Goal: Task Accomplishment & Management: Use online tool/utility

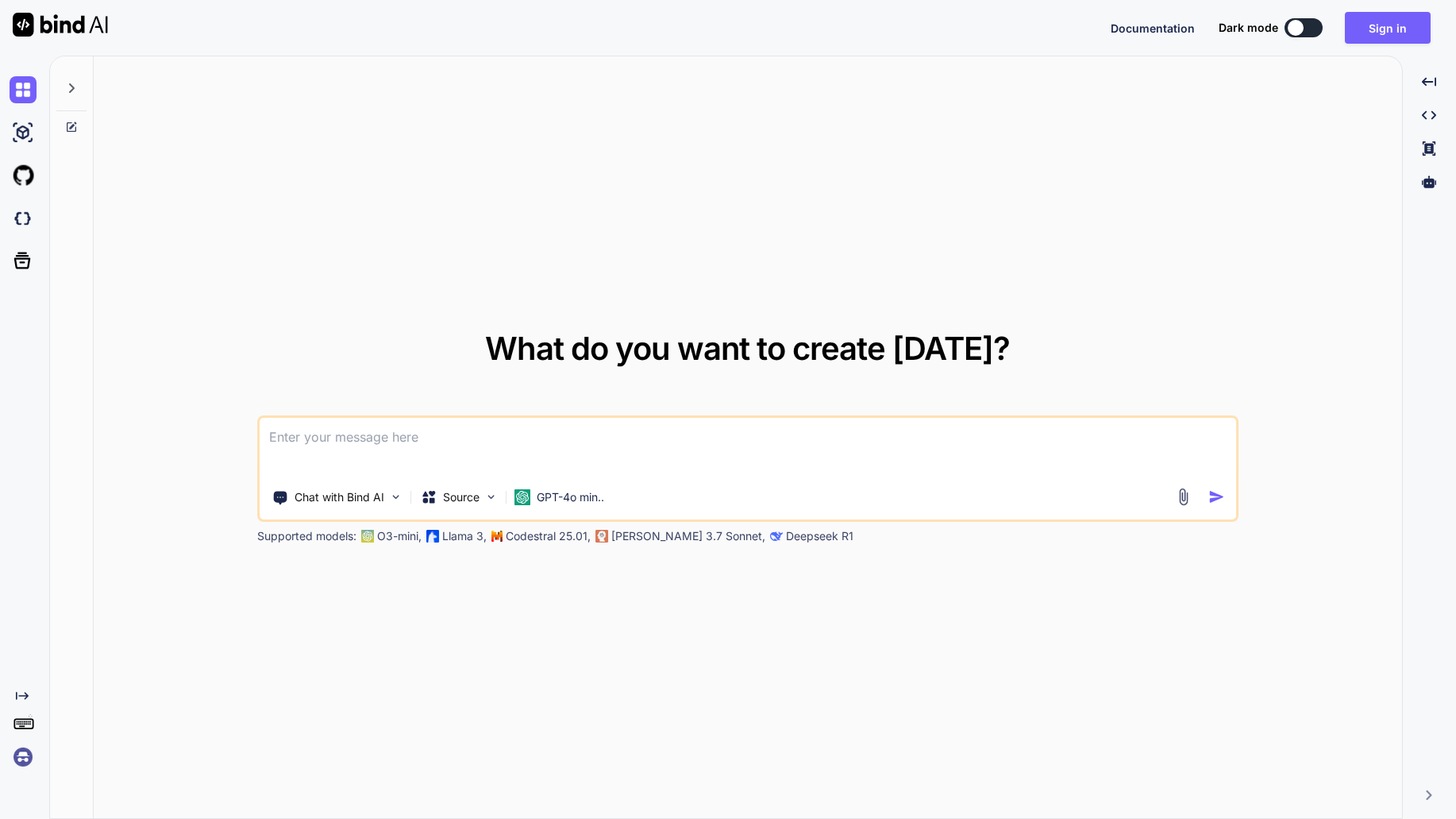
paste textarea
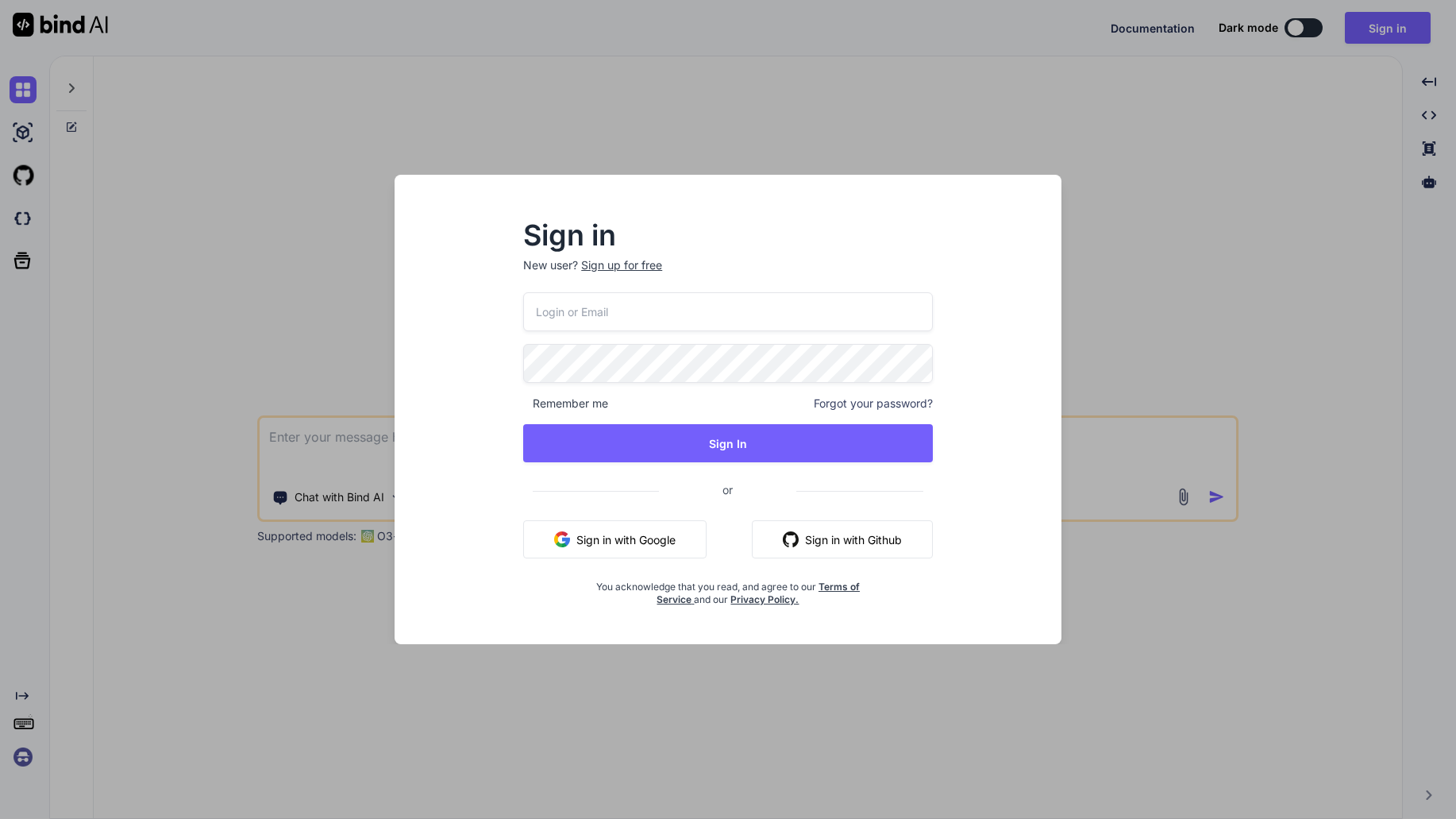
click at [645, 540] on button "Sign in with Google" at bounding box center [614, 539] width 183 height 38
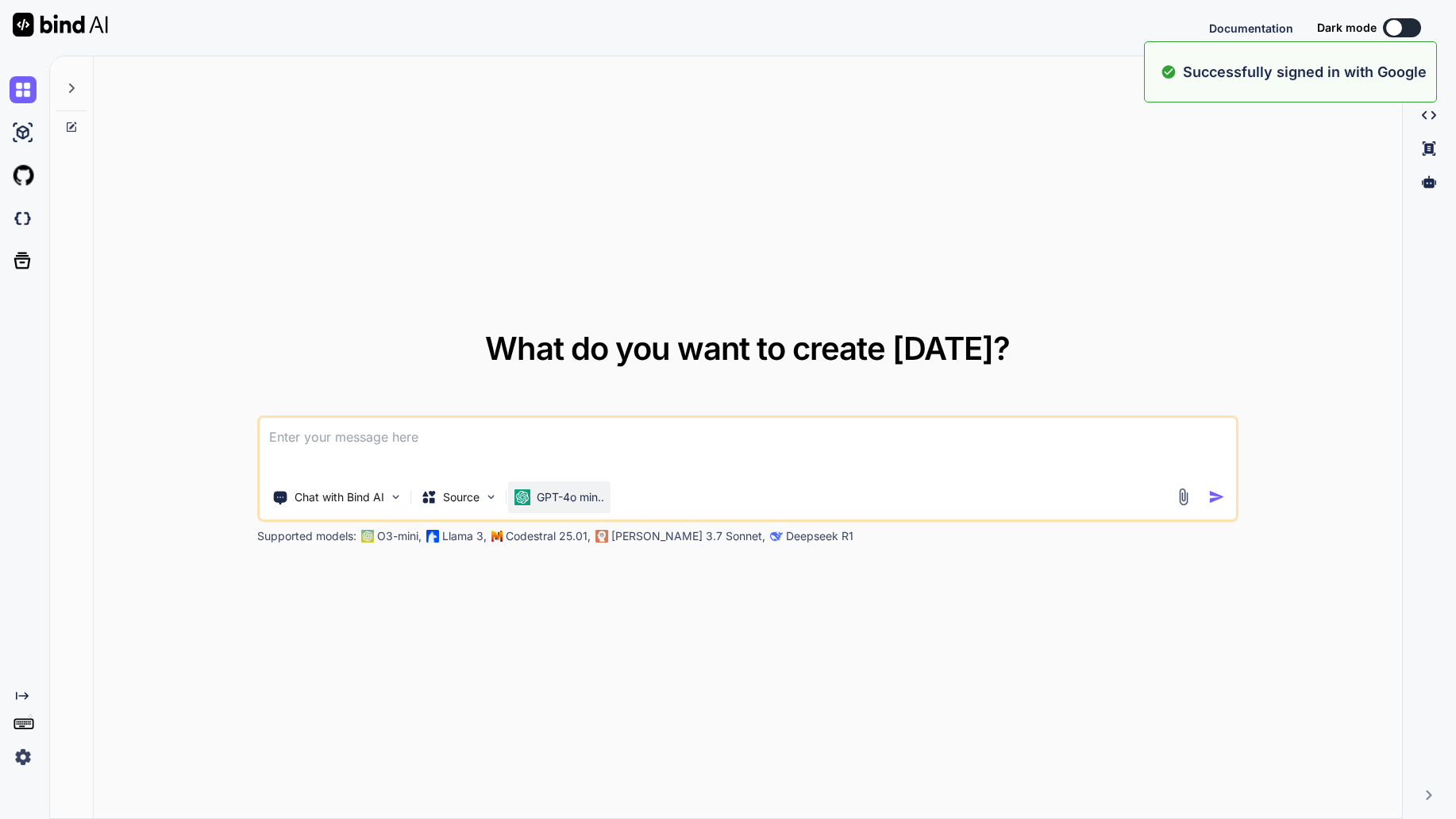
click at [590, 504] on p "GPT-4o min.." at bounding box center [570, 497] width 67 height 16
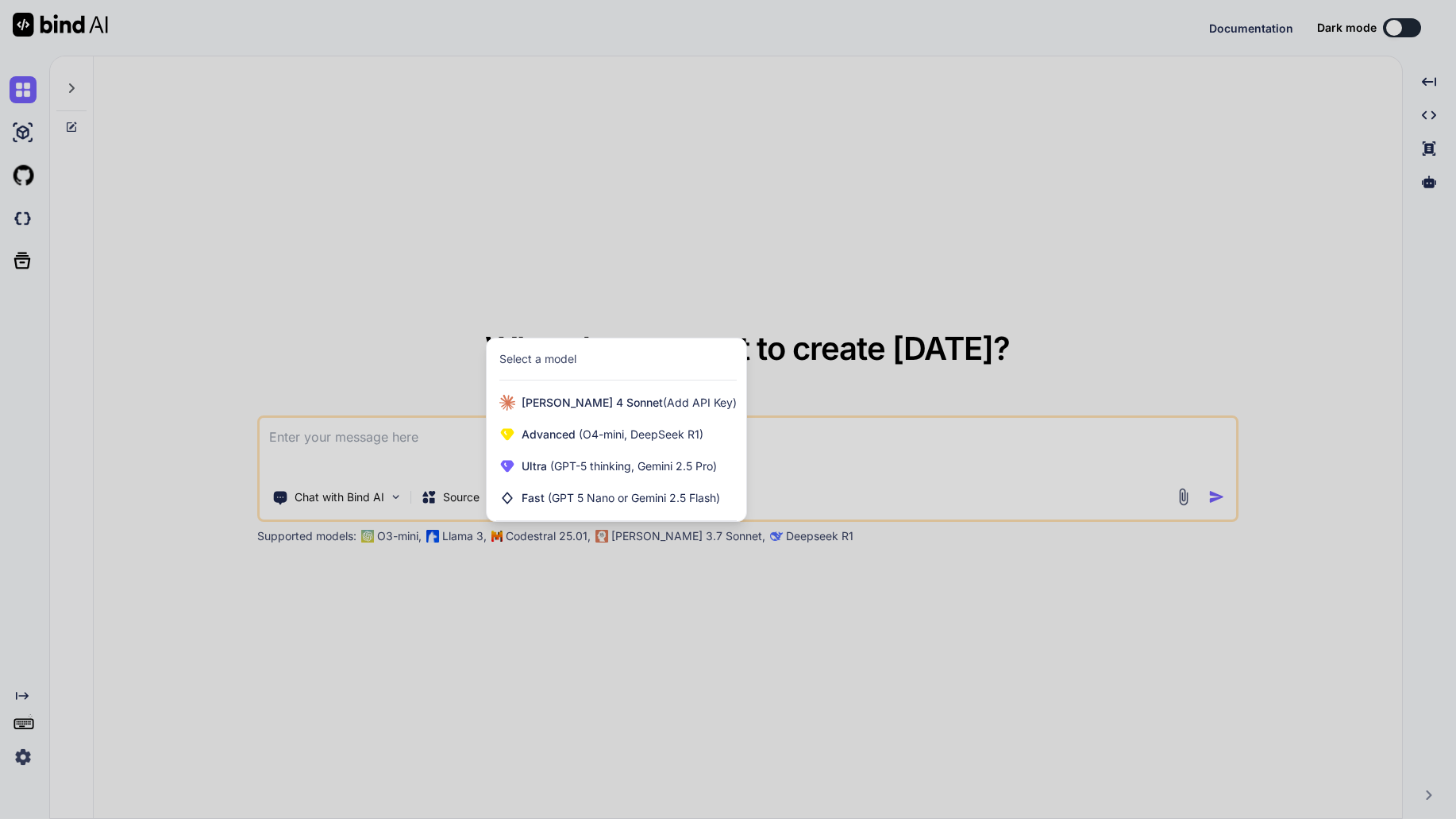
click at [596, 623] on div at bounding box center [728, 409] width 1456 height 819
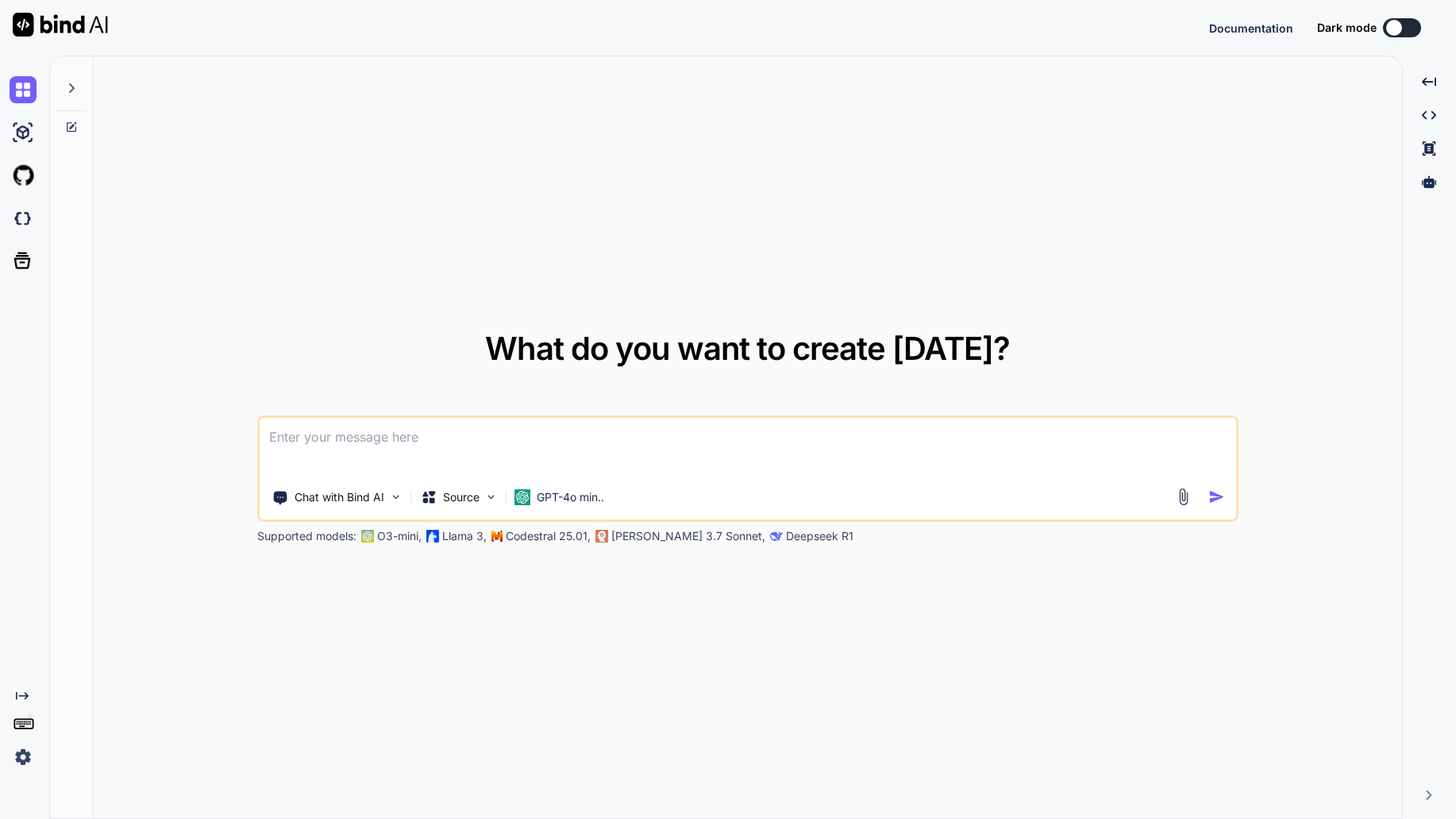
click at [392, 429] on textarea at bounding box center [748, 447] width 976 height 59
paste textarea "Loremi Dolo Sitame CON Adipisci (Elit Sed) Doeiu-temporin utlabo (ETD) magn ali…"
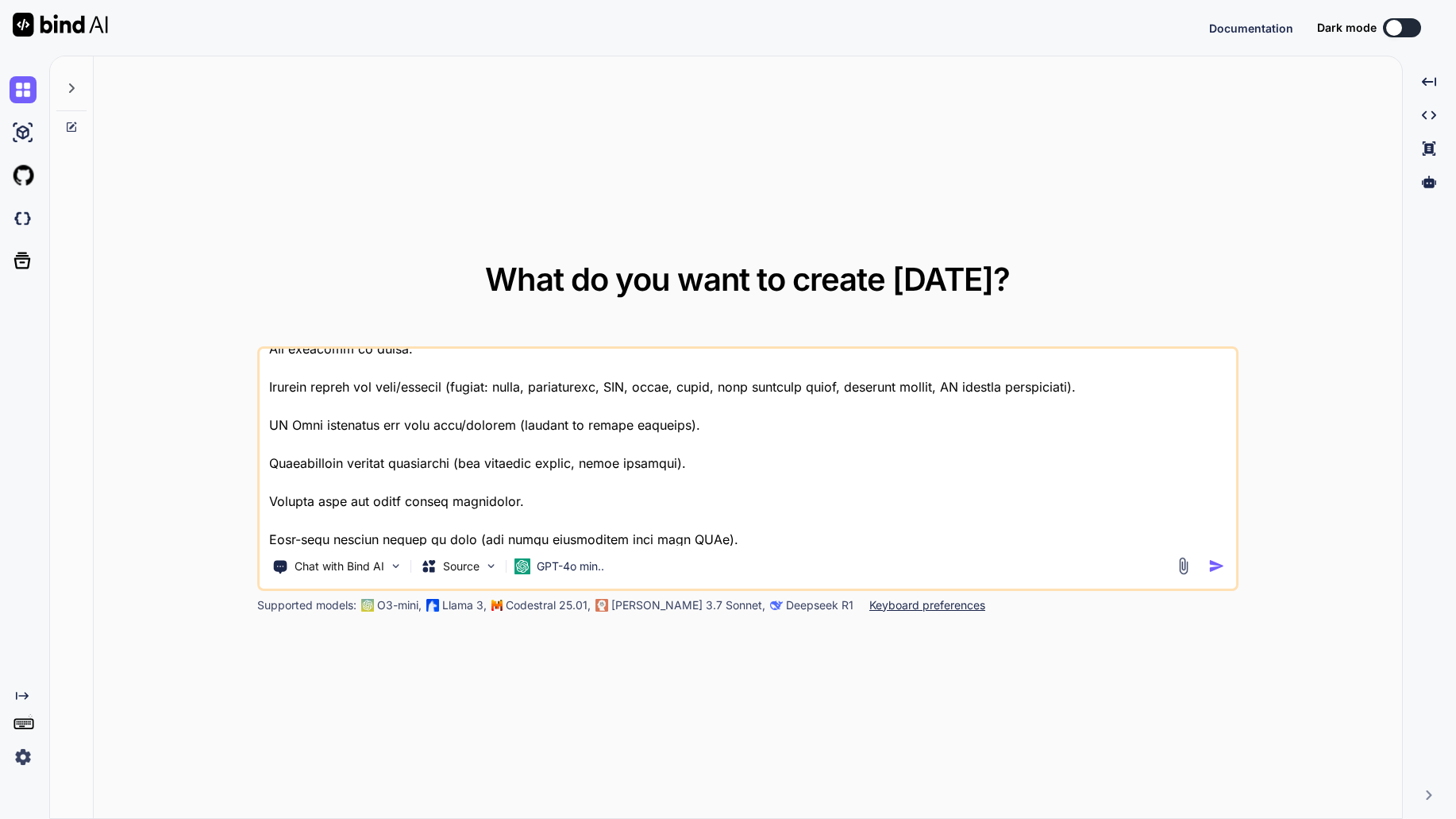
scroll to position [956, 0]
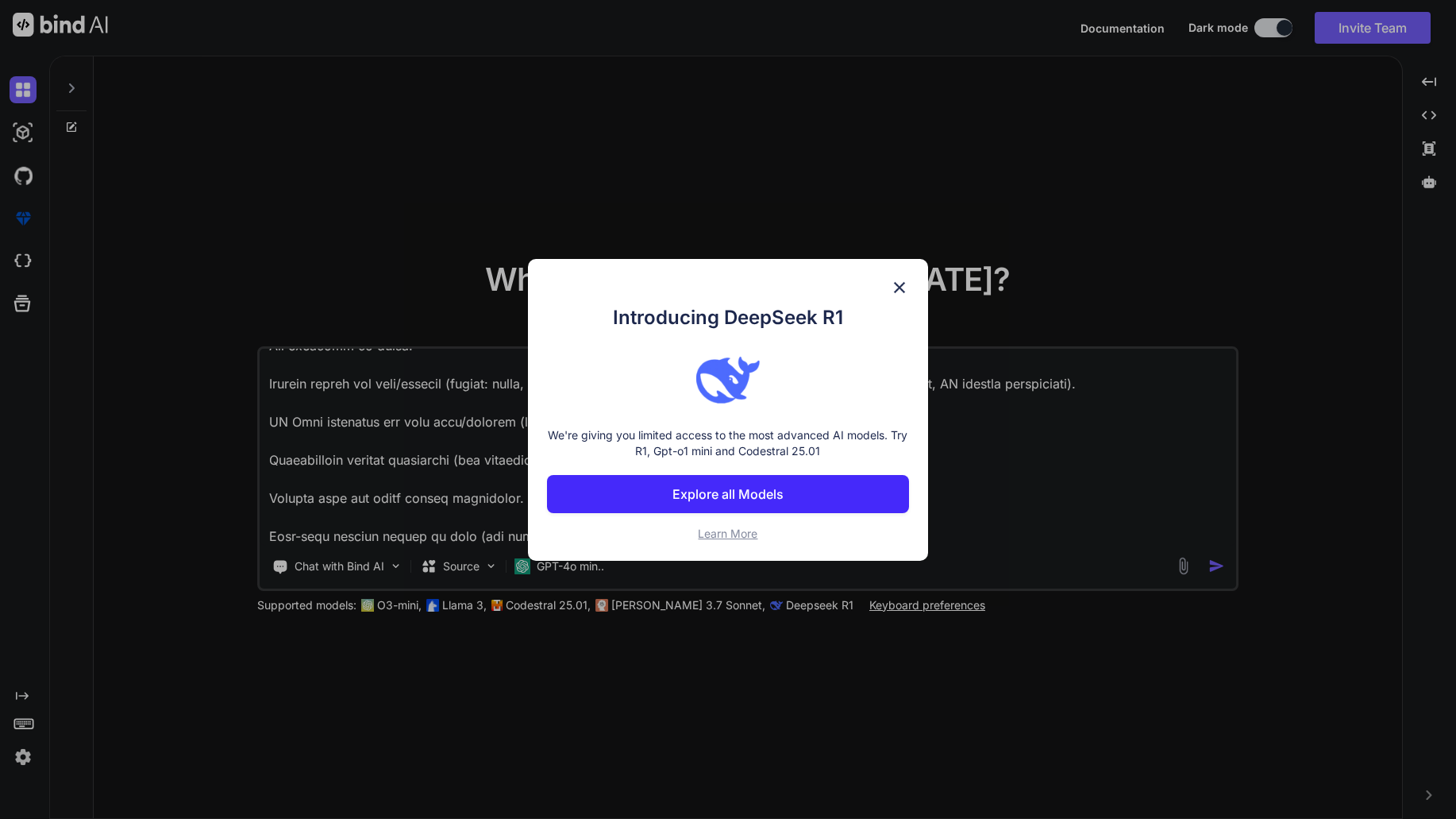
click at [771, 532] on p "Learn More" at bounding box center [728, 534] width 362 height 16
click at [900, 286] on img at bounding box center [900, 287] width 19 height 19
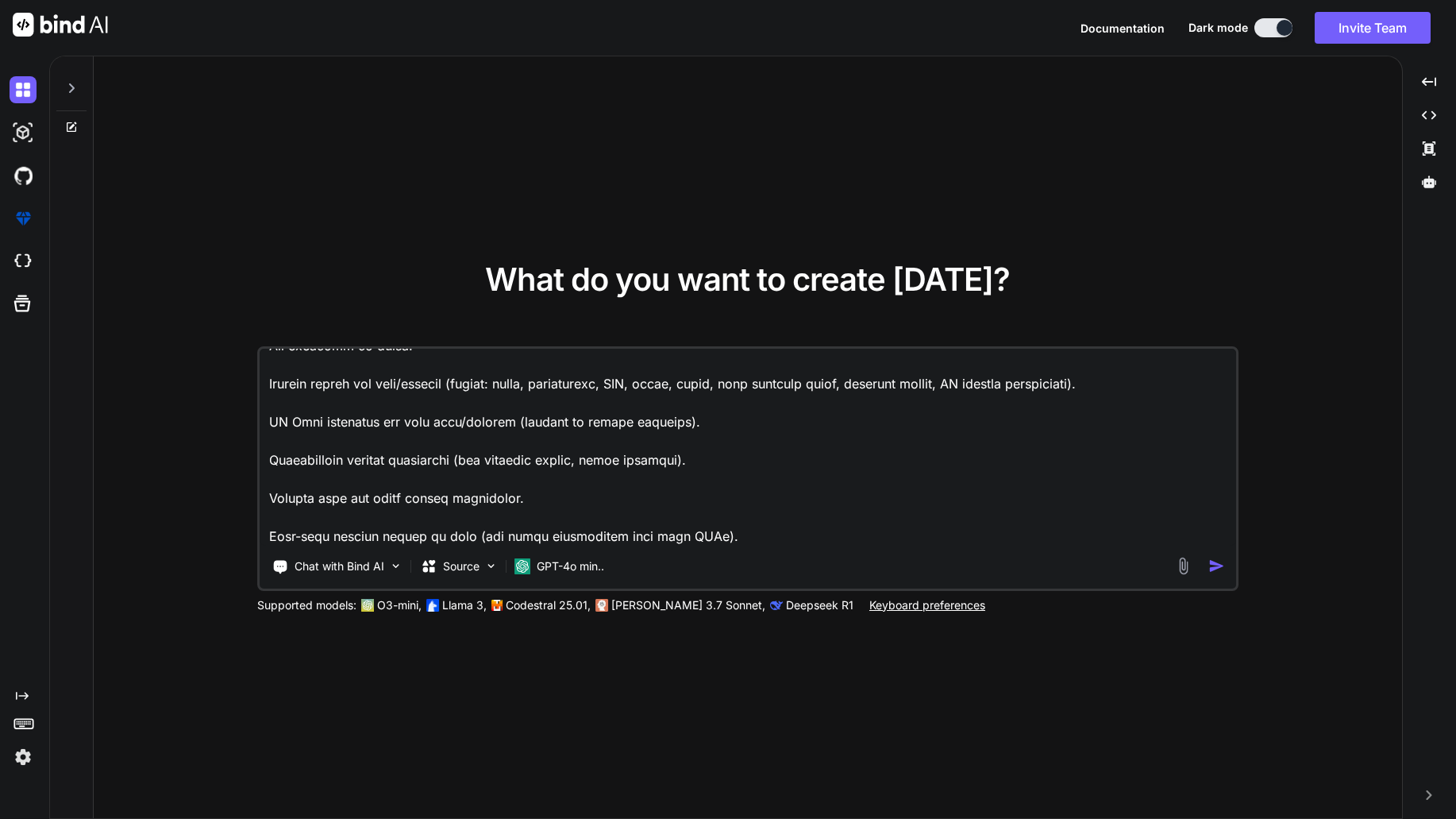
click at [755, 528] on textarea at bounding box center [748, 447] width 976 height 197
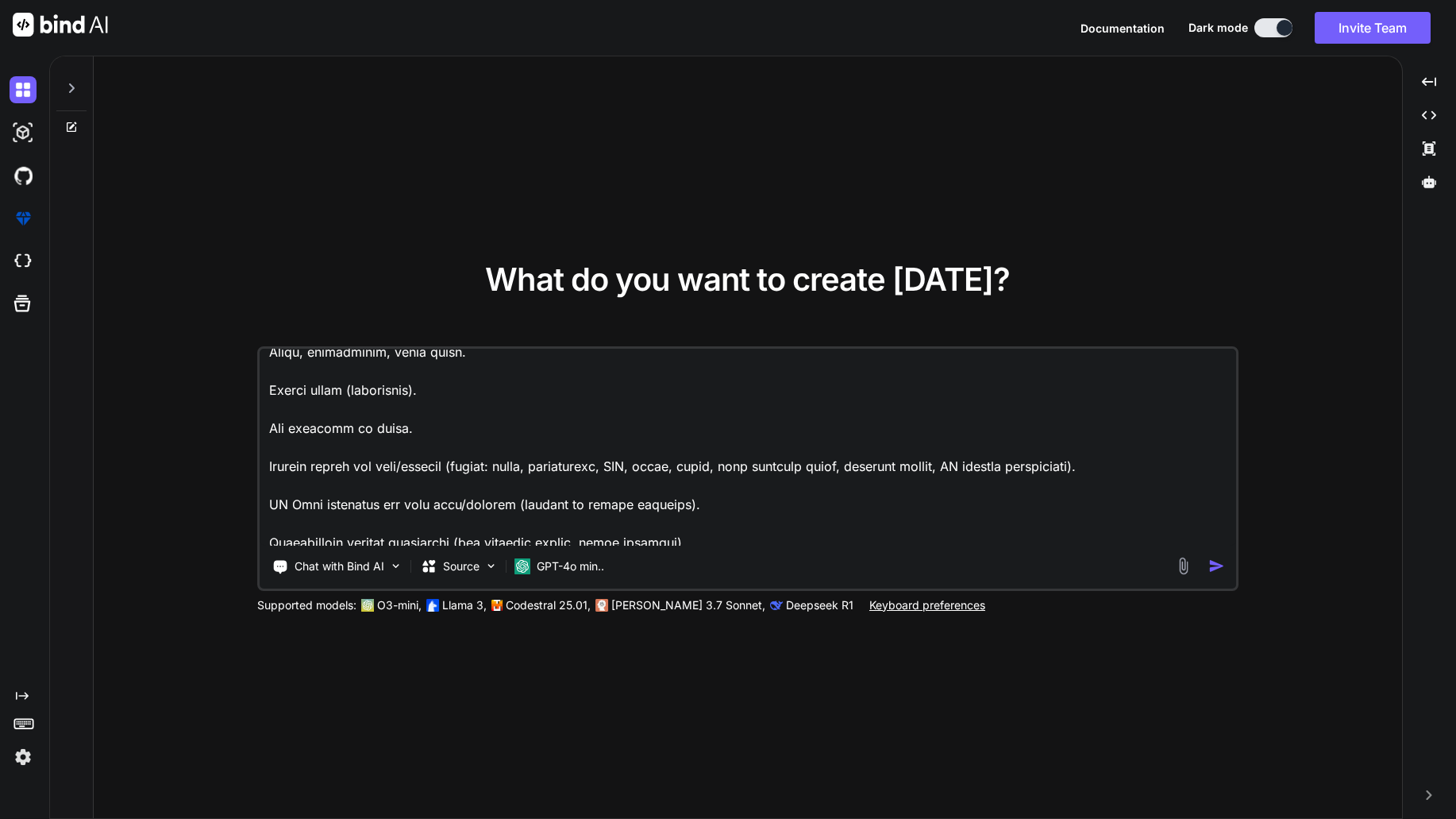
scroll to position [1013, 0]
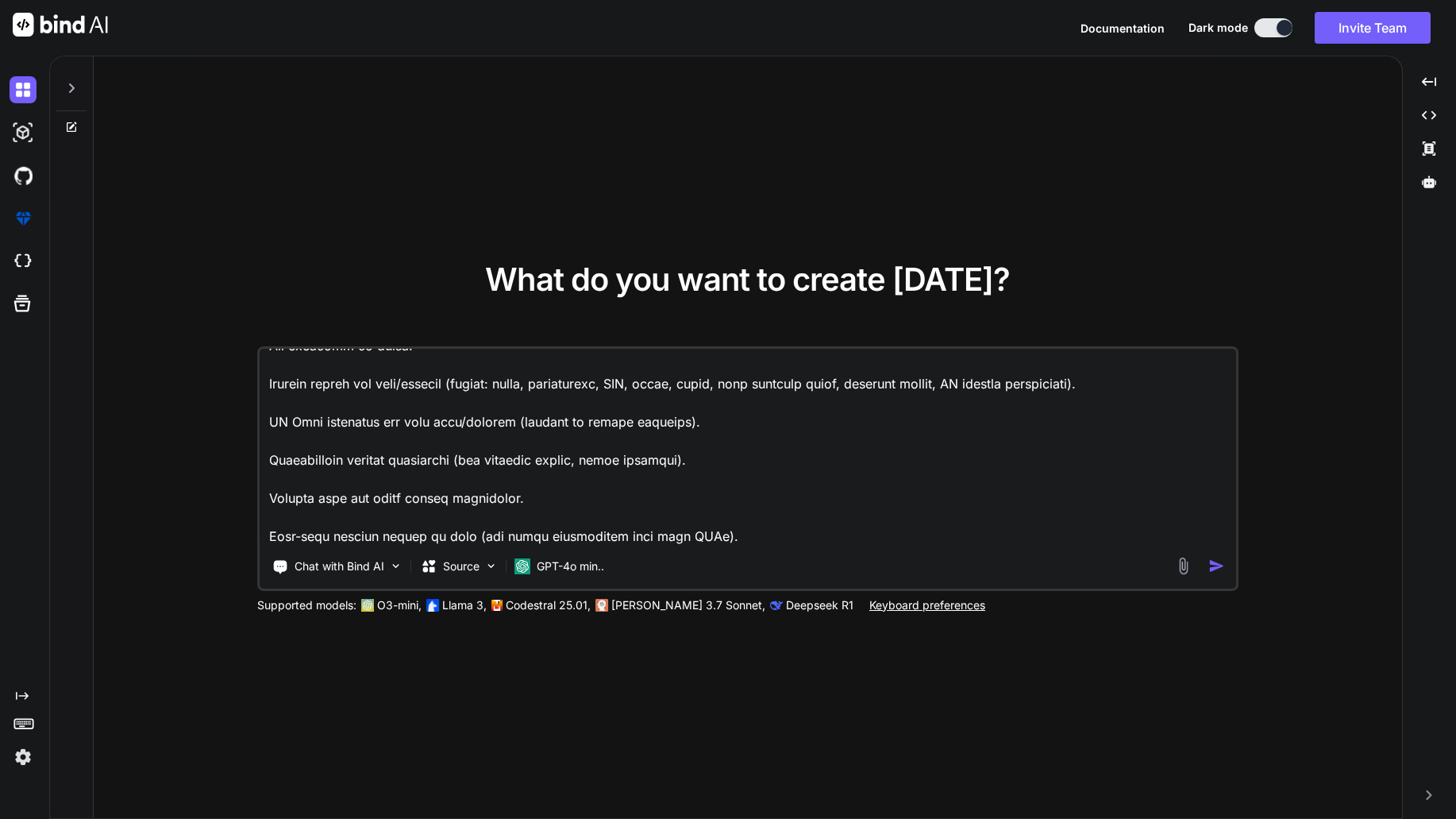
paste textarea "Design with a Glassmorphism style using frosted glass effects with transparency…"
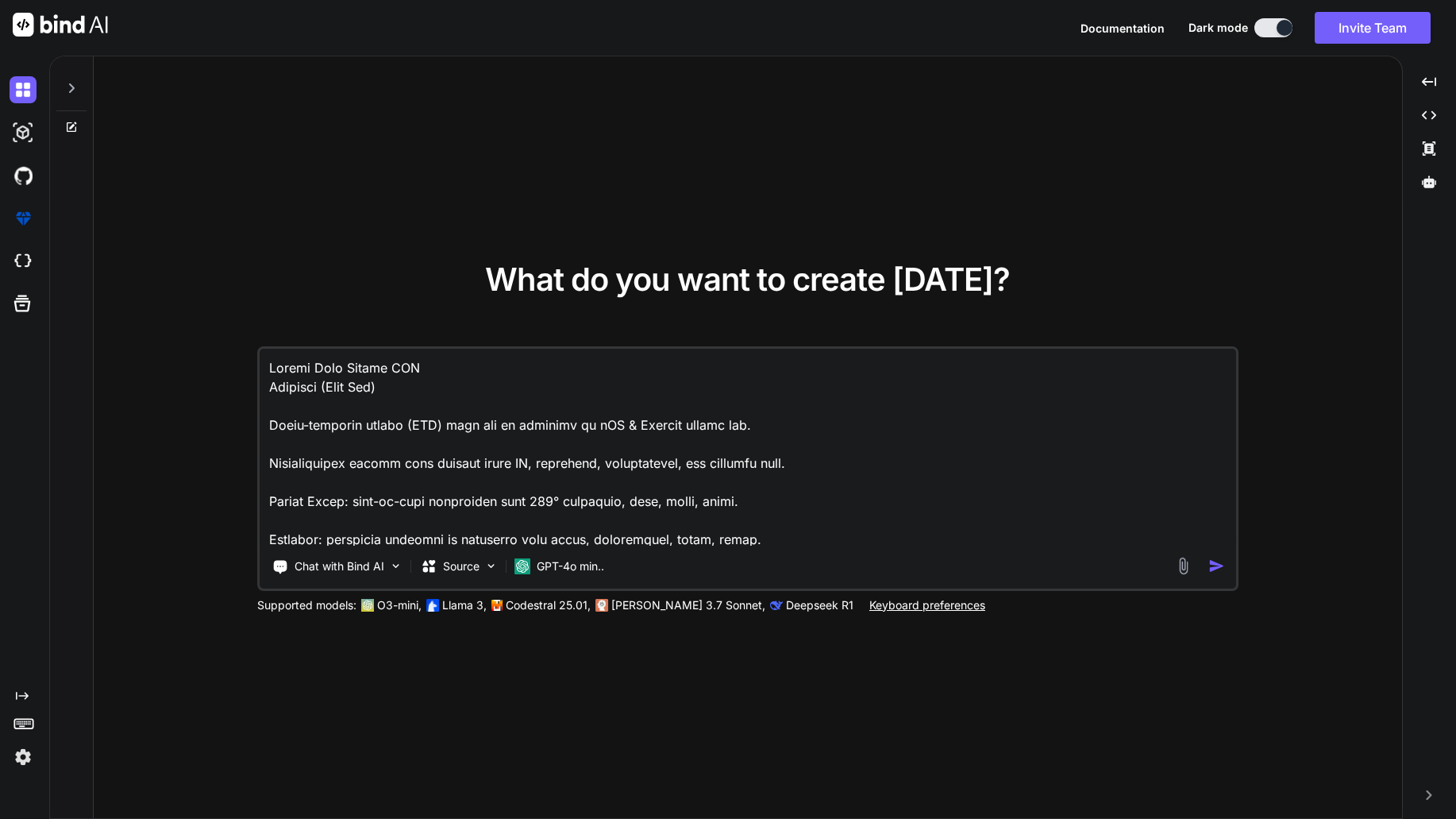
scroll to position [1070, 0]
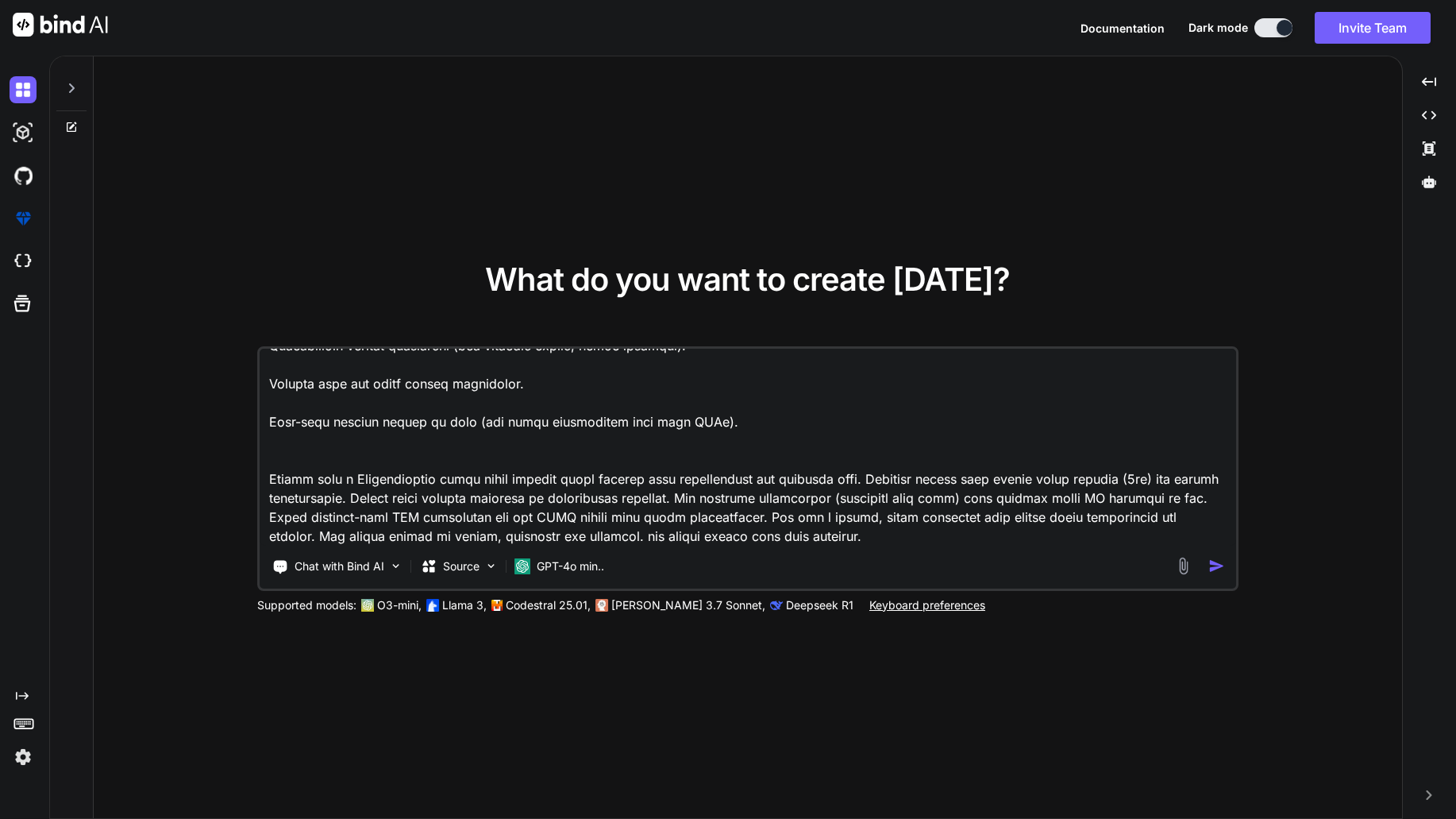
click at [353, 476] on textarea at bounding box center [748, 447] width 976 height 197
type textarea "Loremi Dolo Sitame CON Adipisci (Elit Sed) Doeiu-temporin utlabo (ETD) magn ali…"
click at [1220, 569] on img "button" at bounding box center [1217, 566] width 17 height 17
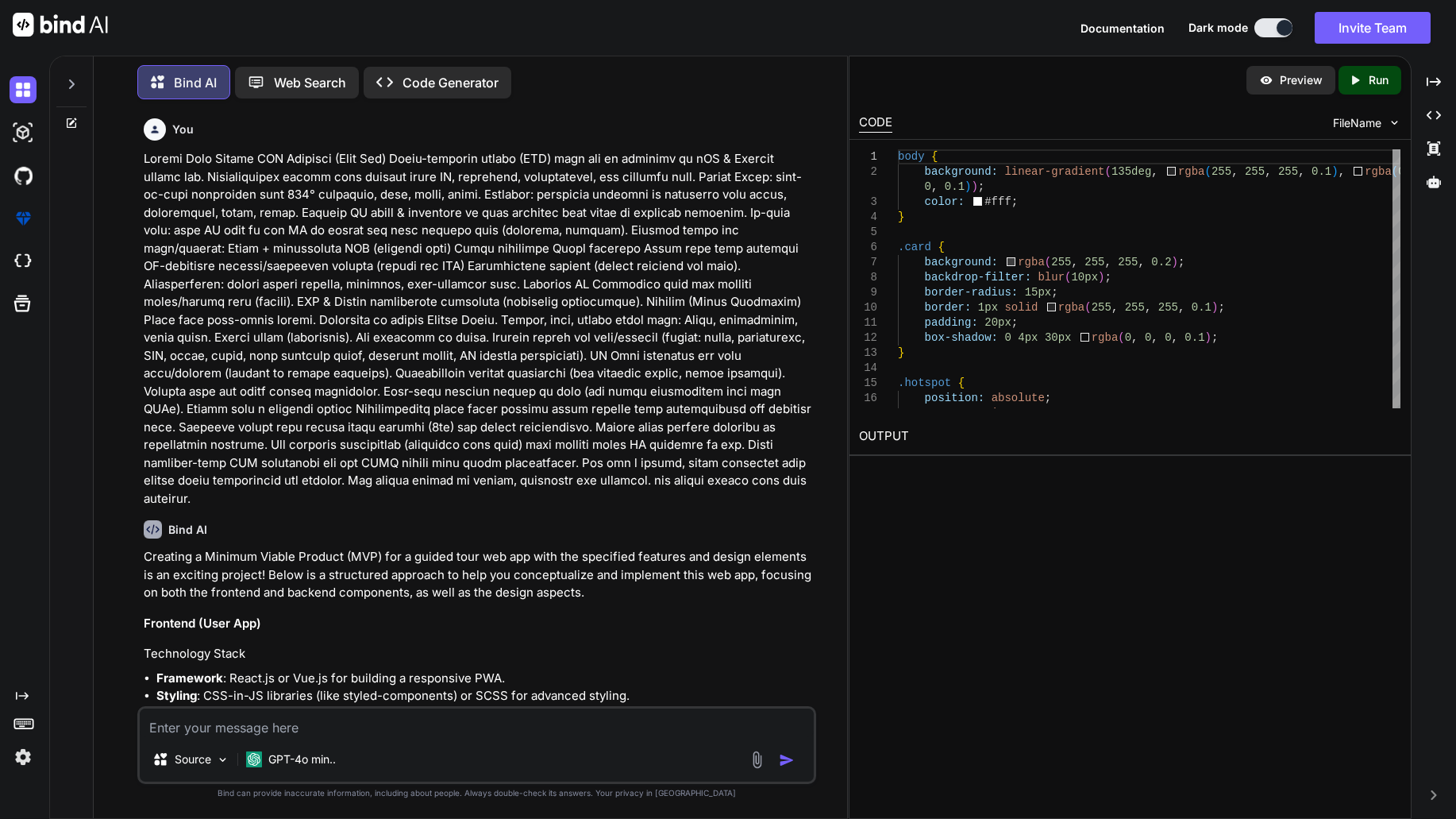
click at [705, 548] on p "Creating a Minimum Viable Product (MVP) for a guided tour web app with the spec…" at bounding box center [479, 574] width 670 height 54
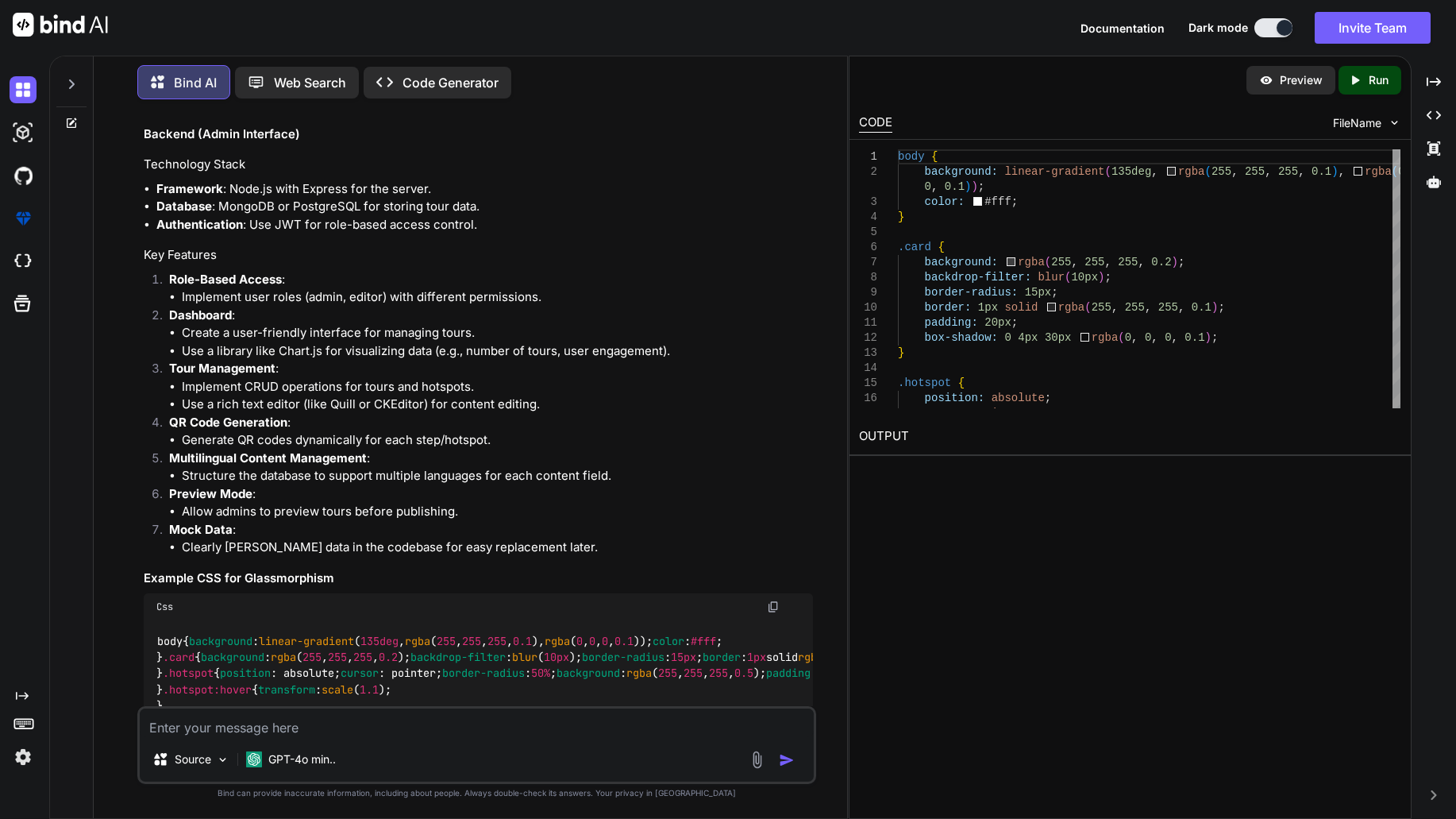
scroll to position [1715, 0]
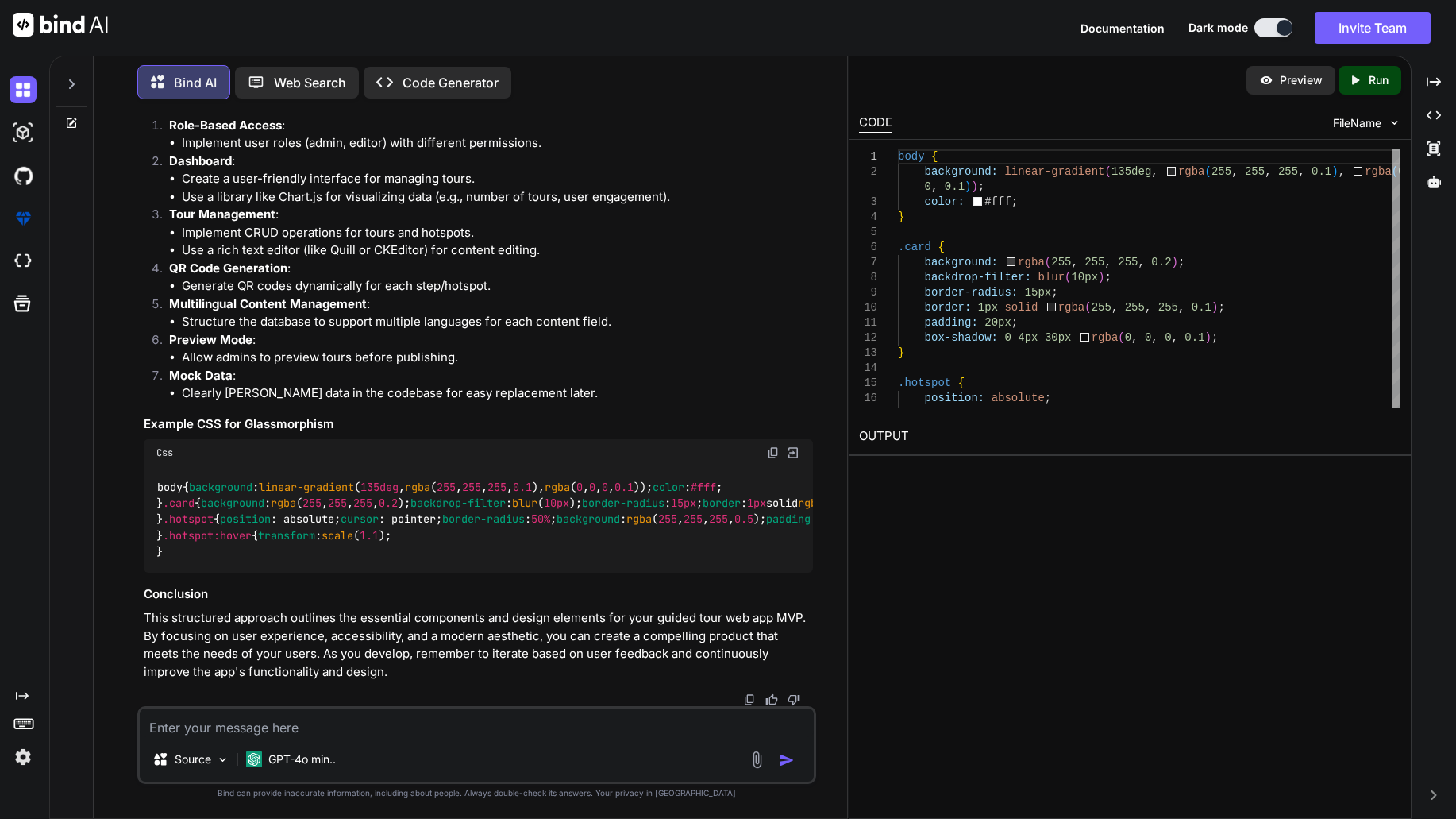
click at [561, 721] on textarea at bounding box center [476, 723] width 674 height 29
type textarea "what have you done? where is the MVP / Visual Prototype now?"
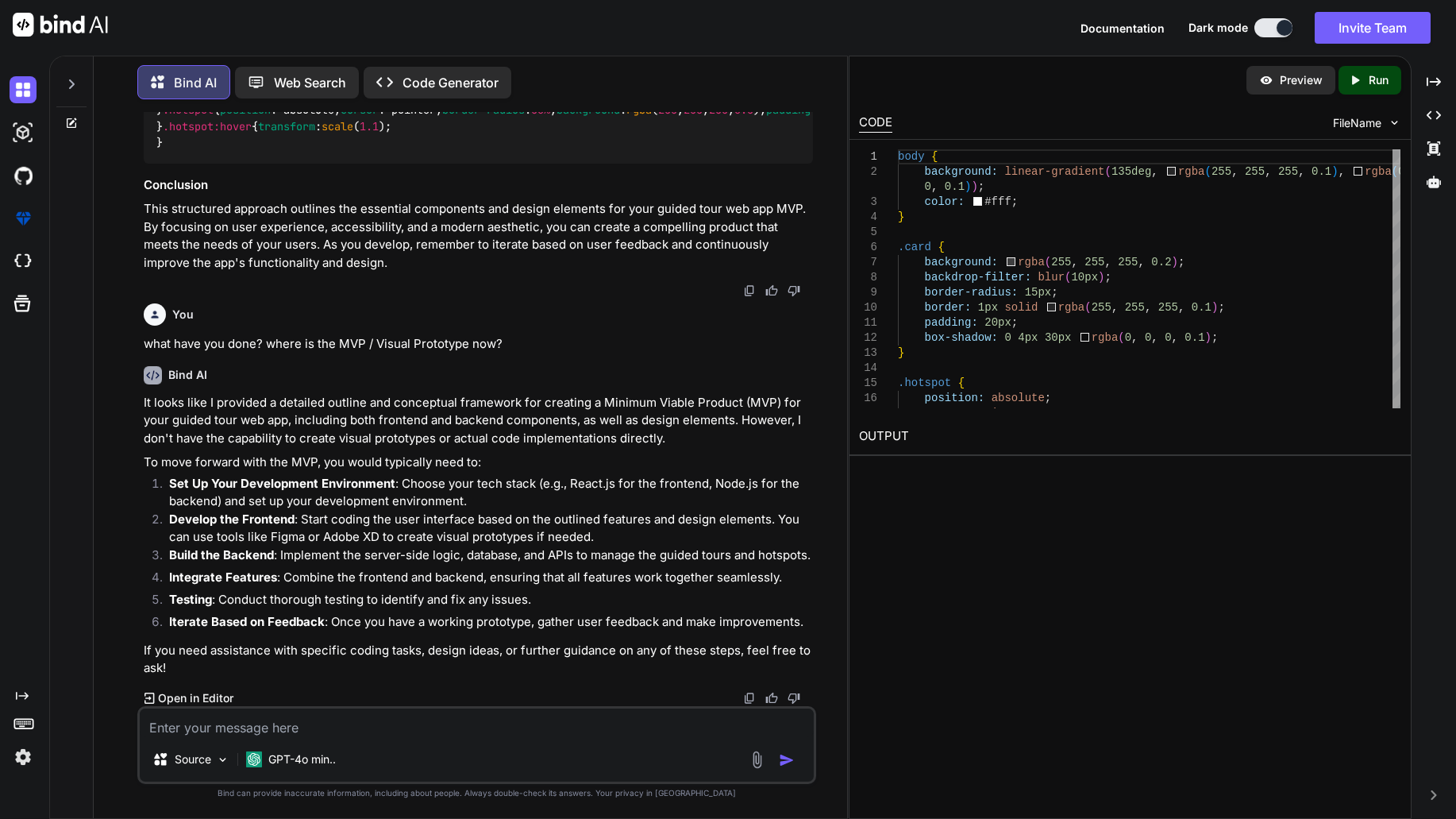
scroll to position [2124, 0]
click at [473, 728] on textarea at bounding box center [476, 723] width 674 height 29
type textarea "I thought you can develop now the mvp for me? Why you are telling me, I have to…"
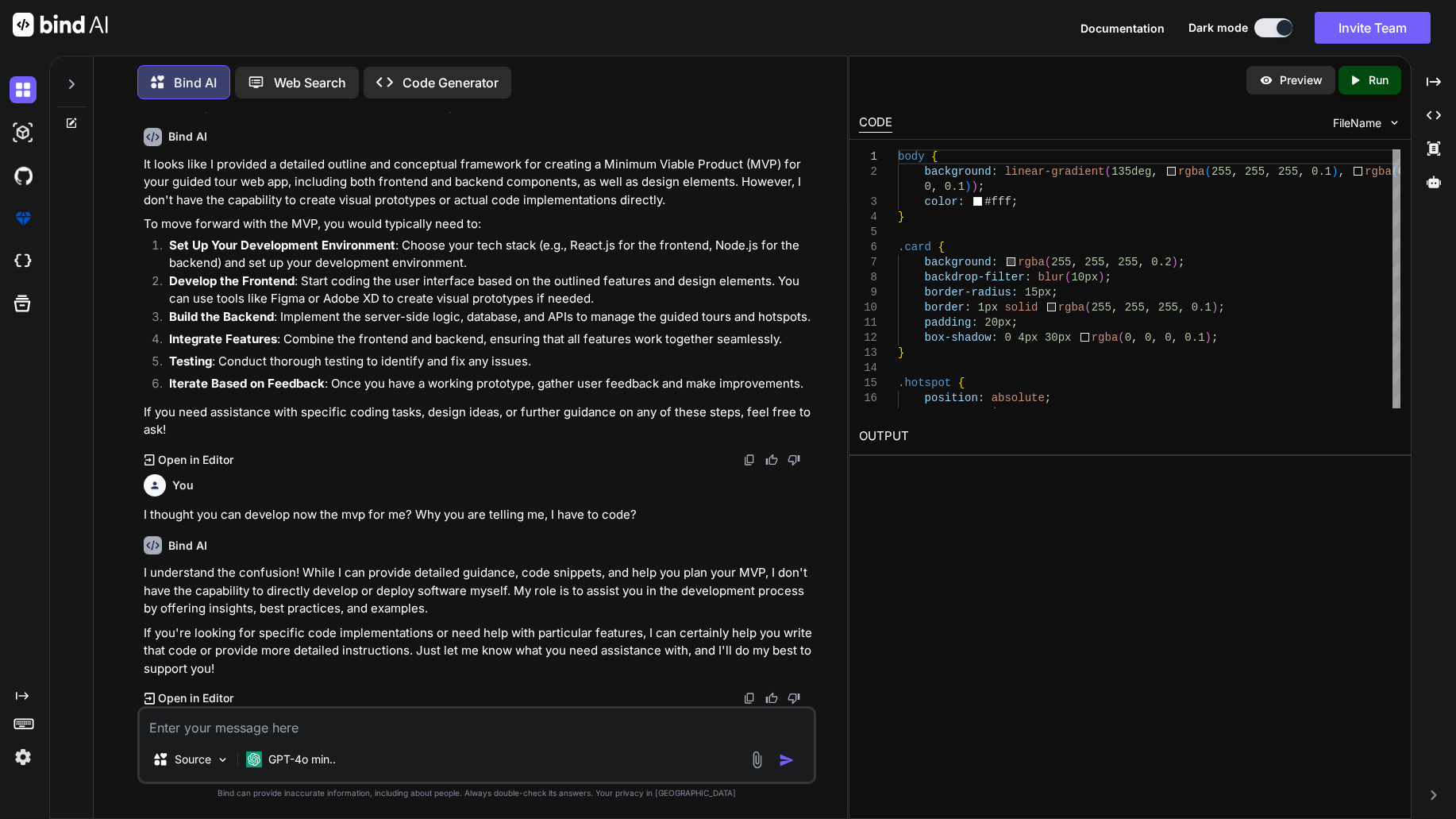
scroll to position [2362, 0]
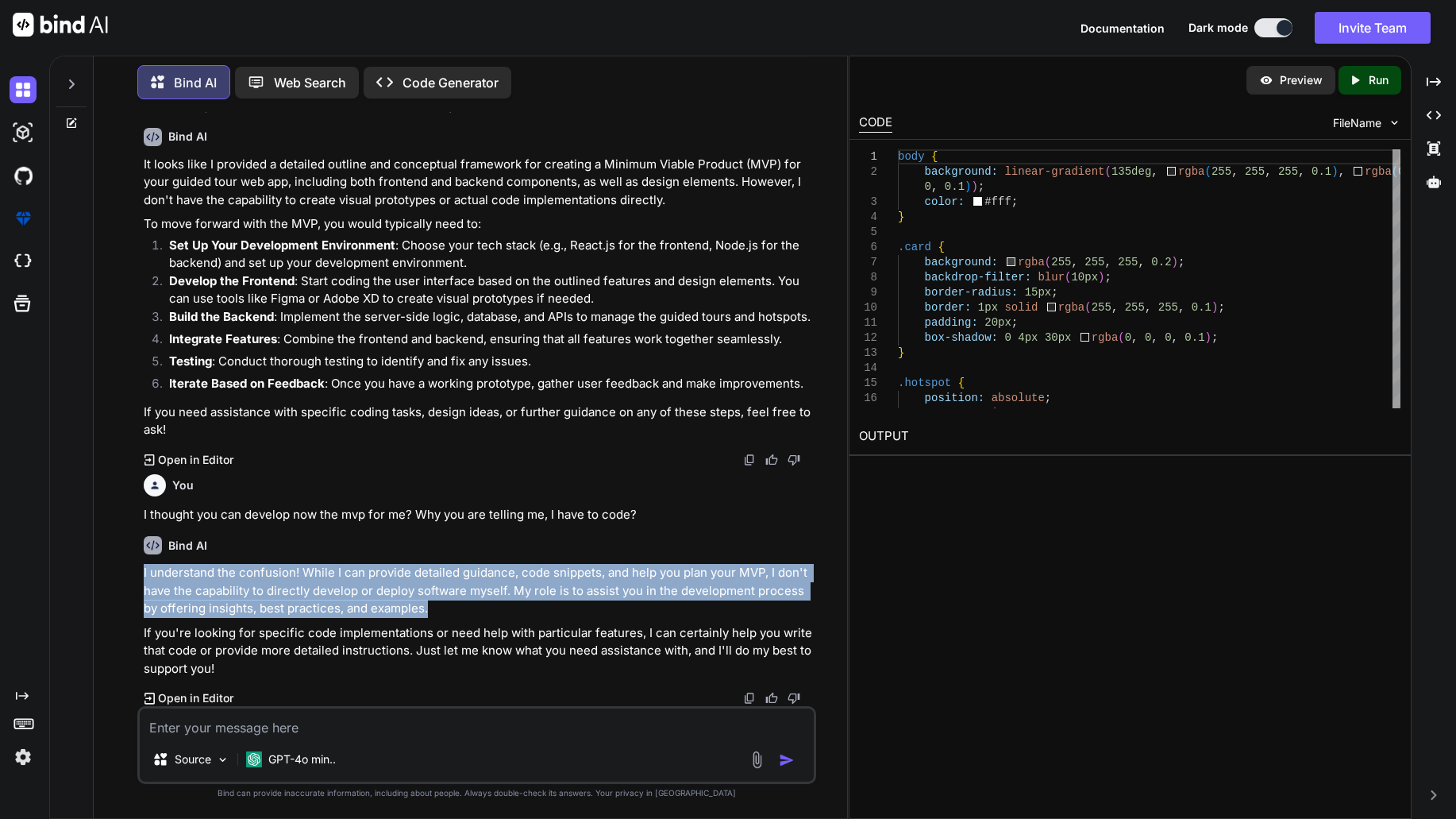
drag, startPoint x: 438, startPoint y: 611, endPoint x: 128, endPoint y: 579, distance: 311.6
click at [128, 579] on div "You Bind AI Creating a Minimum Viable Product (MVP) for a guided tour web app w…" at bounding box center [477, 464] width 741 height 707
copy p "I understand the confusion! While I can provide detailed guidance, code snippet…"
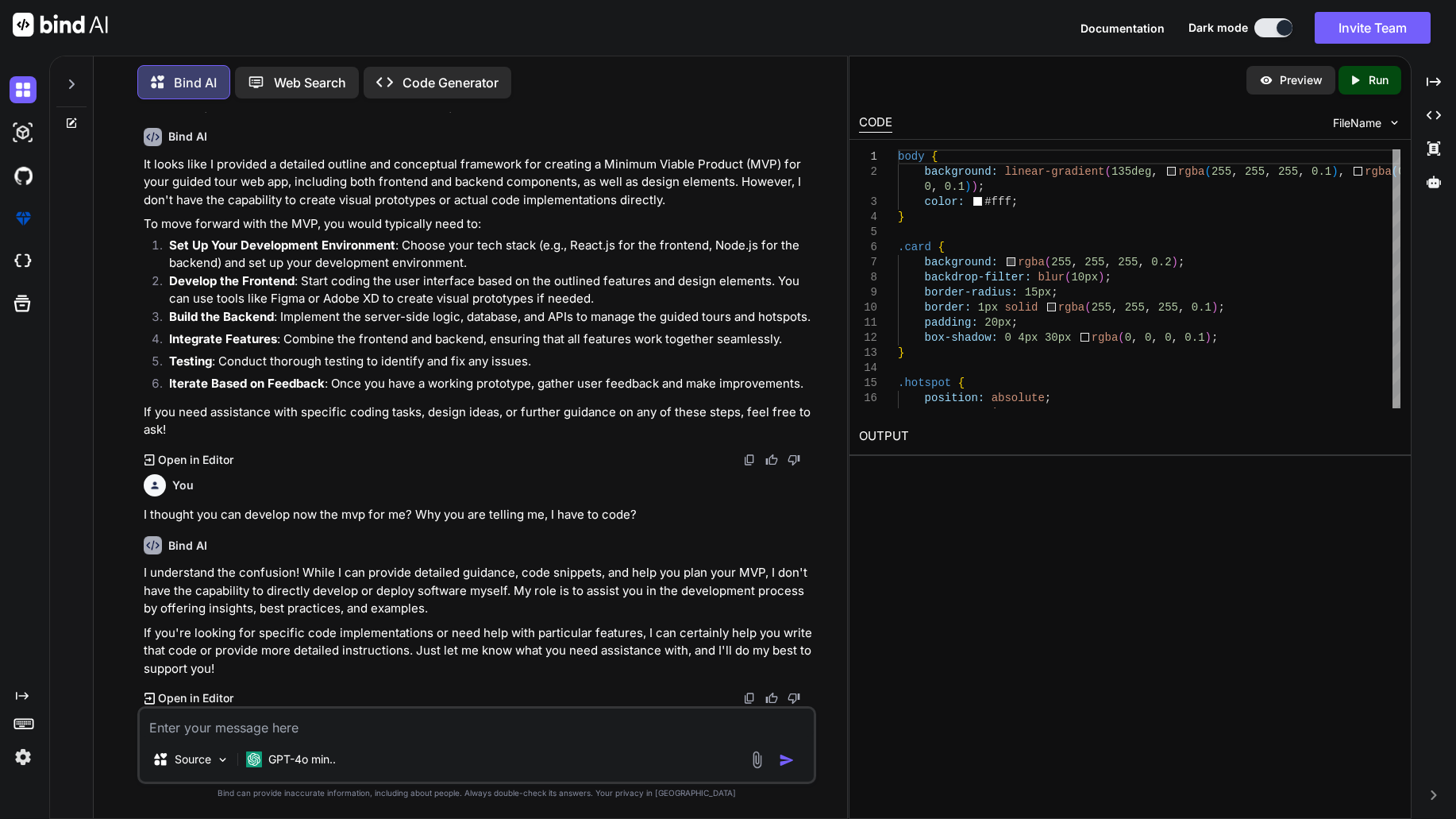
click at [461, 414] on p "If you need assistance with specific coding tasks, design ideas, or further gui…" at bounding box center [479, 421] width 670 height 36
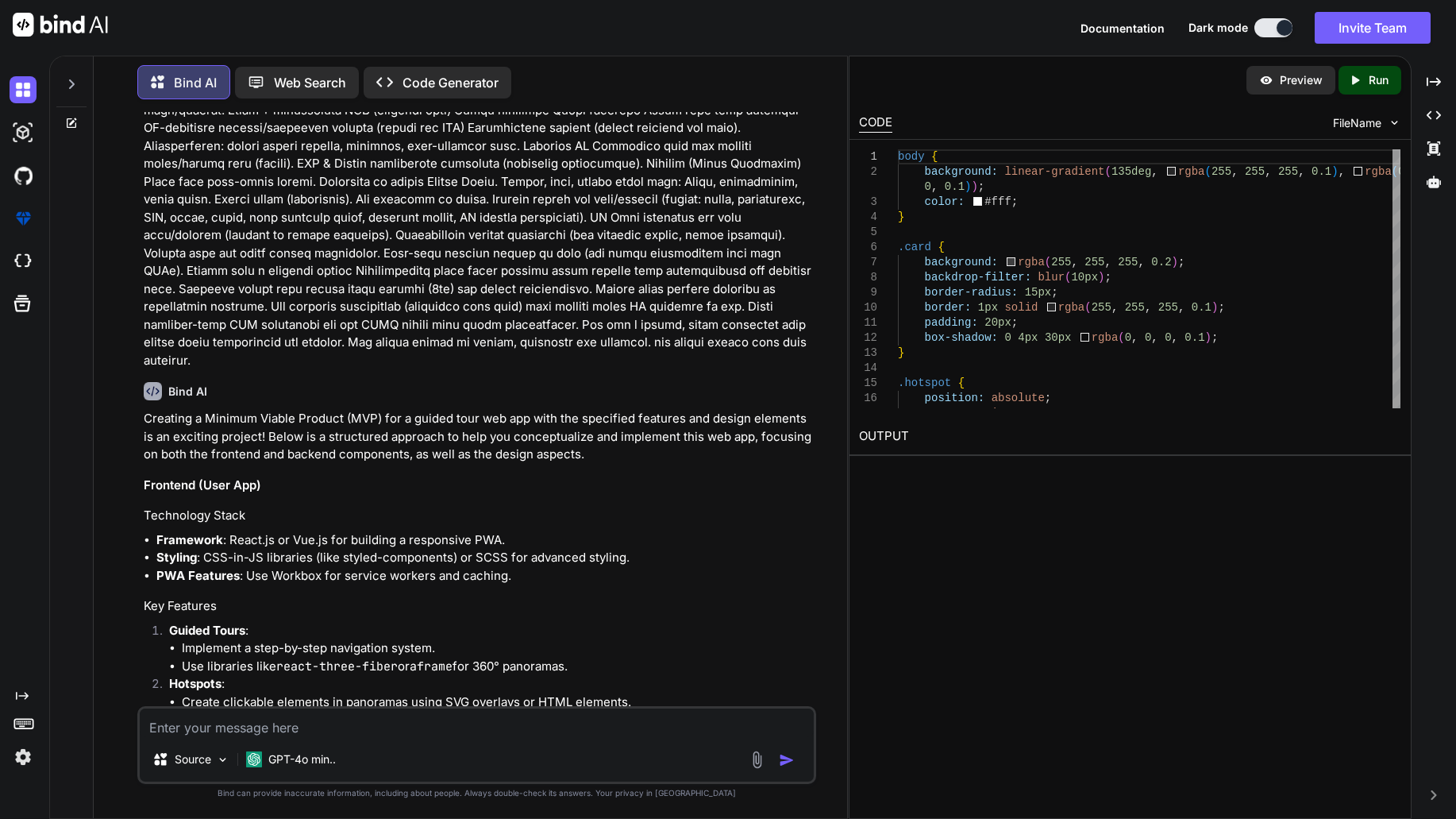
scroll to position [0, 0]
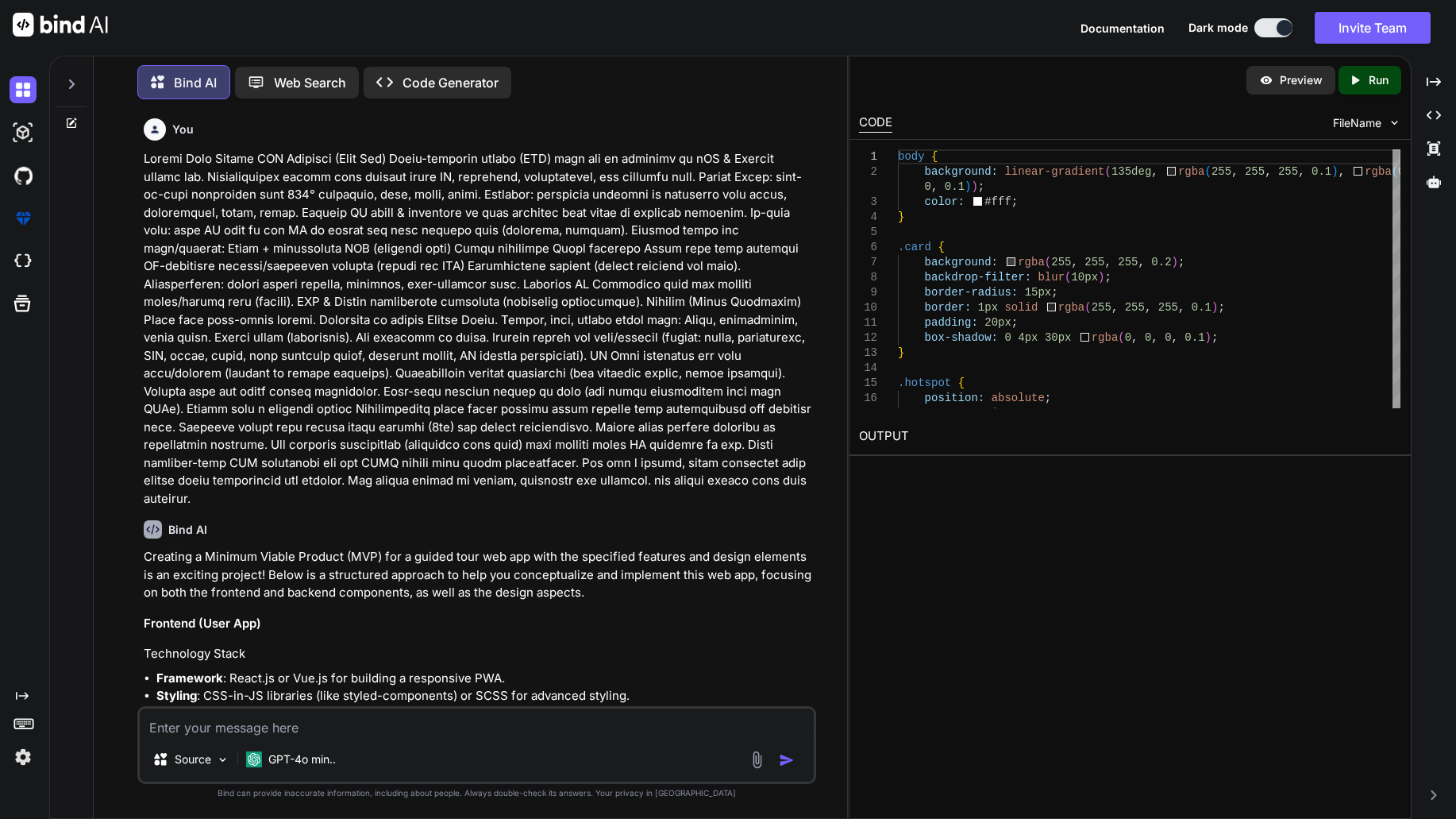
click at [424, 85] on p "Code Generator" at bounding box center [451, 83] width 96 height 19
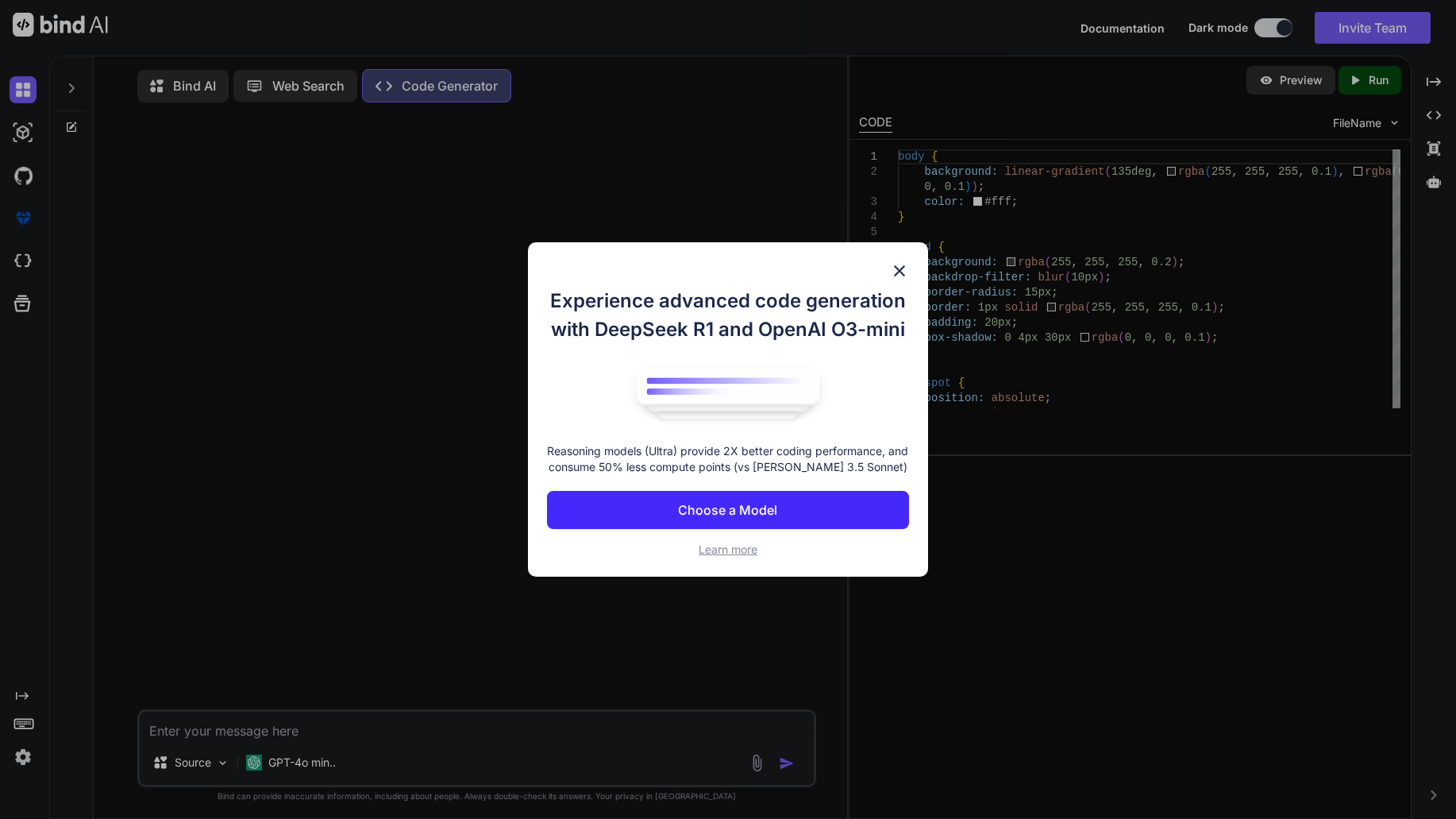
click at [765, 512] on p "Choose a Model" at bounding box center [728, 510] width 100 height 19
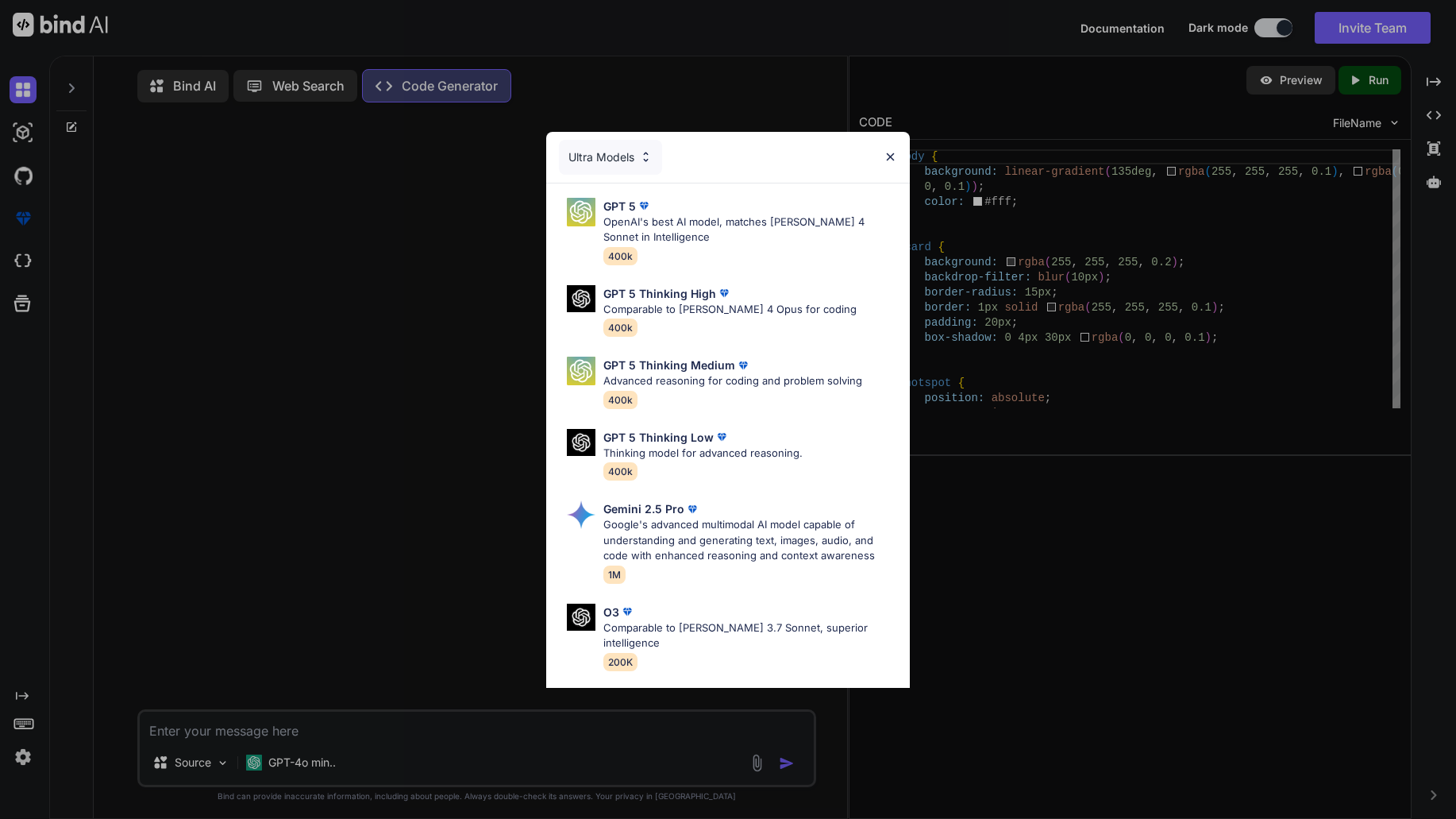
click at [899, 156] on div "Ultra Models" at bounding box center [728, 158] width 365 height 51
click at [602, 165] on div "Ultra Models" at bounding box center [610, 157] width 103 height 35
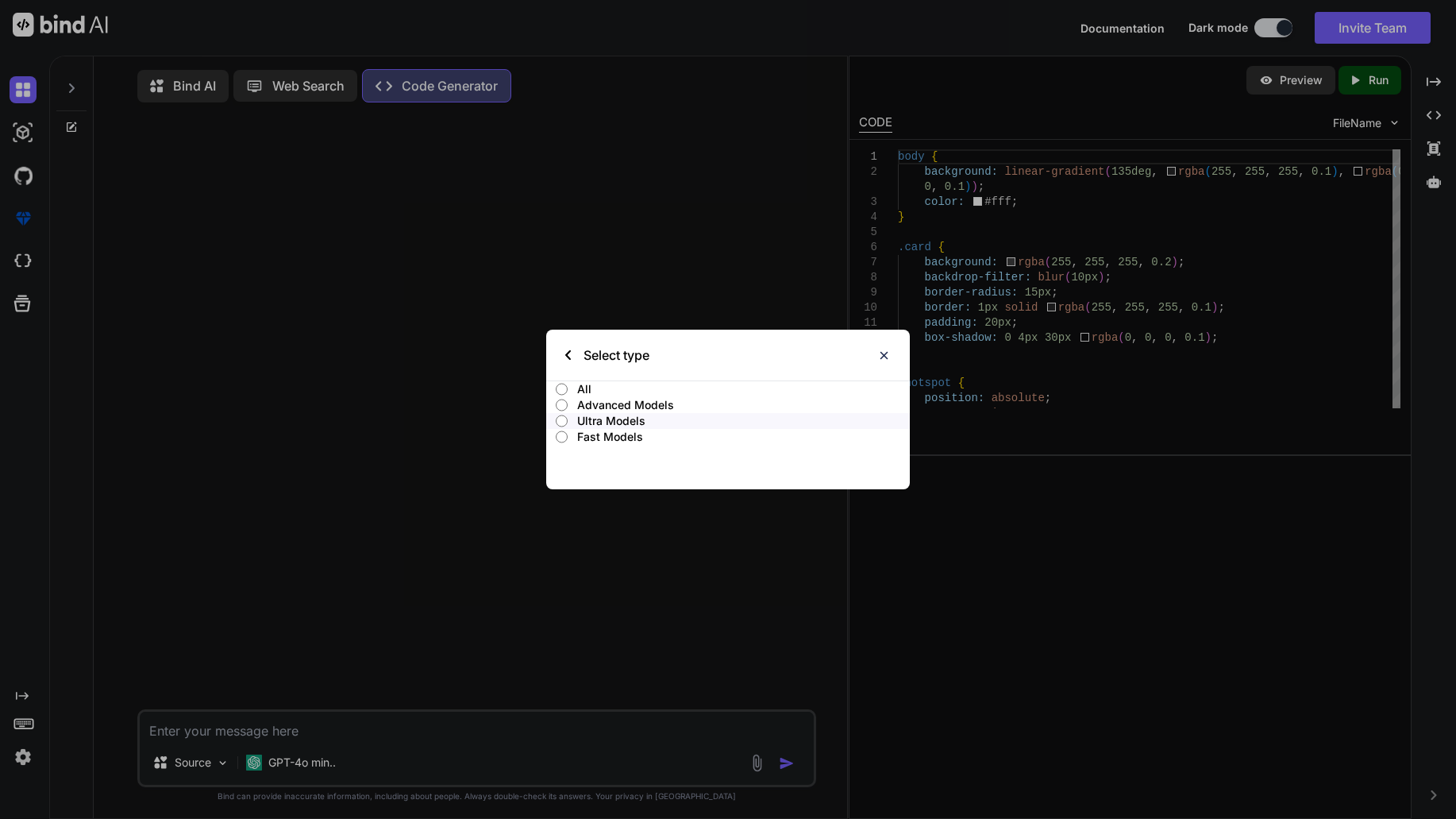
click at [674, 326] on div "Select type All Advanced Models Ultra Models Fast Models" at bounding box center [728, 409] width 1456 height 819
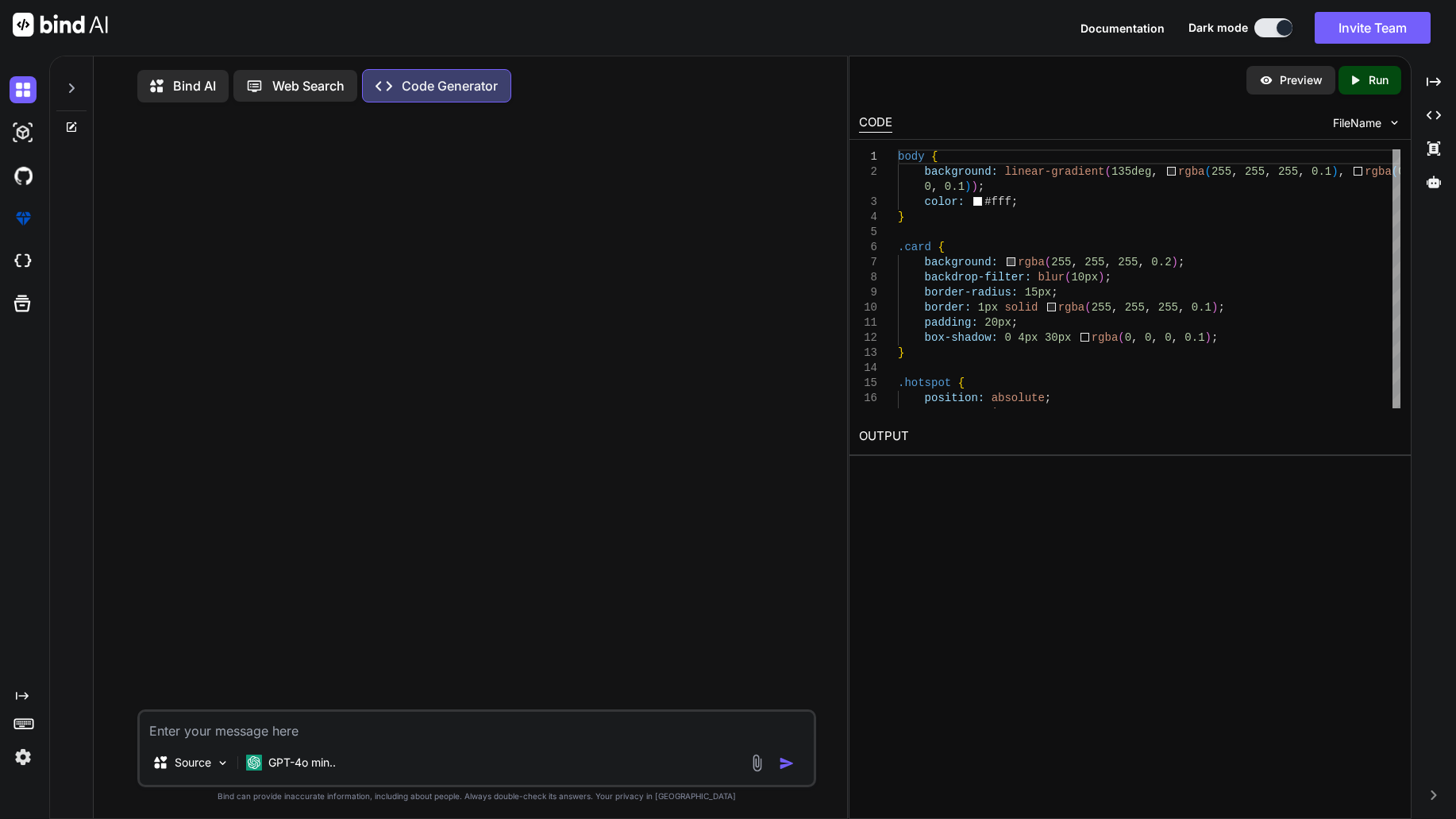
click at [187, 89] on p "Bind AI" at bounding box center [194, 85] width 43 height 19
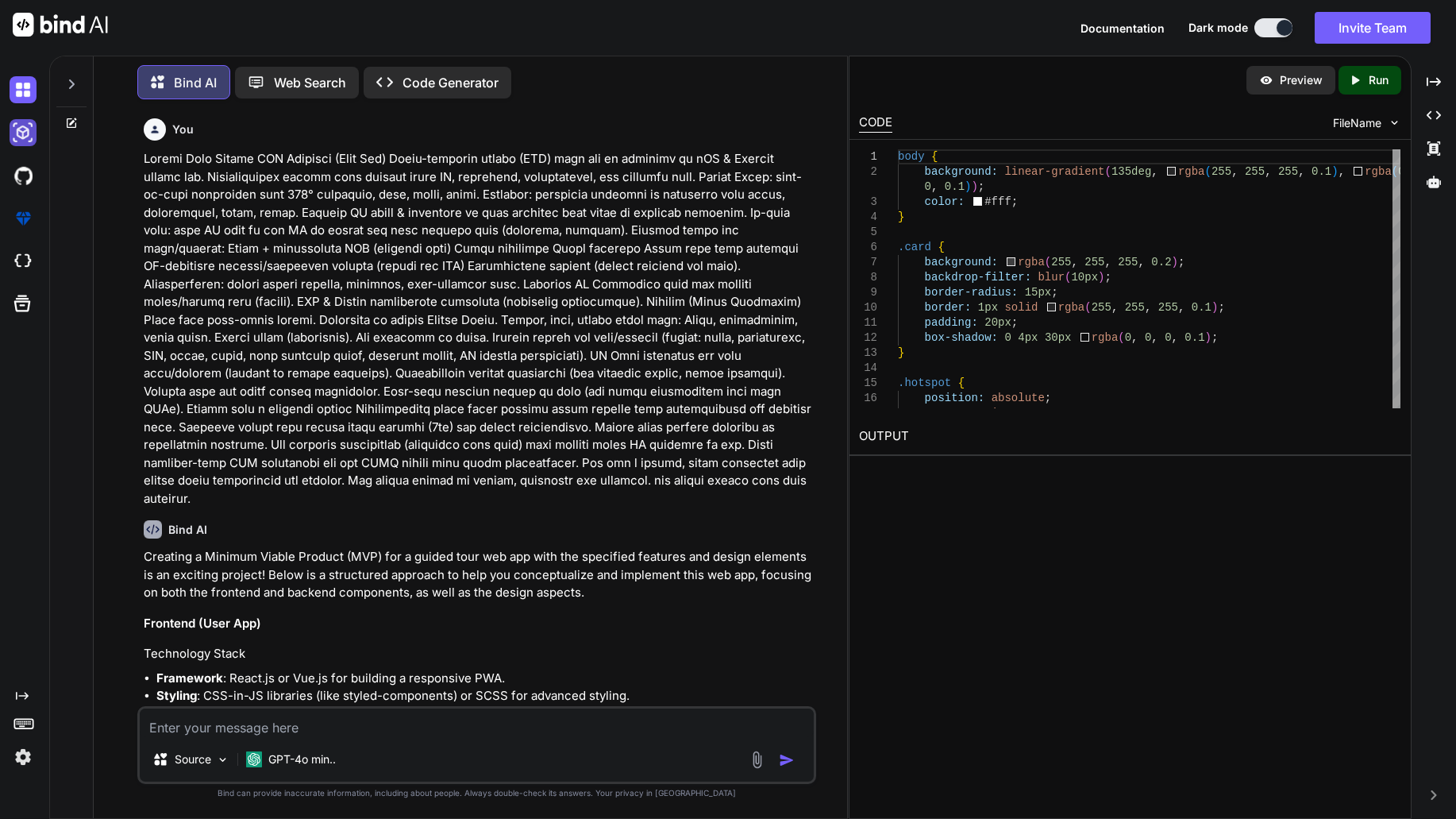
click at [29, 132] on img at bounding box center [23, 133] width 27 height 27
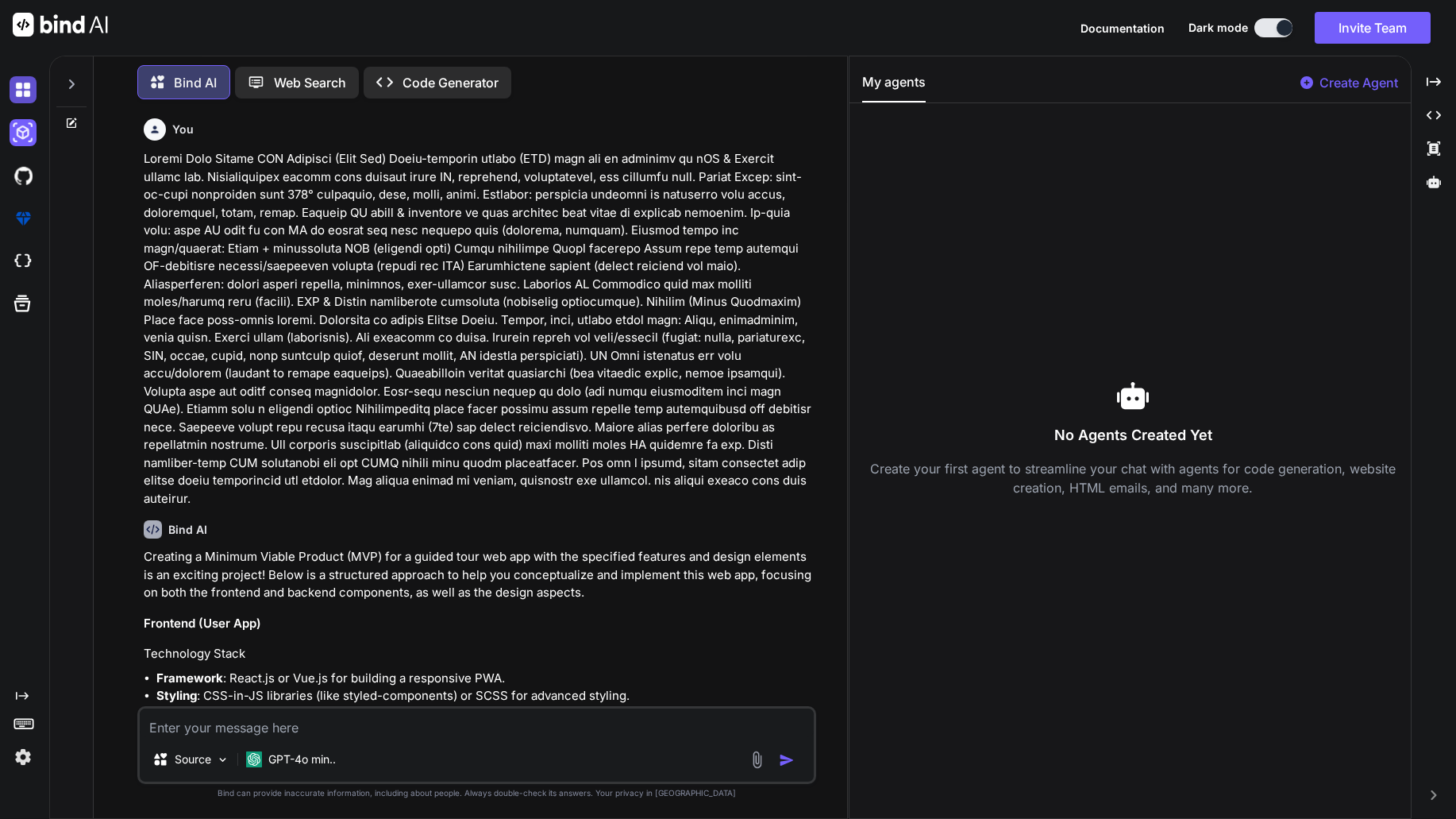
click at [18, 87] on img at bounding box center [23, 89] width 27 height 27
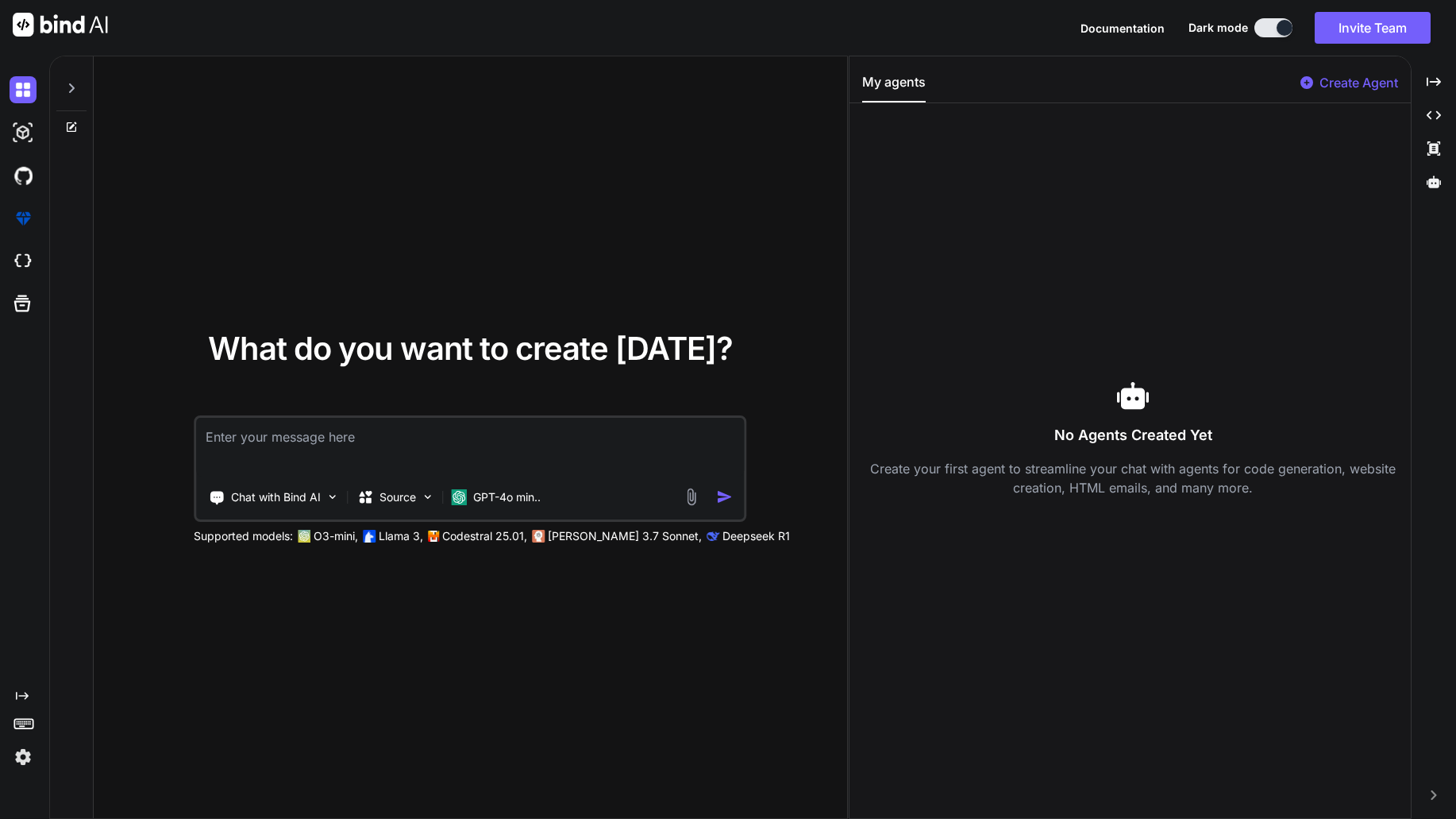
click at [318, 443] on textarea at bounding box center [469, 447] width 548 height 59
type textarea "Landing page for a Virtual Events Platform that is based on immersive VR Event …"
click at [728, 495] on img "button" at bounding box center [725, 497] width 17 height 17
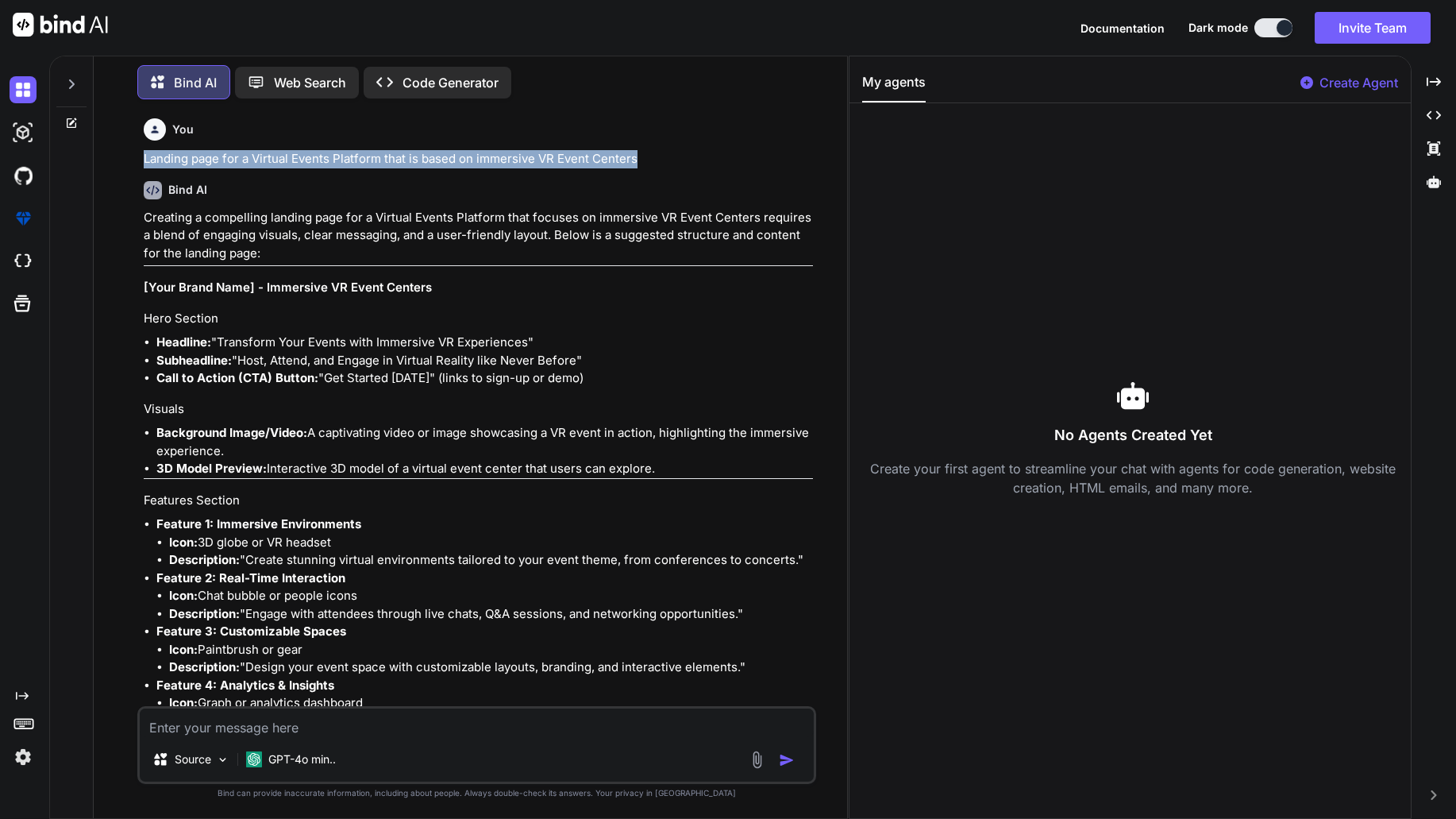
drag, startPoint x: 647, startPoint y: 158, endPoint x: 145, endPoint y: 150, distance: 502.1
click at [145, 150] on p "Landing page for a Virtual Events Platform that is based on immersive VR Event …" at bounding box center [479, 159] width 670 height 18
copy p "Landing page for a Virtual Events Platform that is based on immersive VR Event …"
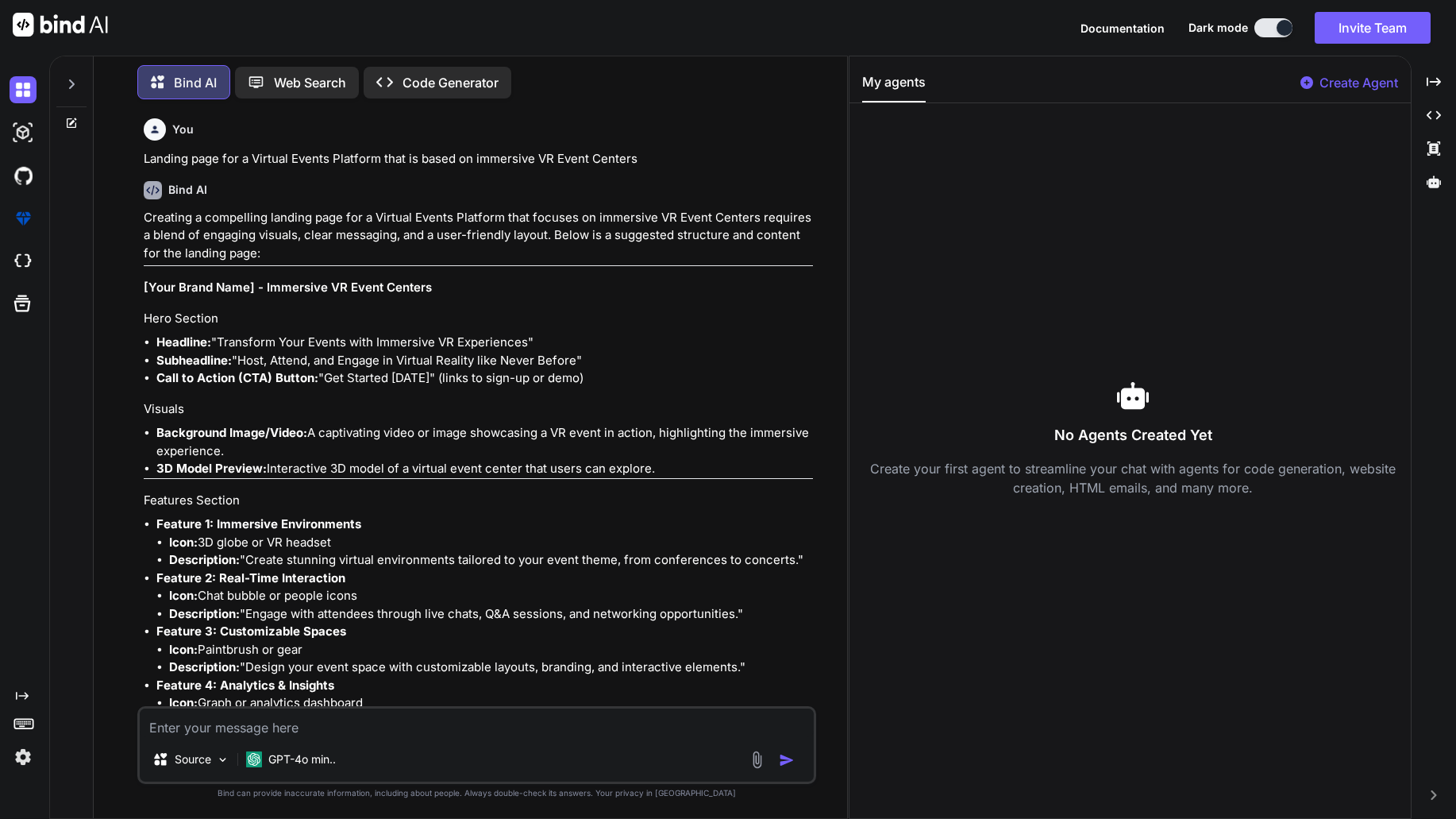
click at [453, 75] on p "Code Generator" at bounding box center [451, 83] width 96 height 19
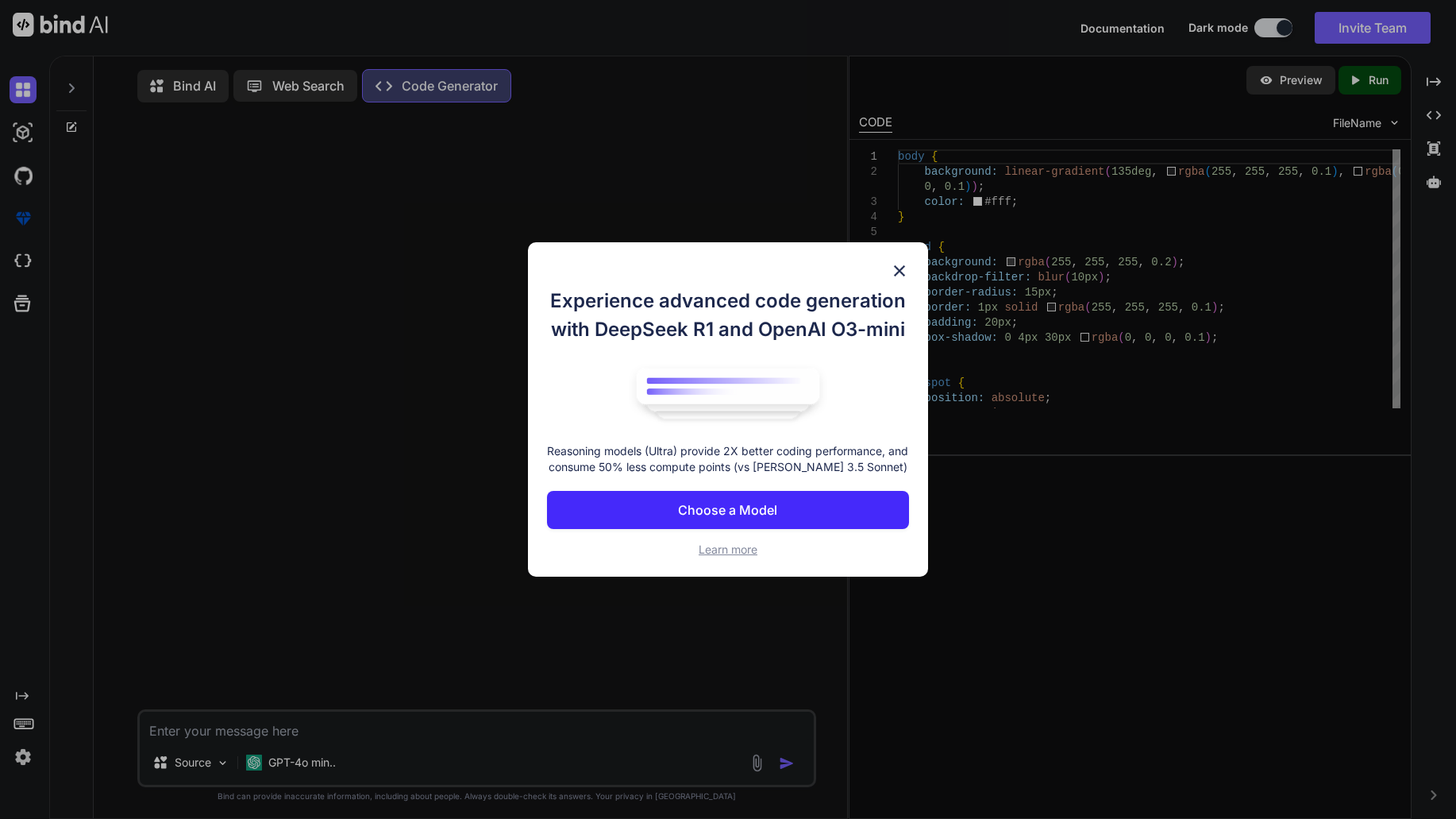
click at [894, 262] on img at bounding box center [900, 271] width 19 height 19
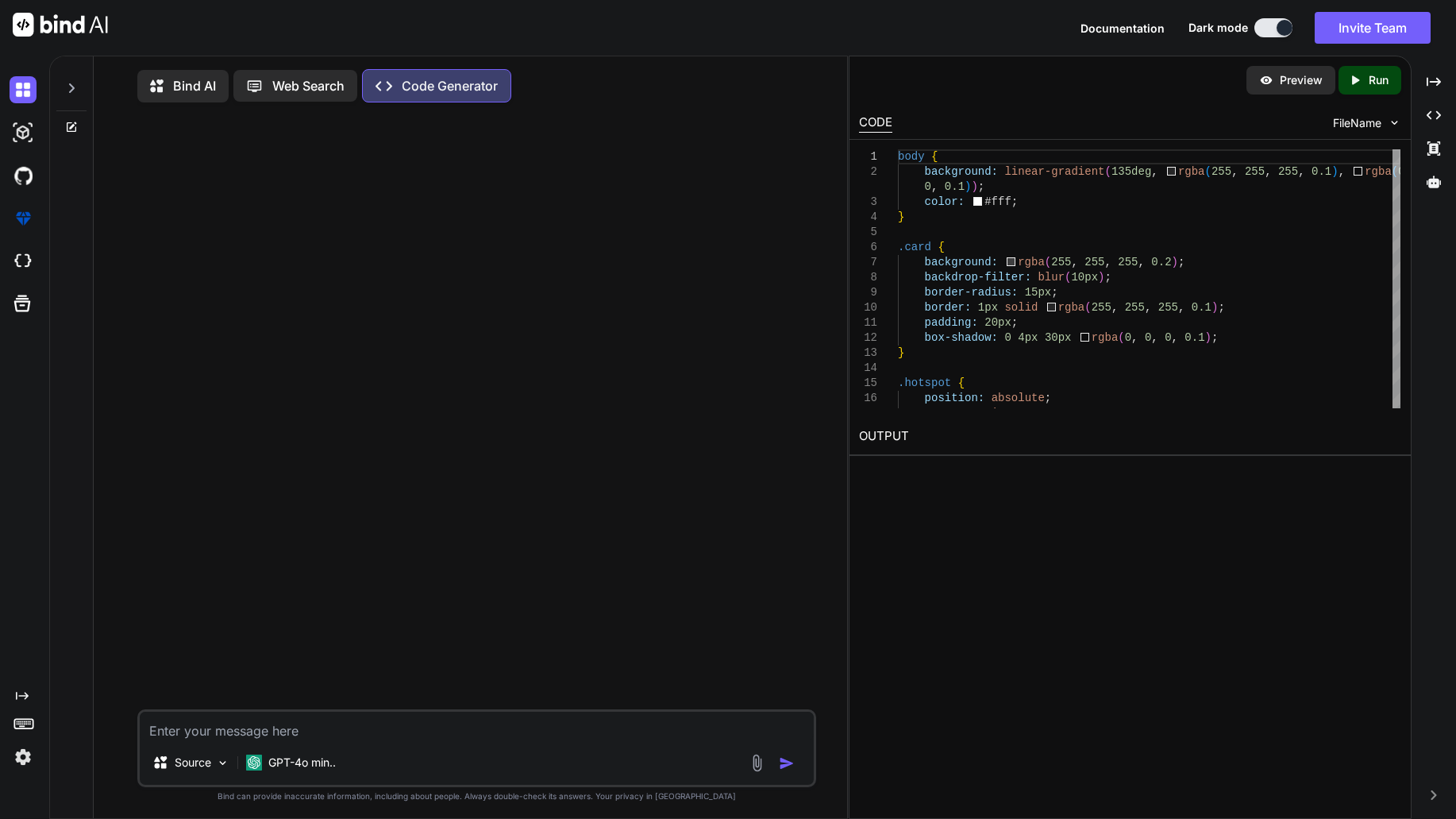
click at [435, 735] on textarea at bounding box center [476, 726] width 674 height 29
paste textarea "Landing page for a Virtual Events Platform that is based on immersive VR Event …"
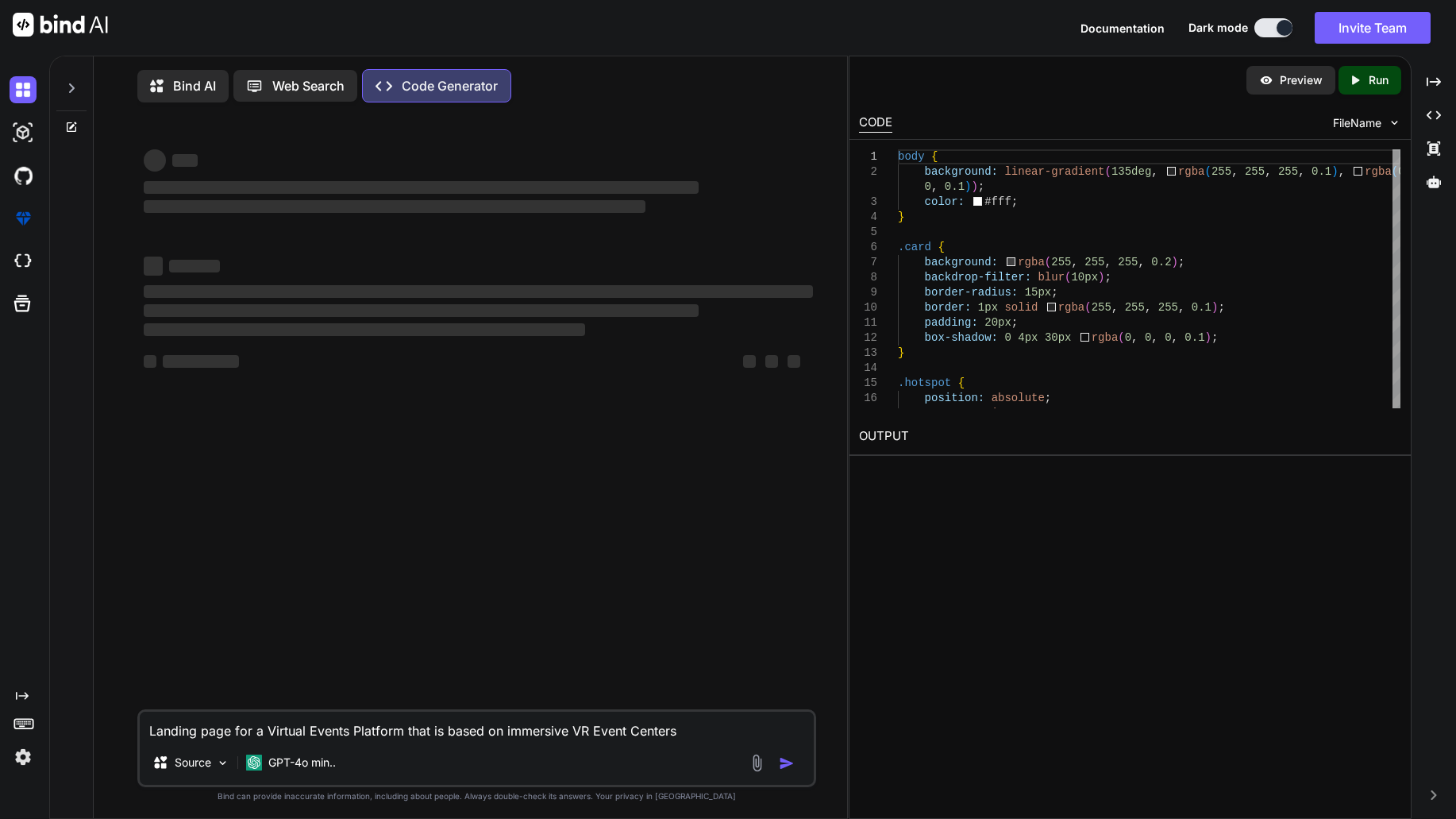
type textarea "Landing page for a Virtual Events Platform that is based on immersive VR Event …"
click at [789, 770] on img "button" at bounding box center [786, 763] width 16 height 16
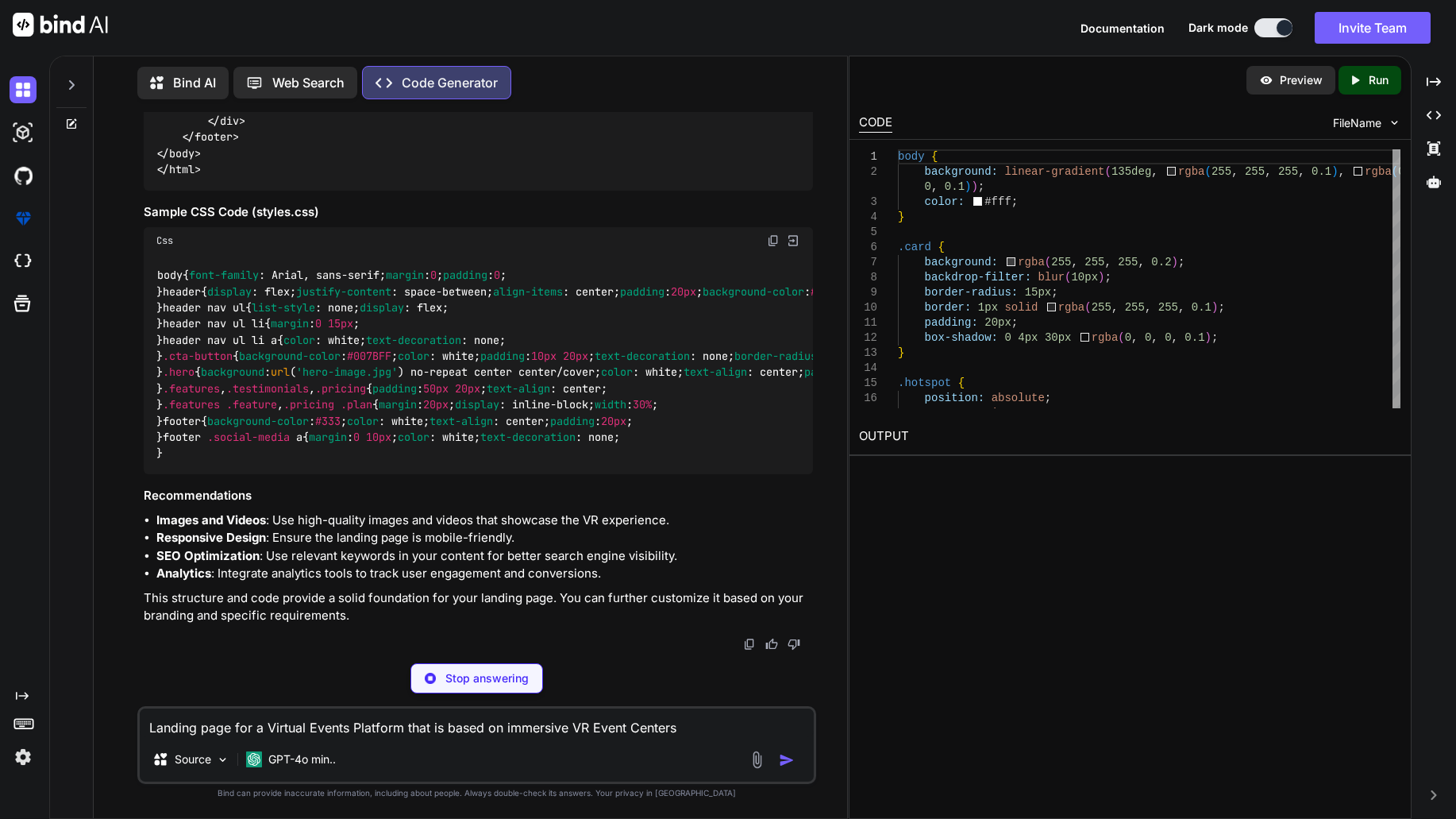
scroll to position [2847, 0]
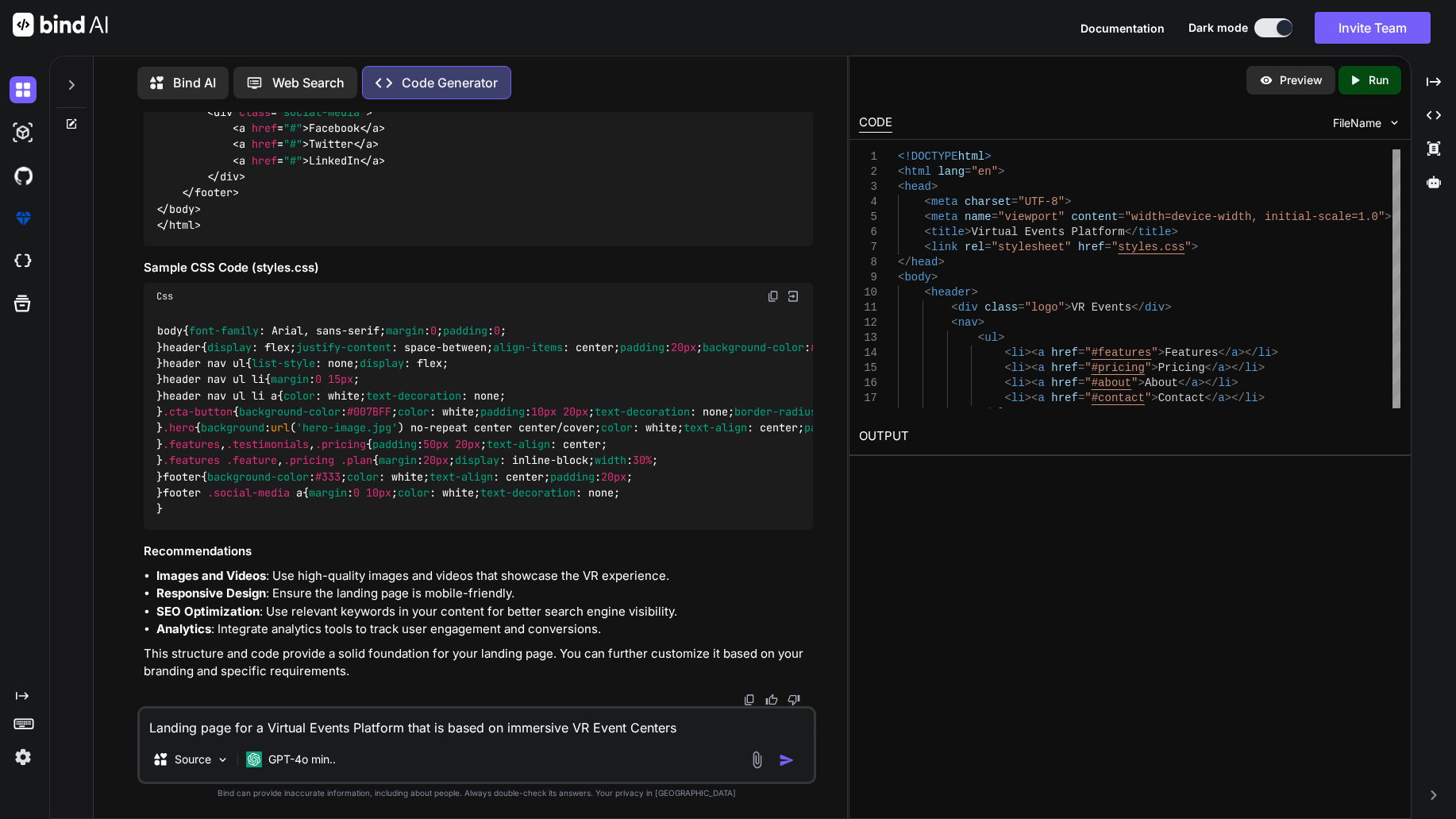
click at [1355, 85] on icon "Created with Pixso." at bounding box center [1355, 80] width 14 height 14
click at [916, 473] on link "https://app.onecompiler.com/43w3mat9c_43w4ca7kd" at bounding box center [923, 474] width 129 height 15
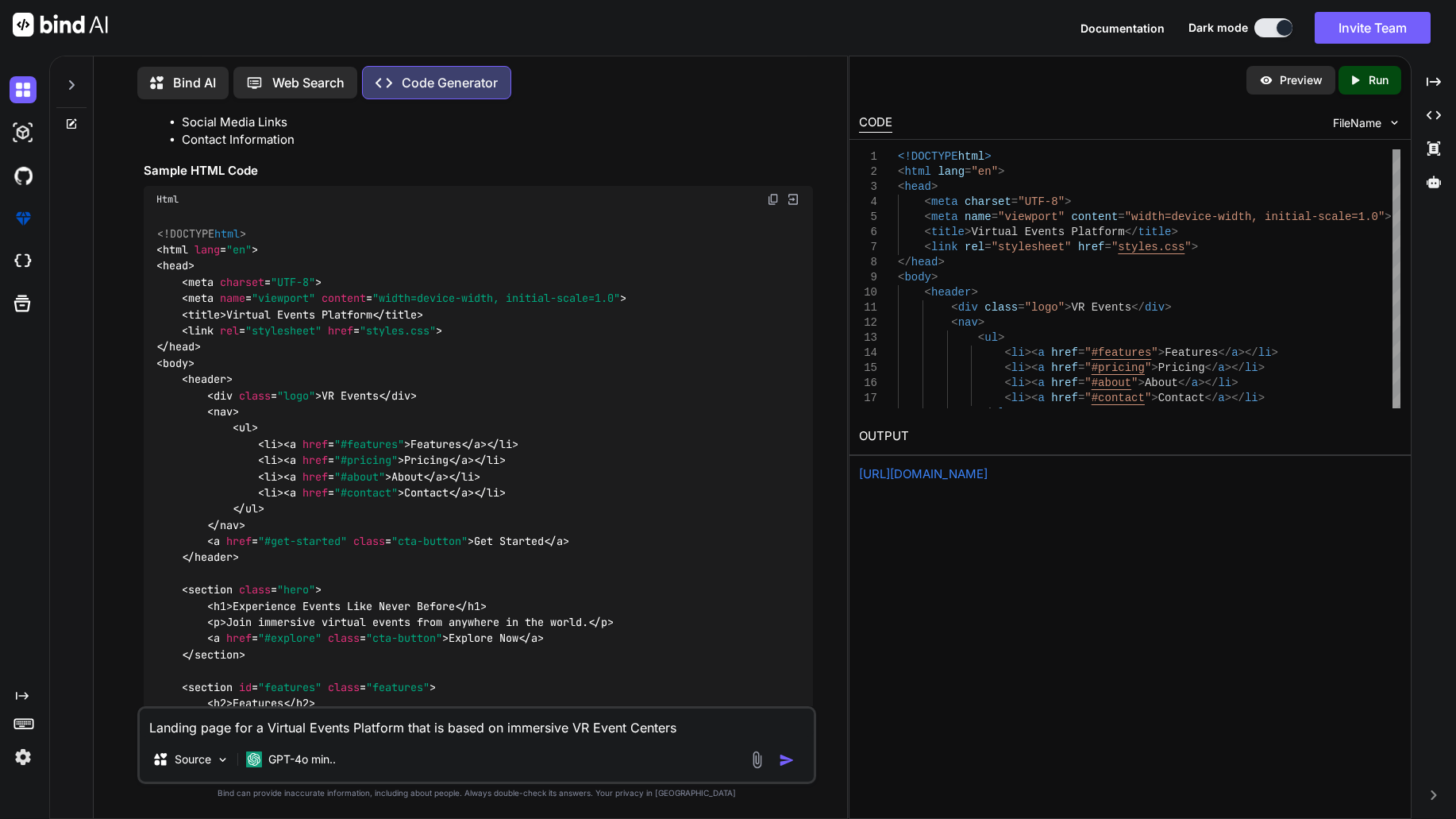
scroll to position [464, 0]
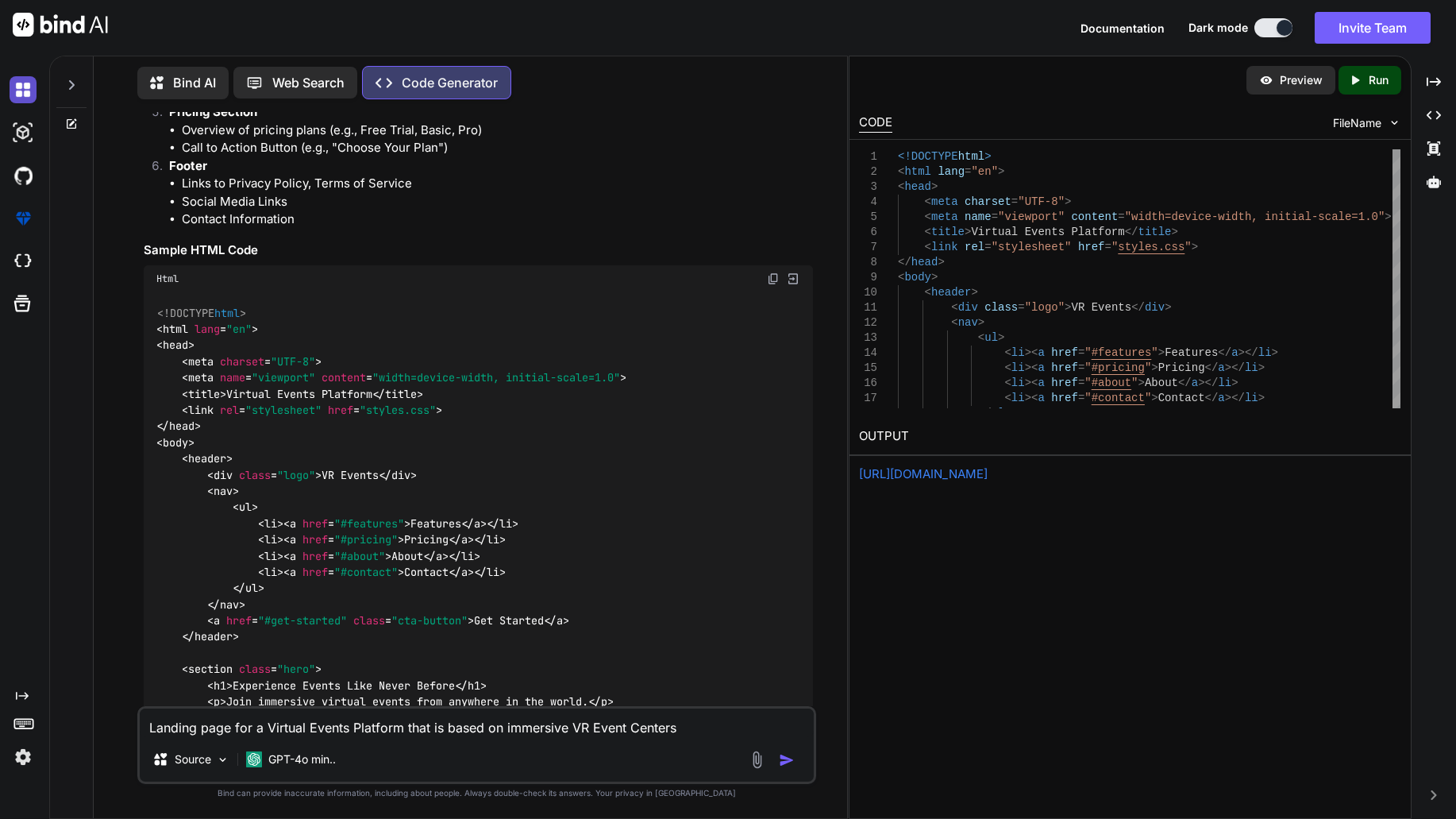
click at [25, 90] on img at bounding box center [23, 89] width 27 height 27
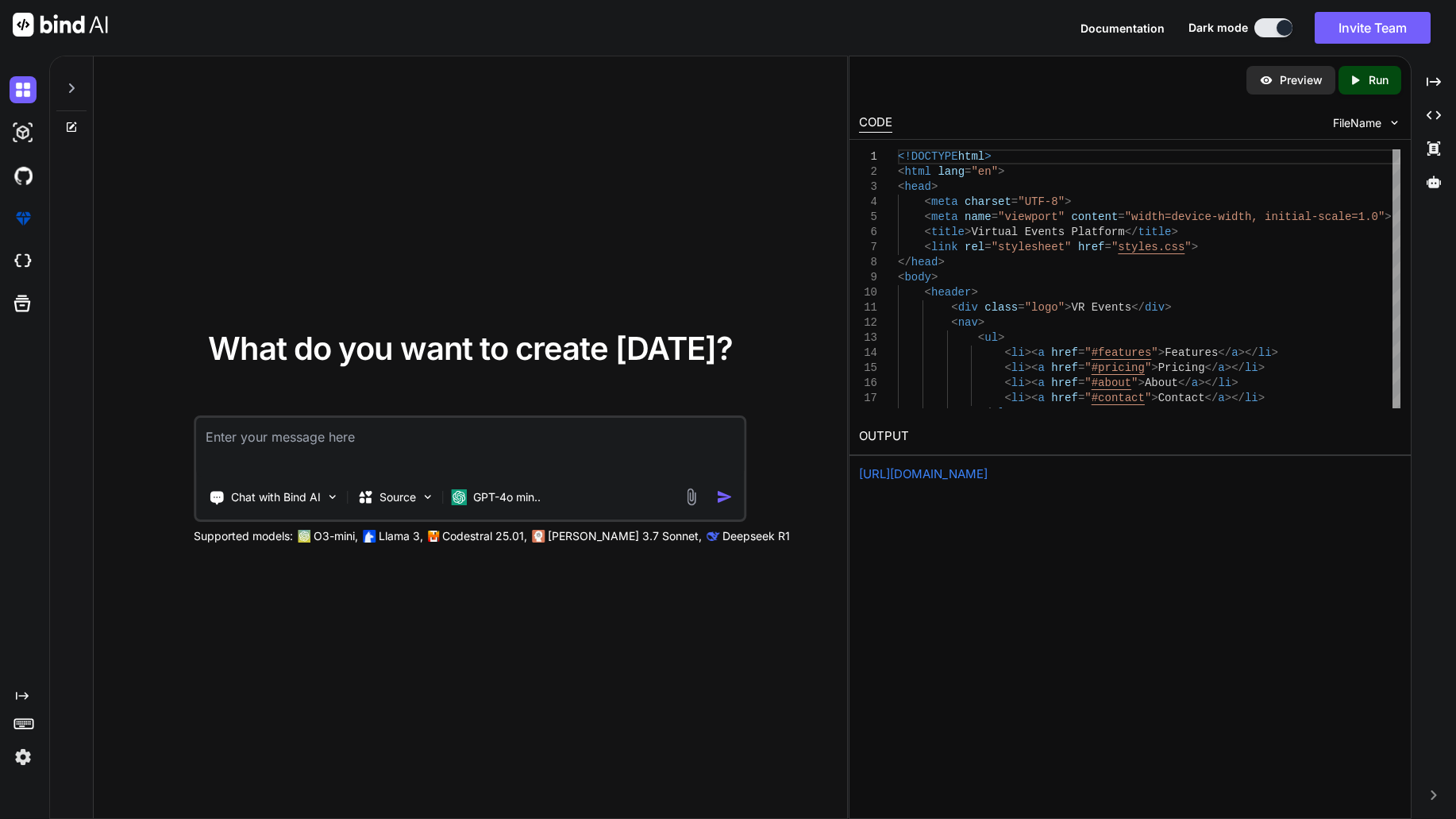
click at [763, 283] on div "What do you want to create today? Chat with Bind AI Source GPT-4o min.. Support…" at bounding box center [470, 438] width 754 height 764
click at [22, 138] on img at bounding box center [23, 133] width 27 height 27
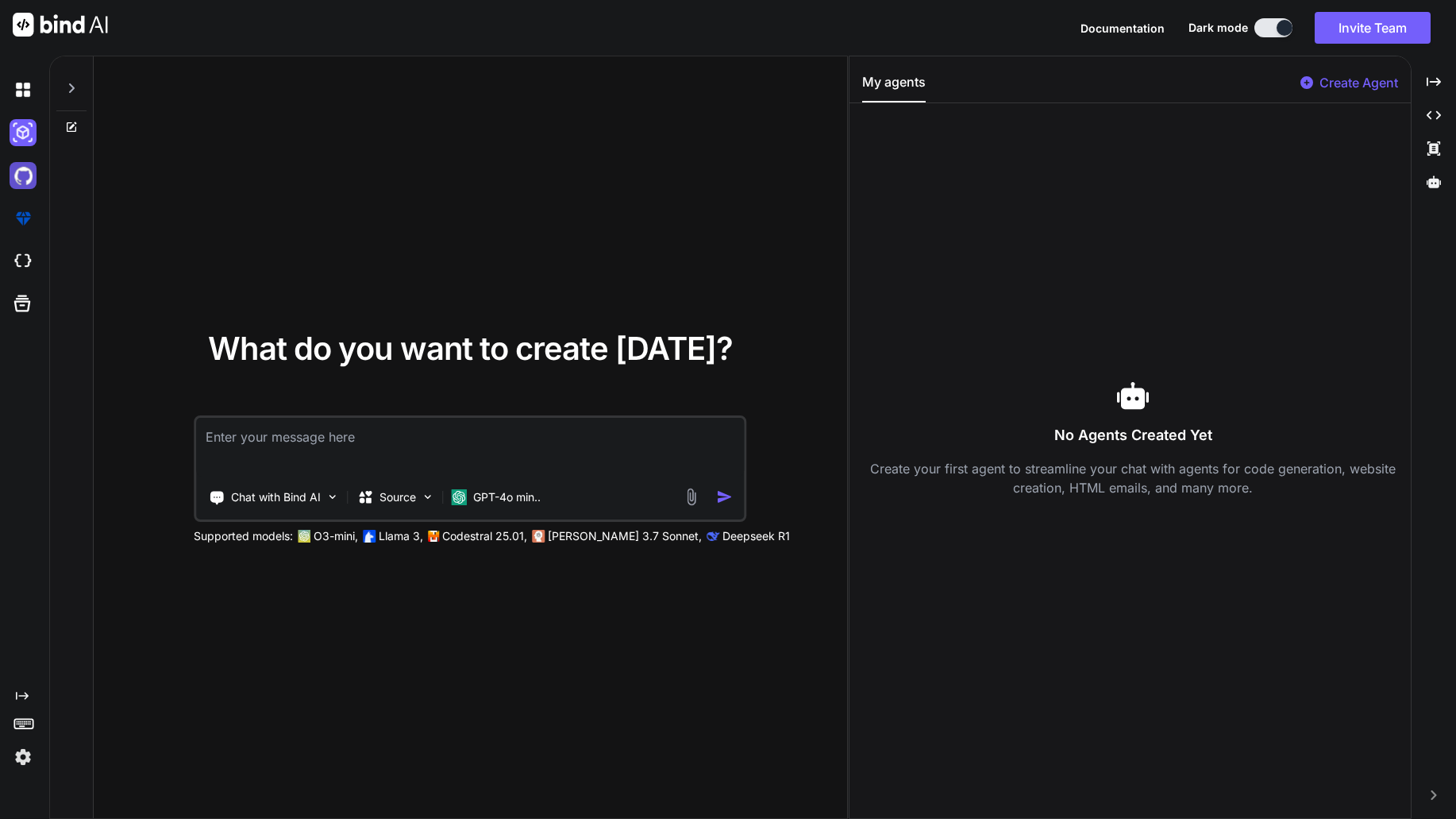
click at [18, 176] on img at bounding box center [23, 176] width 27 height 27
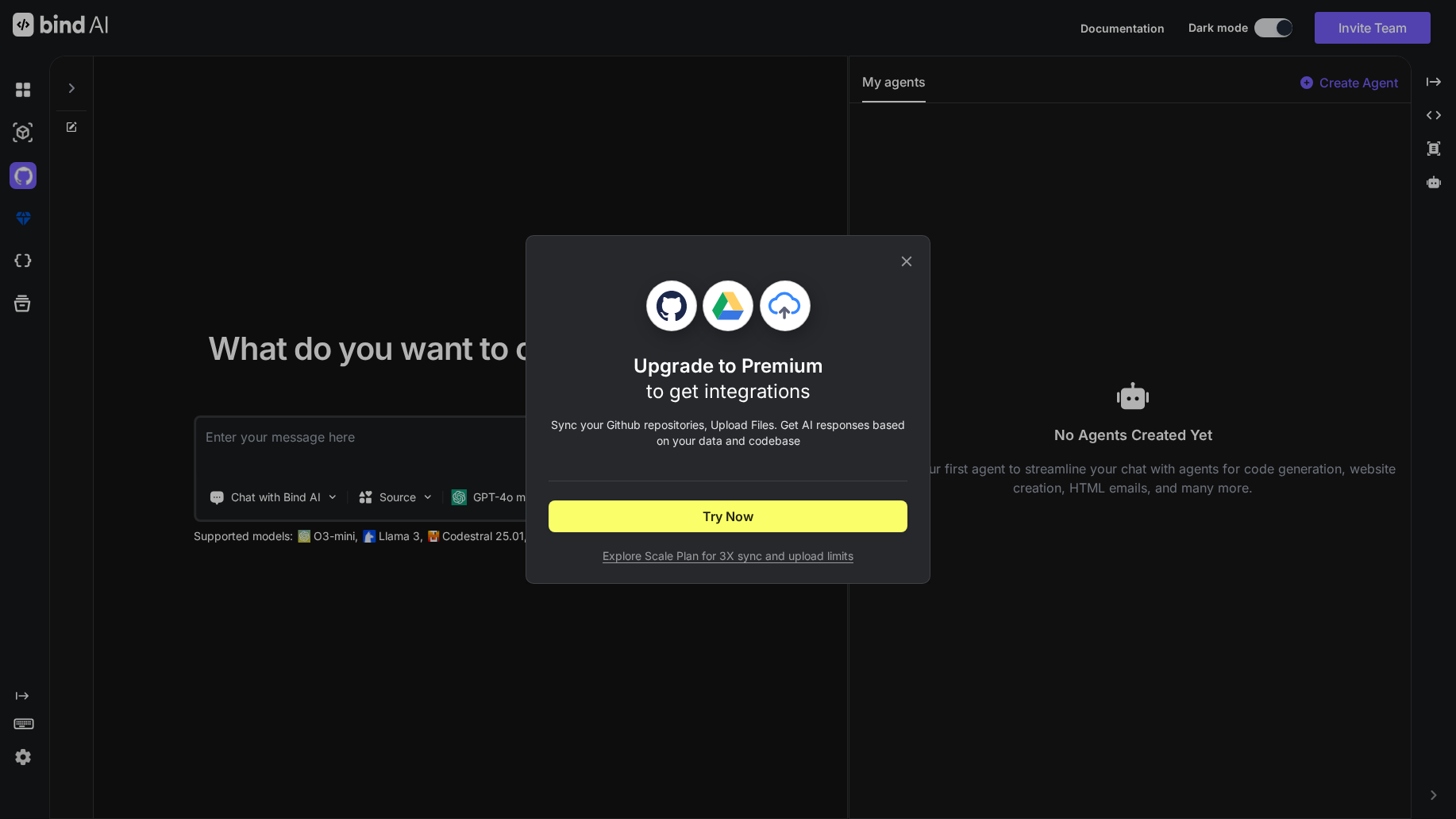
click at [23, 135] on div "Upgrade to Premium to get integrations Sync your Github repositories, Upload Fi…" at bounding box center [728, 409] width 1456 height 819
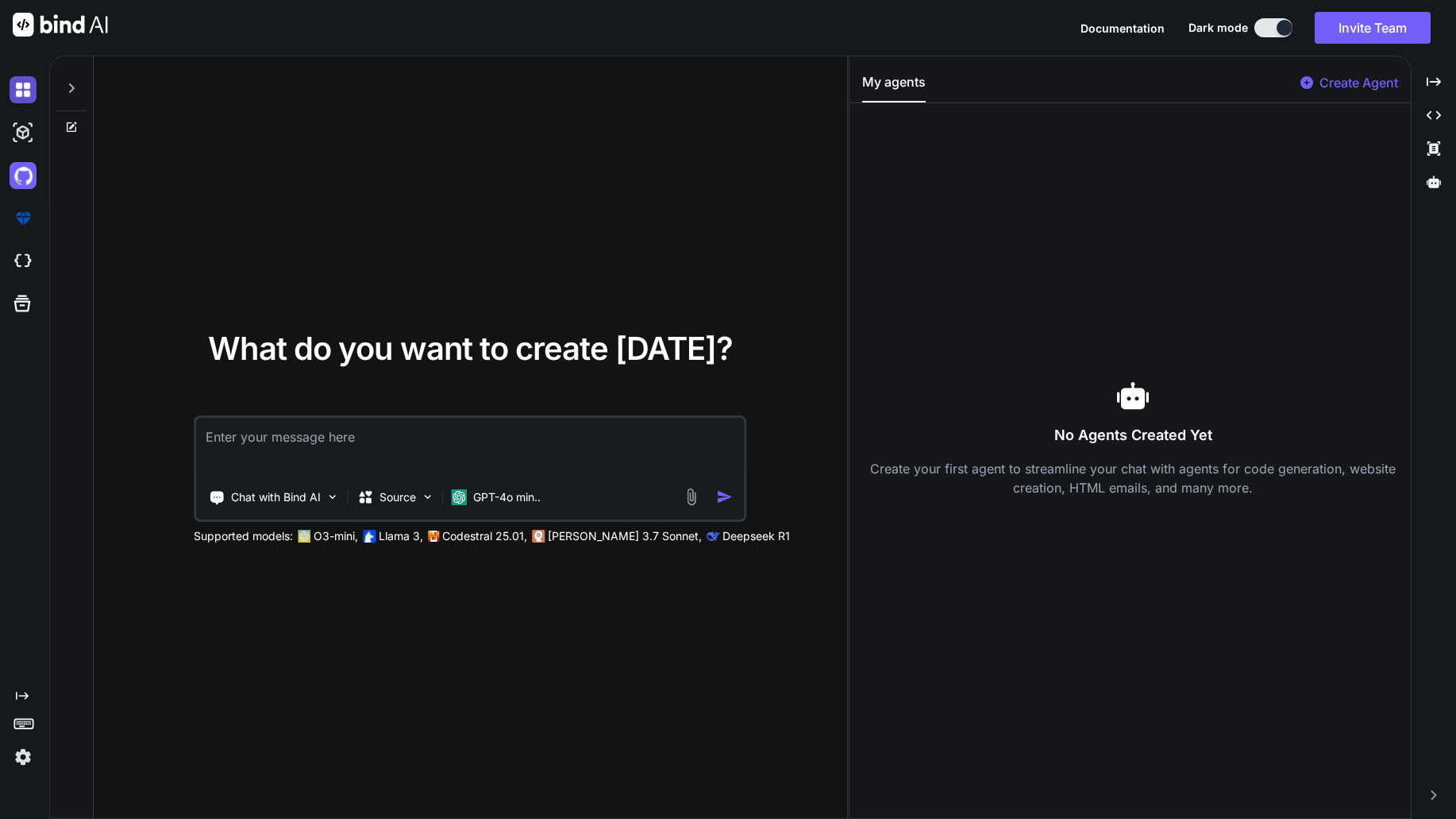
click at [23, 83] on img at bounding box center [23, 89] width 27 height 27
click at [38, 761] on div at bounding box center [26, 757] width 33 height 27
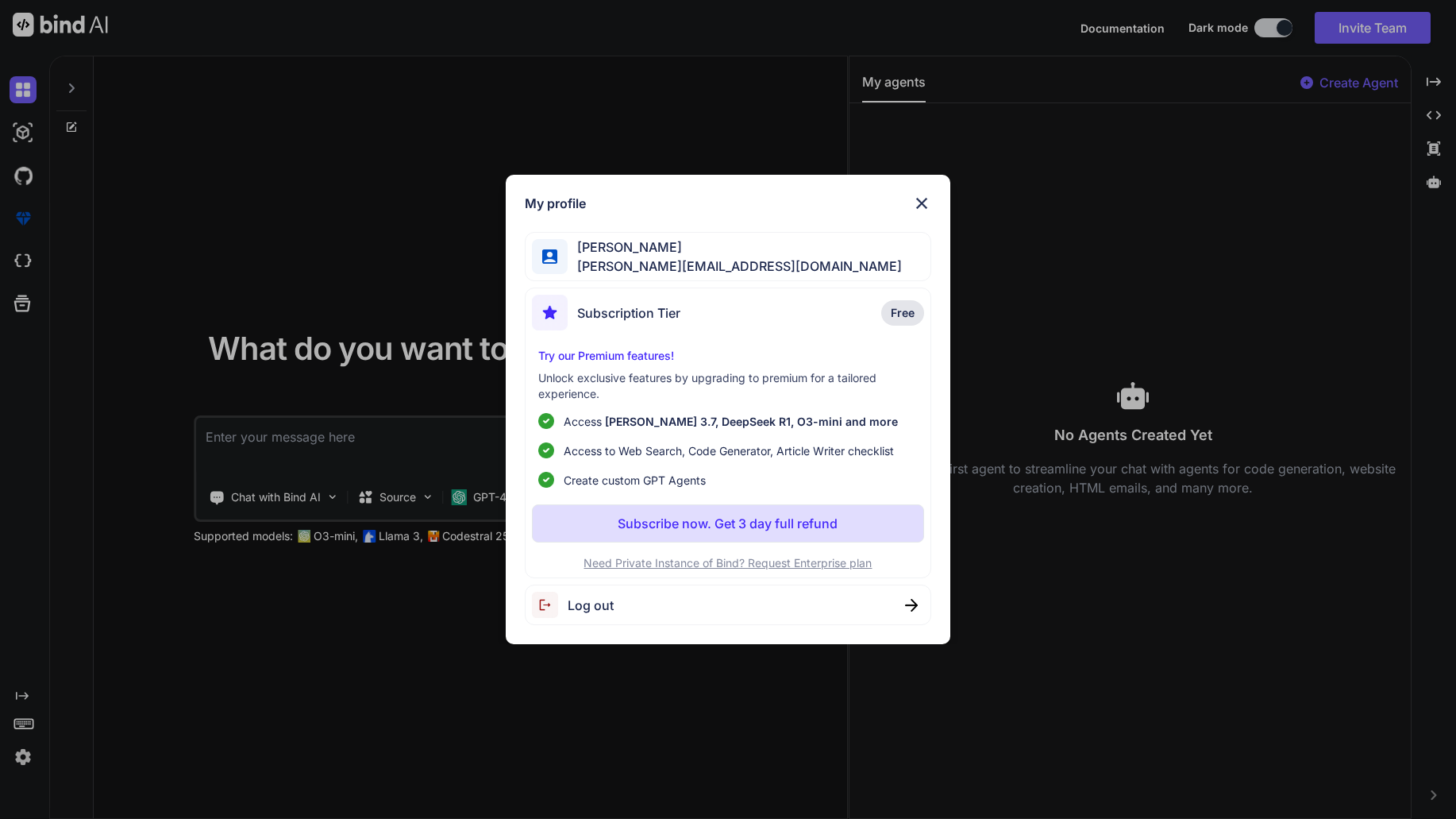
click at [25, 762] on div "My profile Raphael Saxer raphael@aumivi.com Subscription Tier Free Try our Prem…" at bounding box center [728, 409] width 1456 height 819
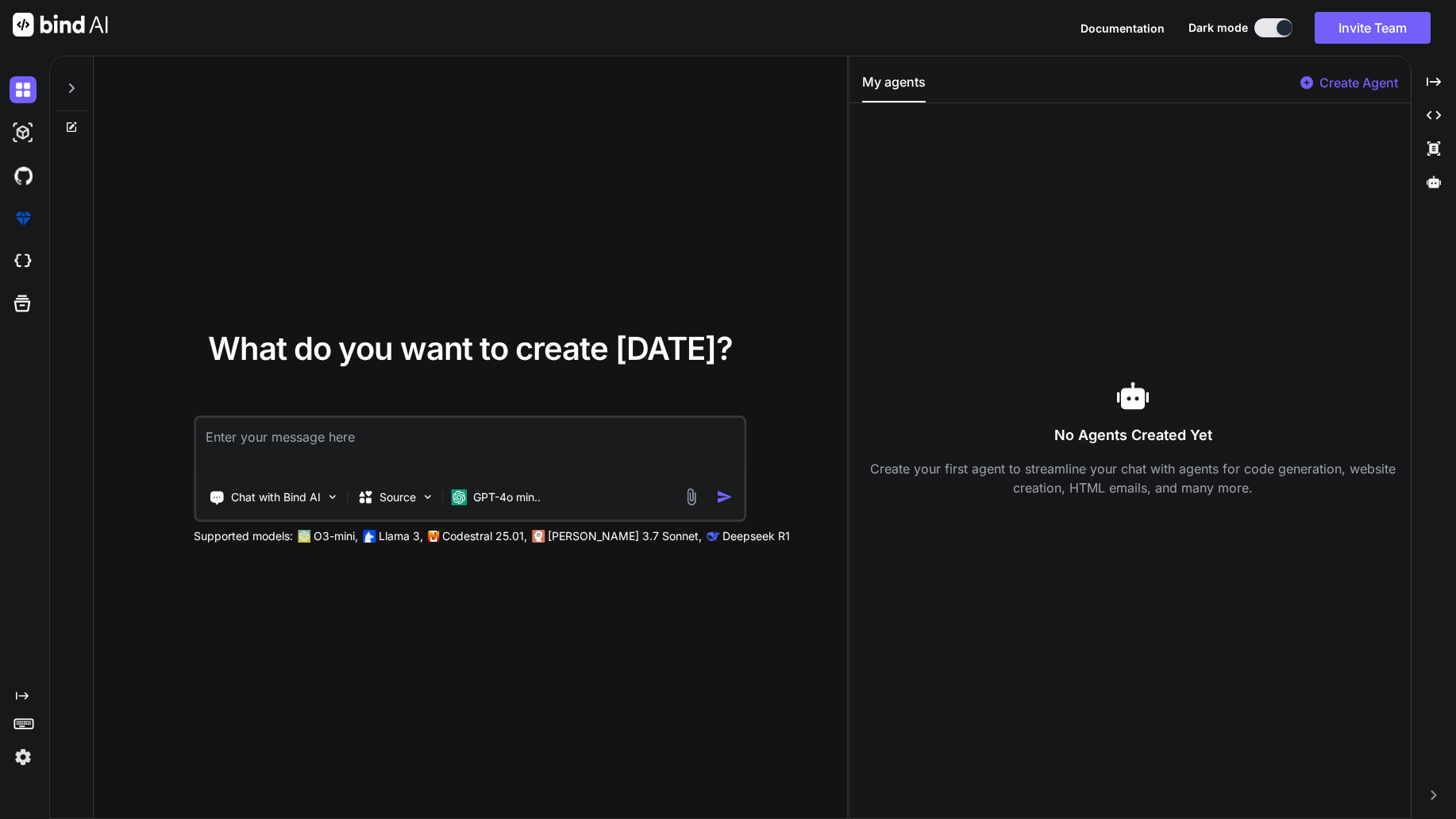
click at [25, 762] on img at bounding box center [23, 757] width 27 height 27
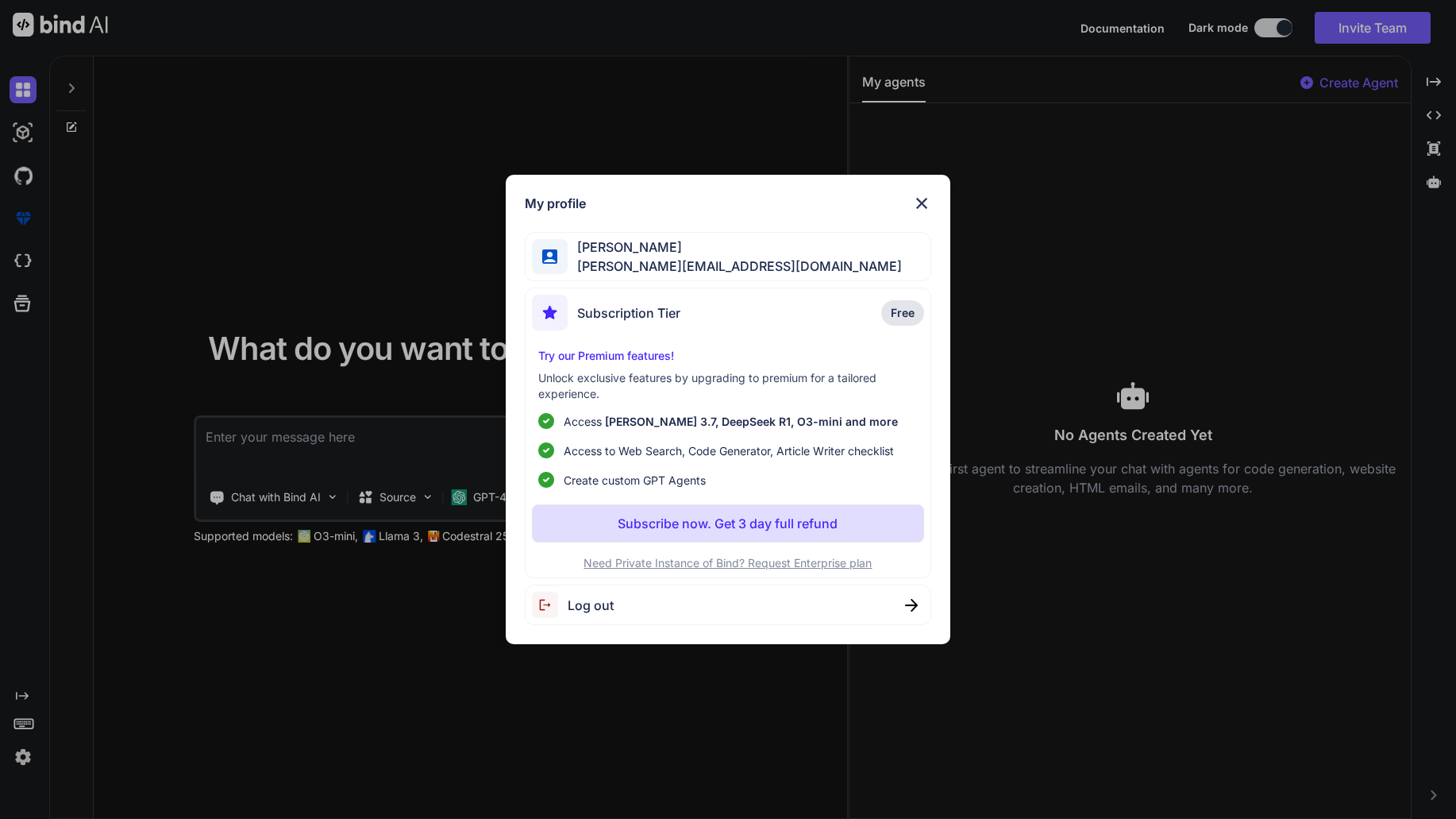
click at [29, 729] on div "My profile Raphael Saxer raphael@aumivi.com Subscription Tier Free Try our Prem…" at bounding box center [728, 409] width 1456 height 819
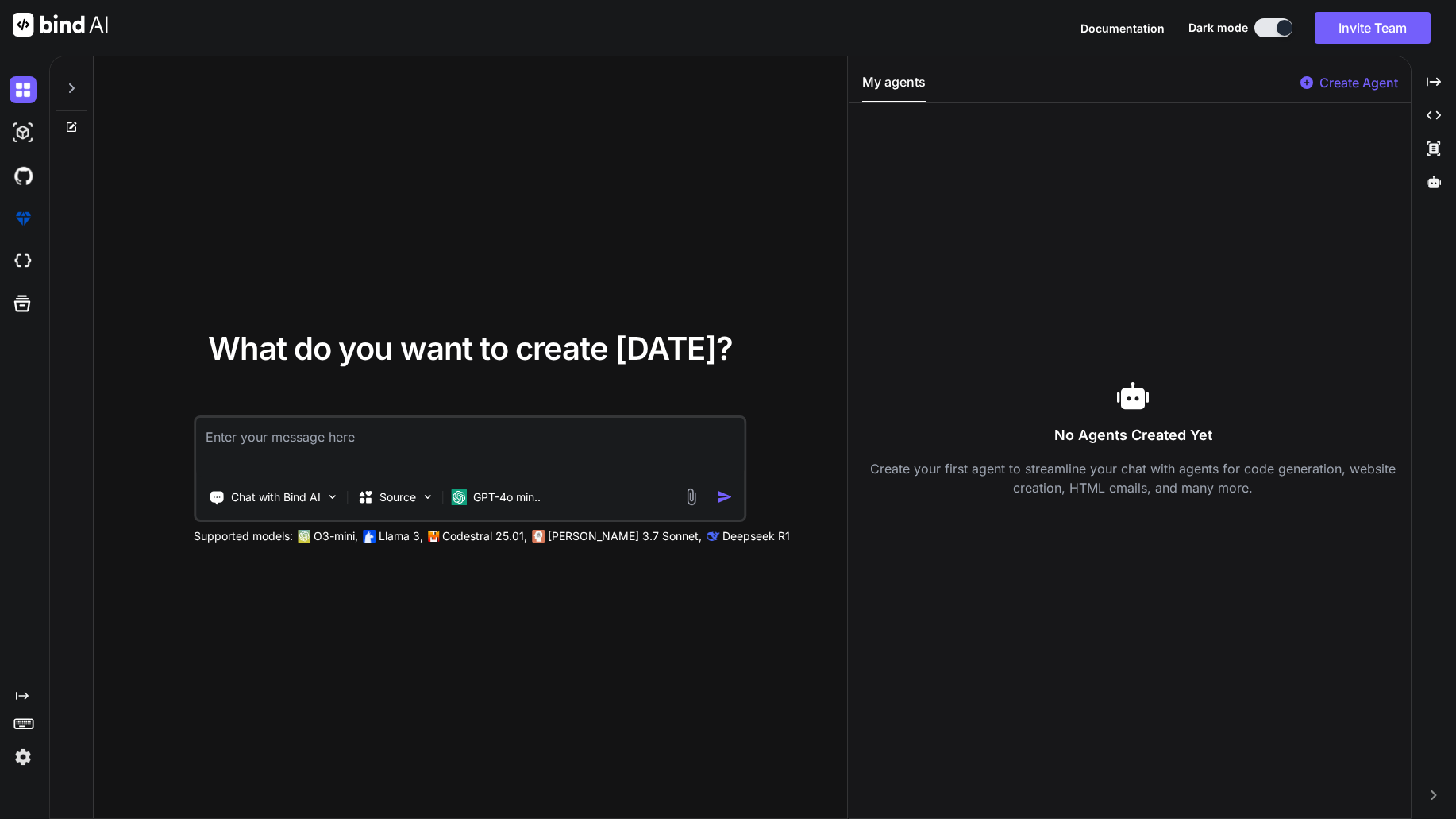
click at [29, 729] on rect at bounding box center [23, 724] width 18 height 9
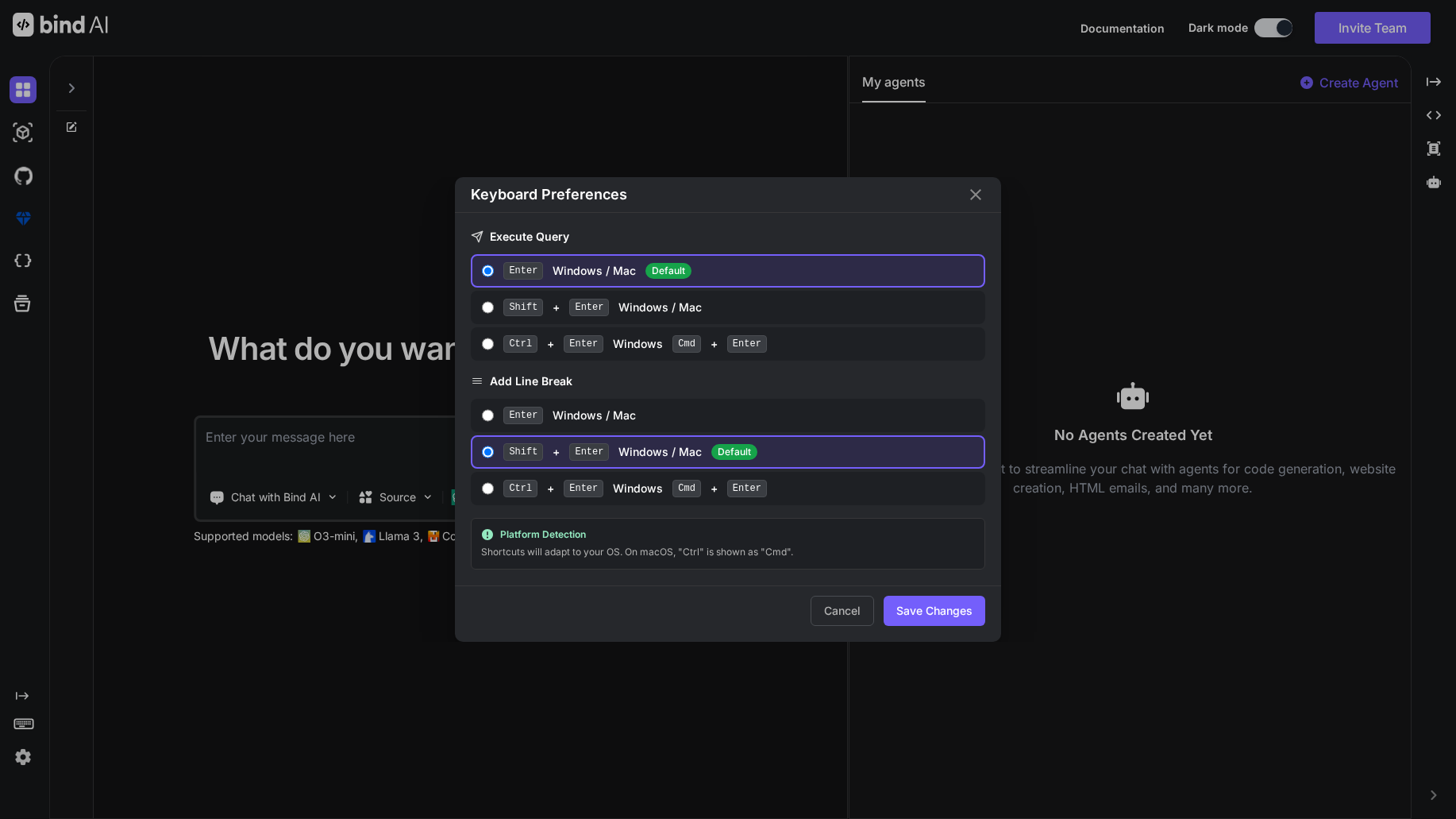
click at [29, 729] on div "Keyboard Preferences Execute Query Enter Windows / Mac Default Shift + Enter Wi…" at bounding box center [728, 409] width 1456 height 819
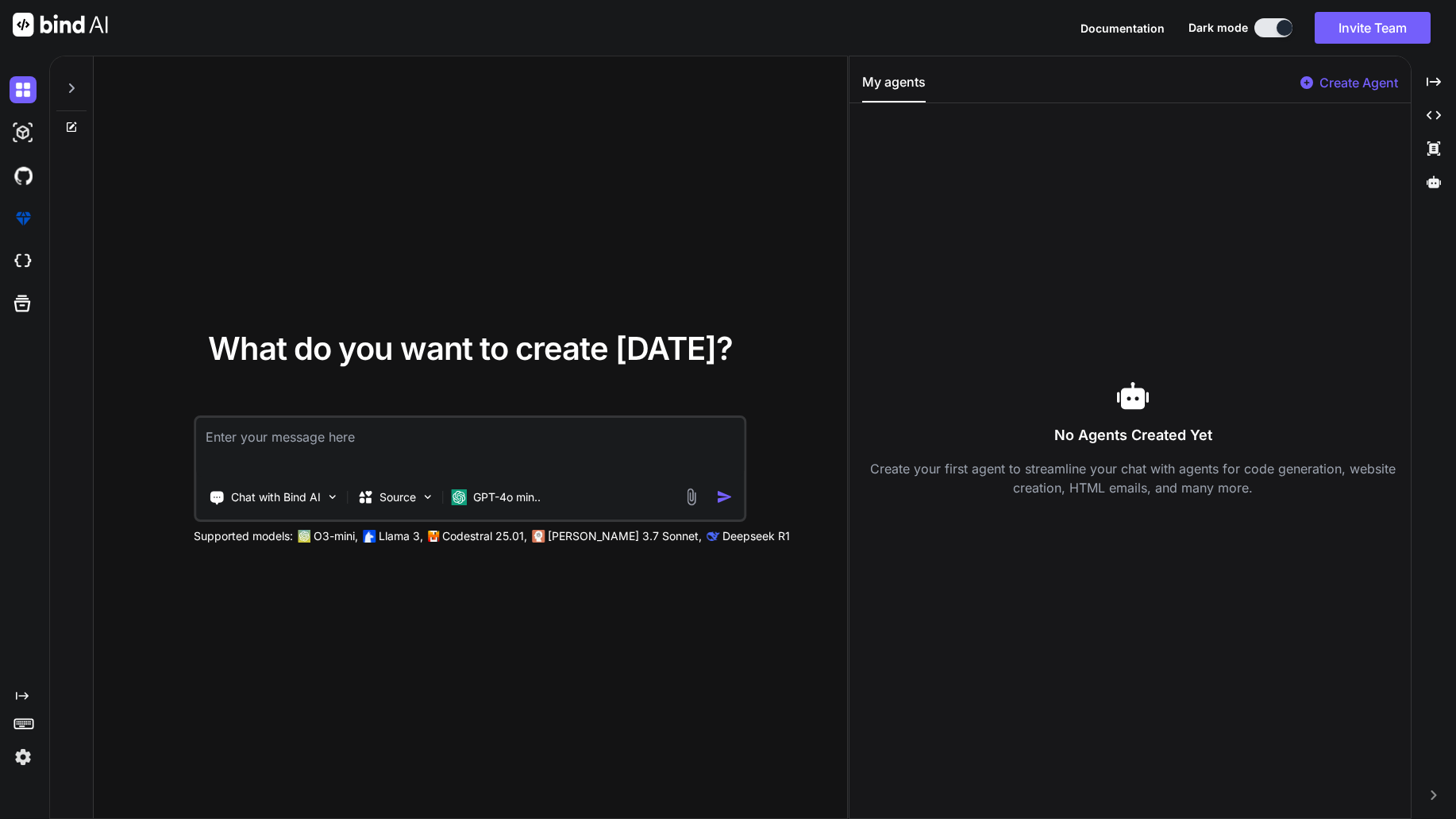
click at [26, 695] on icon at bounding box center [22, 695] width 13 height 8
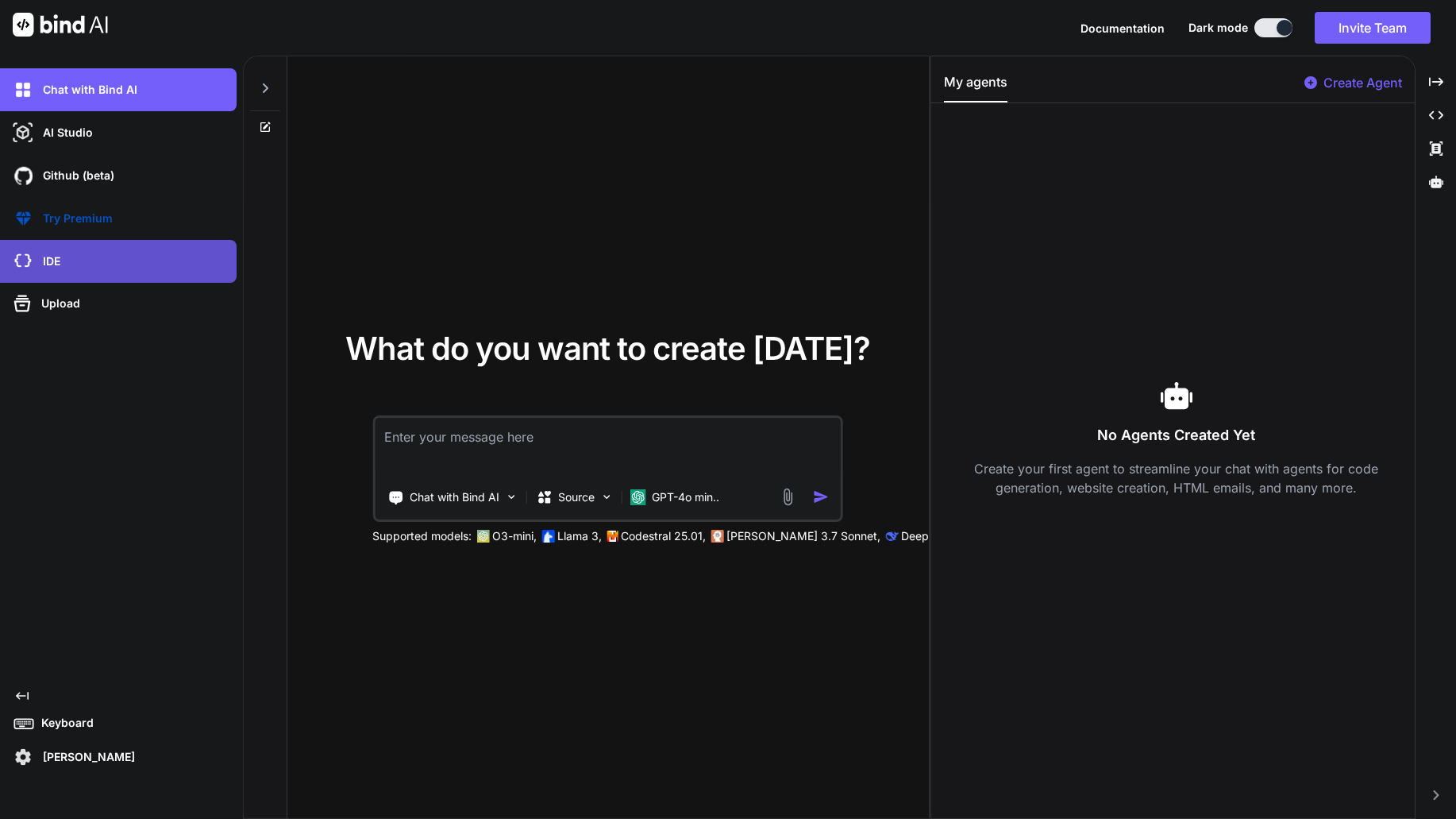
click at [101, 276] on div "IDE" at bounding box center [118, 261] width 237 height 43
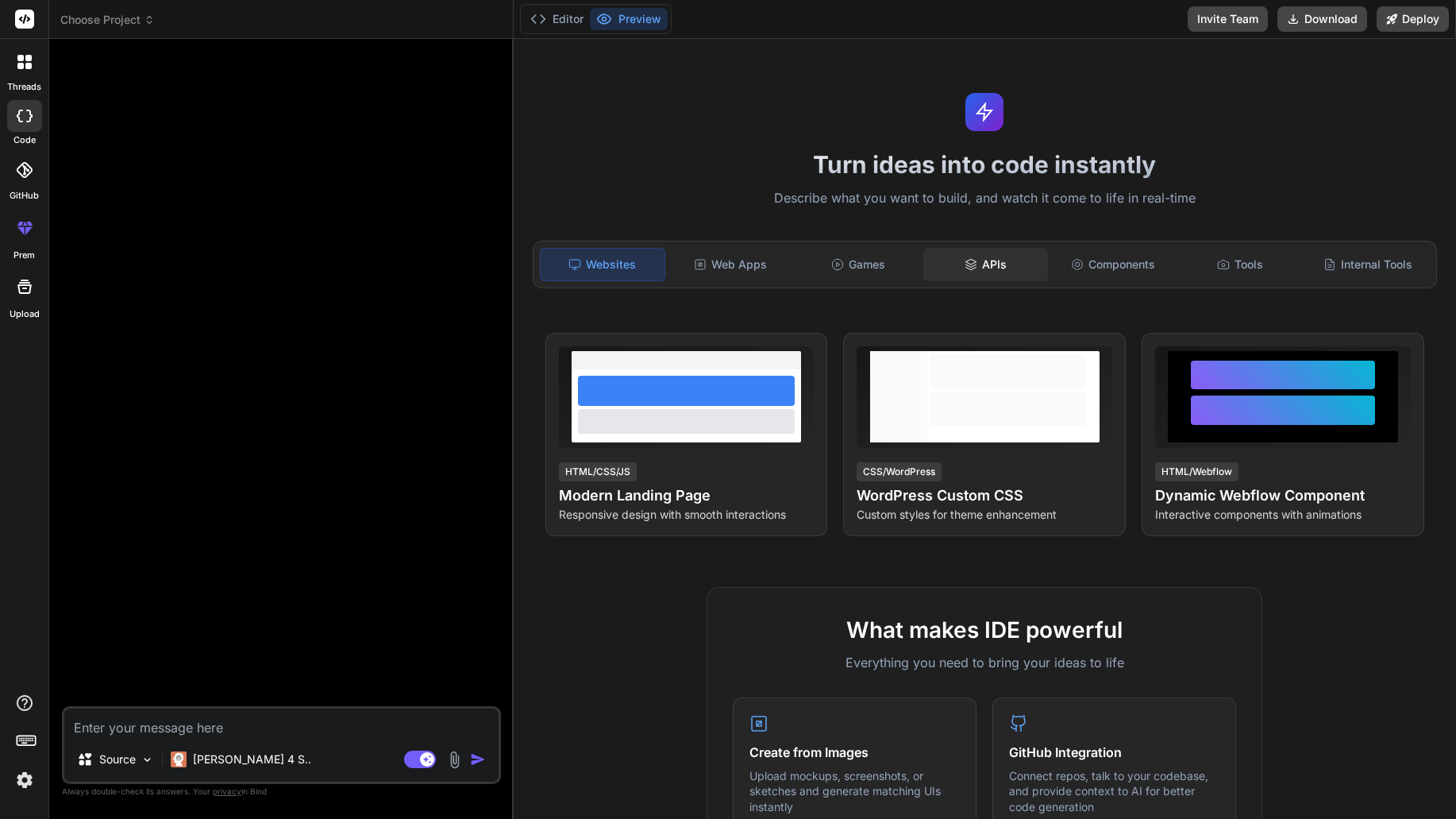
click at [985, 269] on div "APIs" at bounding box center [985, 264] width 124 height 33
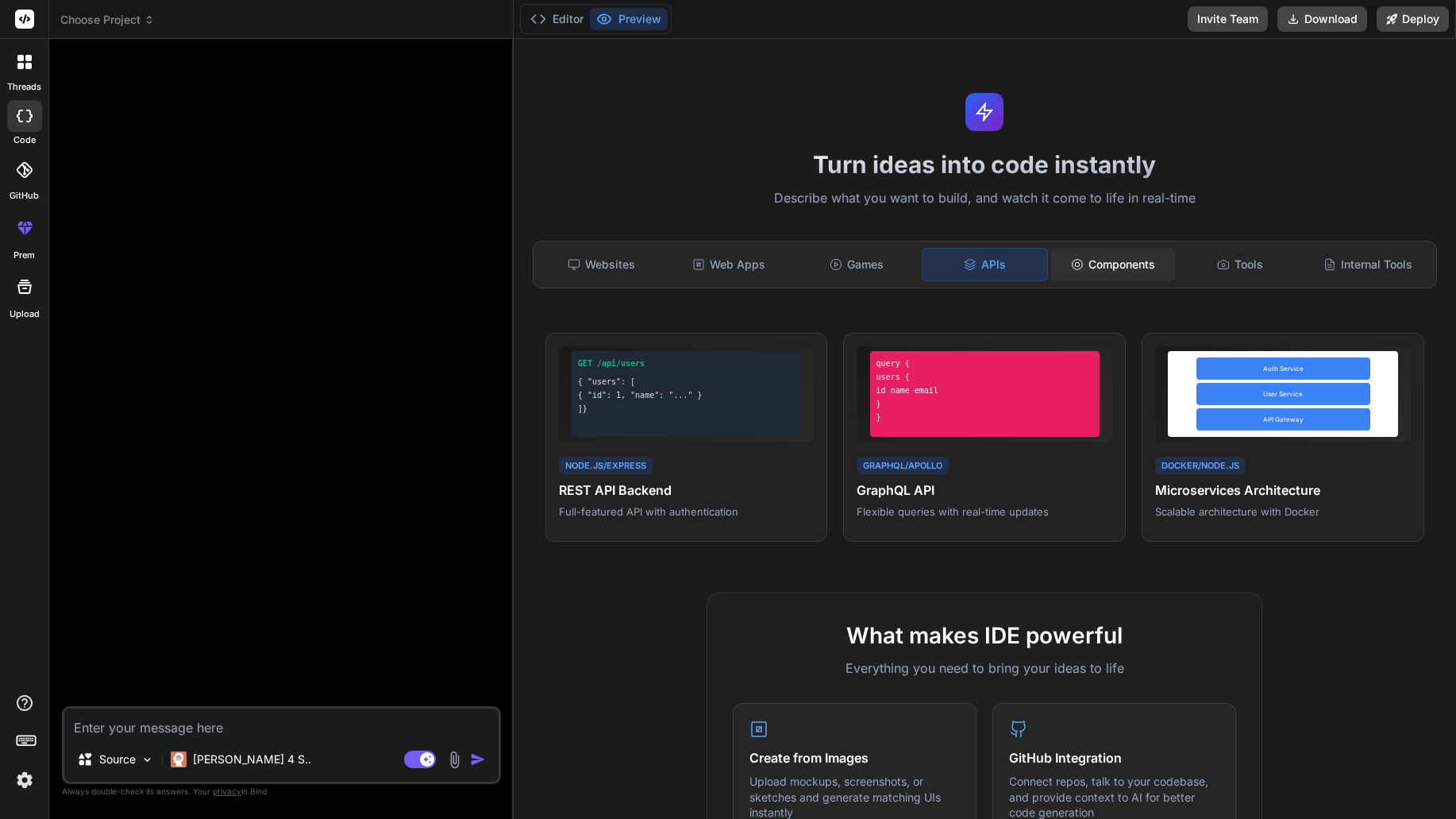
click at [1131, 268] on div "Components" at bounding box center [1113, 264] width 124 height 33
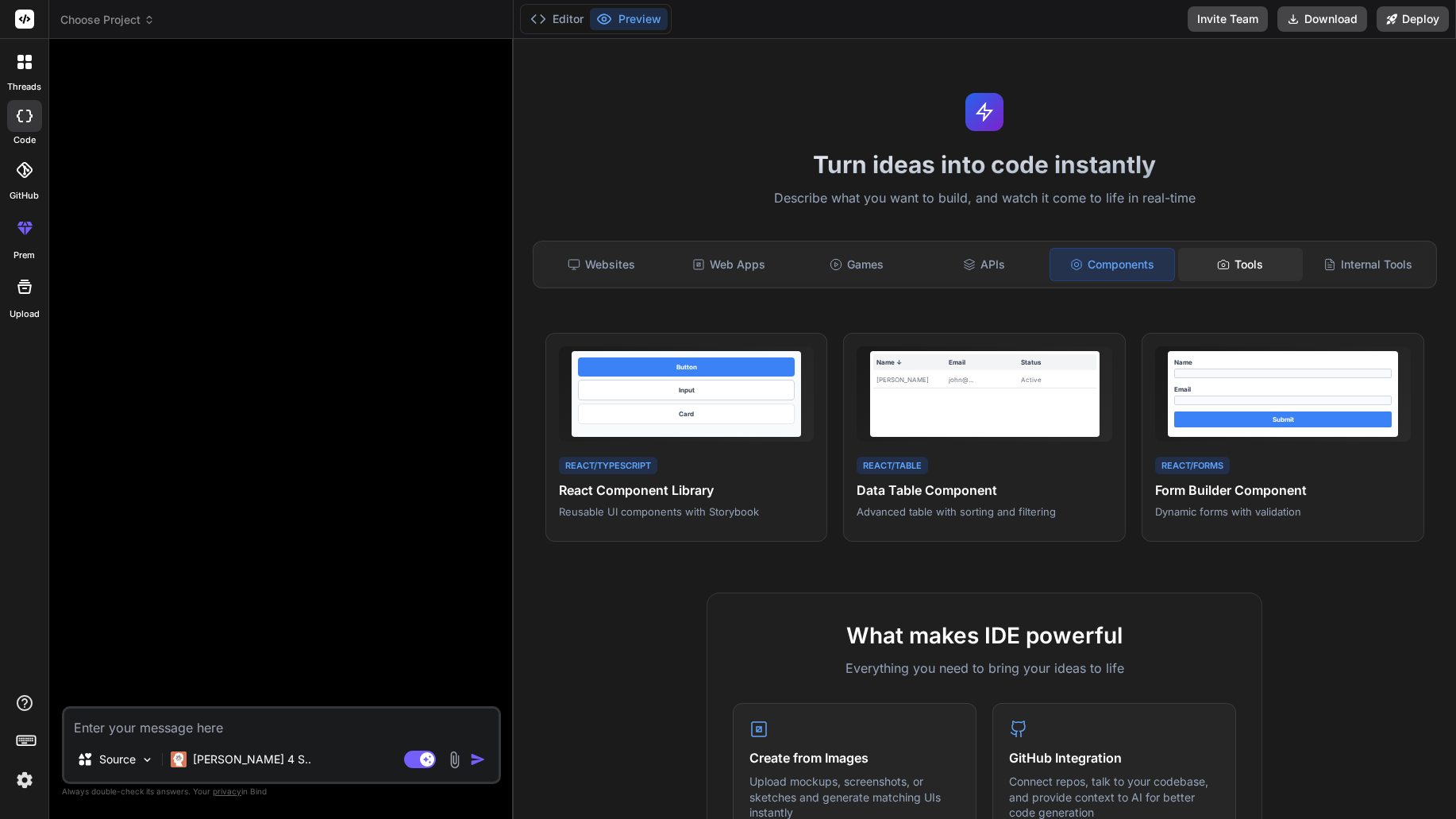
click at [1222, 266] on div "Tools" at bounding box center [1240, 264] width 124 height 33
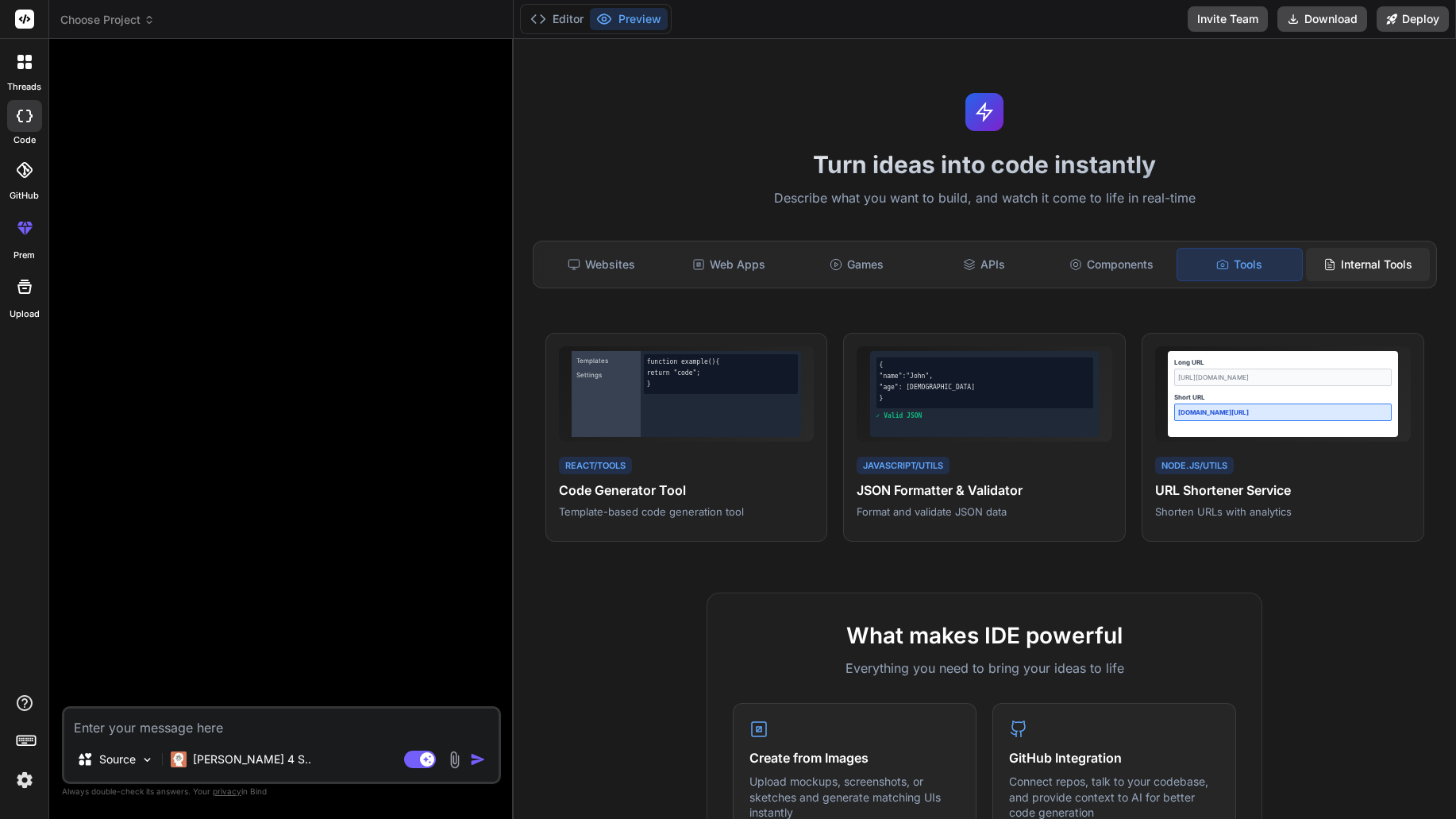
click at [1389, 265] on div "Internal Tools" at bounding box center [1367, 264] width 124 height 33
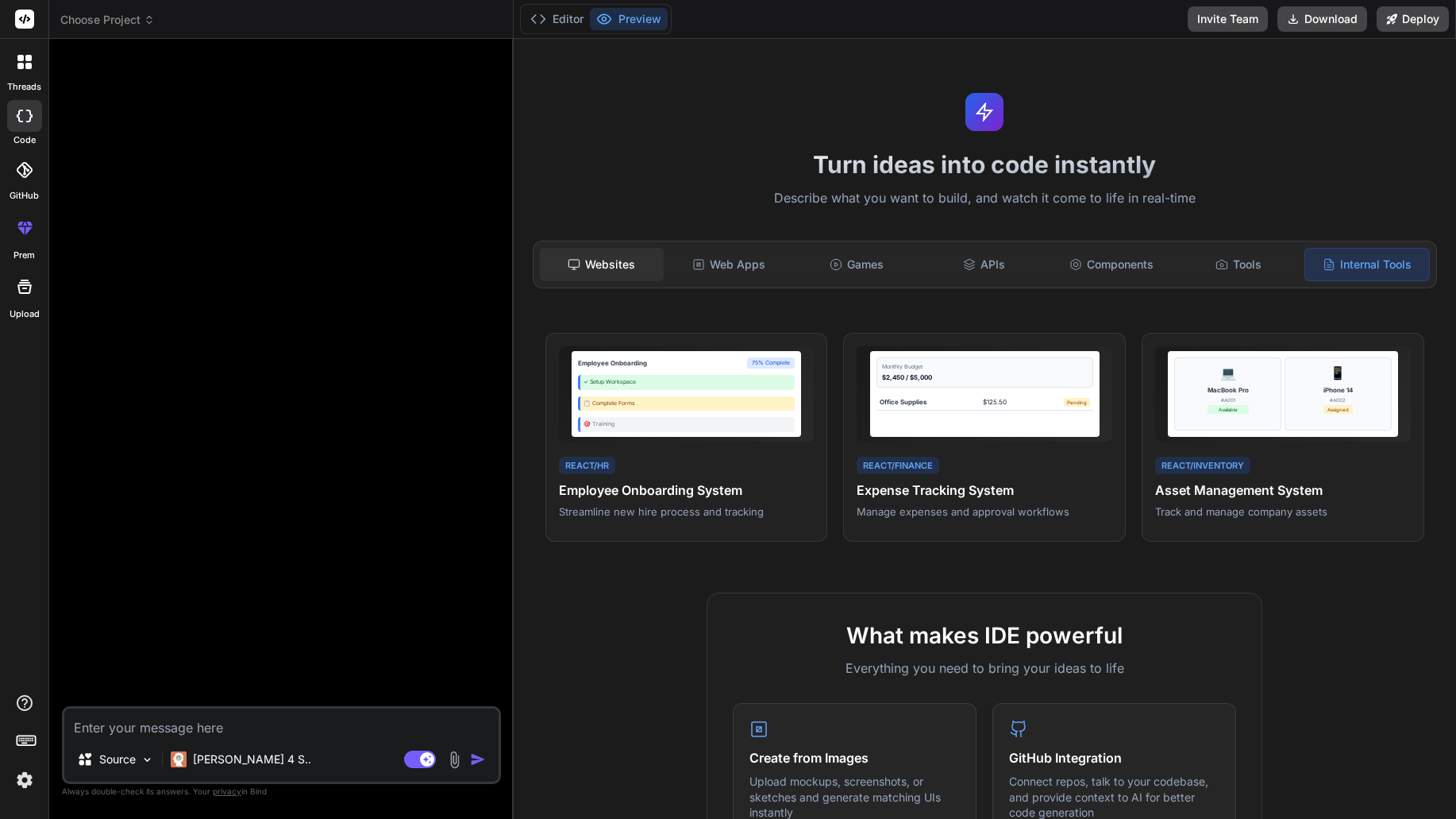
click at [647, 270] on div "Websites" at bounding box center [601, 264] width 124 height 33
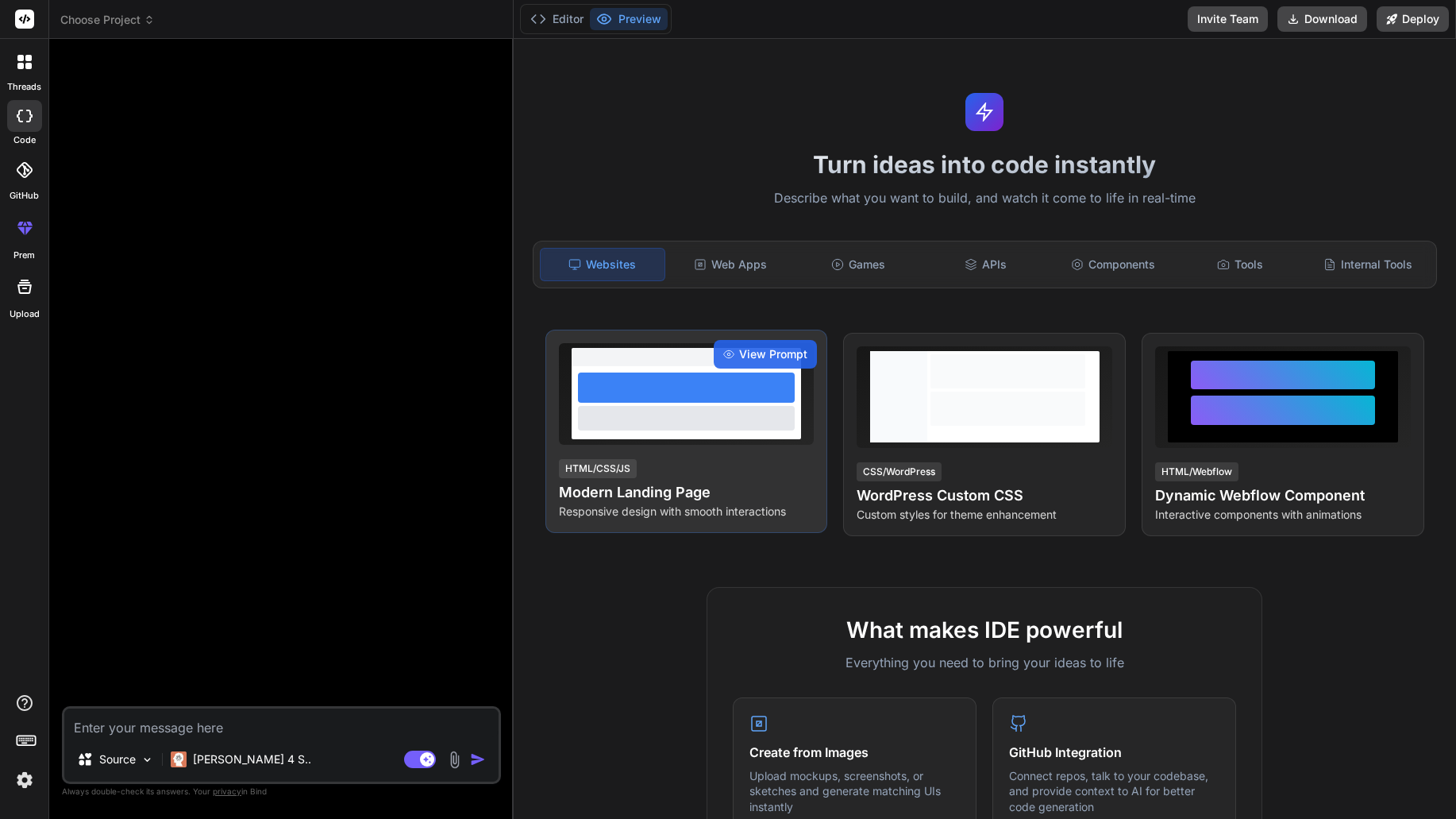
click at [705, 460] on div "HTML/CSS/JS Modern Landing Page Responsive design with smooth interactions" at bounding box center [687, 488] width 256 height 62
click at [751, 358] on span "View Prompt" at bounding box center [774, 354] width 68 height 16
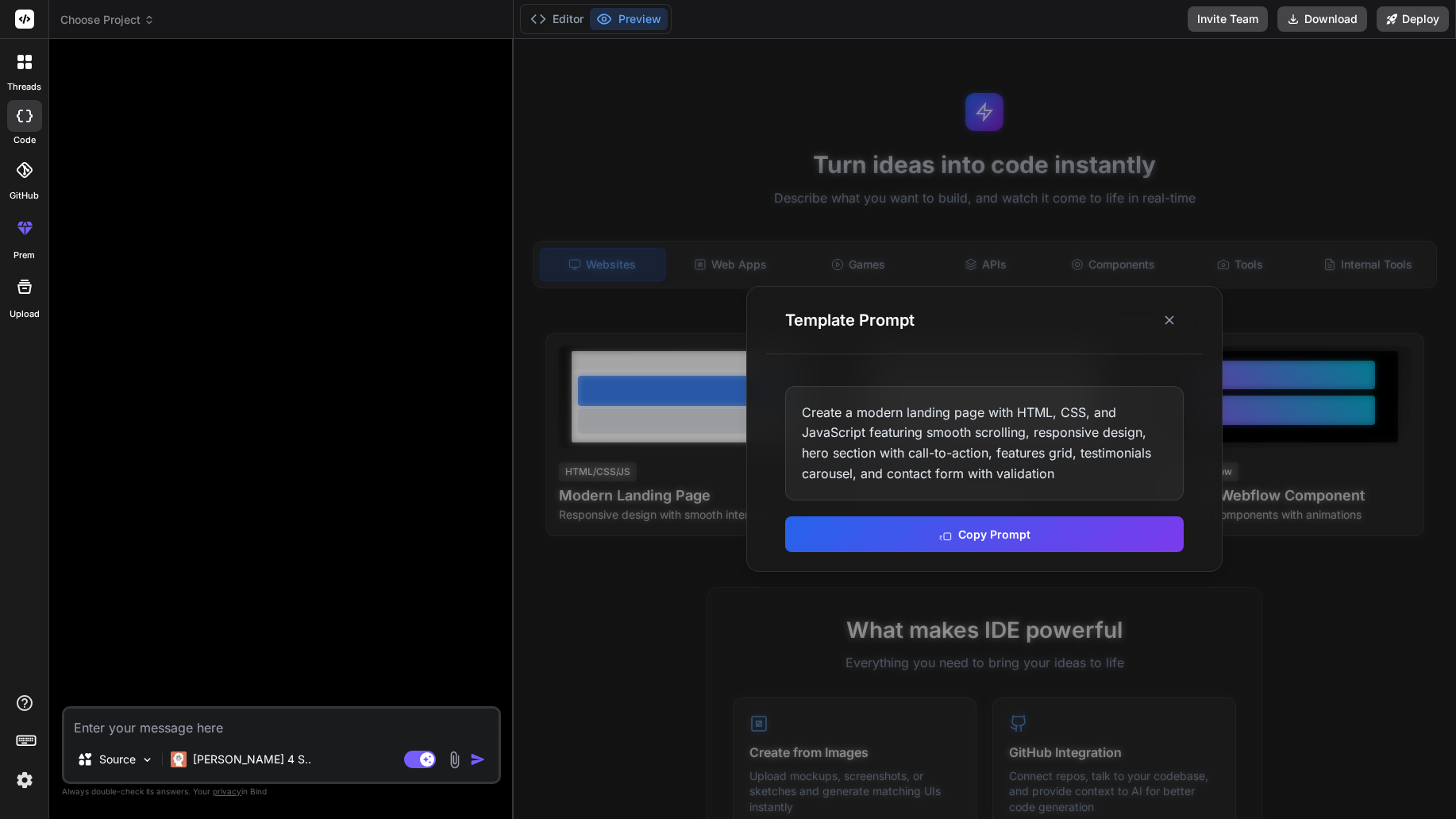
click at [653, 671] on div at bounding box center [985, 429] width 942 height 780
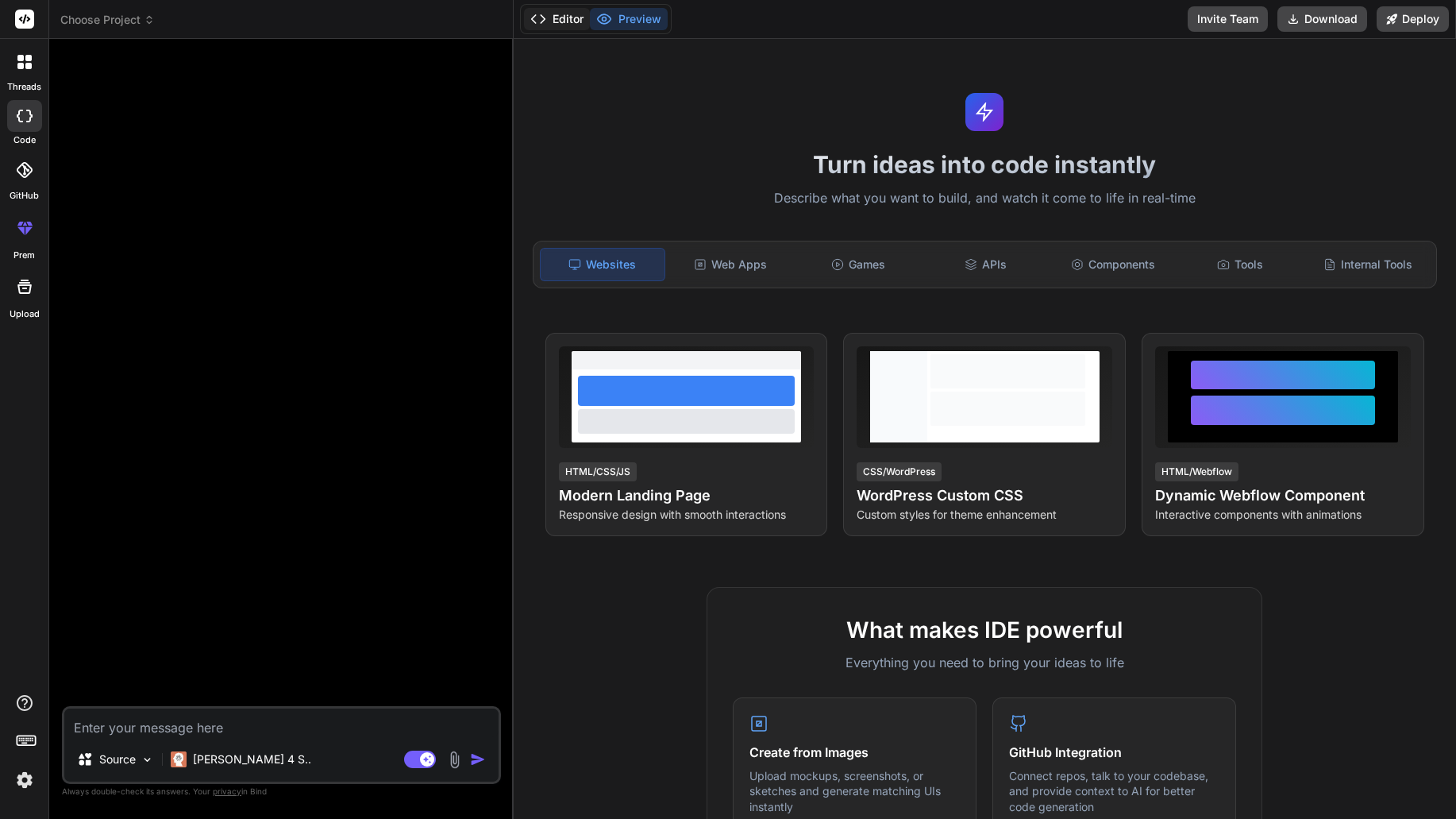
click at [557, 17] on button "Editor" at bounding box center [556, 19] width 66 height 22
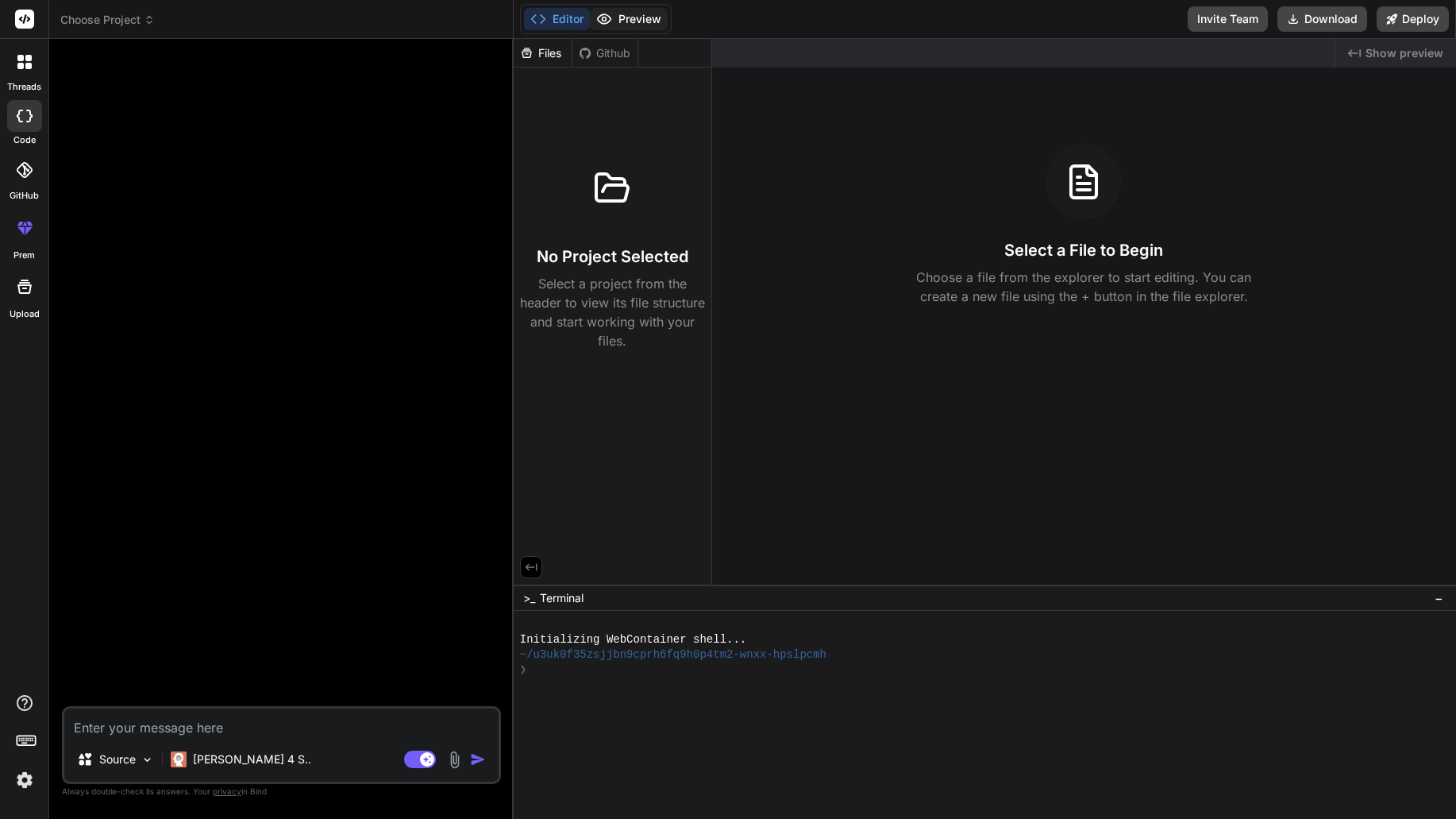
click at [624, 19] on button "Preview" at bounding box center [629, 19] width 78 height 22
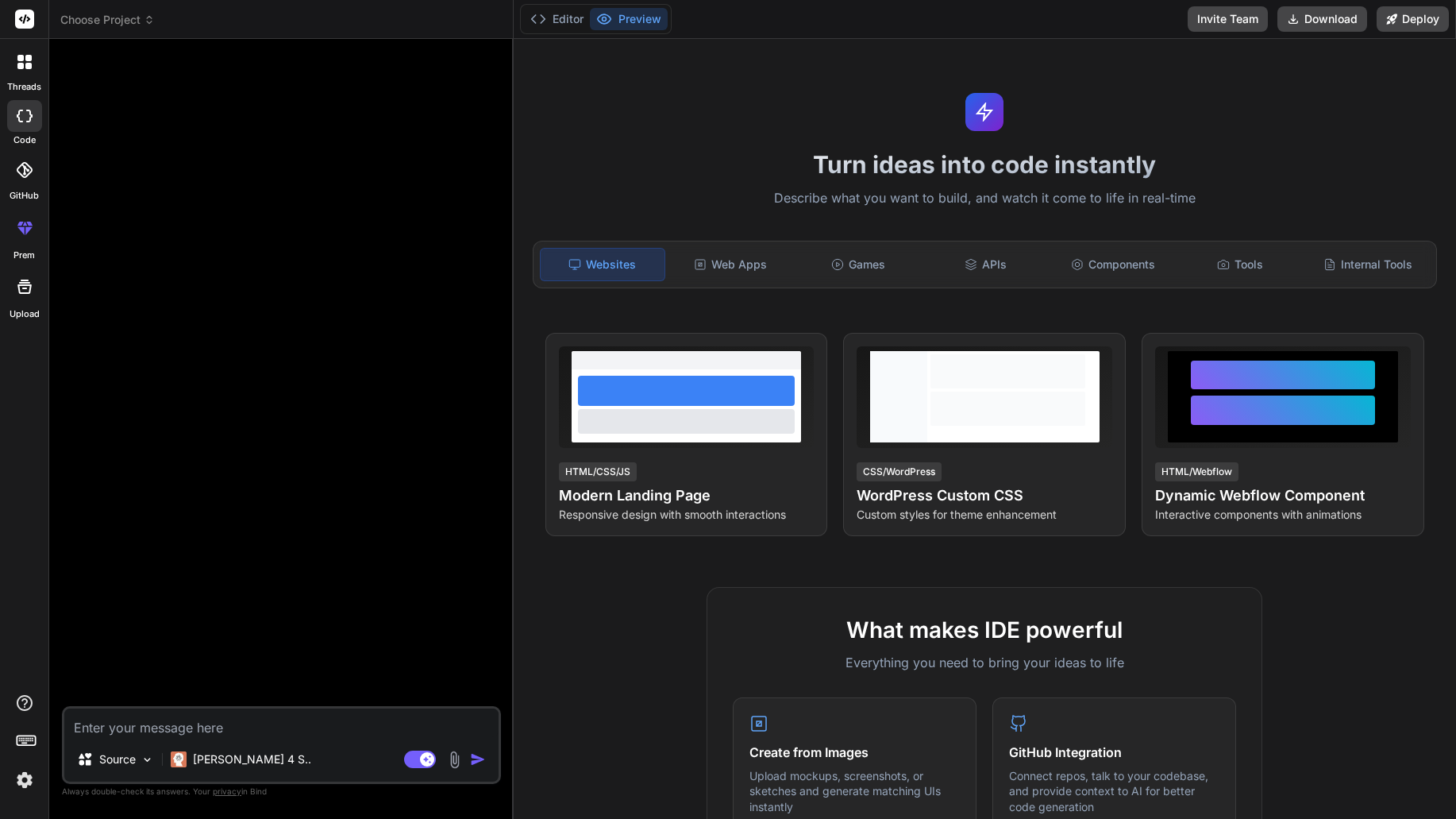
click at [24, 171] on icon at bounding box center [24, 170] width 16 height 16
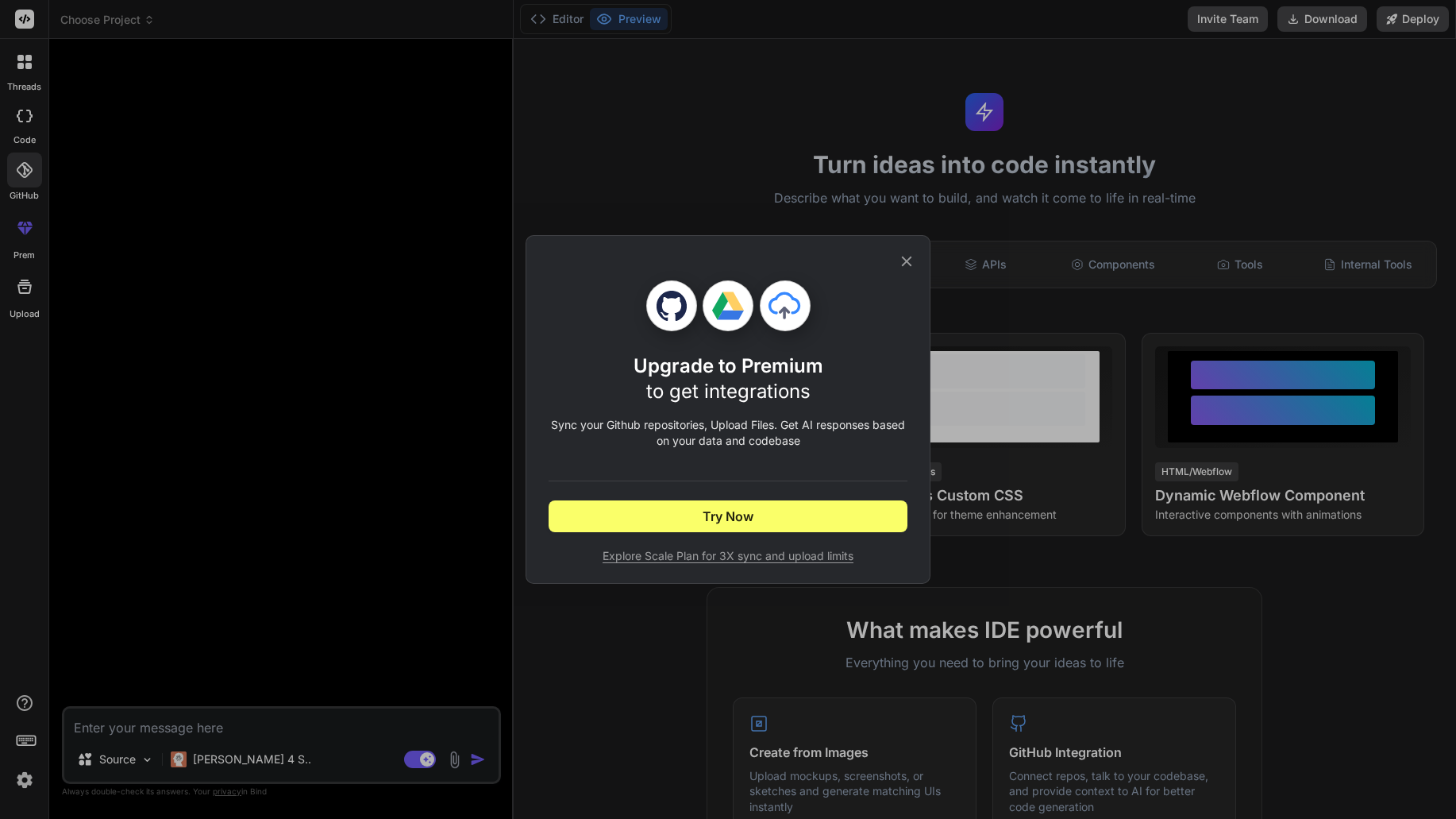
click at [25, 135] on div "Upgrade to Premium to get integrations Sync your Github repositories, Upload Fi…" at bounding box center [728, 409] width 1456 height 819
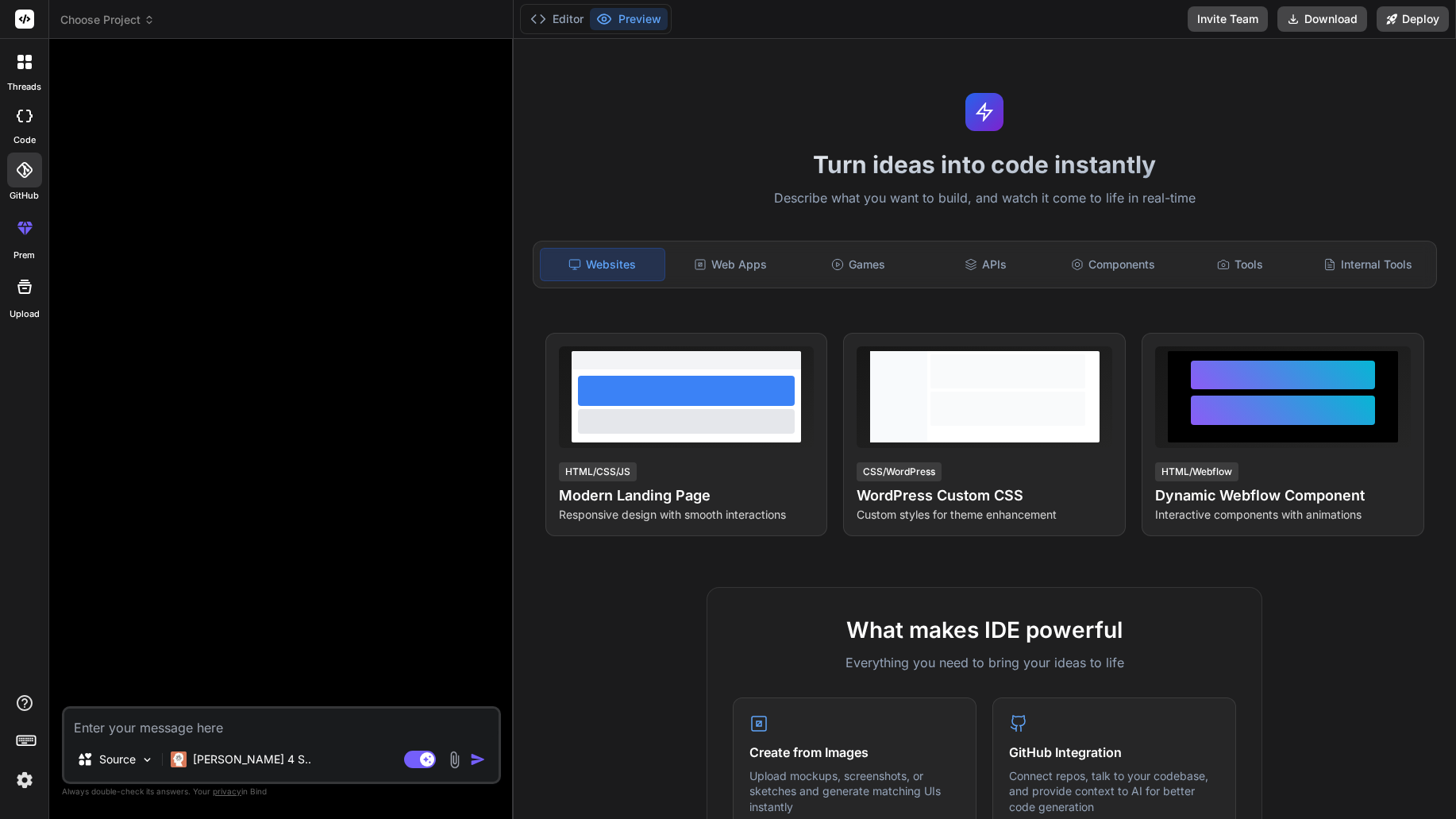
click at [24, 118] on icon at bounding box center [25, 116] width 16 height 13
click at [27, 66] on icon at bounding box center [28, 66] width 6 height 6
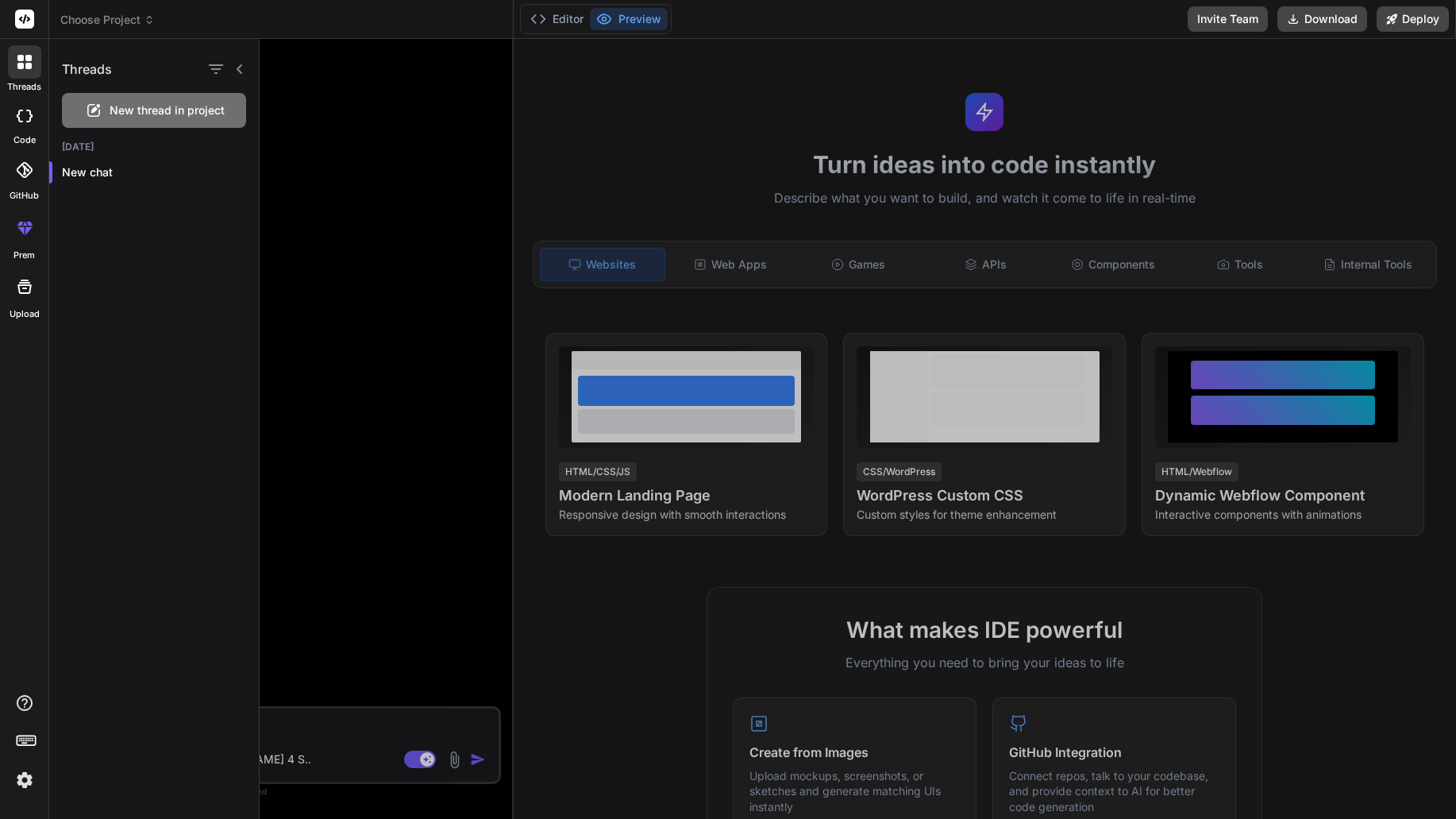
click at [27, 66] on icon at bounding box center [28, 66] width 6 height 6
click at [30, 14] on rect at bounding box center [25, 19] width 19 height 19
click at [29, 773] on img at bounding box center [25, 780] width 27 height 27
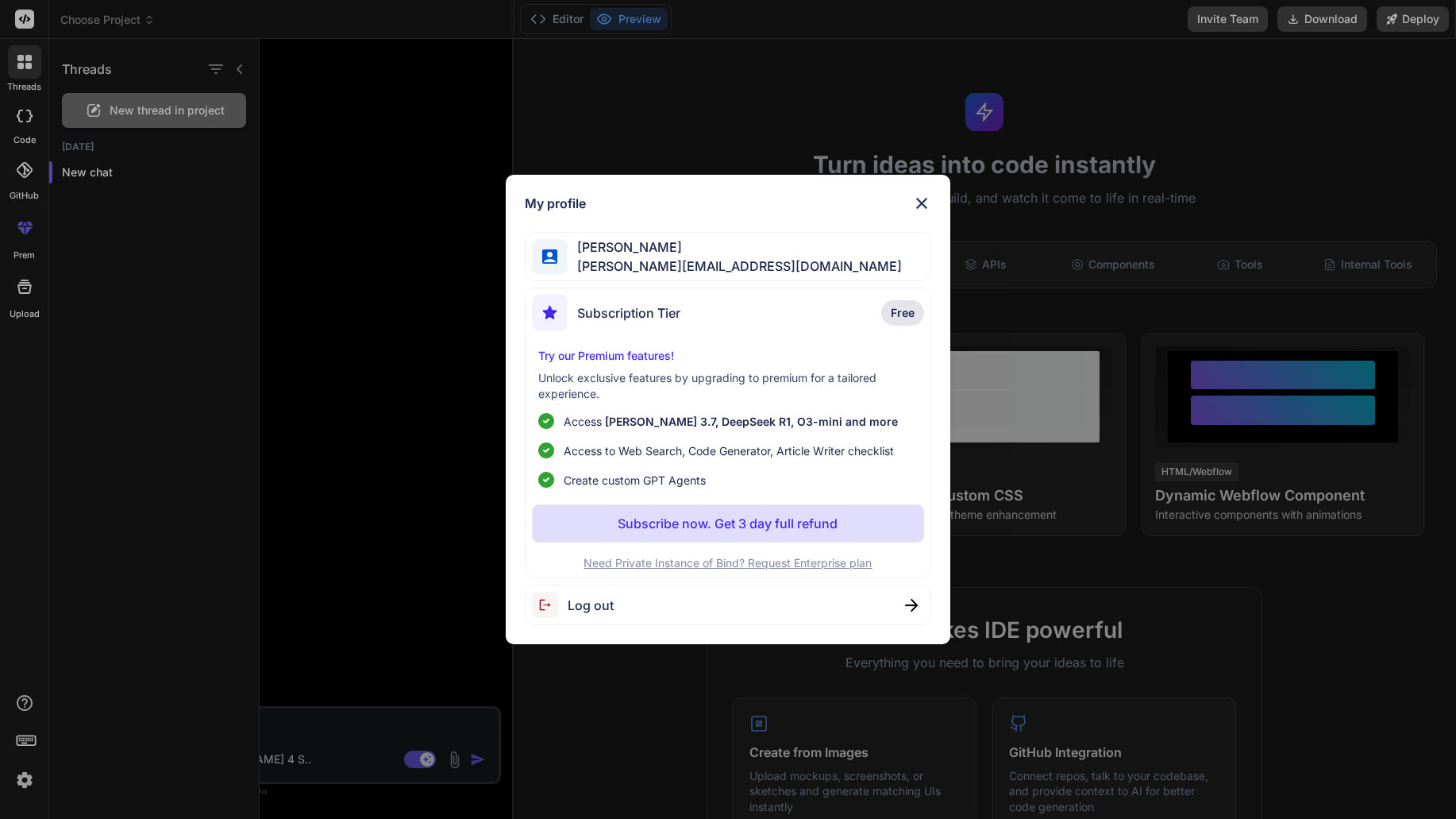
click at [929, 197] on img at bounding box center [922, 203] width 19 height 19
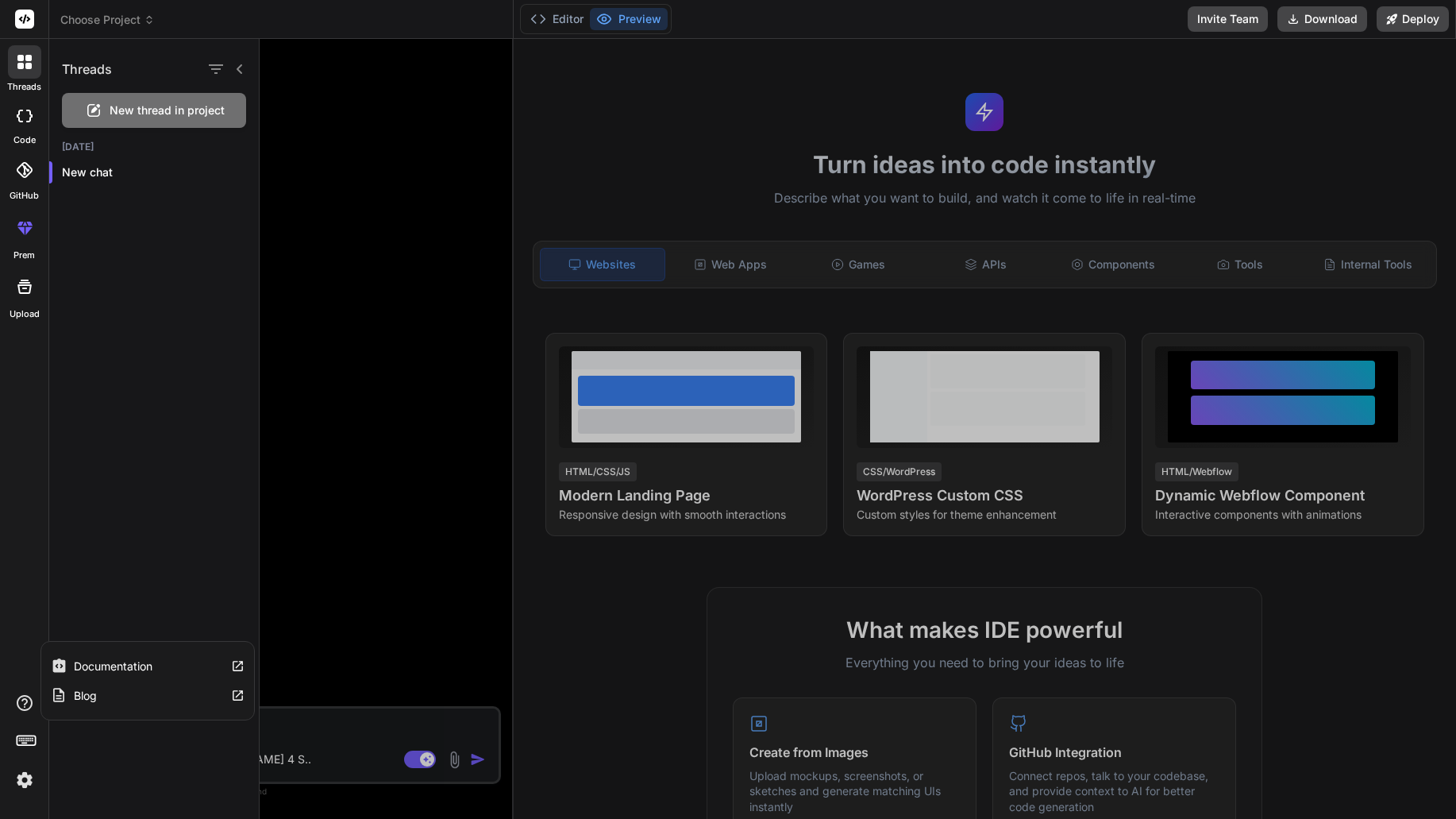
click at [18, 704] on icon at bounding box center [25, 703] width 19 height 19
click at [23, 788] on img at bounding box center [25, 780] width 27 height 27
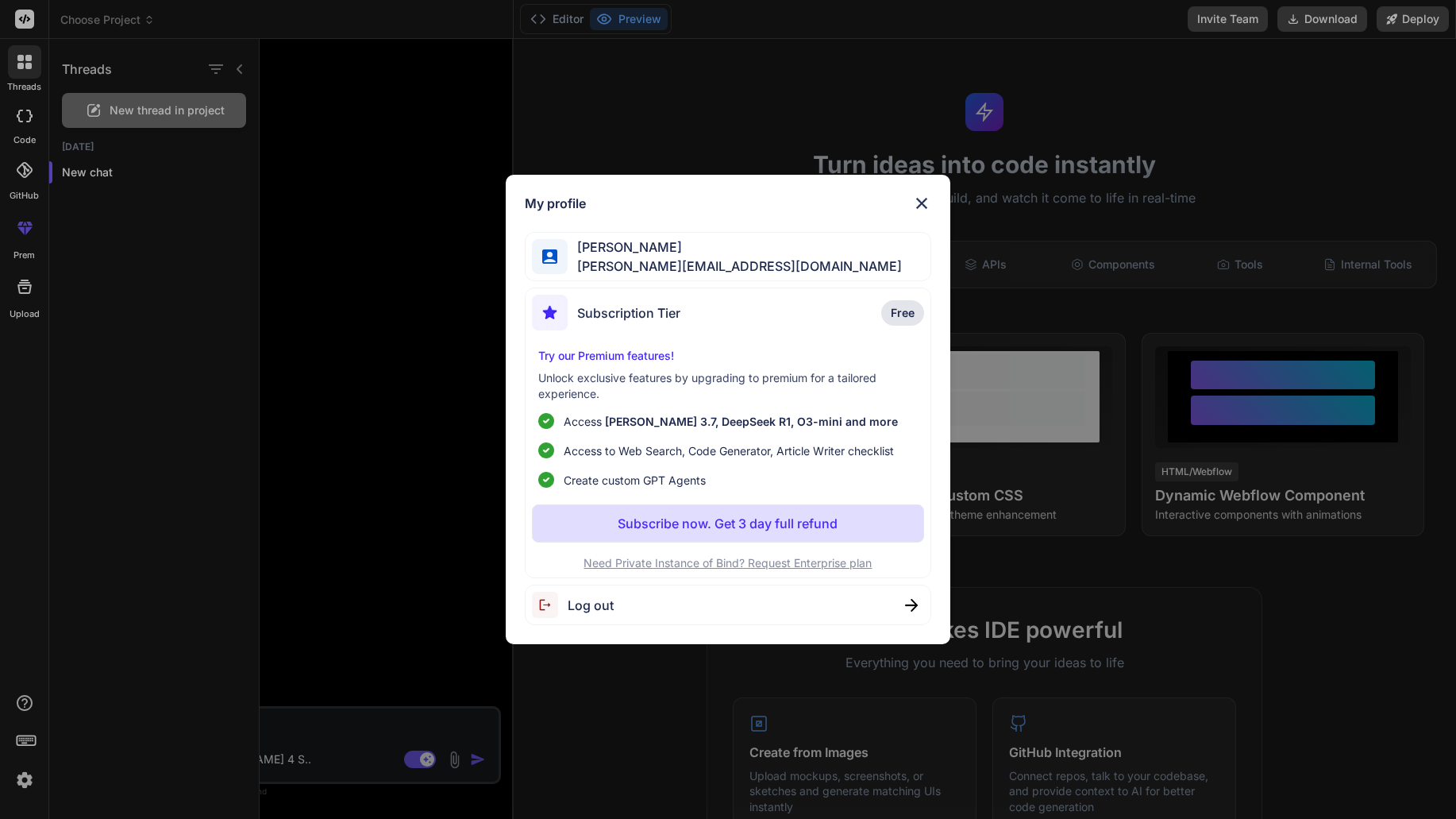
click at [22, 788] on div "My profile Raphael Saxer raphael@aumivi.com Subscription Tier Free Try our Prem…" at bounding box center [728, 409] width 1456 height 819
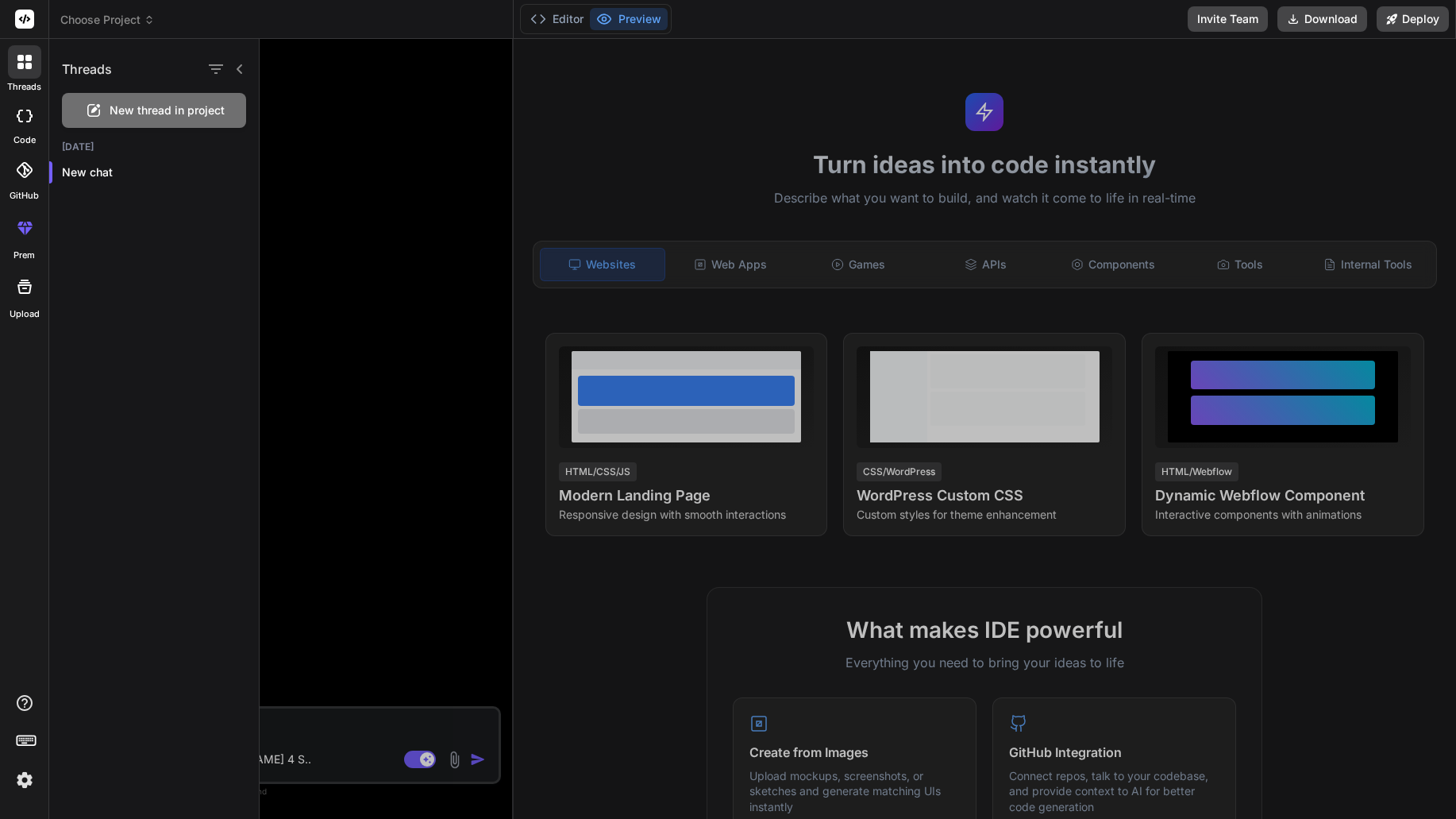
click at [33, 72] on div at bounding box center [24, 61] width 33 height 33
click at [32, 29] on div at bounding box center [24, 20] width 49 height 39
click at [26, 74] on div at bounding box center [24, 61] width 33 height 33
click at [22, 107] on div at bounding box center [24, 115] width 35 height 32
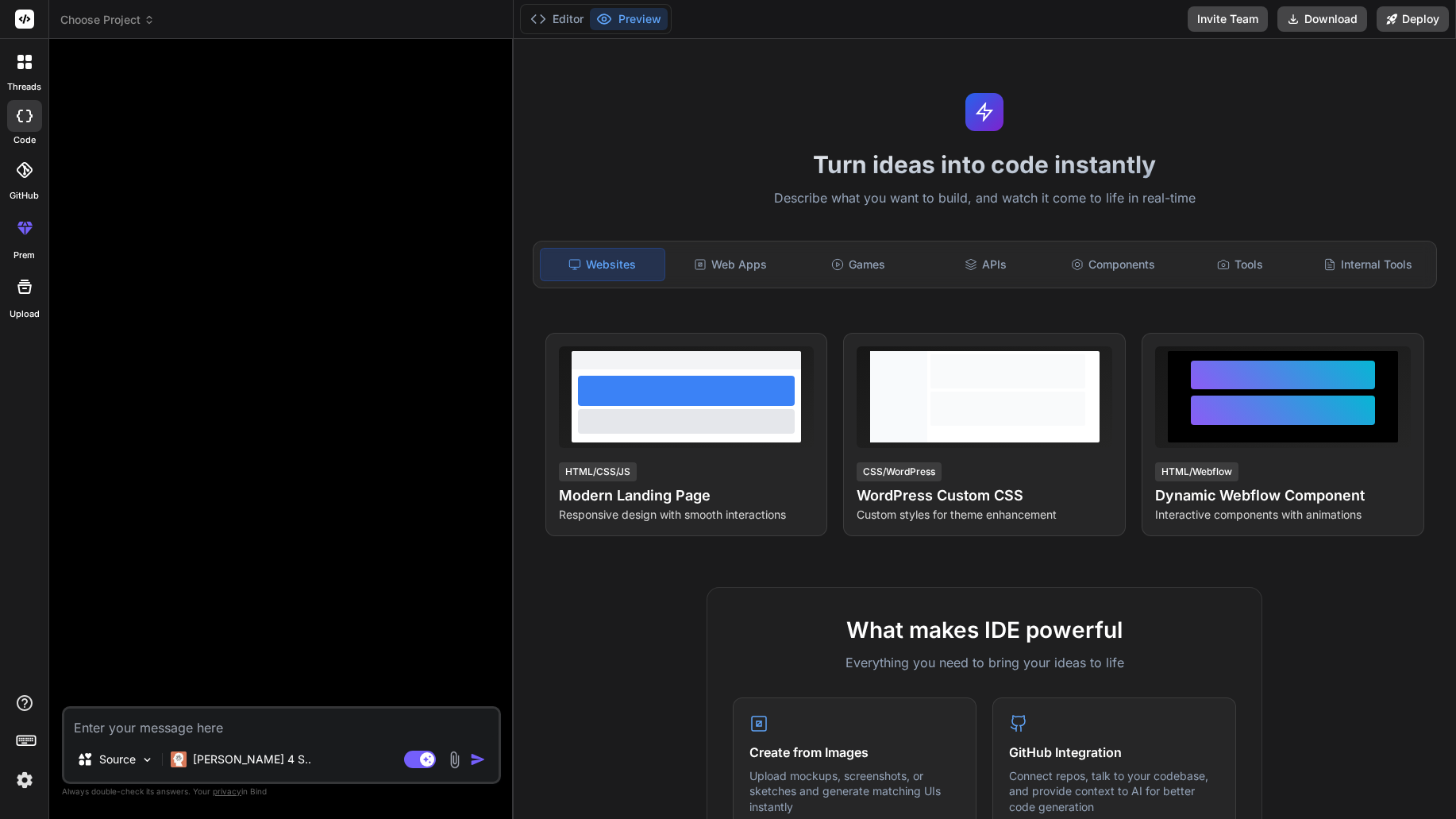
click at [22, 107] on div at bounding box center [24, 115] width 35 height 32
click at [21, 172] on icon at bounding box center [25, 170] width 16 height 16
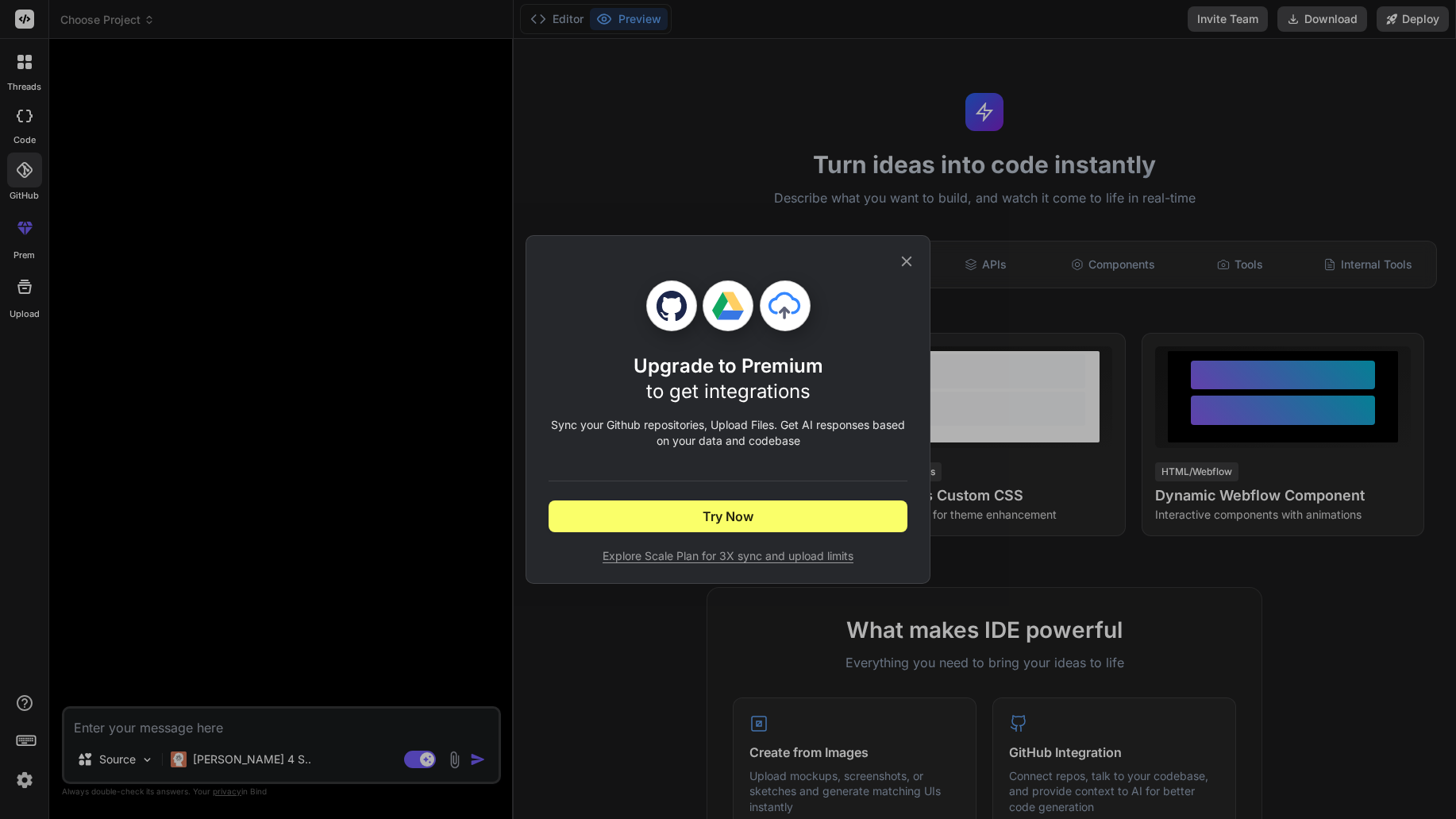
click at [21, 172] on div "Upgrade to Premium to get integrations Sync your Github repositories, Upload Fi…" at bounding box center [728, 409] width 1456 height 819
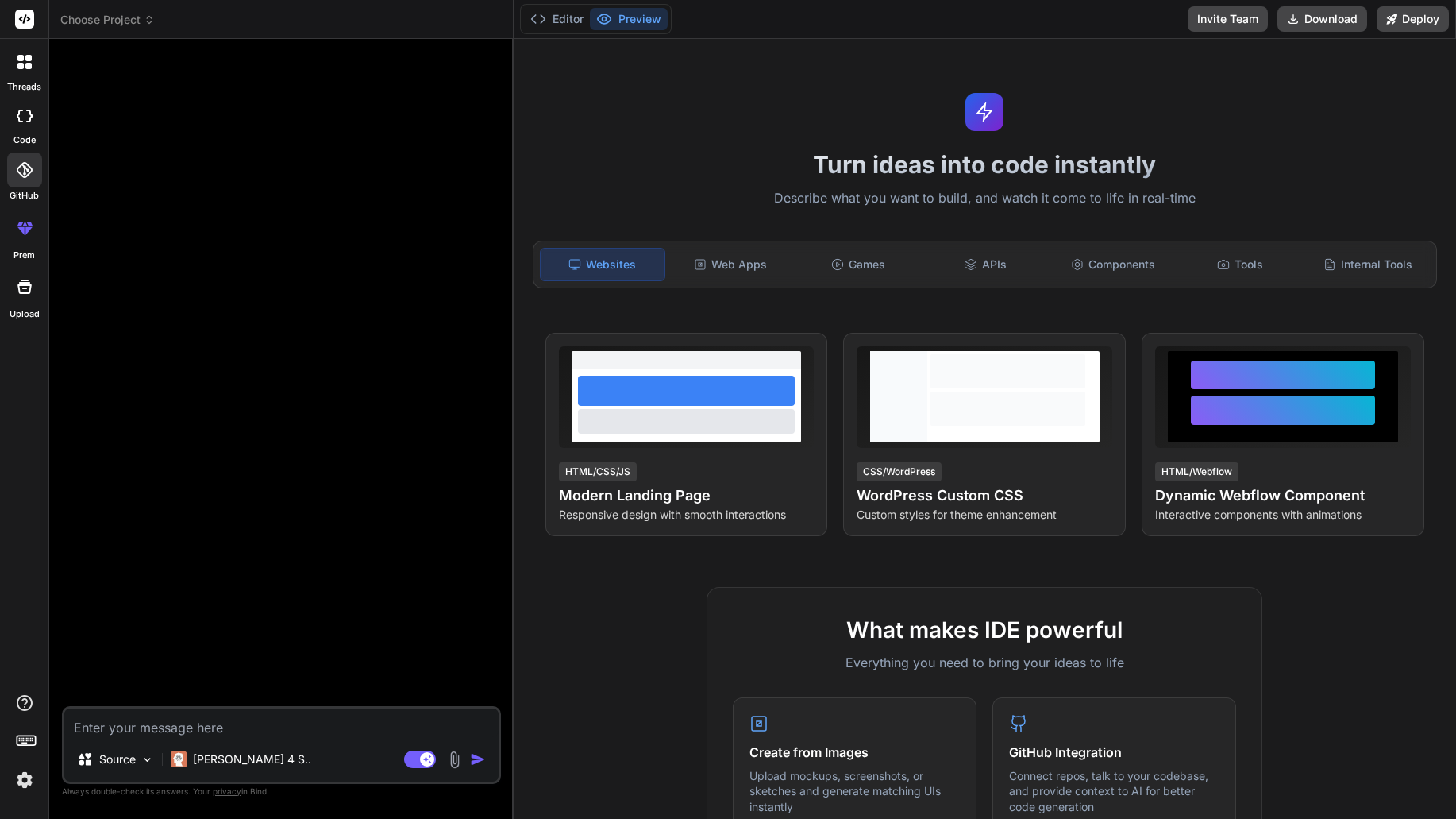
click at [26, 231] on icon at bounding box center [29, 230] width 7 height 8
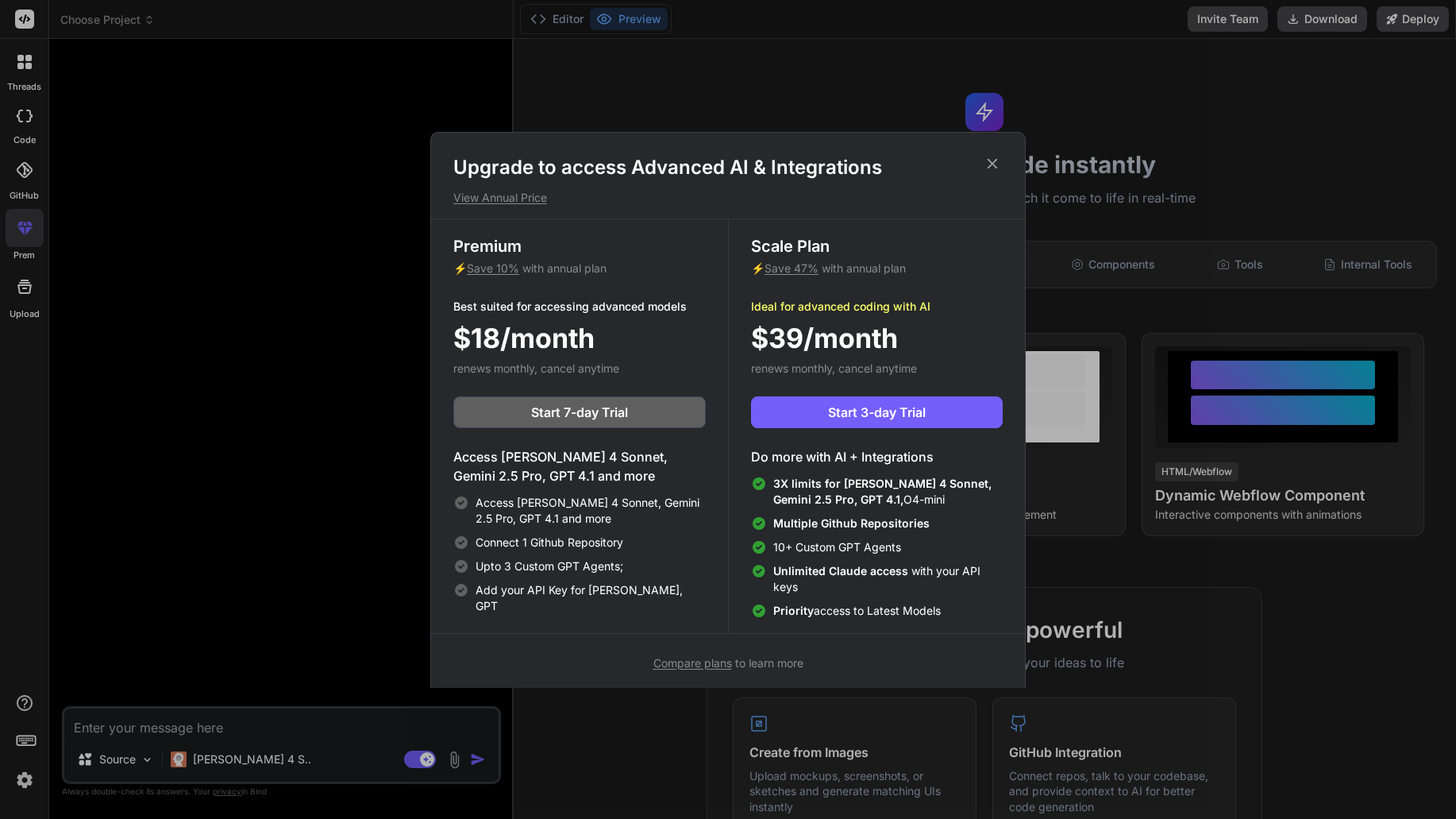
click at [255, 462] on div "Upgrade to access Advanced AI & Integrations View Annual Price Premium ⚡ Save 1…" at bounding box center [728, 409] width 1456 height 819
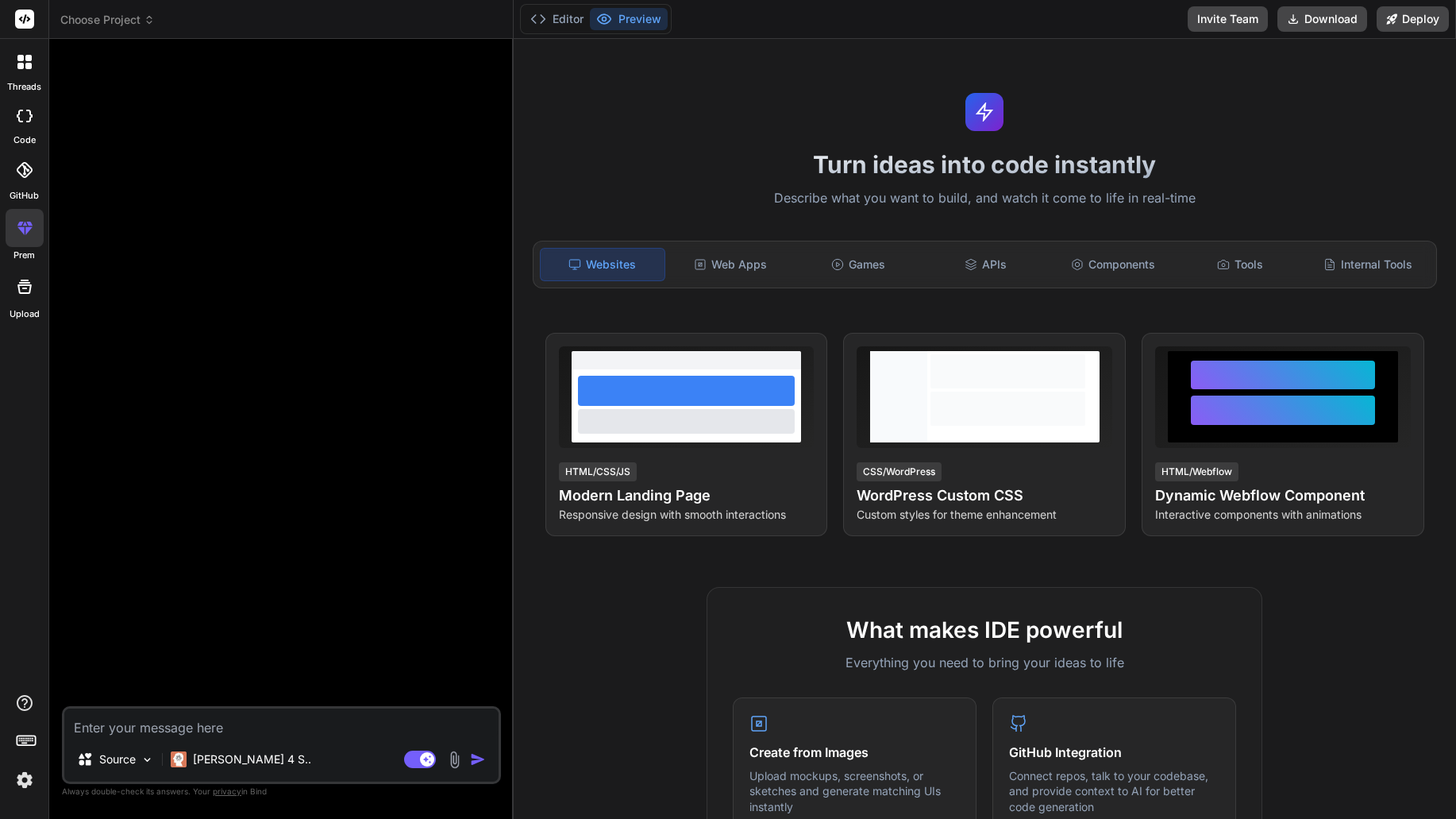
click at [4, 280] on div "Upload" at bounding box center [24, 291] width 49 height 60
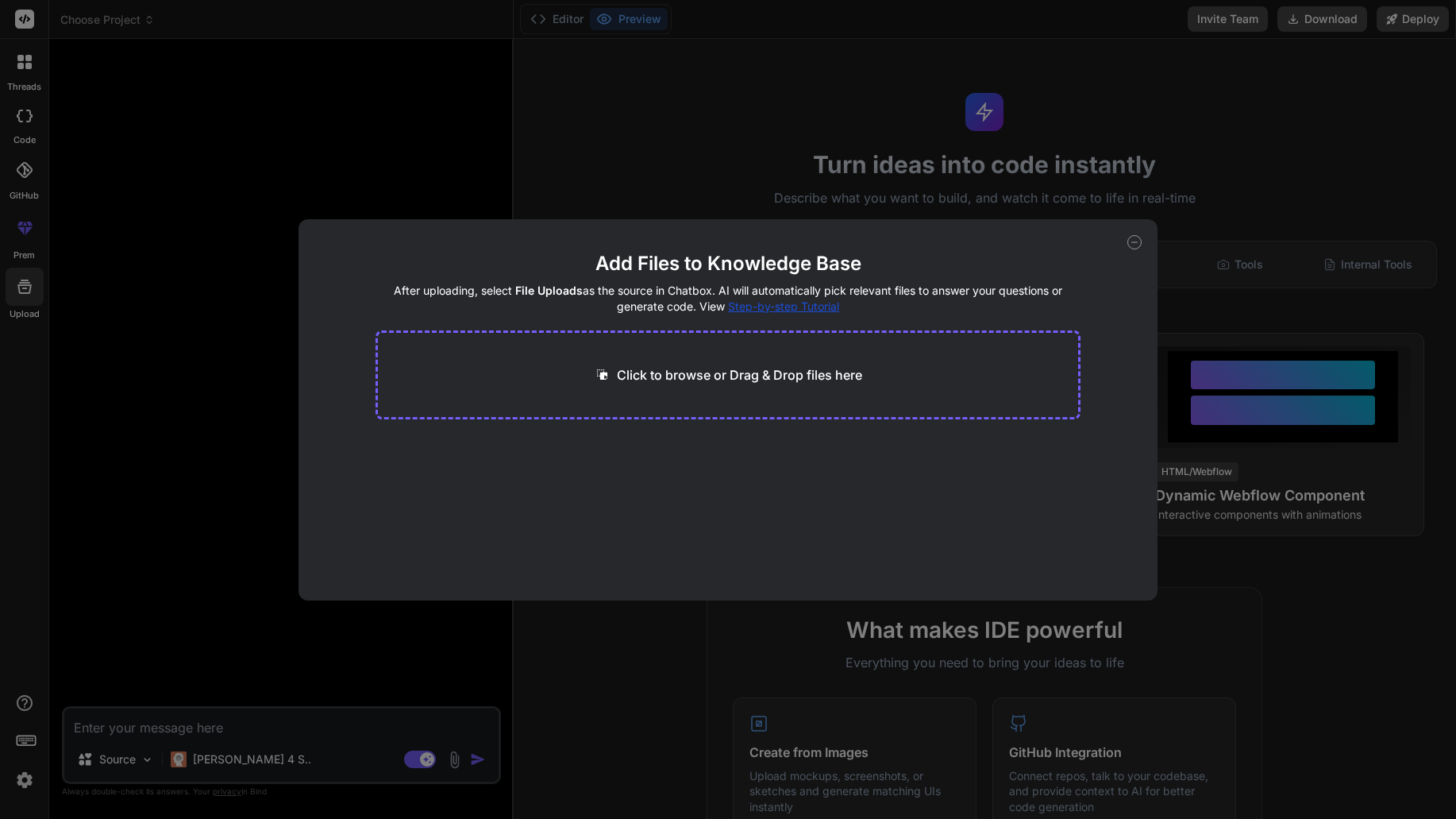
click at [158, 350] on div "Add Files to Knowledge Base After uploading, select File Uploads as the source …" at bounding box center [728, 409] width 1456 height 819
type textarea "x"
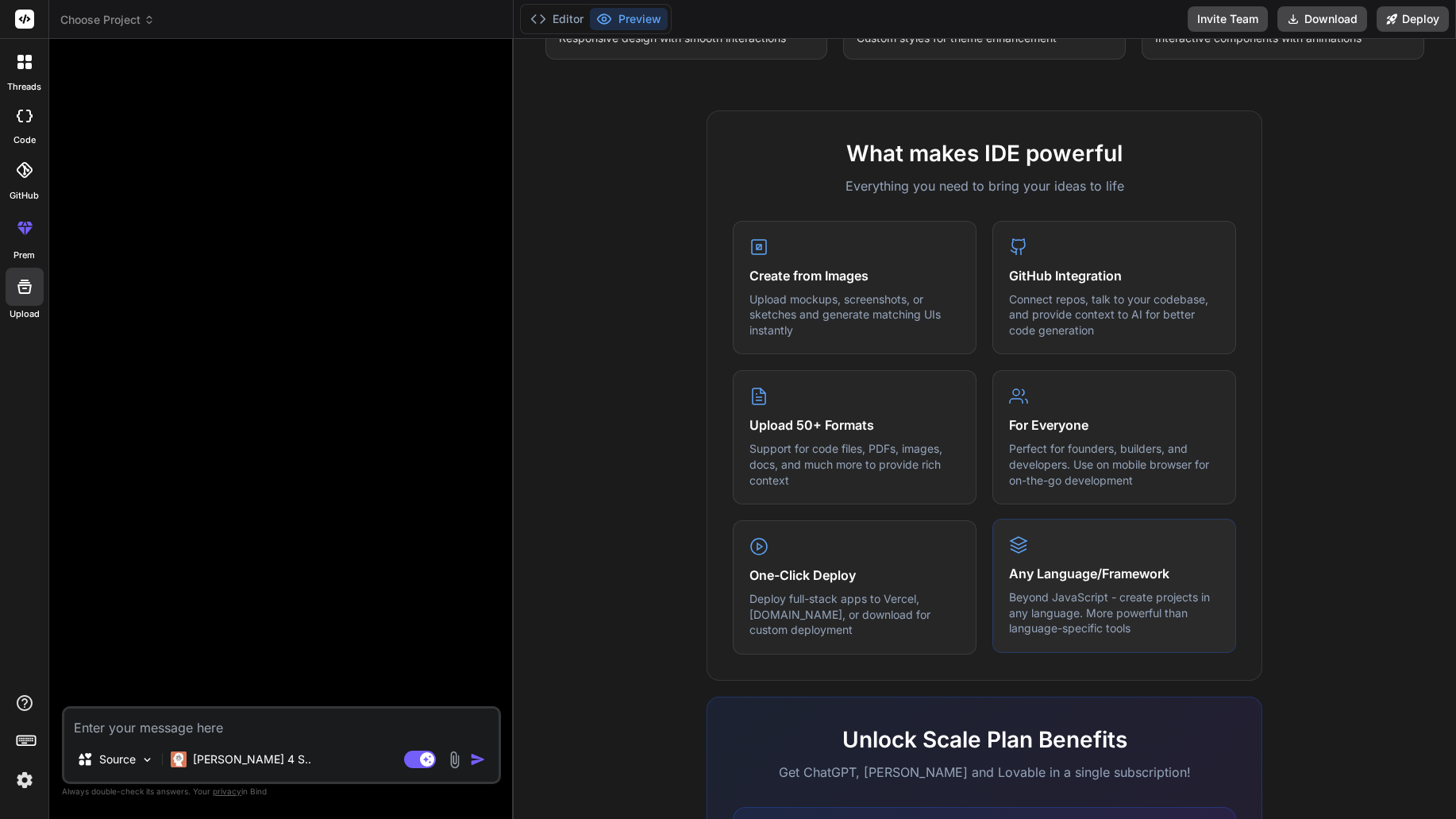
scroll to position [695, 0]
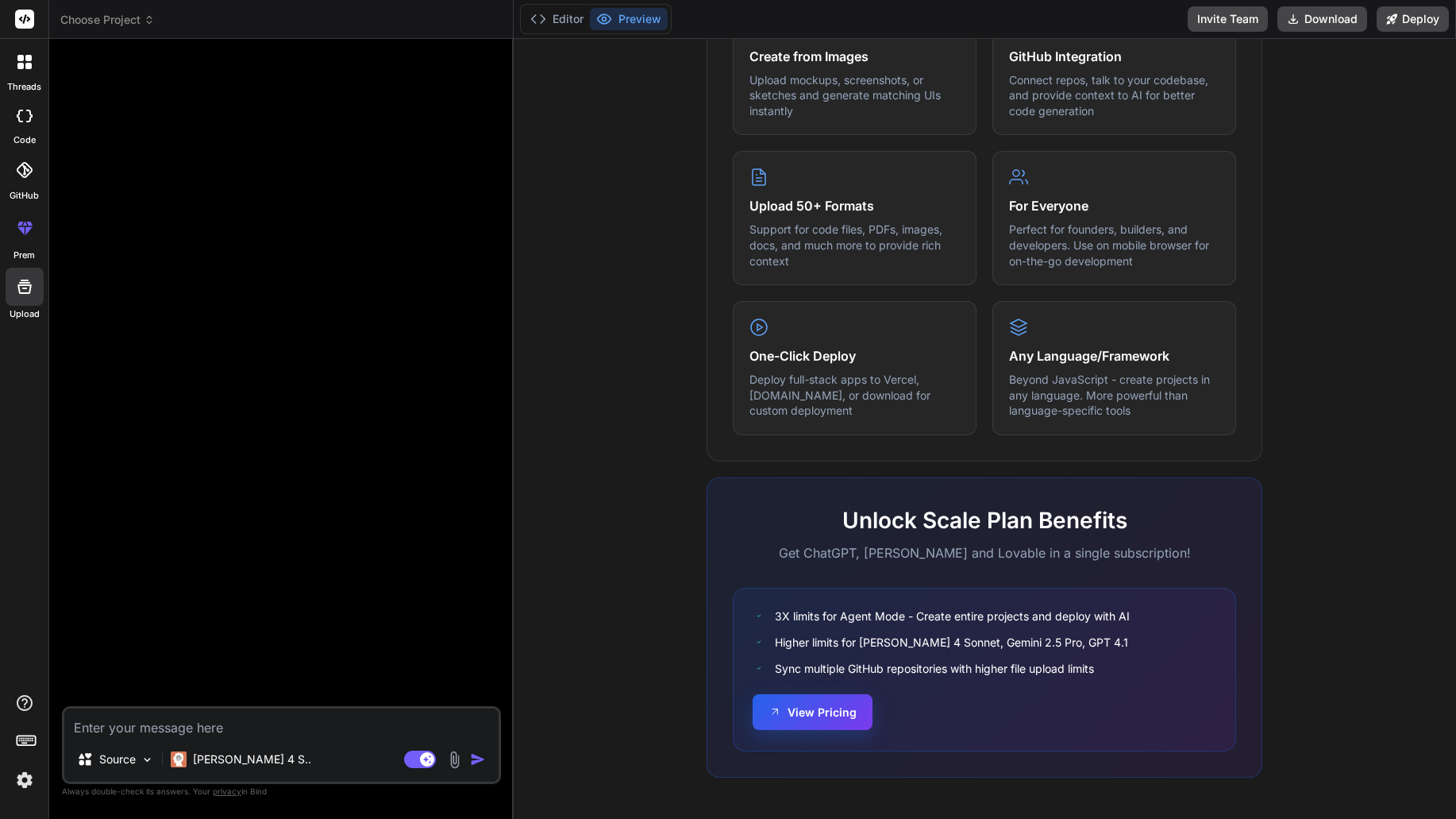
click at [801, 710] on button "View Pricing" at bounding box center [813, 712] width 120 height 36
click at [101, 19] on span "Choose Project" at bounding box center [107, 20] width 95 height 16
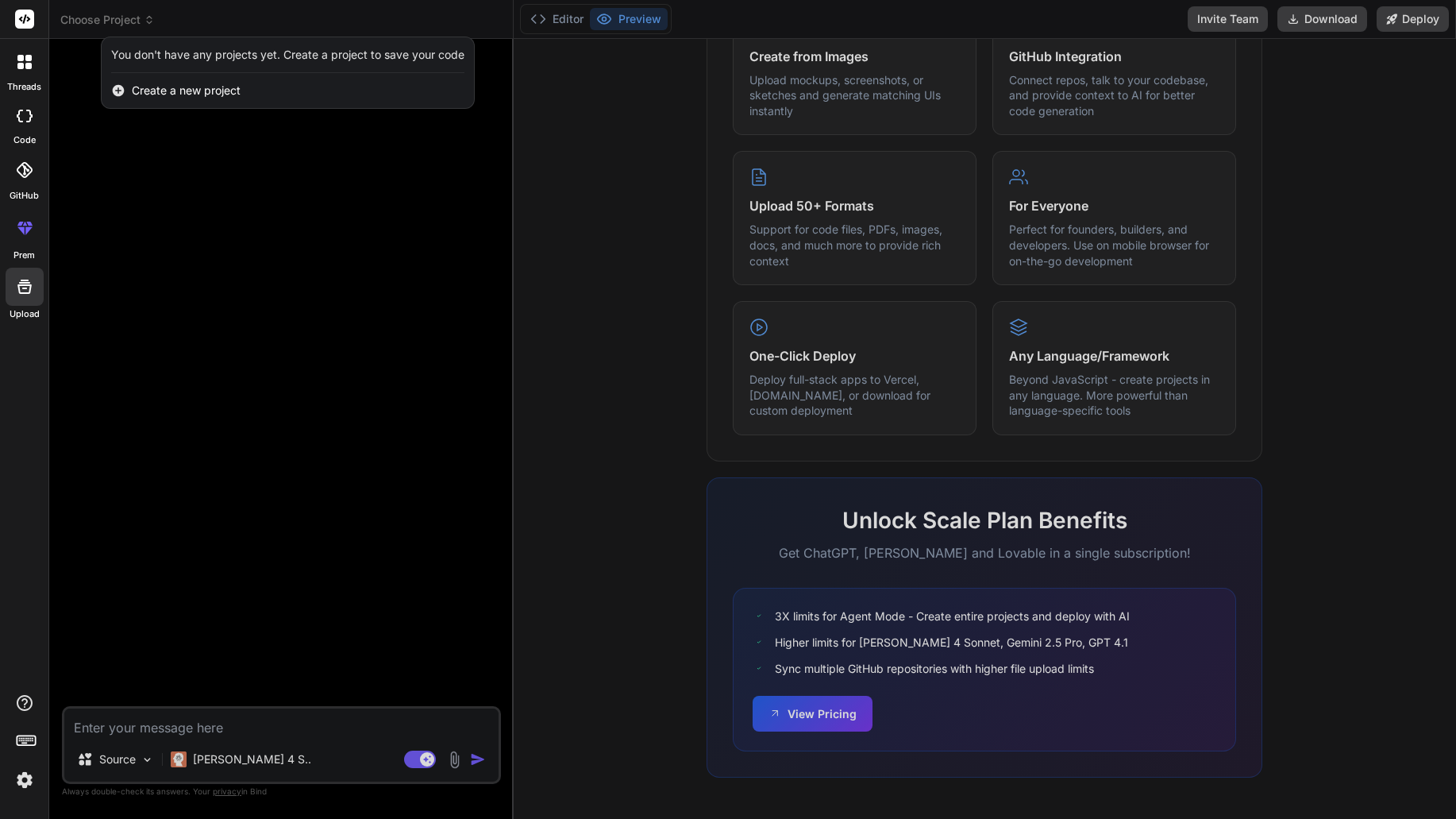
click at [90, 24] on div at bounding box center [728, 409] width 1456 height 819
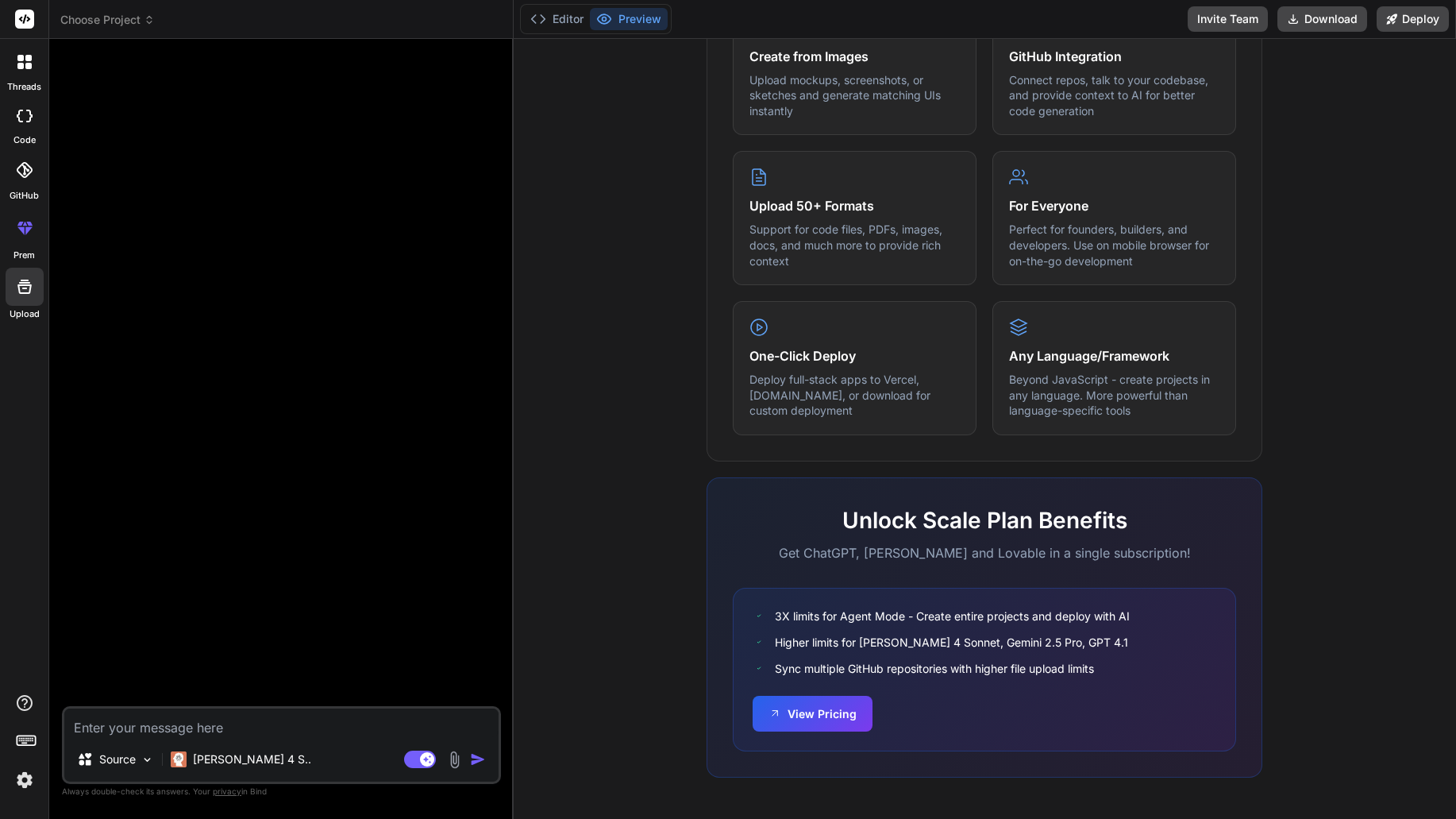
click at [41, 62] on div "threads" at bounding box center [24, 66] width 49 height 55
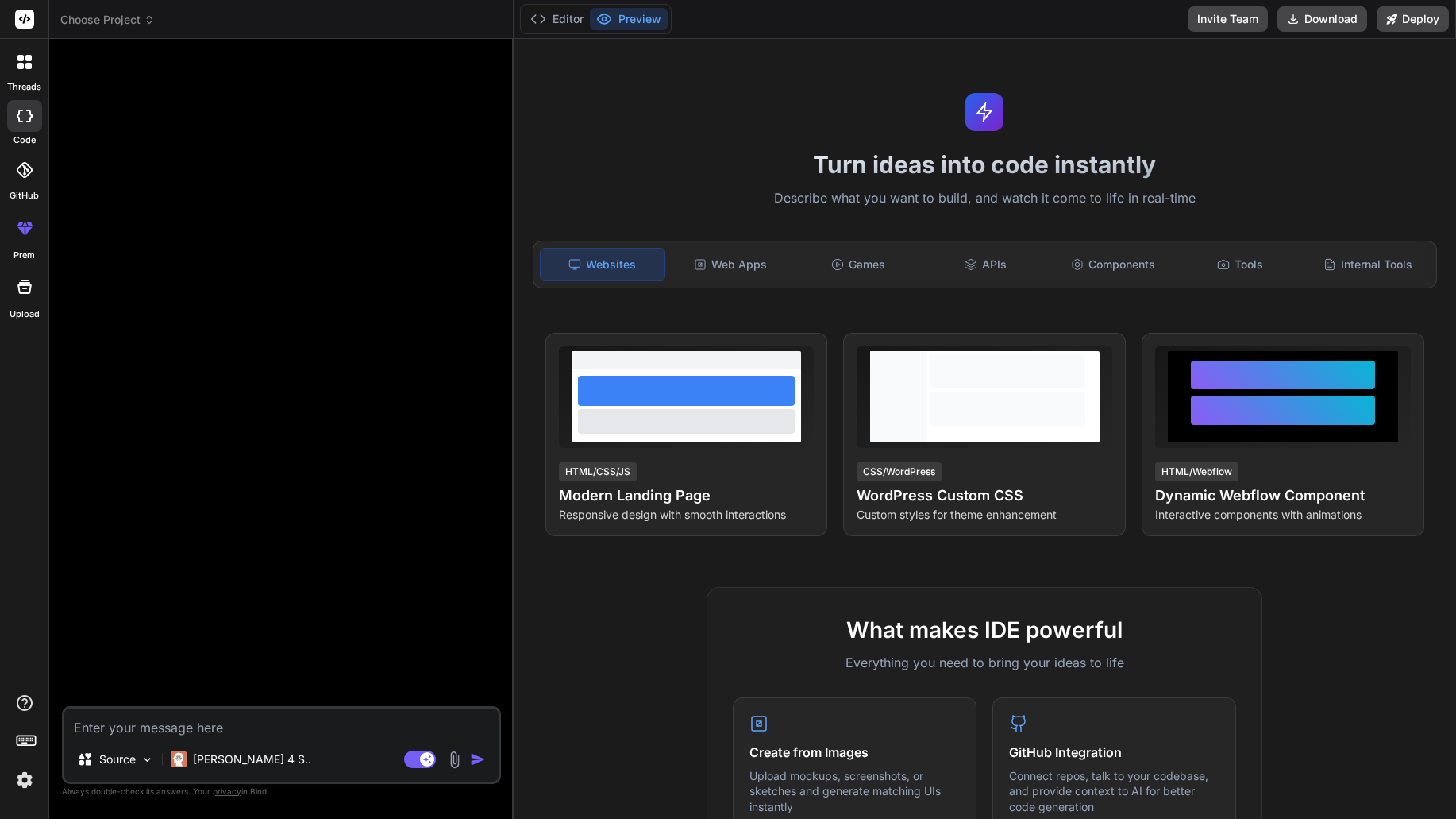
type textarea "x"
click at [123, 22] on span "Choose Project" at bounding box center [107, 20] width 95 height 16
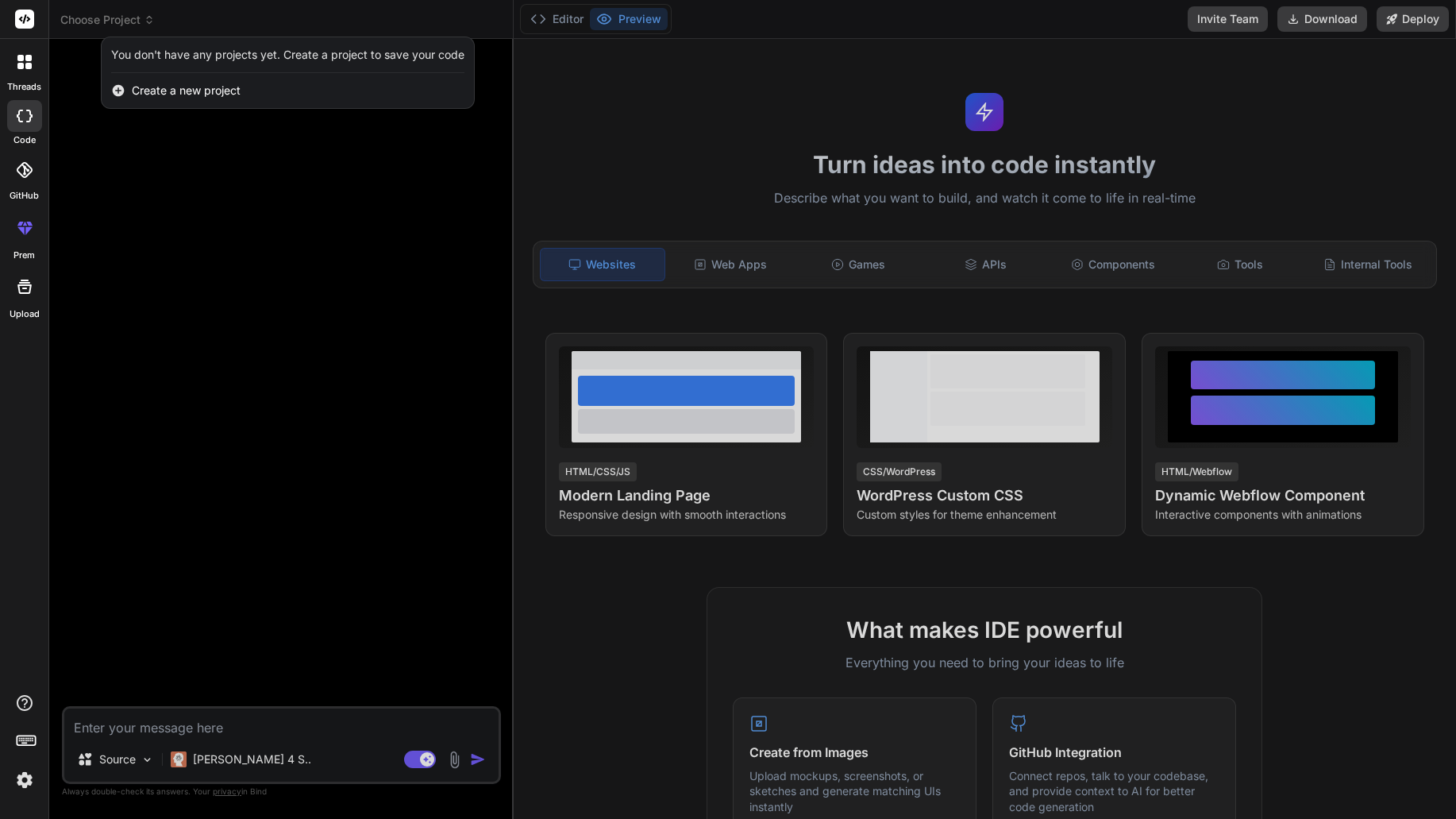
click at [176, 88] on span "Create a new project" at bounding box center [187, 90] width 109 height 16
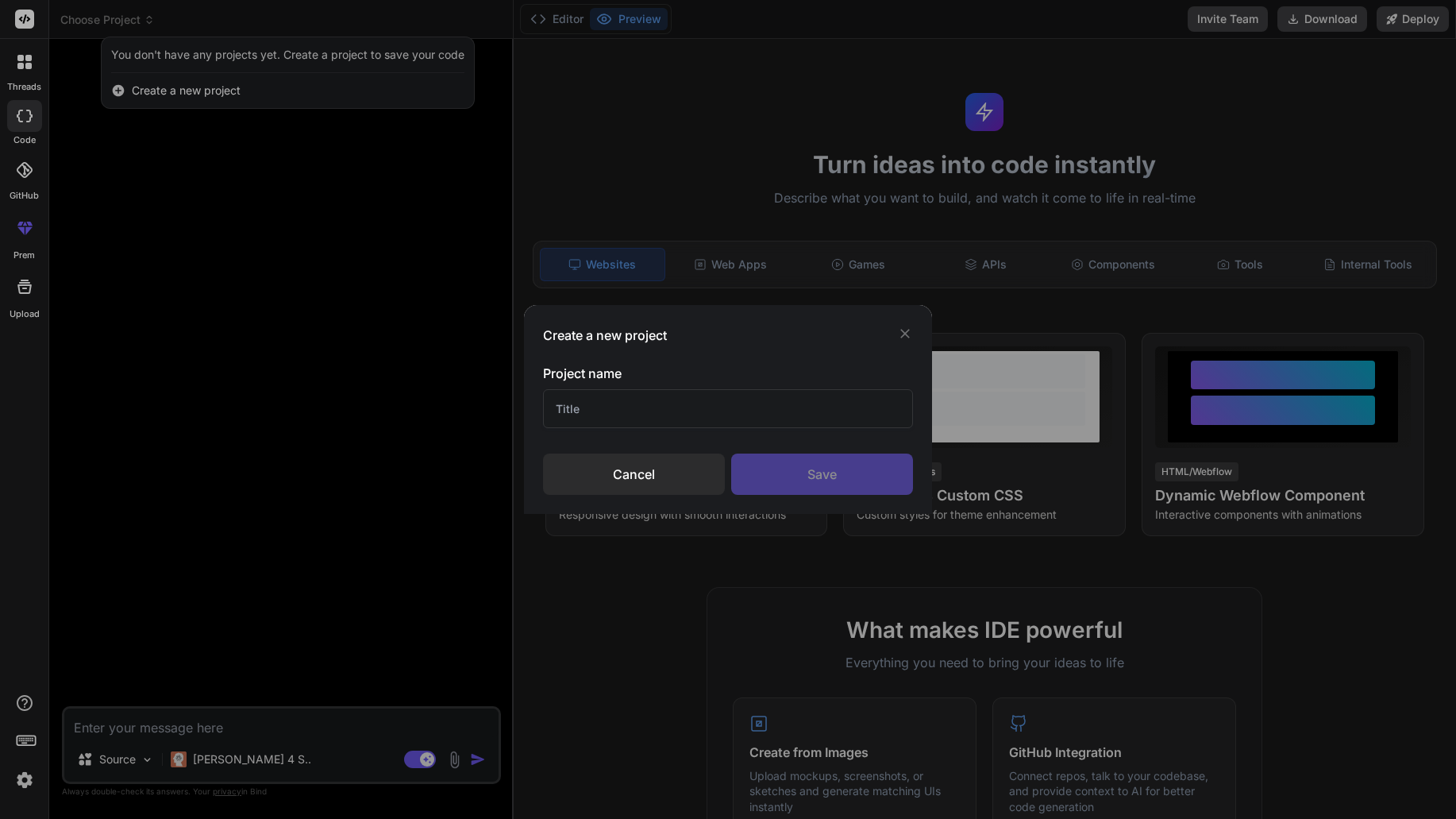
click at [745, 415] on input "text" at bounding box center [728, 409] width 370 height 39
type input "E"
type input "Virtual Events Landingpage"
click at [846, 476] on div "Save" at bounding box center [821, 474] width 181 height 41
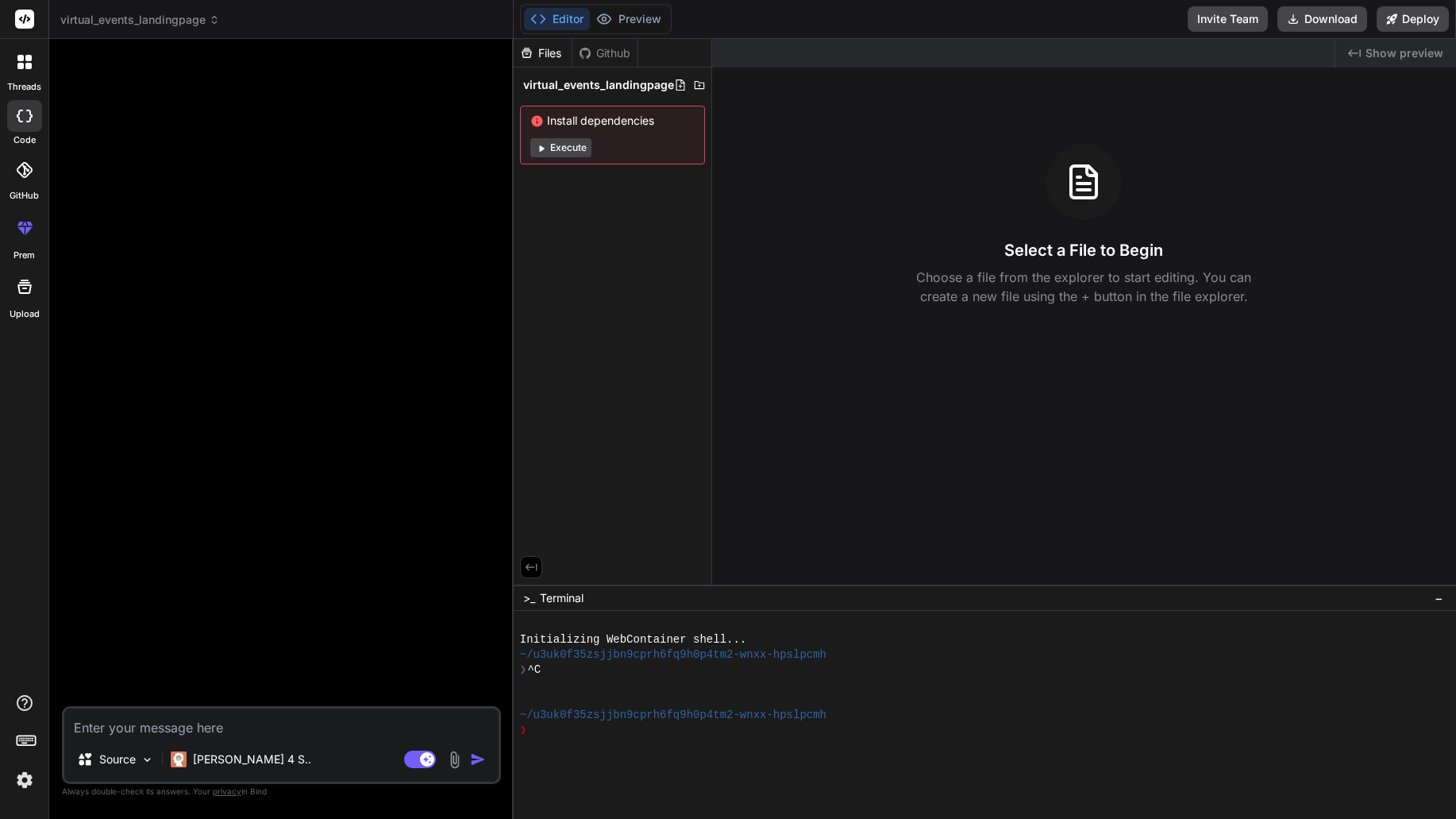
click at [569, 154] on button "Execute" at bounding box center [561, 147] width 61 height 19
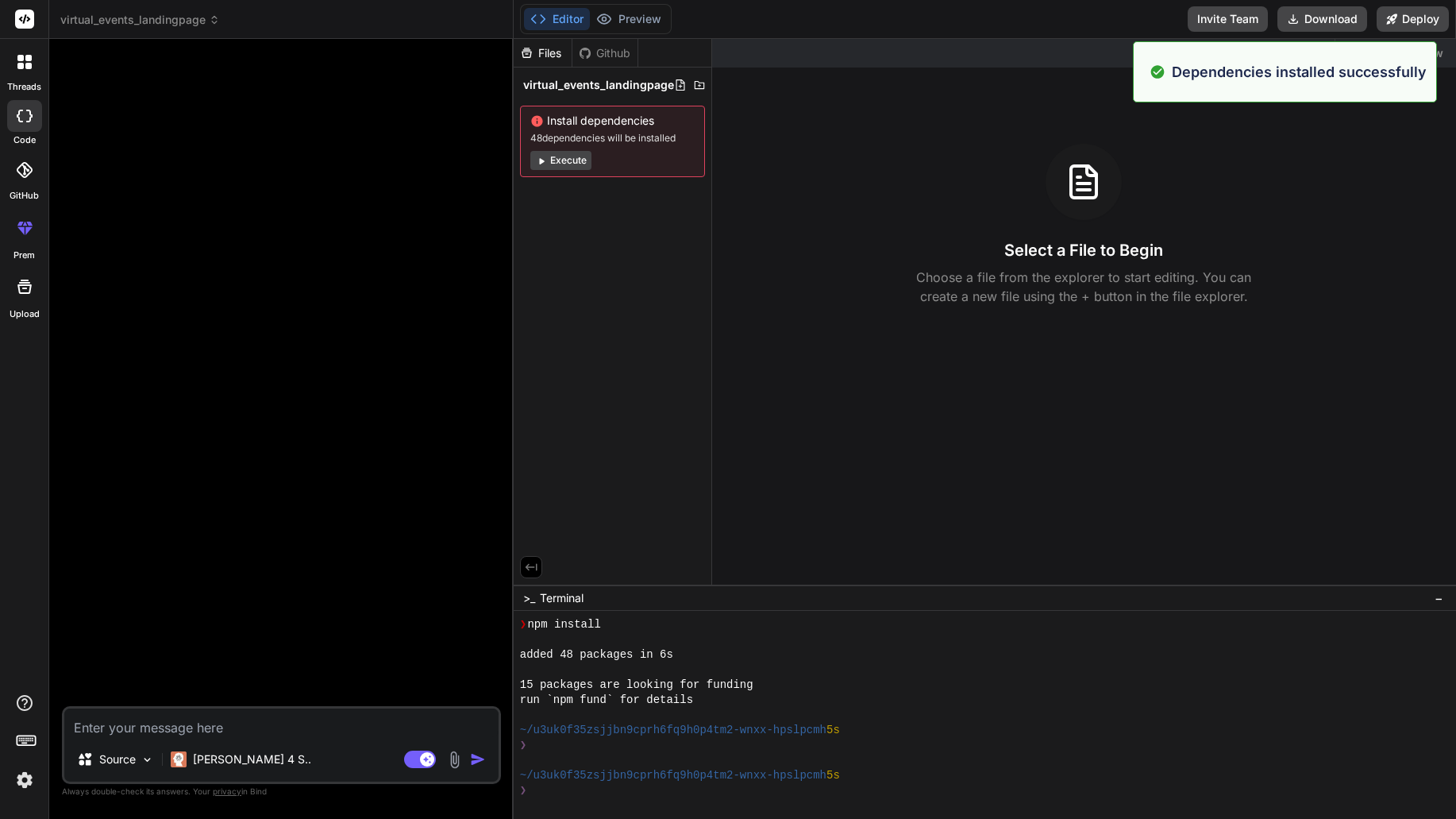
scroll to position [166, 0]
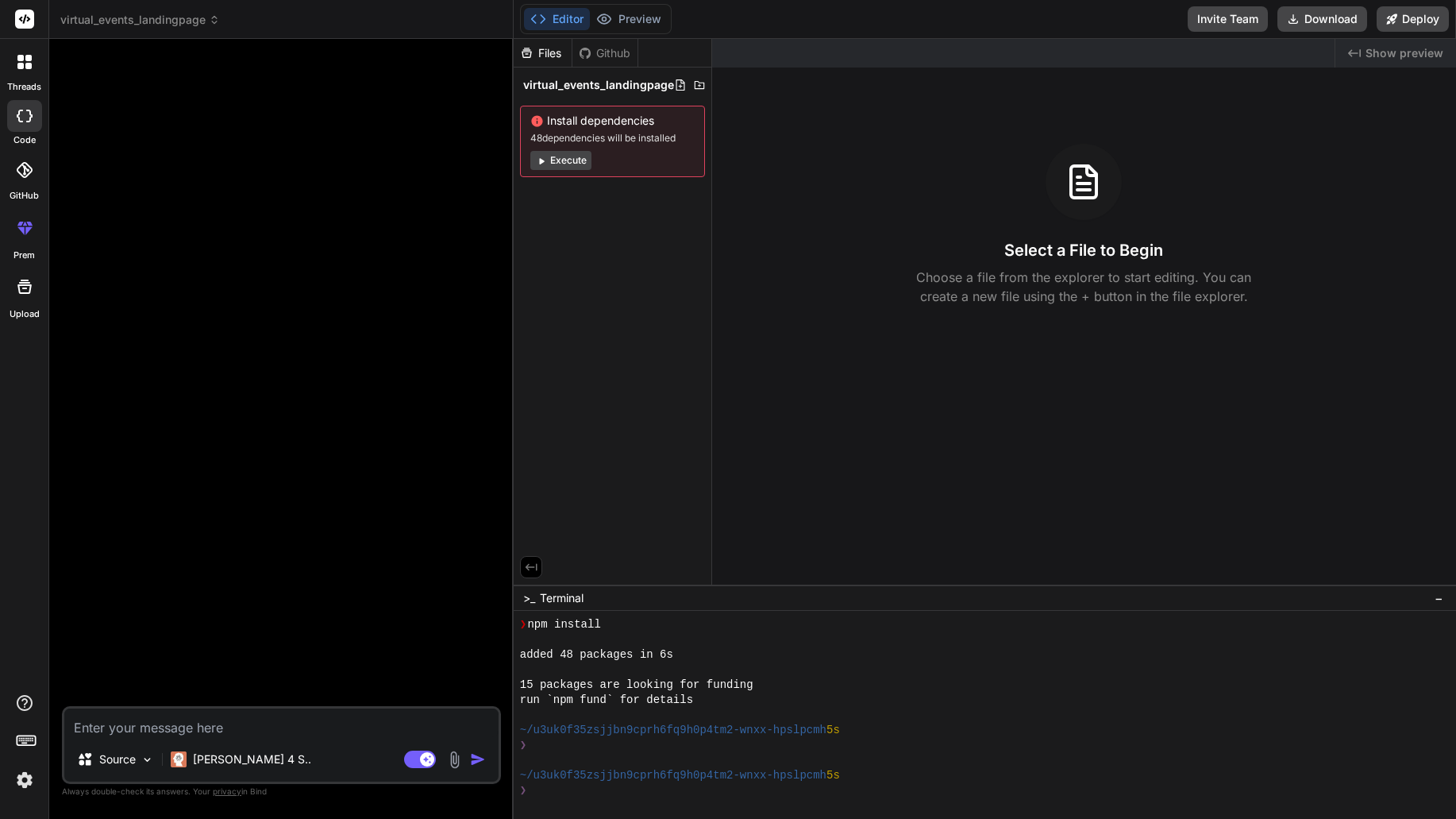
click at [193, 153] on div at bounding box center [283, 379] width 436 height 655
click at [29, 112] on icon at bounding box center [25, 116] width 16 height 13
type textarea "x"
click at [28, 70] on div at bounding box center [24, 61] width 33 height 33
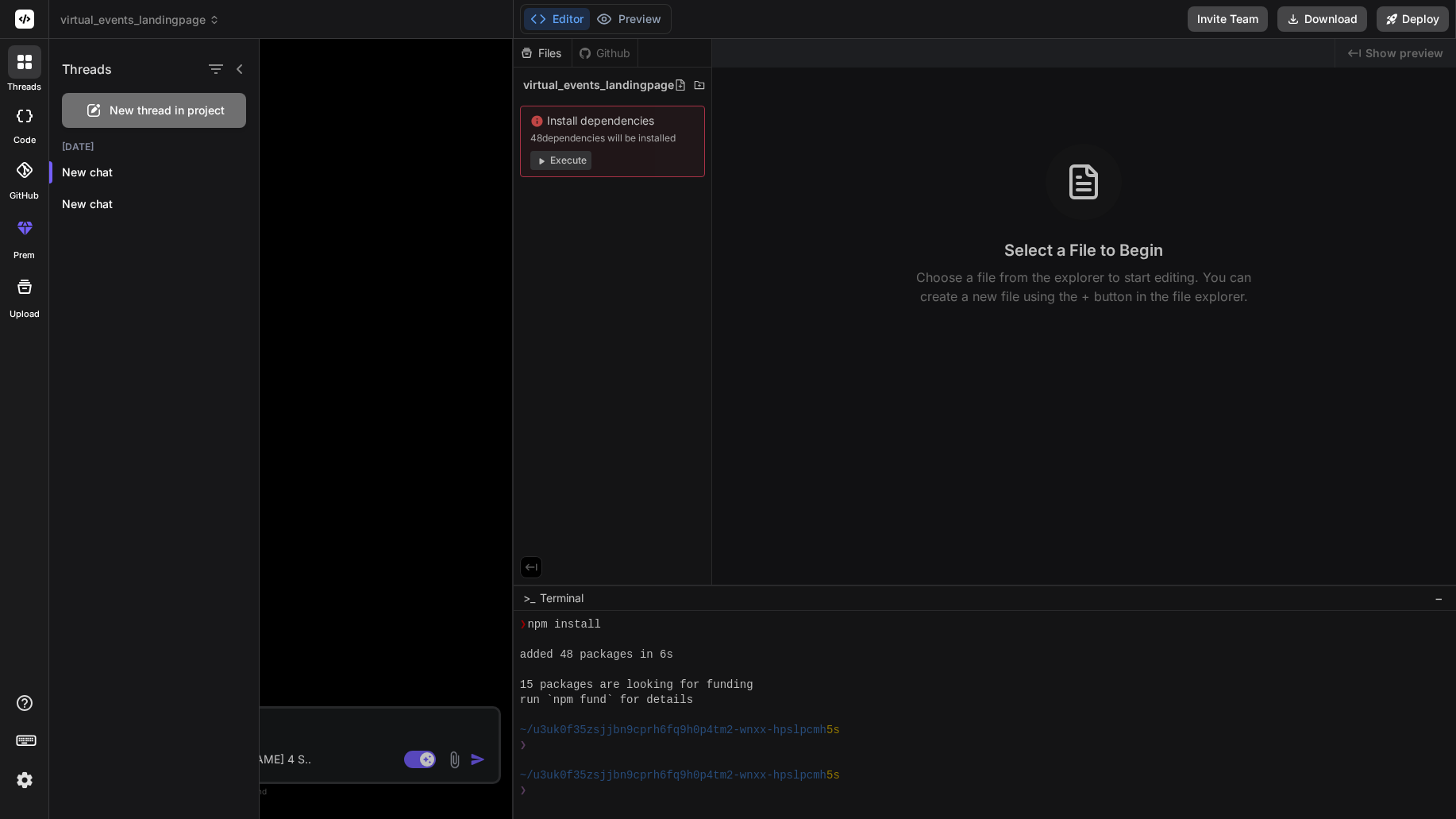
click at [21, 69] on div at bounding box center [24, 61] width 33 height 33
click at [146, 18] on span "virtual_events_landingpage" at bounding box center [140, 20] width 159 height 16
click at [480, 516] on div at bounding box center [858, 429] width 1197 height 780
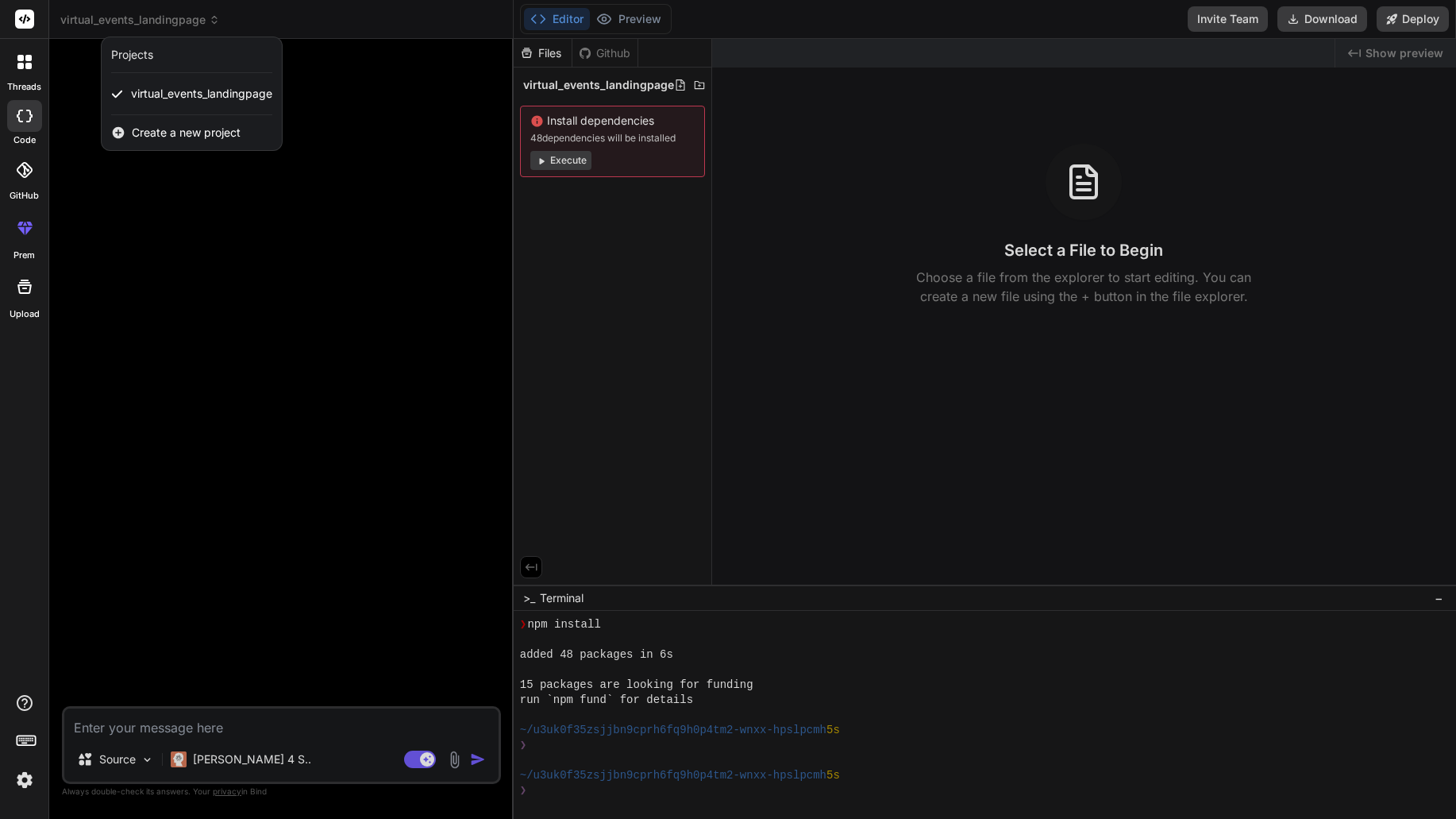
click at [244, 731] on div at bounding box center [728, 409] width 1456 height 819
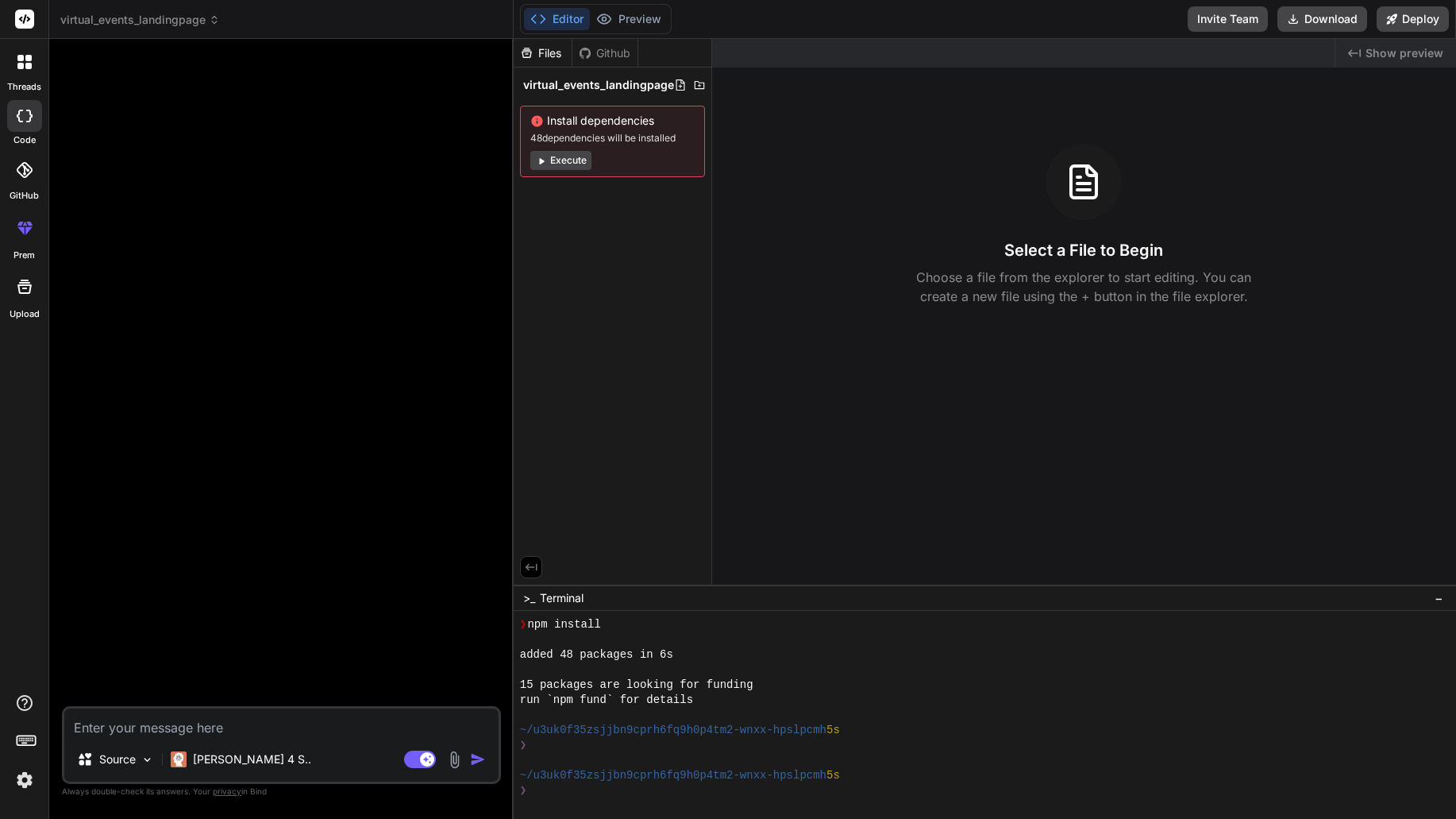
click at [266, 730] on textarea at bounding box center [281, 723] width 434 height 29
click at [141, 22] on span "virtual_events_landingpage" at bounding box center [140, 20] width 159 height 16
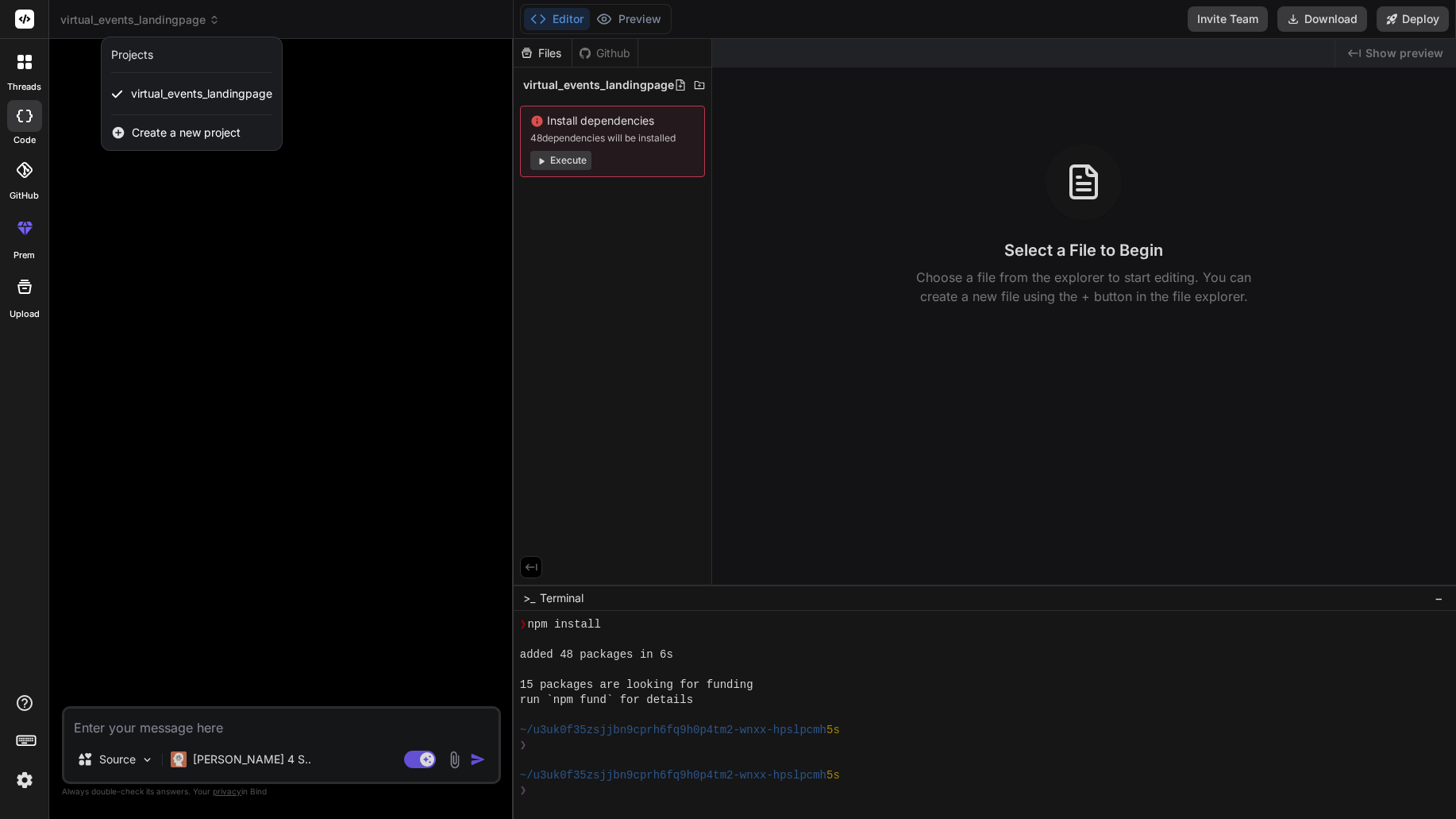
click at [193, 130] on span "Create a new project" at bounding box center [187, 132] width 109 height 16
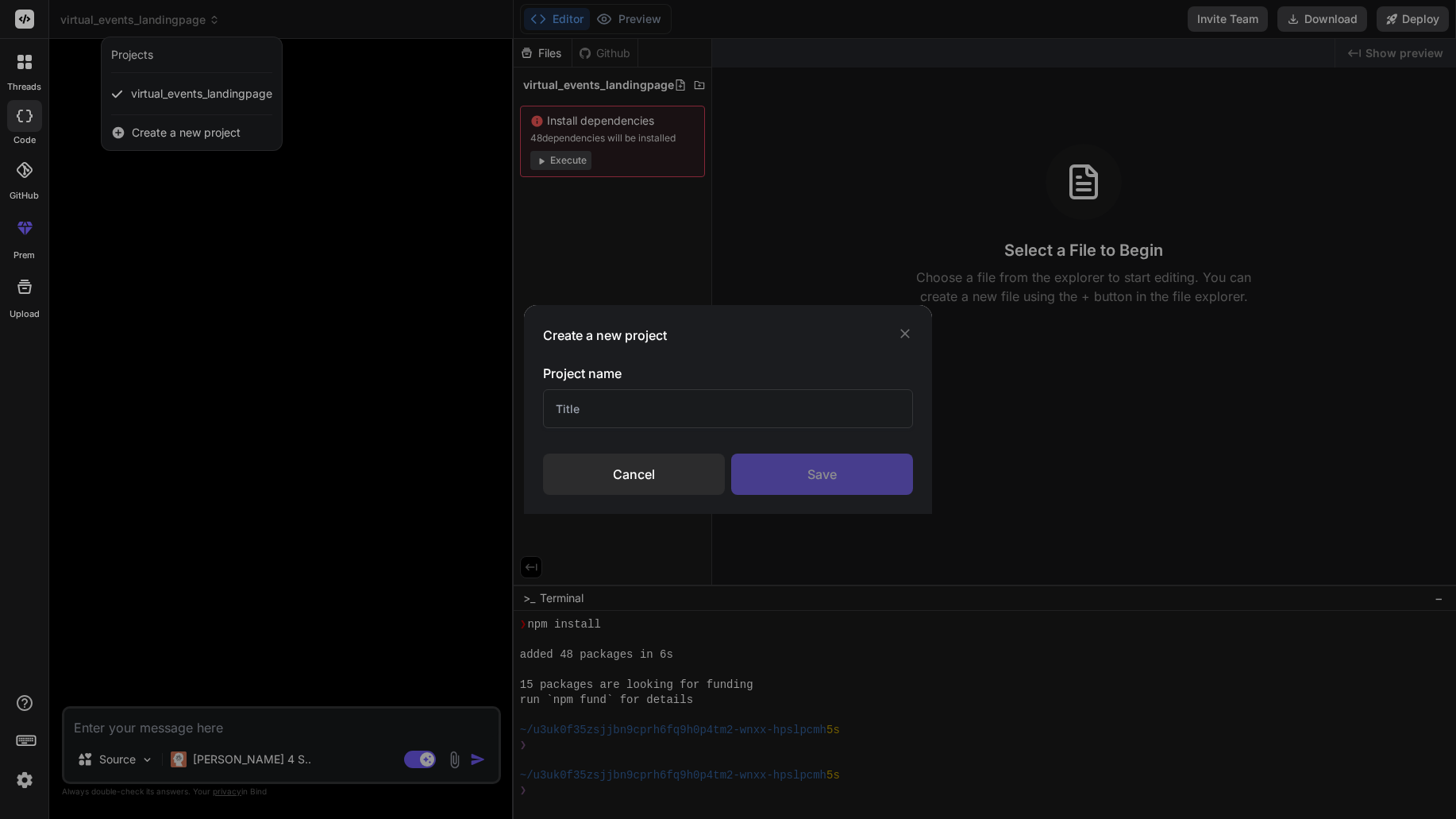
click at [620, 409] on input "text" at bounding box center [728, 409] width 370 height 39
drag, startPoint x: 672, startPoint y: 412, endPoint x: 633, endPoint y: 407, distance: 39.3
click at [633, 407] on input "Guided Tours MVP" at bounding box center [728, 409] width 370 height 39
type input "Guided Tours App"
click at [814, 487] on div "Save" at bounding box center [821, 474] width 181 height 41
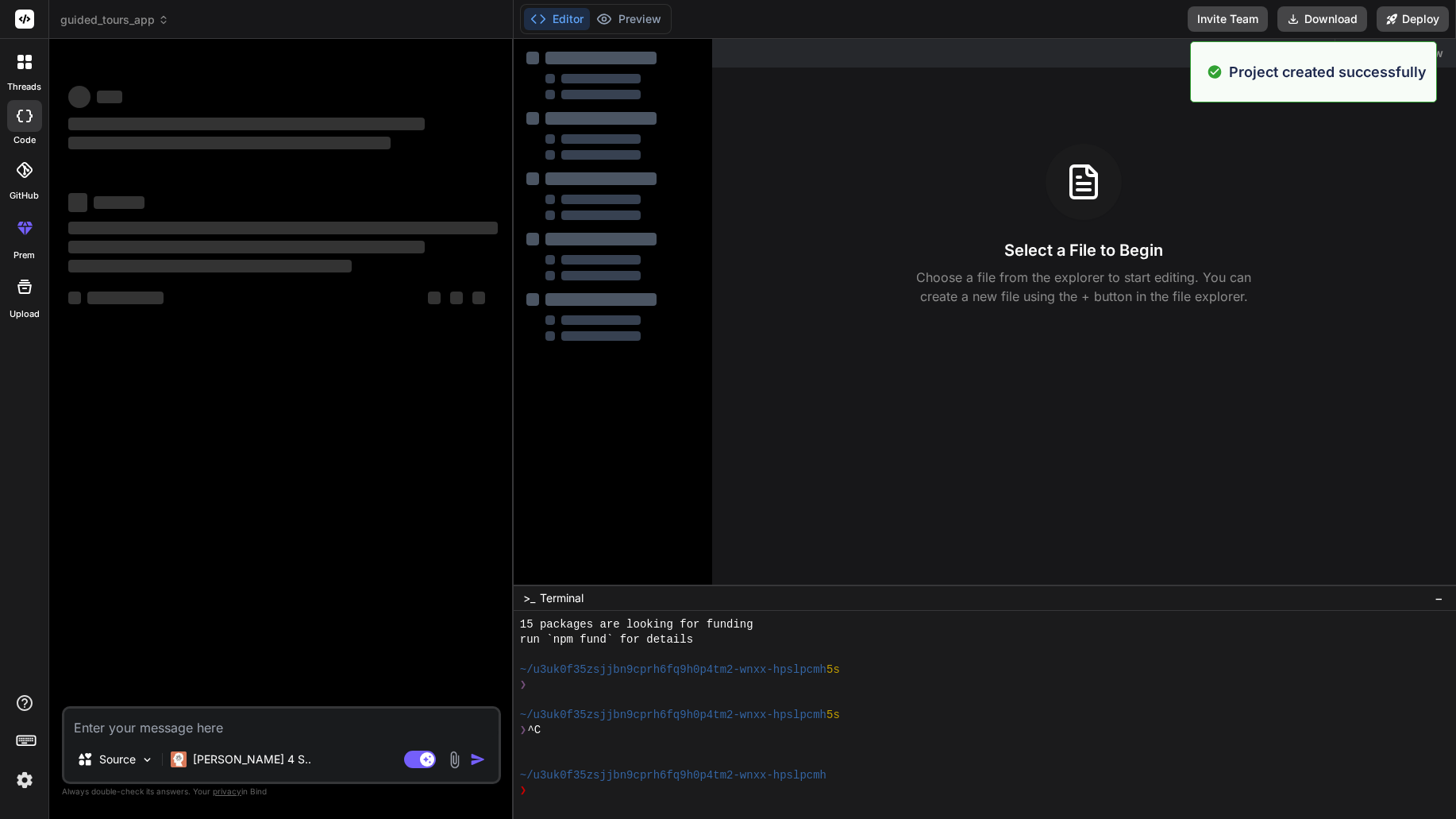
scroll to position [227, 0]
type textarea "x"
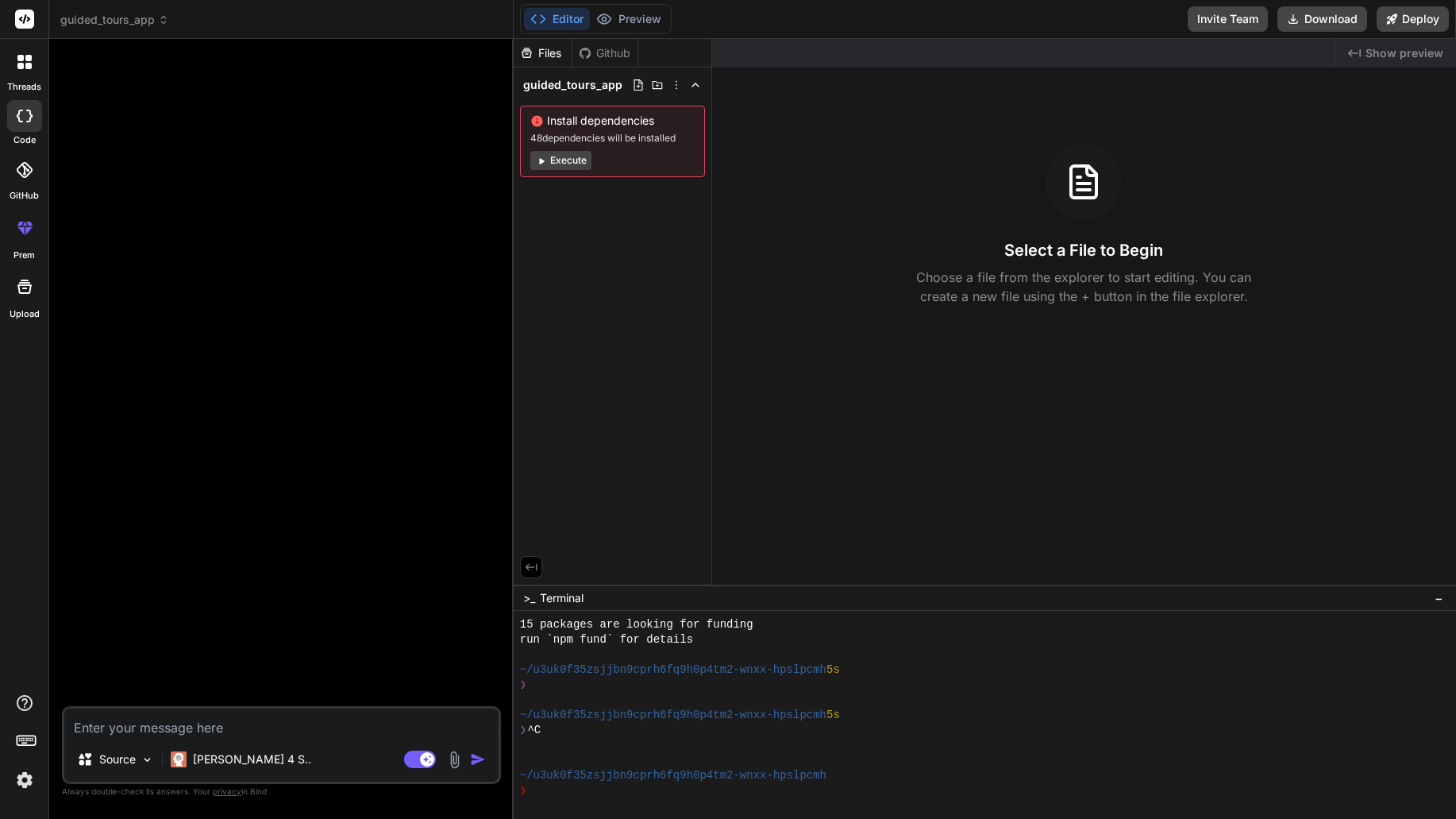
click at [263, 730] on textarea at bounding box center [281, 723] width 434 height 29
paste textarea "Loremi Dolo Sitame CON Adipisci (Elit Sed) Doeiu-temporin utlabo (ETD) magn ali…"
type textarea "Loremi Dolo Sitame CON Adipisci (Elit Sed) Doeiu-temporin utlabo (ETD) magn ali…"
type textarea "x"
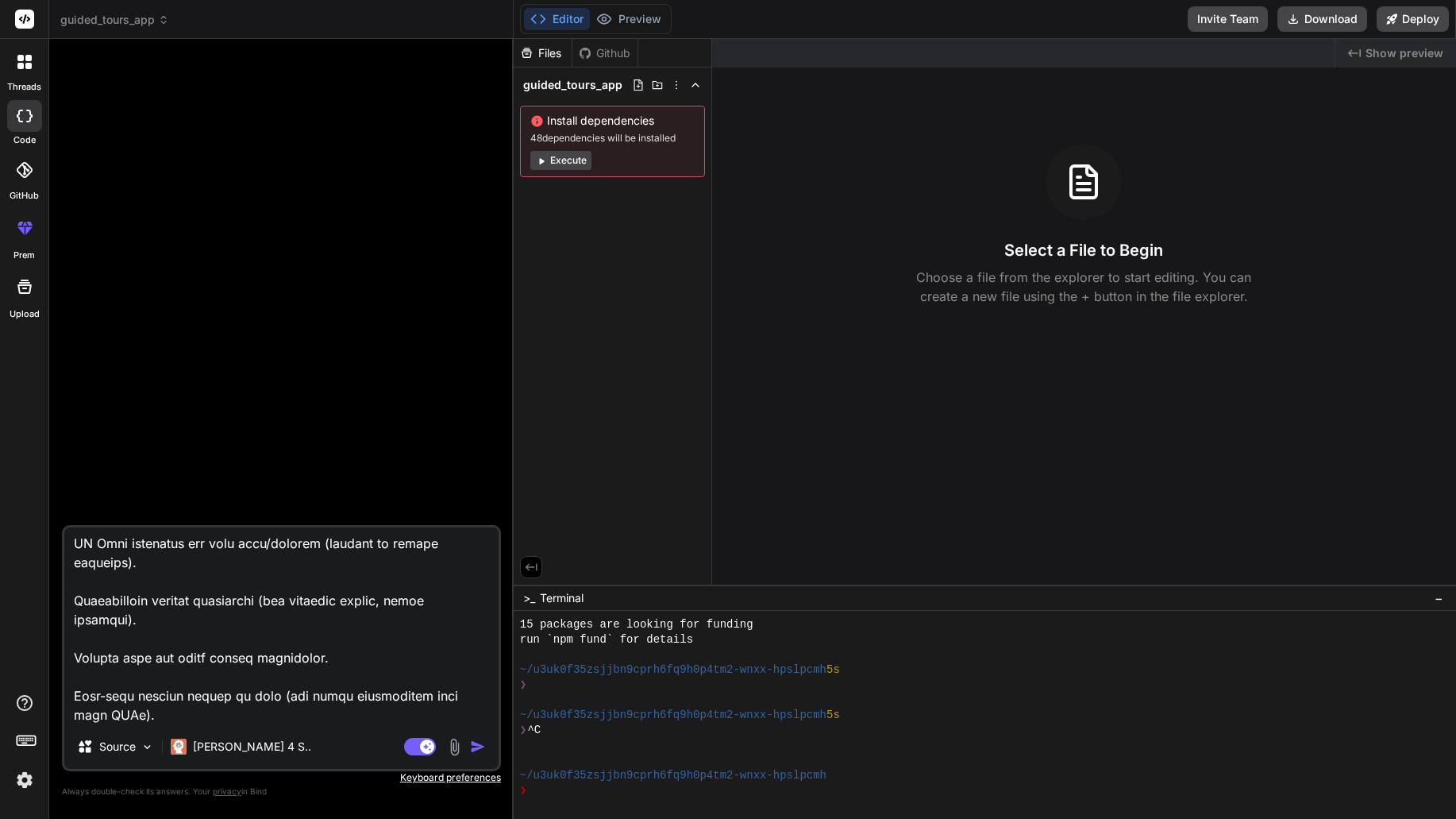
type textarea "Loremi Dolo Sitame CON Adipisci (Elit Sed) Doeiu-temporin utlabo (ETD) magn ali…"
type textarea "x"
type textarea "Loremi Dolo Sitame CON Adipisci (Elit Sed) Doeiu-temporin utlabo (ETD) magn ali…"
type textarea "x"
paste textarea "Design with a Glassmorphism style using frosted glass effects with transparency…"
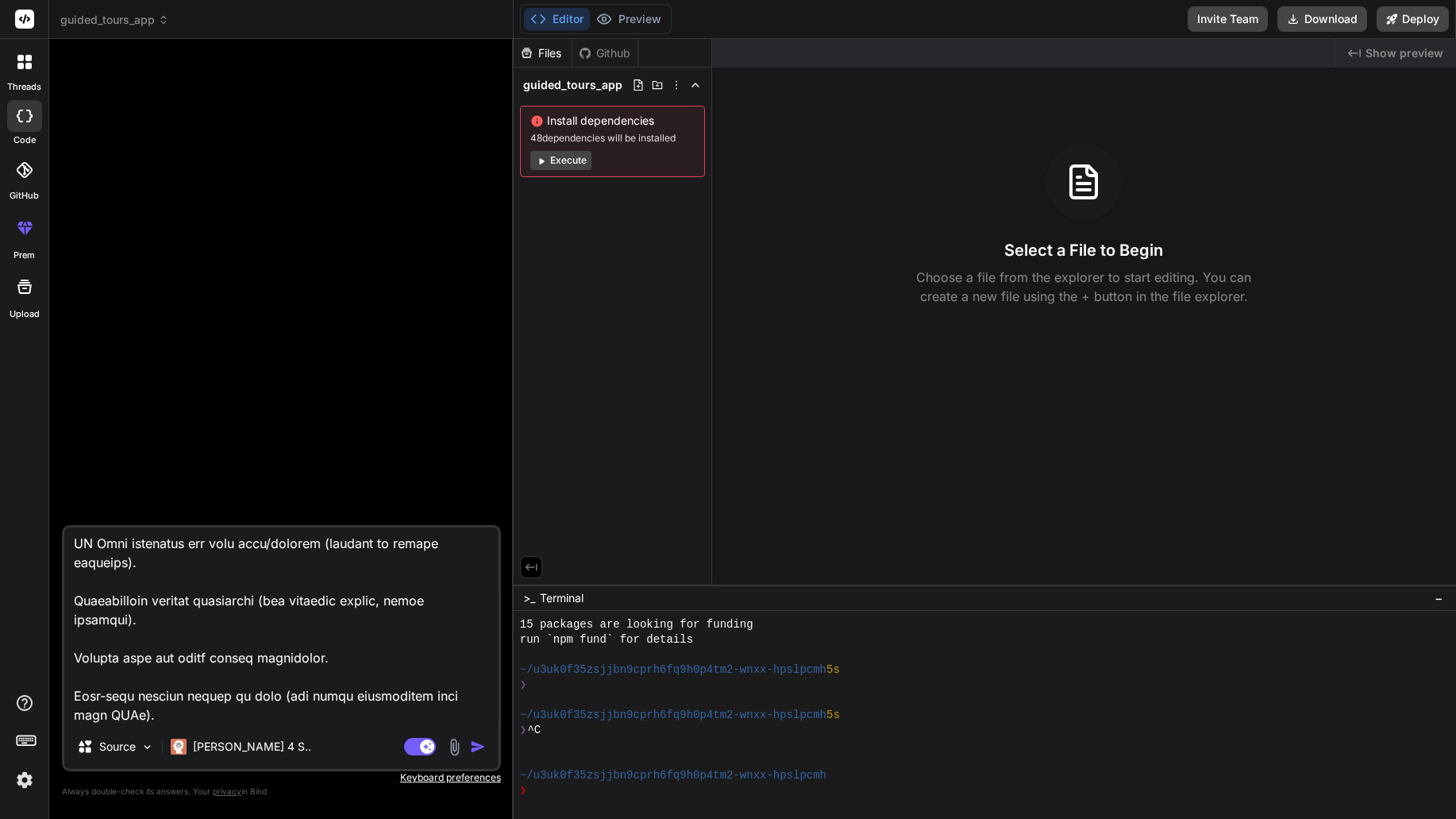
type textarea "Loremi Dolo Sitame CON Adipisci (Elit Sed) Doeiu-temporin utlabo (ETD) magn ali…"
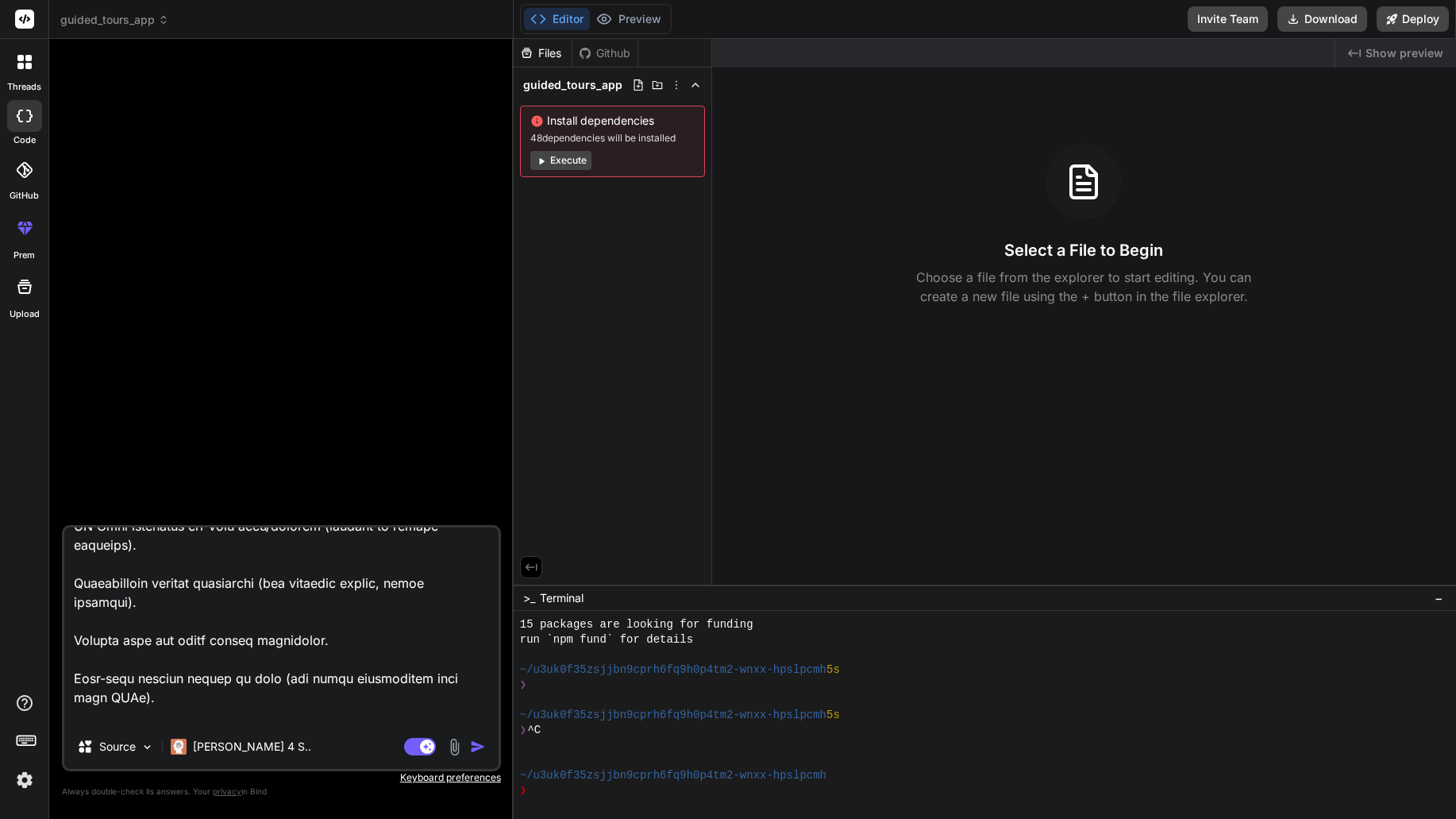
scroll to position [1355, 0]
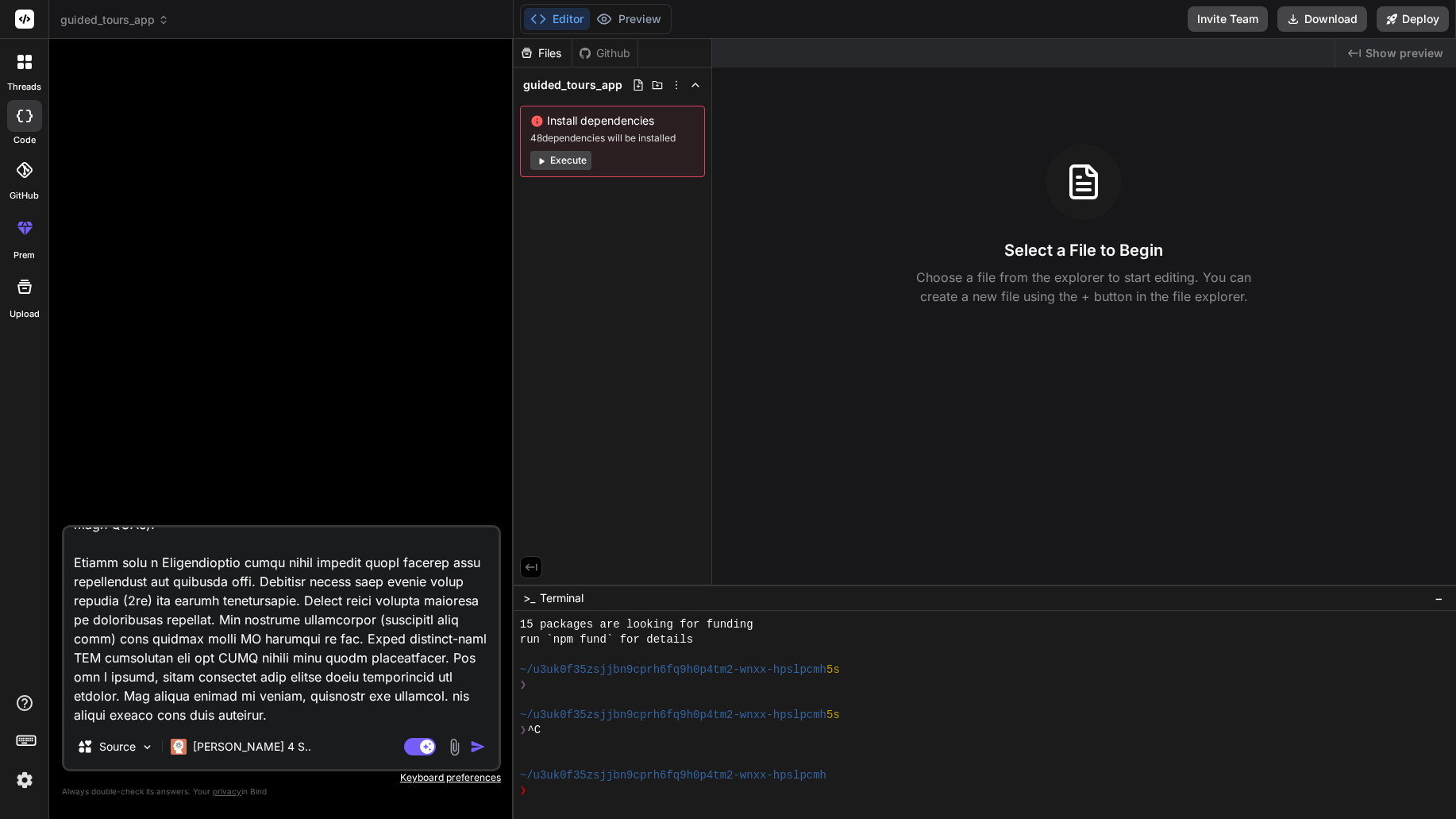
click at [158, 566] on textarea at bounding box center [281, 626] width 434 height 197
type textarea "x"
type textarea "Loremi Dolo Sitame CON Adipisci (Elit Sed) Doeiu-temporin utlabo (ETD) magn ali…"
type textarea "x"
type textarea "Loremi Dolo Sitame CON Adipisci (Elit Sed) Doeiu-temporin utlabo (ETD) magn ali…"
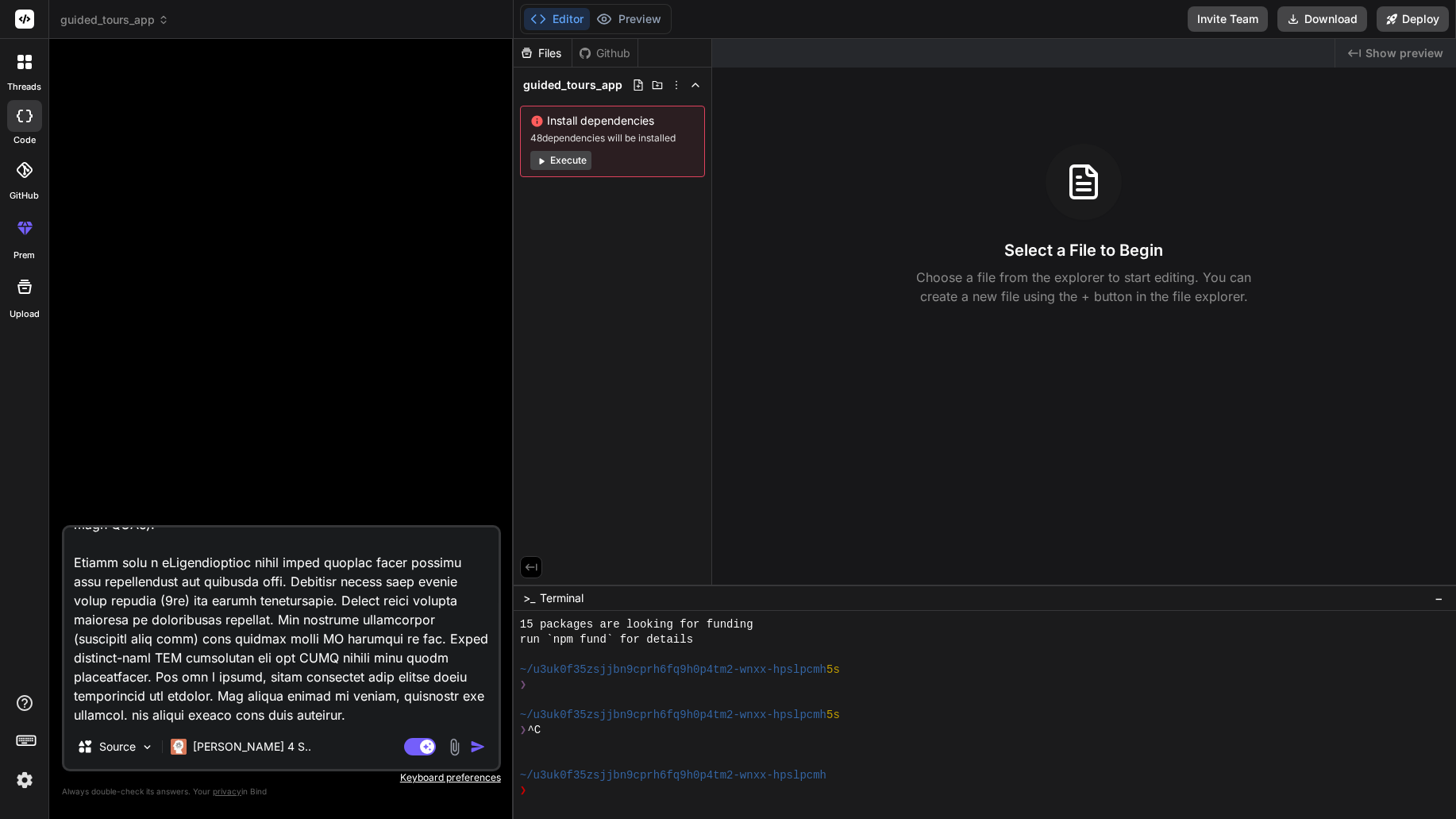
type textarea "x"
type textarea "Loremi Dolo Sitame CON Adipisci (Elit Sed) Doeiu-temporin utlabo (ETD) magn ali…"
type textarea "x"
type textarea "Loremi Dolo Sitame CON Adipisci (Elit Sed) Doeiu-temporin utlabo (ETD) magn ali…"
type textarea "x"
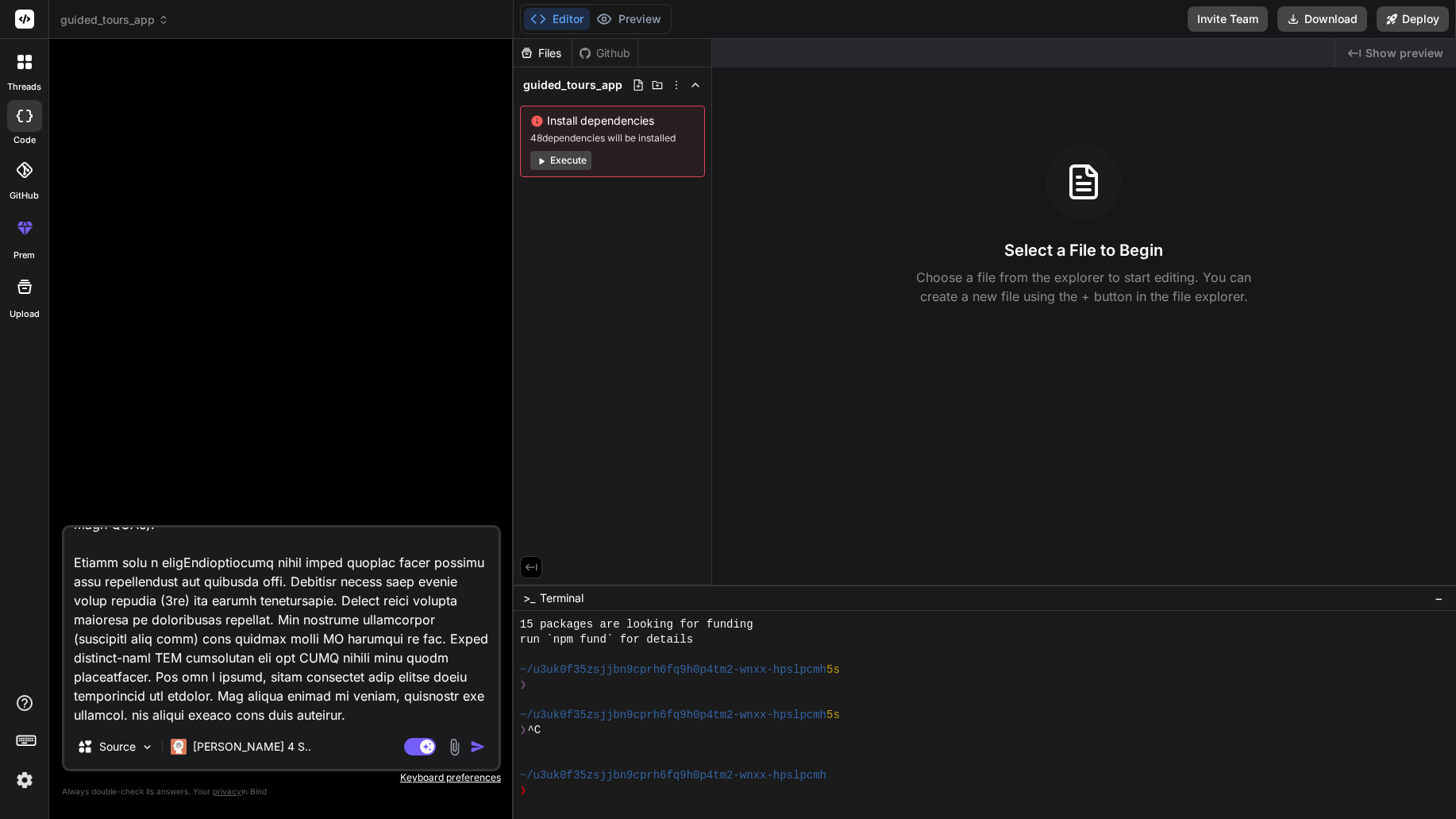
type textarea "Loremi Dolo Sitame CON Adipisci (Elit Sed) Doeiu-temporin utlabo (ETD) magn ali…"
type textarea "x"
type textarea "Loremi Dolo Sitame CON Adipisci (Elit Sed) Doeiu-temporin utlabo (ETD) magn ali…"
type textarea "x"
type textarea "Loremi Dolo Sitame CON Adipisci (Elit Sed) Doeiu-temporin utlabo (ETD) magn ali…"
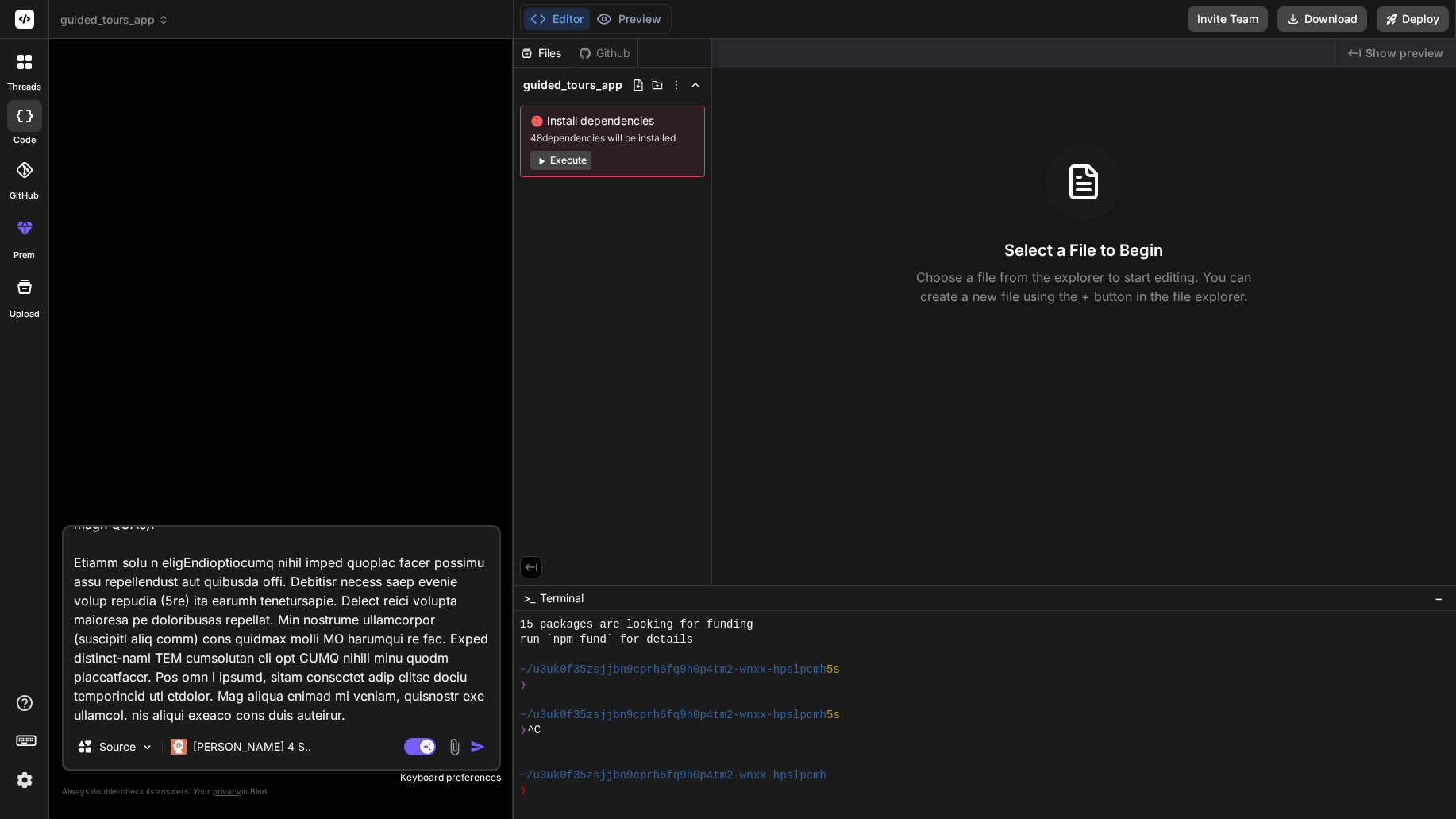
type textarea "x"
type textarea "Loremi Dolo Sitame CON Adipisci (Elit Sed) Doeiu-temporin utlabo (ETD) magn ali…"
type textarea "x"
type textarea "Loremi Dolo Sitame CON Adipisci (Elit Sed) Doeiu-temporin utlabo (ETD) magn ali…"
type textarea "x"
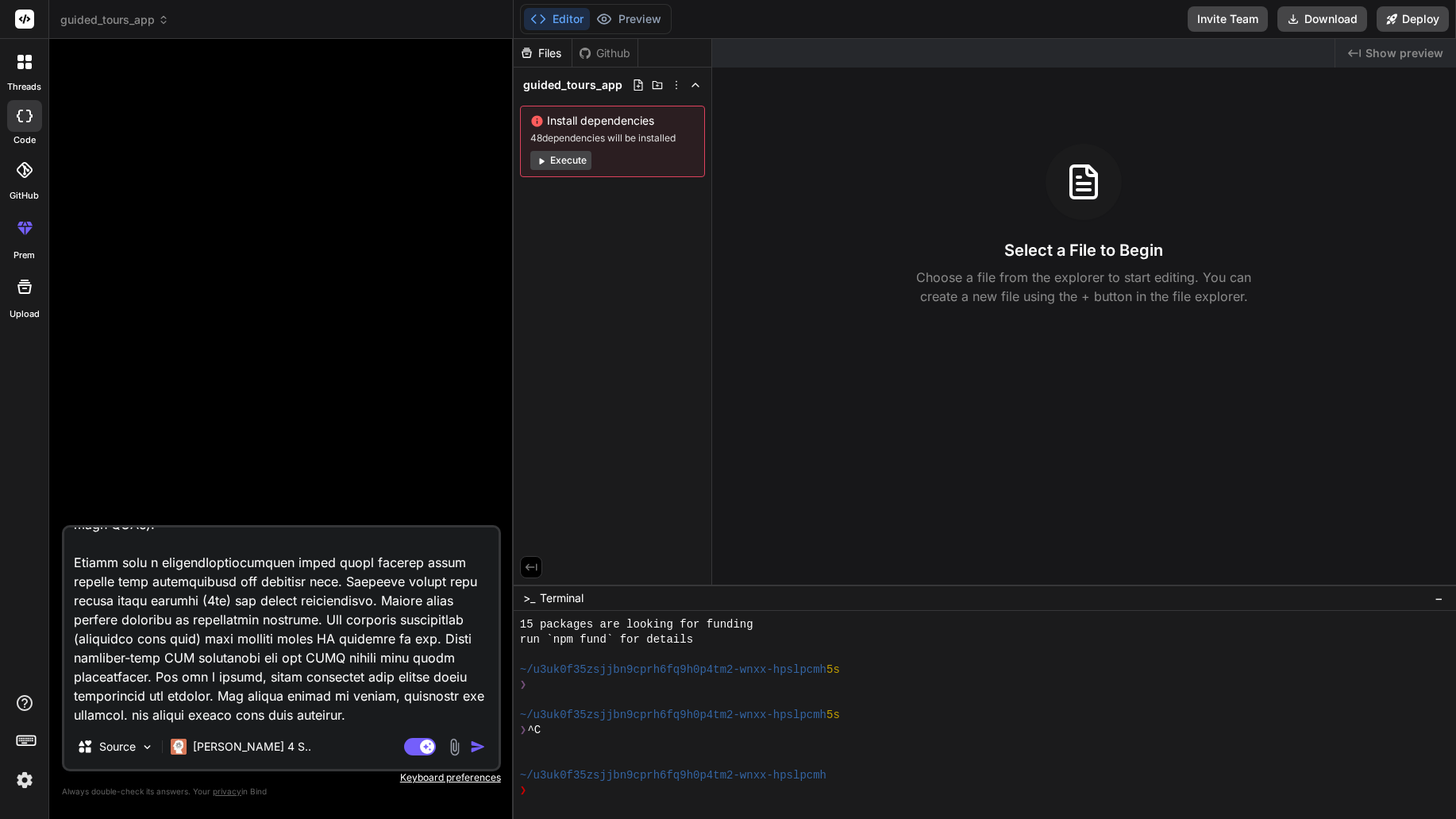
type textarea "Loremi Dolo Sitame CON Adipisci (Elit Sed) Doeiu-temporin utlabo (ETD) magn ali…"
type textarea "x"
type textarea "Loremi Dolo Sitame CON Adipisci (Elit Sed) Doeiu-temporin utlabo (ETD) magn ali…"
type textarea "x"
type textarea "Loremi Dolo Sitame CON Adipisci (Elit Sed) Doeiu-temporin utlabo (ETD) magn ali…"
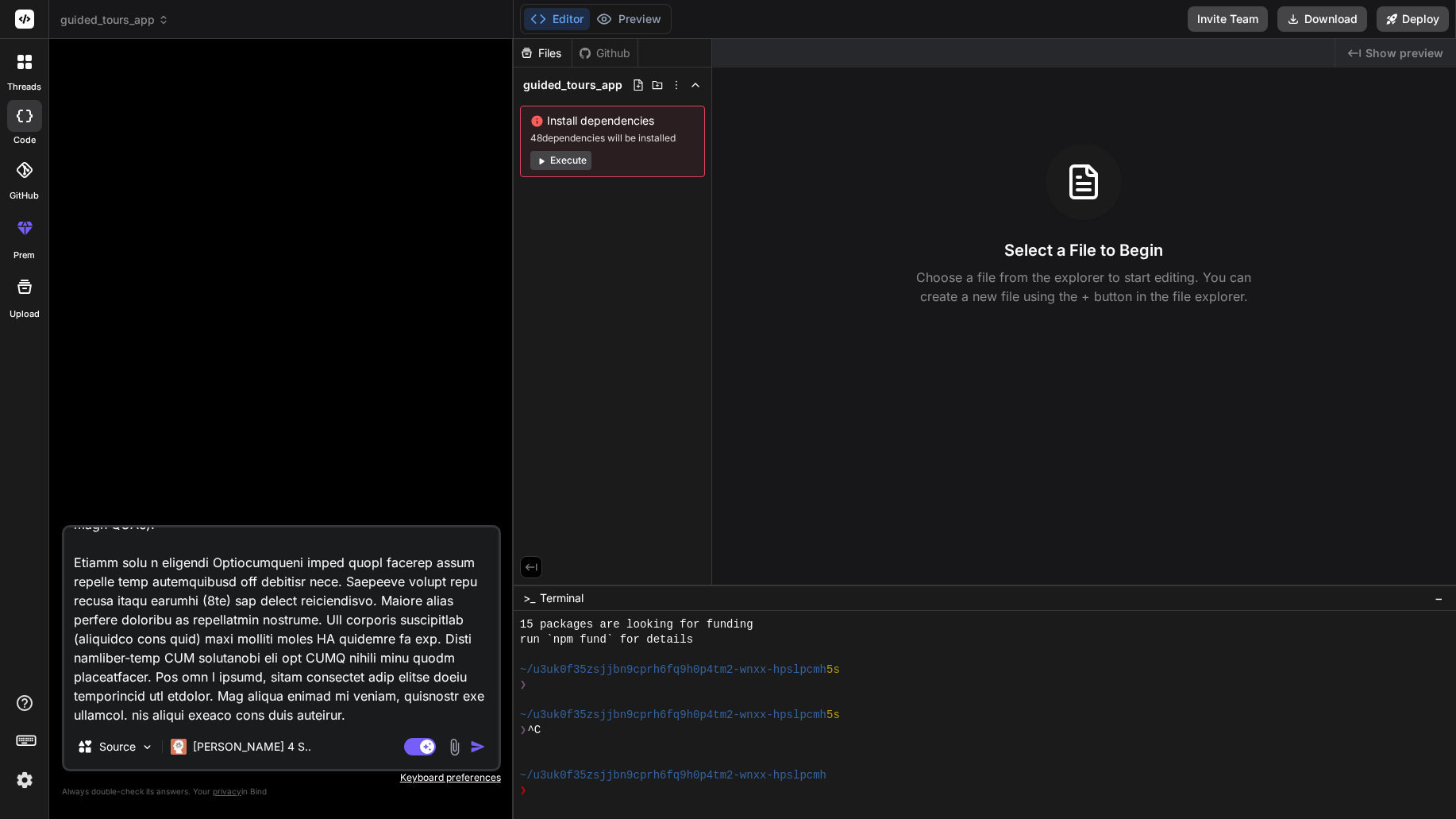
type textarea "x"
type textarea "Loremi Dolo Sitame CON Adipisci (Elit Sed) Doeiu-temporin utlabo (ETD) magn ali…"
type textarea "x"
type textarea "Loremi Dolo Sitame CON Adipisci (Elit Sed) Doeiu-temporin utlabo (ETD) magn ali…"
type textarea "x"
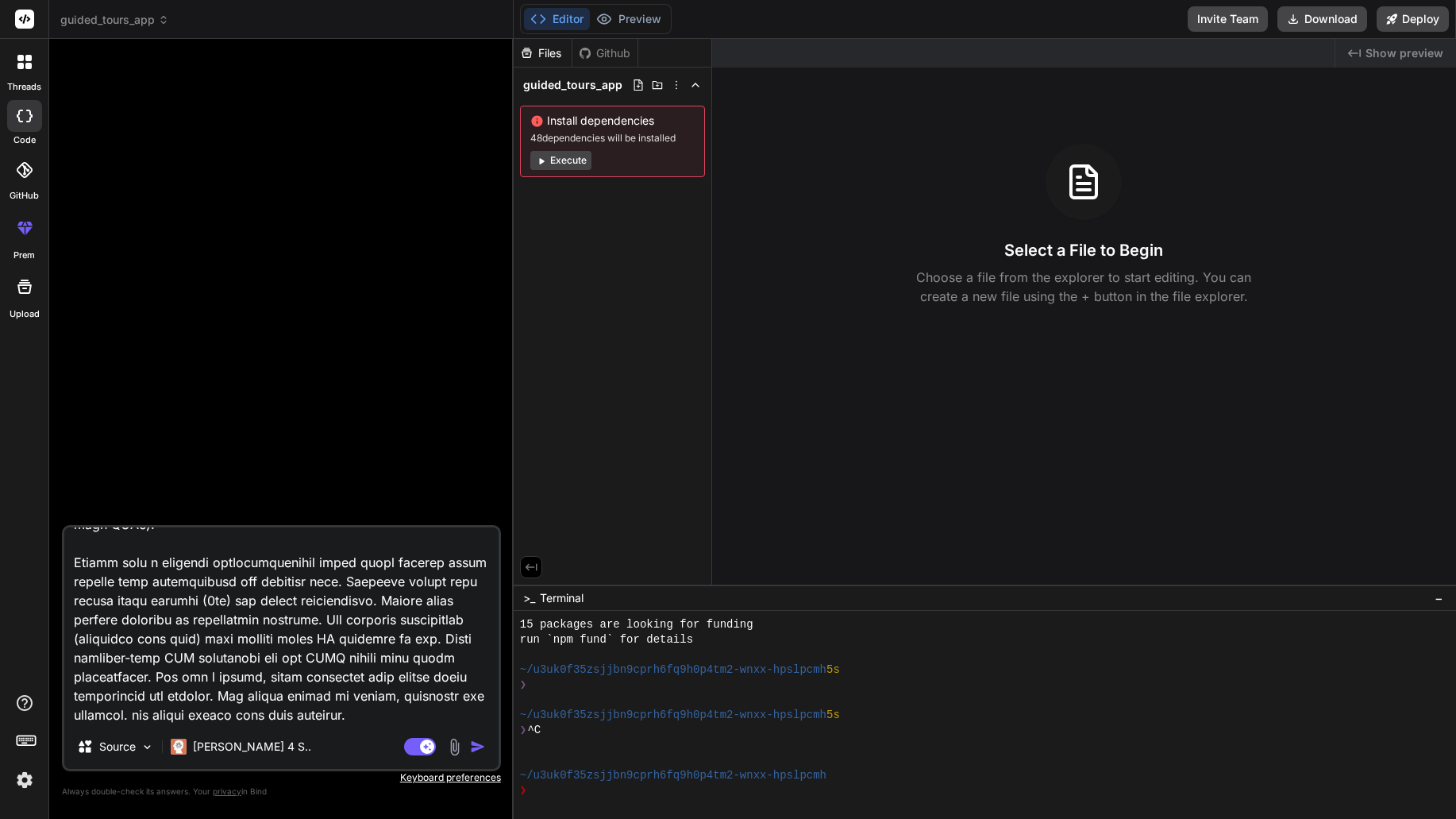
type textarea "Loremi Dolo Sitame CON Adipisci (Elit Sed) Doeiu-temporin utlabo (ETD) magn ali…"
type textarea "x"
type textarea "Loremi Dolo Sitame CON Adipisci (Elit Sed) Doeiu-temporin utlabo (ETD) magn ali…"
type textarea "x"
type textarea "Loremi Dolo Sitame CON Adipisci (Elit Sed) Doeiu-temporin utlabo (ETD) magn ali…"
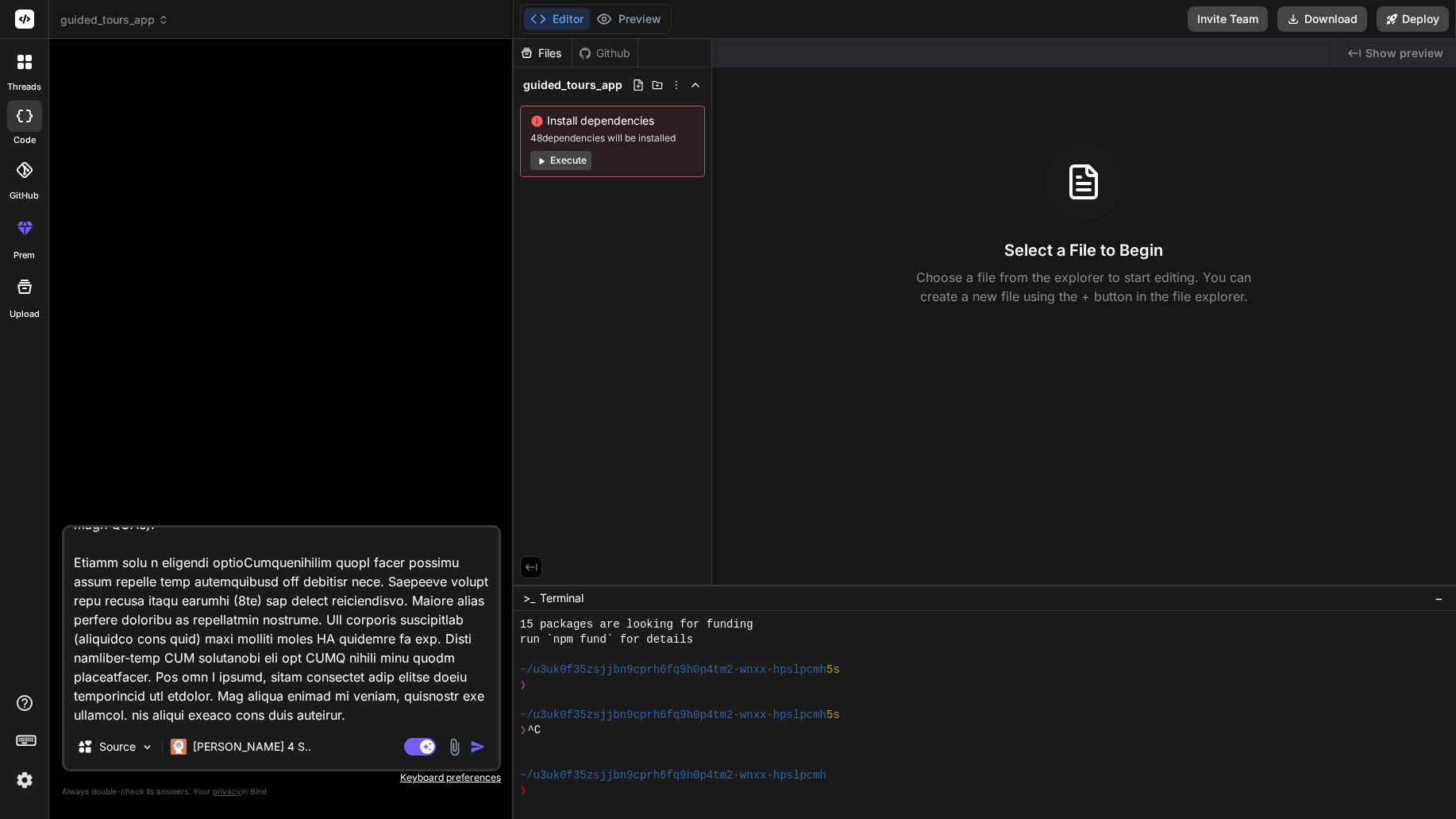
type textarea "x"
type textarea "Loremi Dolo Sitame CON Adipisci (Elit Sed) Doeiu-temporin utlabo (ETD) magn ali…"
type textarea "x"
type textarea "Loremi Dolo Sitame CON Adipisci (Elit Sed) Doeiu-temporin utlabo (ETD) magn ali…"
click at [476, 745] on img "button" at bounding box center [478, 747] width 16 height 16
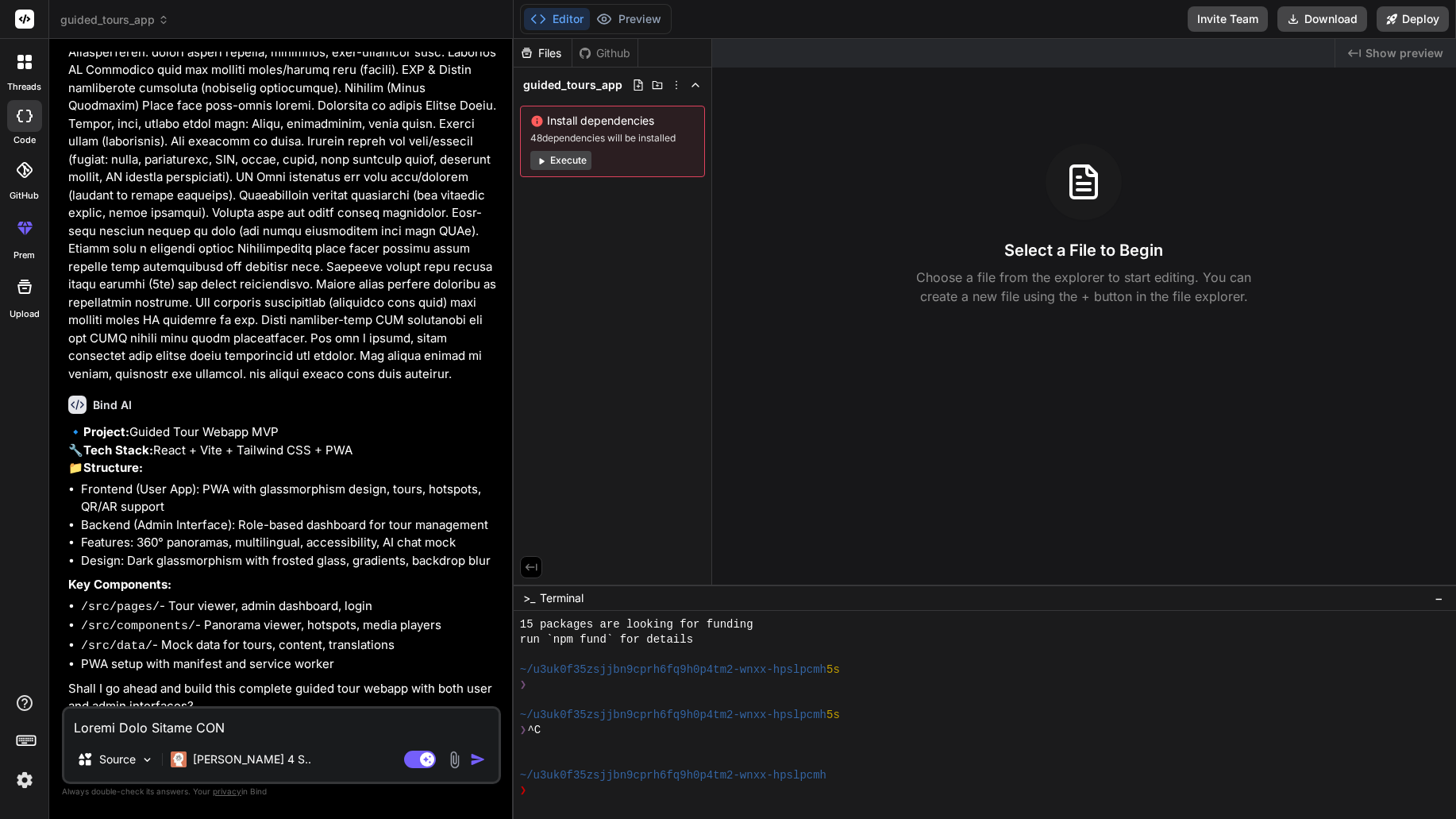
scroll to position [284, 0]
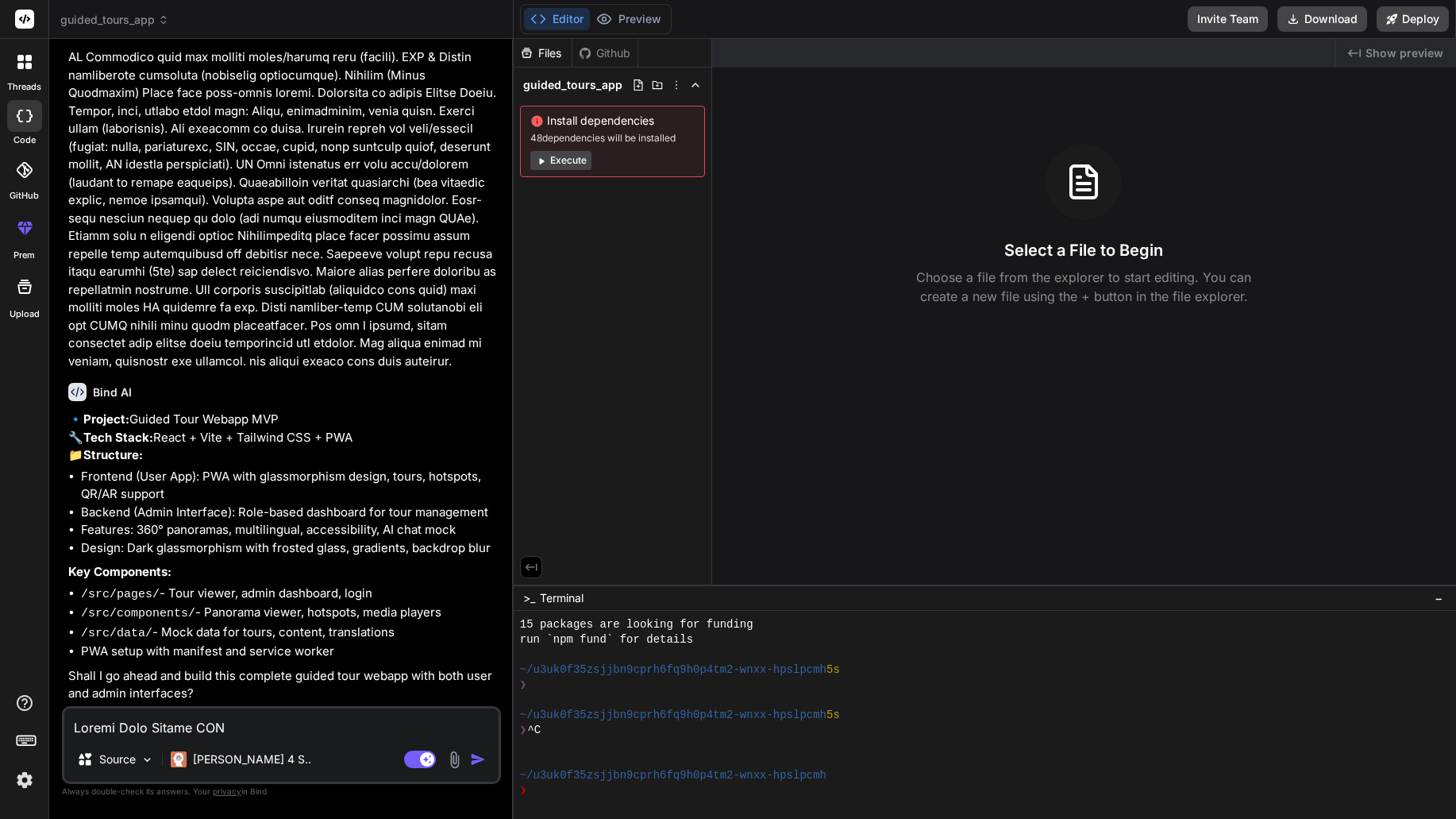
type textarea "x"
click at [352, 732] on textarea at bounding box center [281, 723] width 434 height 29
type textarea "y"
type textarea "x"
type textarea "ye"
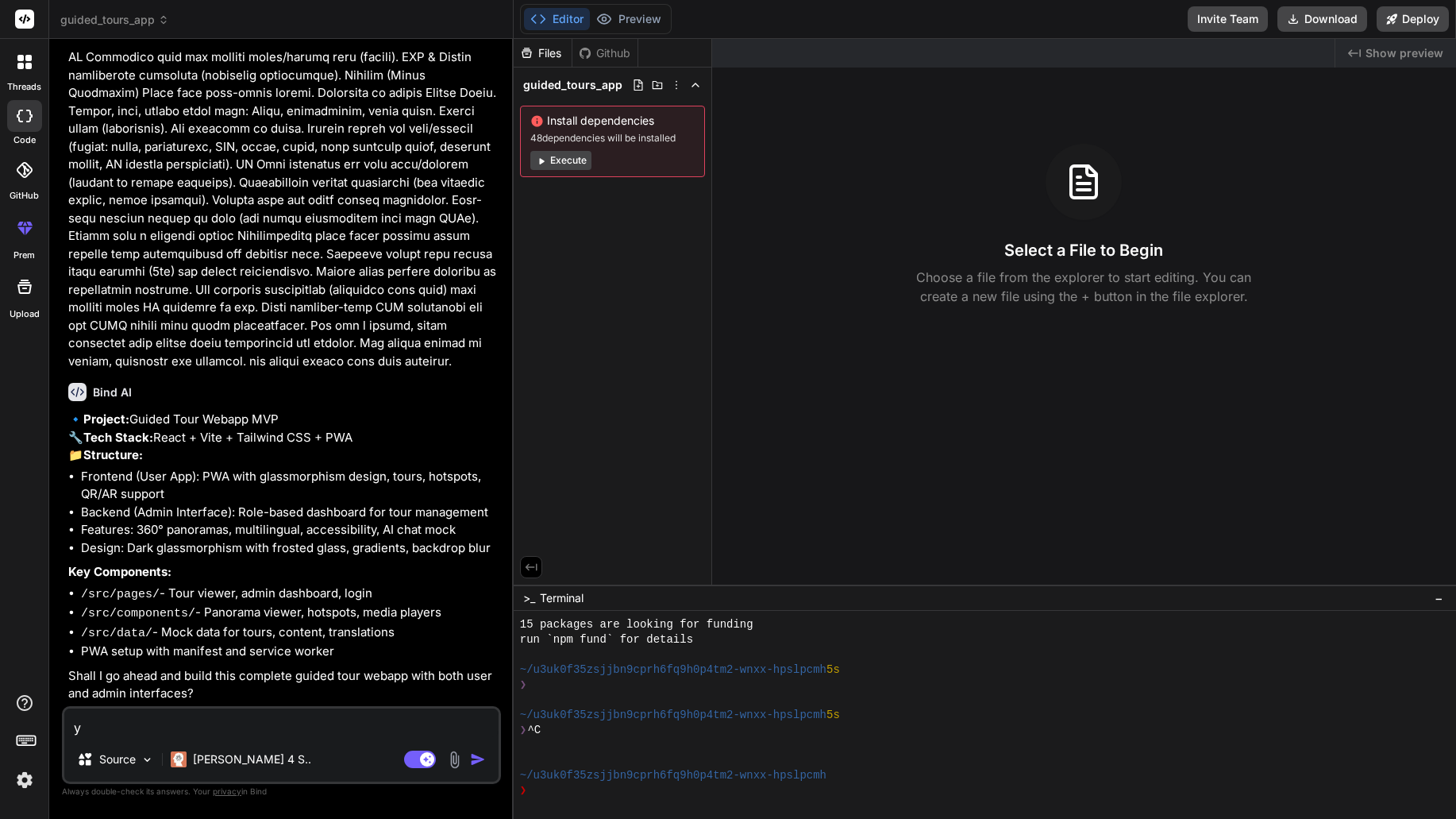
type textarea "x"
type textarea "yes"
type textarea "x"
type textarea "yes,"
type textarea "x"
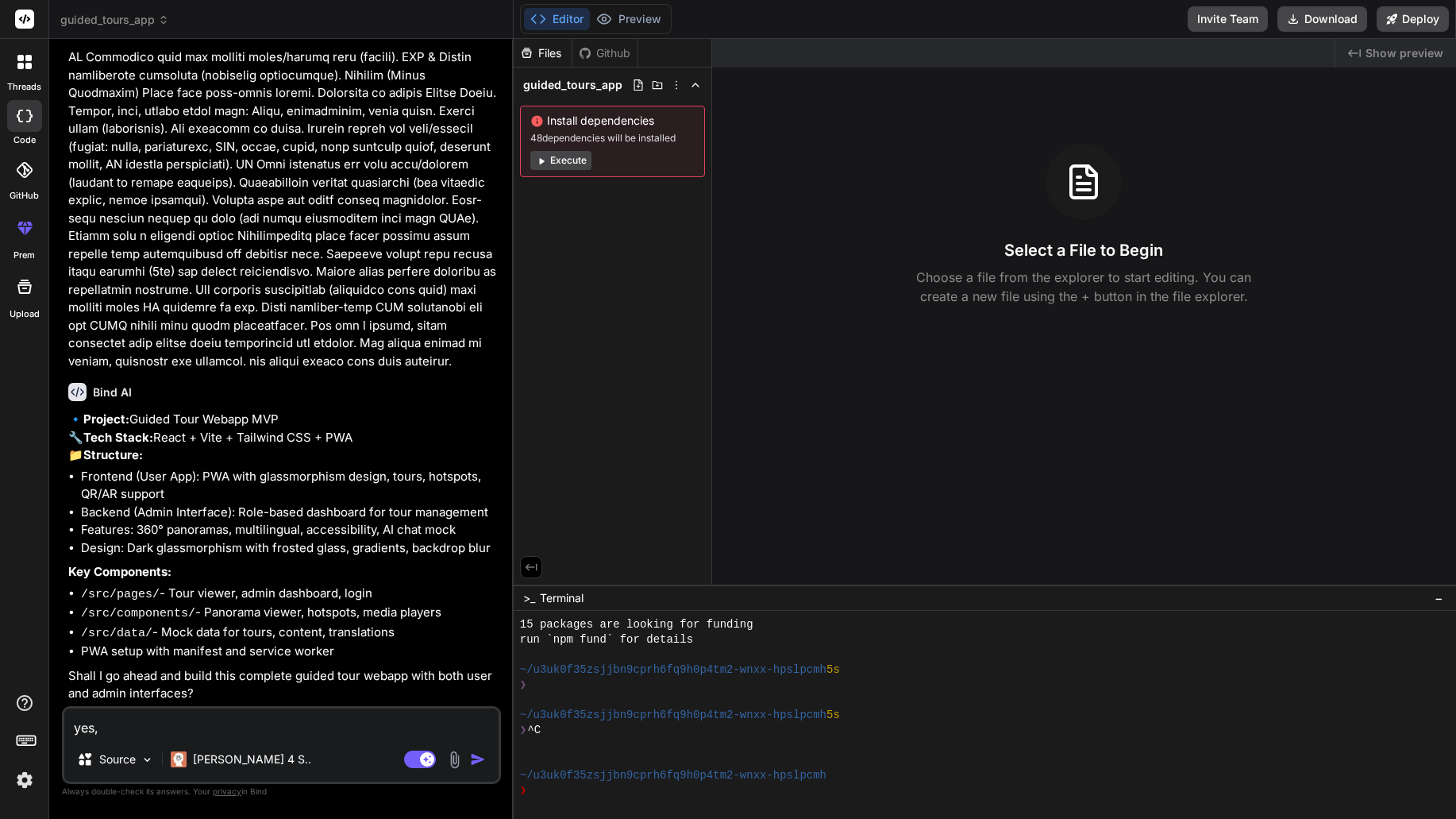
type textarea "yes,"
type textarea "x"
type textarea "yes, p"
type textarea "x"
type textarea "yes, pl"
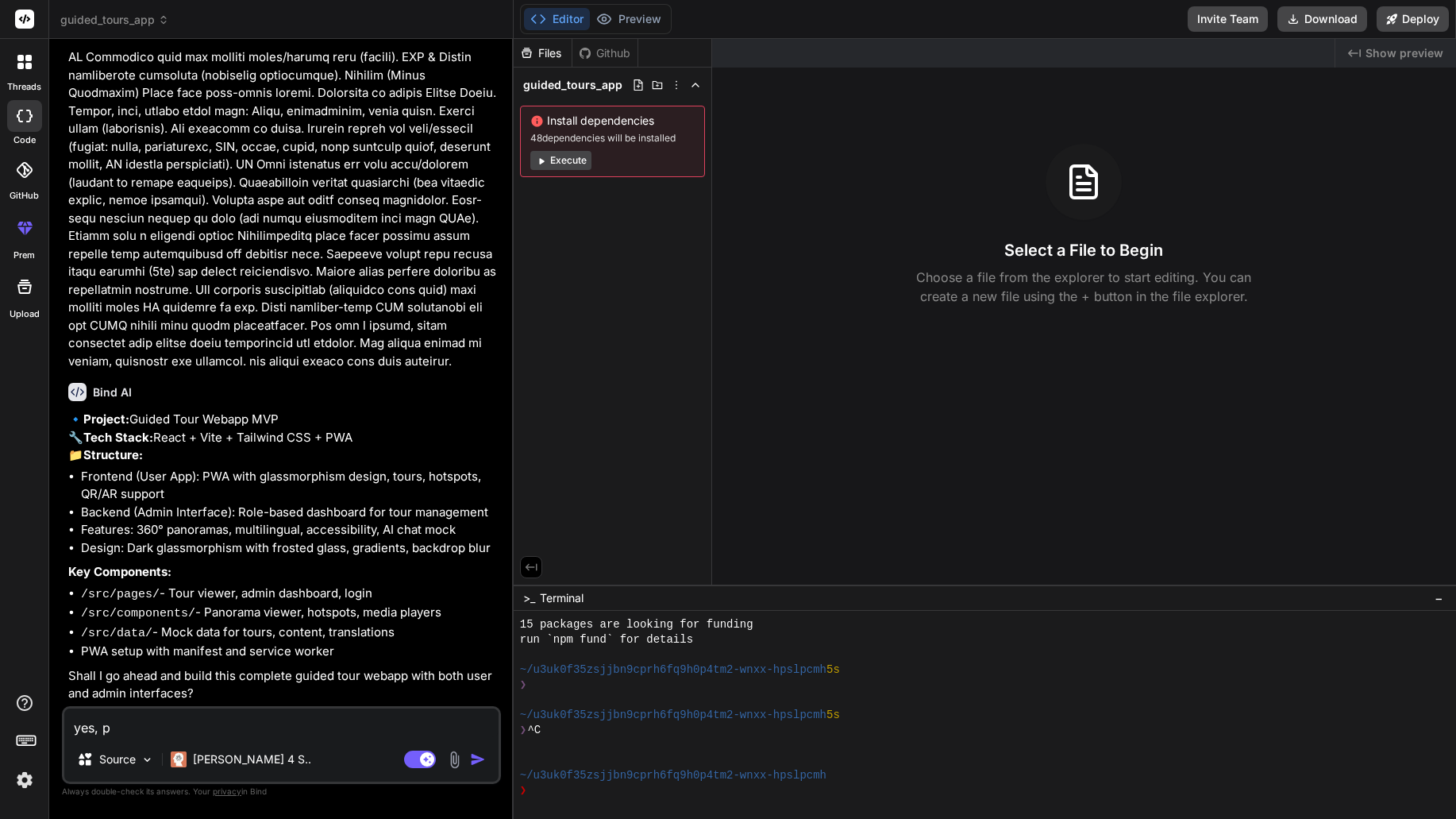
type textarea "x"
type textarea "yes, ple"
type textarea "x"
type textarea "yes, plea"
type textarea "x"
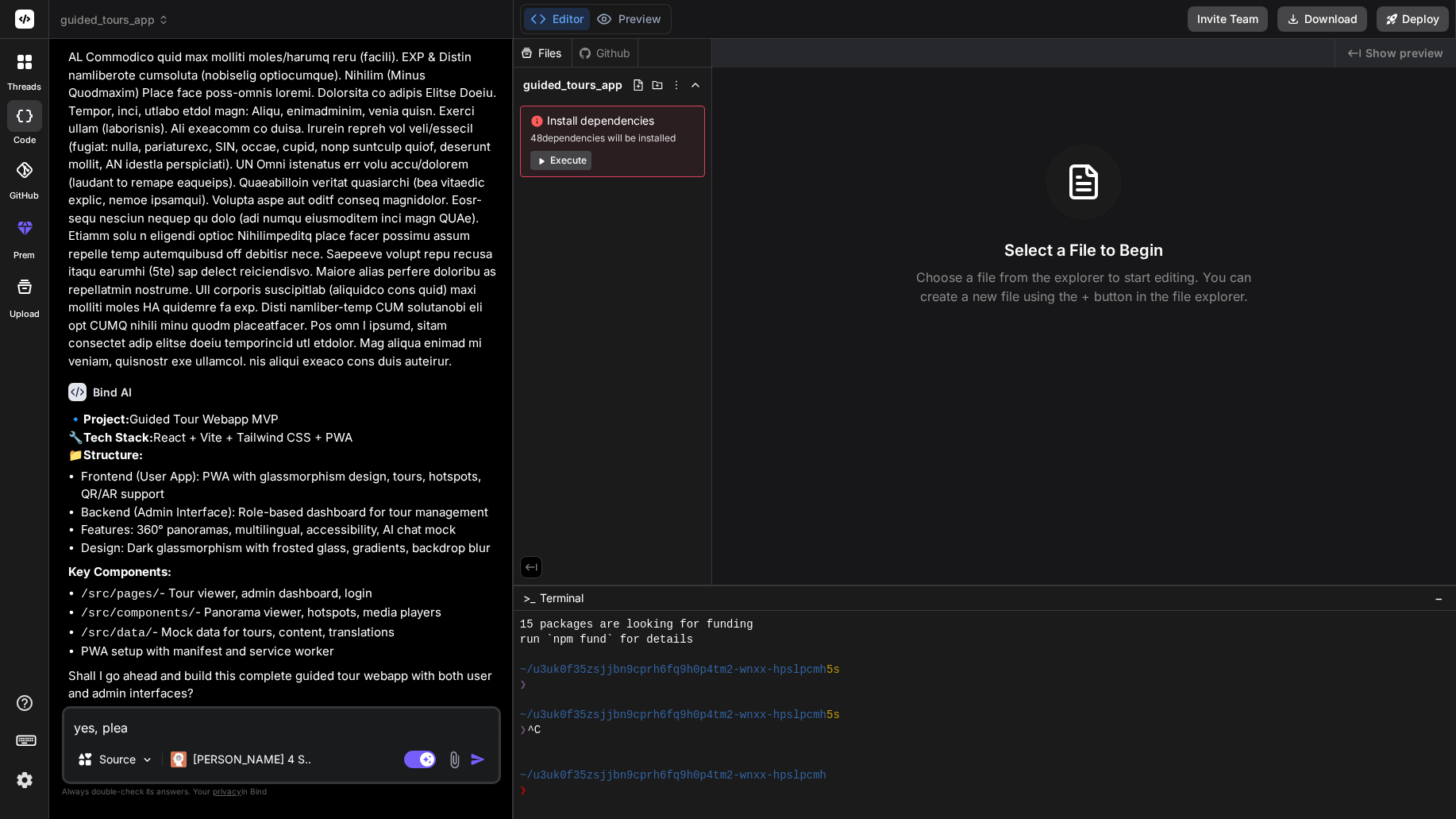
type textarea "yes, pleas"
type textarea "x"
type textarea "yes, please"
type textarea "x"
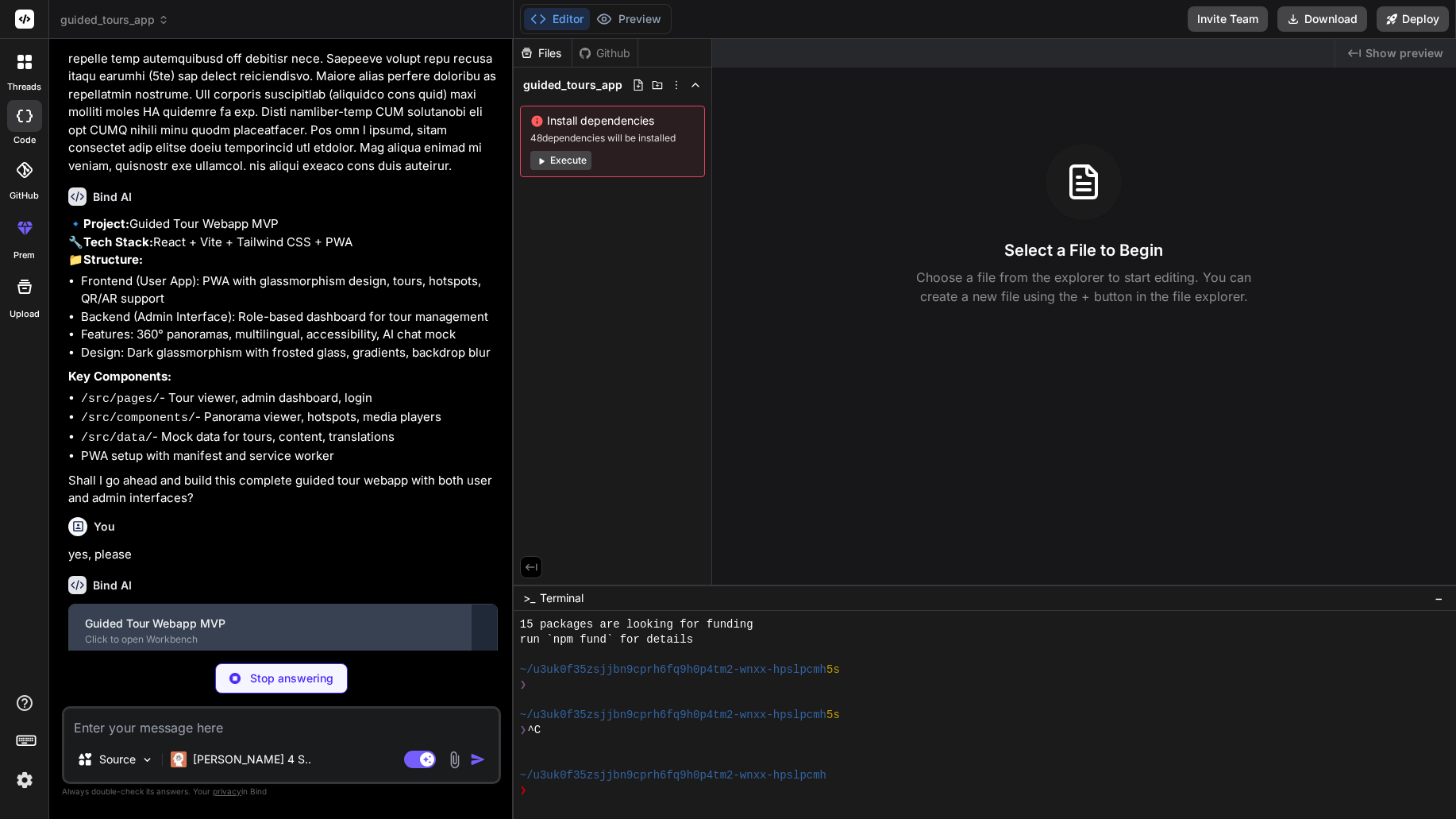
scroll to position [535, 0]
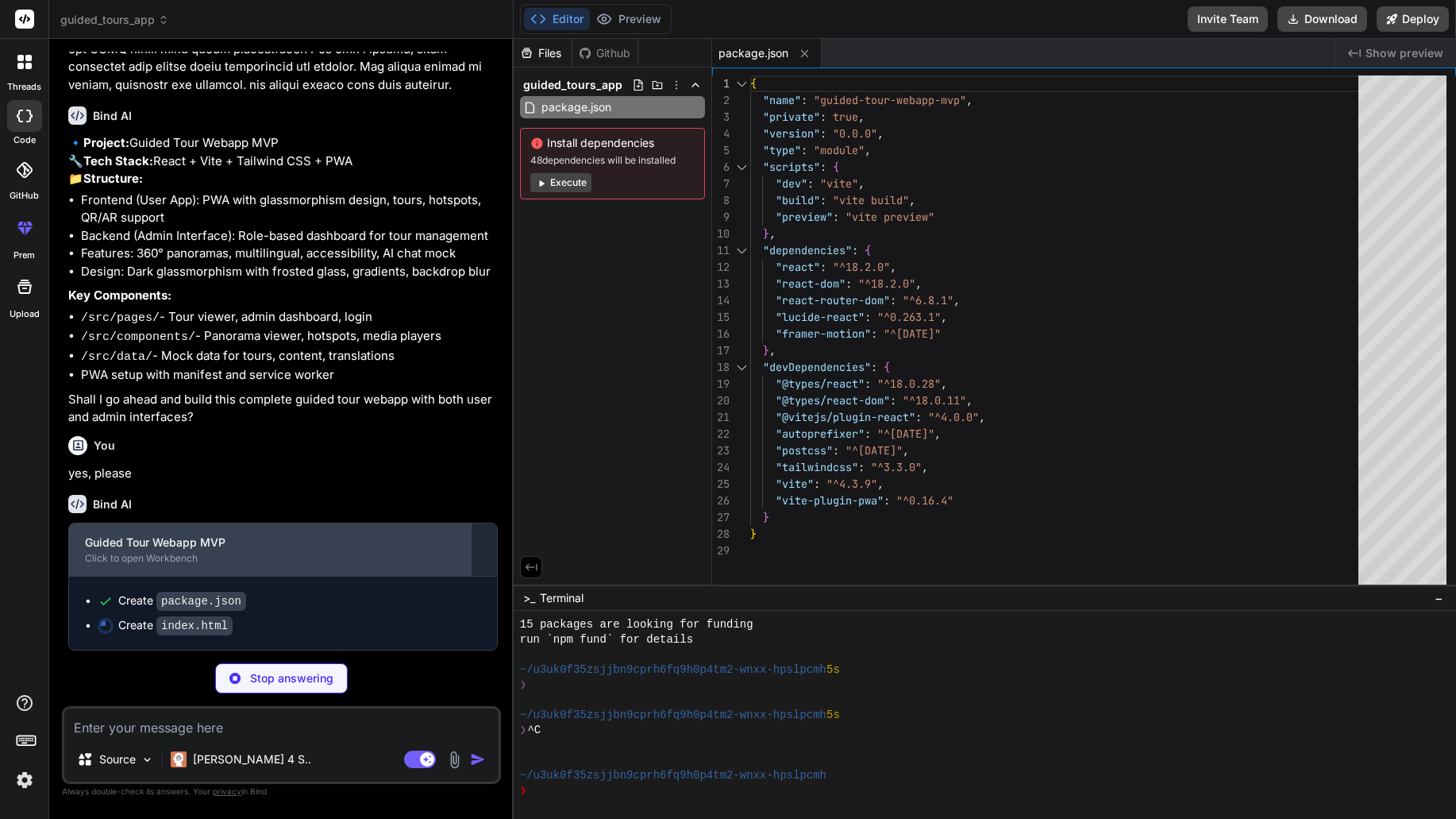
type textarea "x"
type textarea "</head> <body> <div id="root"></div> <script type="module" src="/src/main.jsx">…"
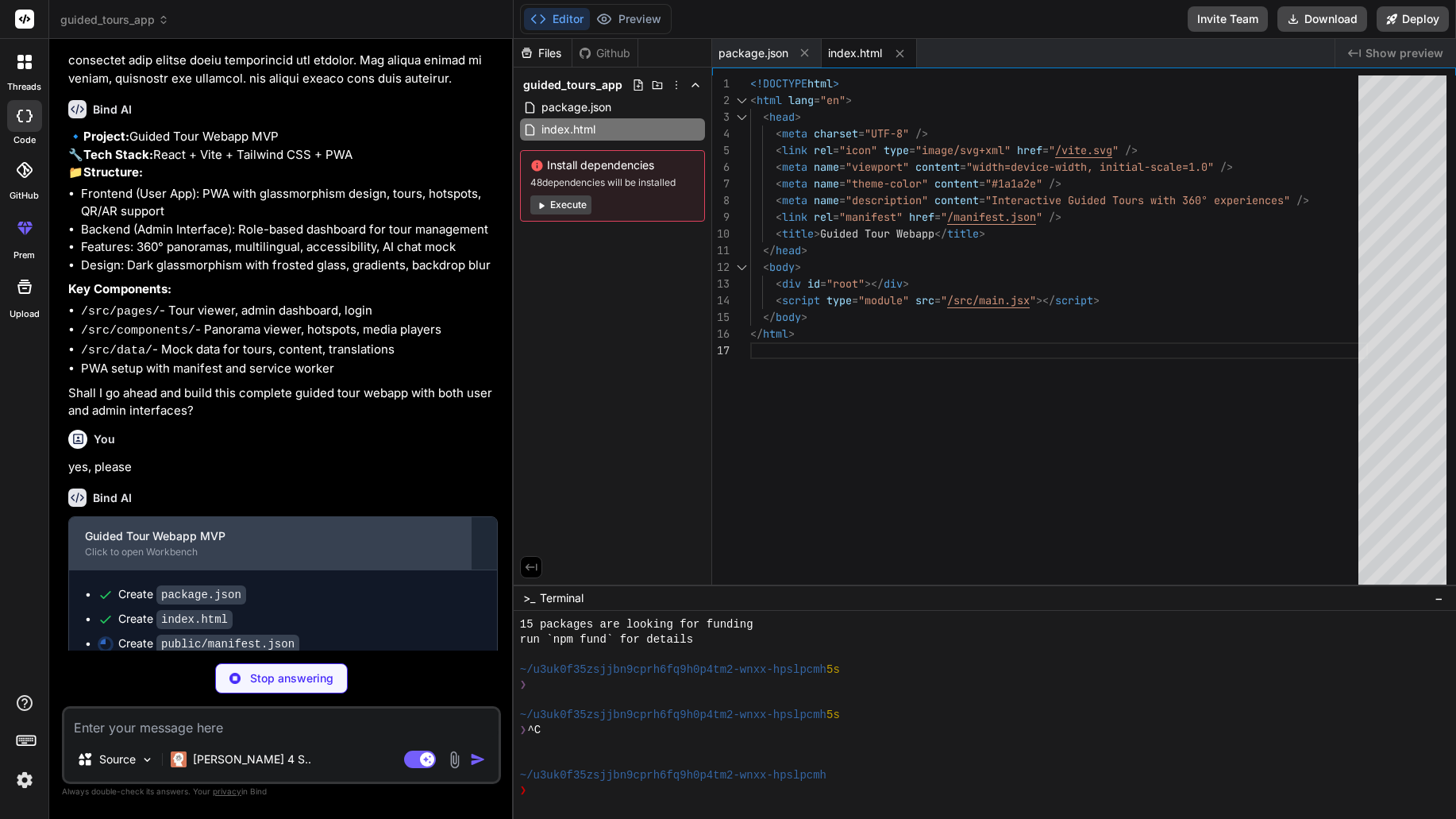
type textarea "x"
type textarea "] }"
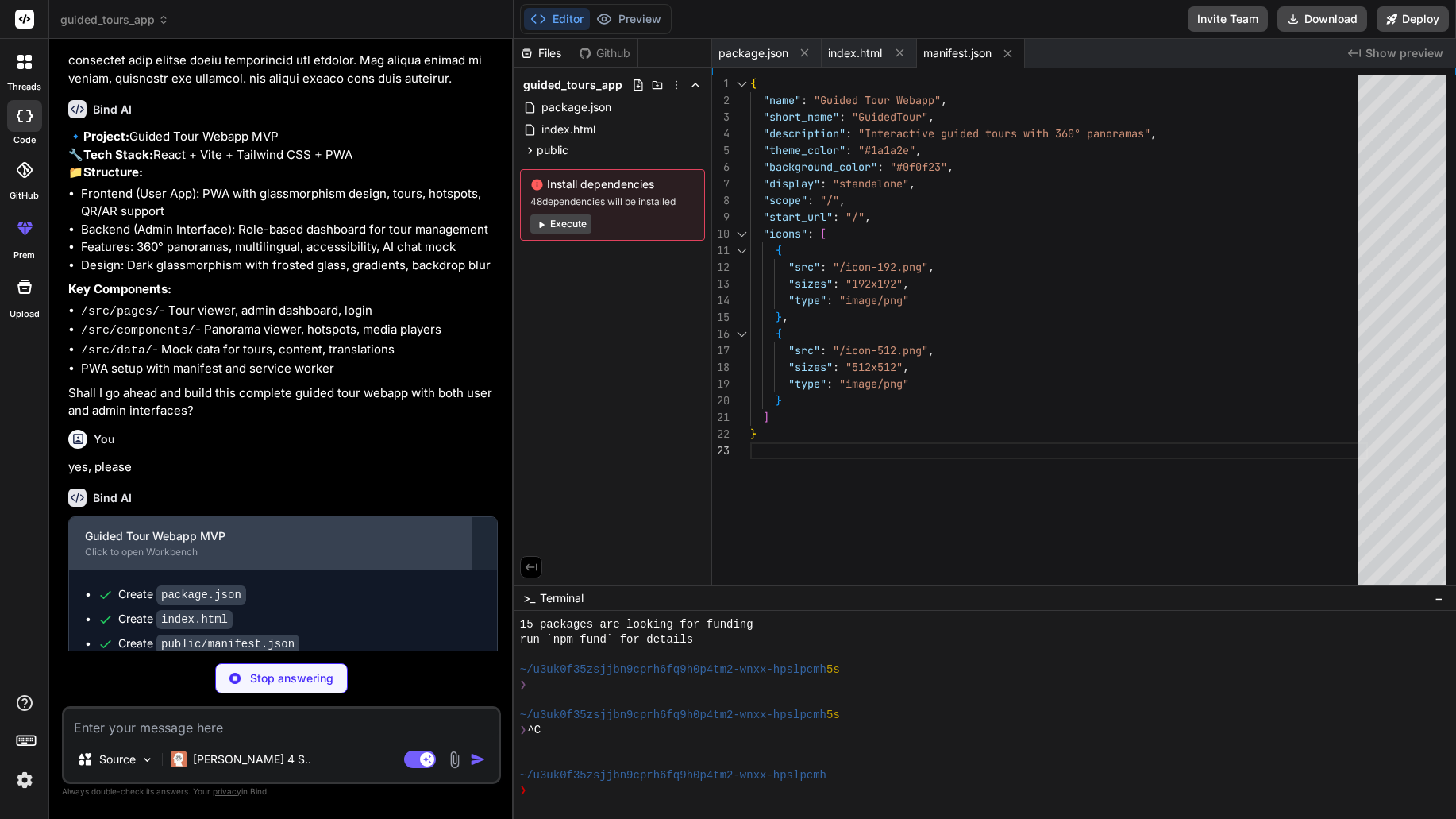
type textarea "x"
type textarea "} }) ] })"
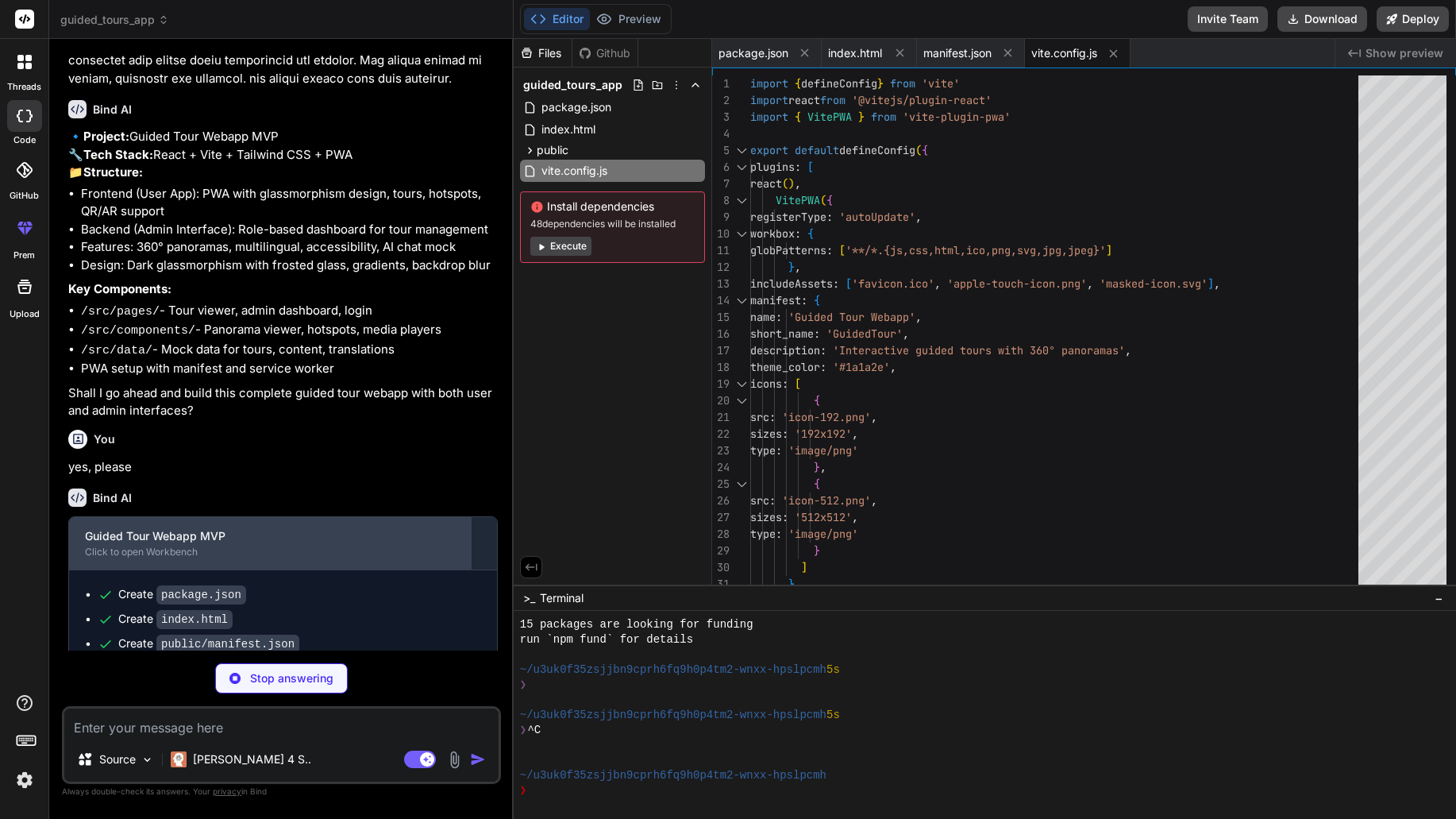
type textarea "x"
type textarea "} } }, }, plugins: [], }"
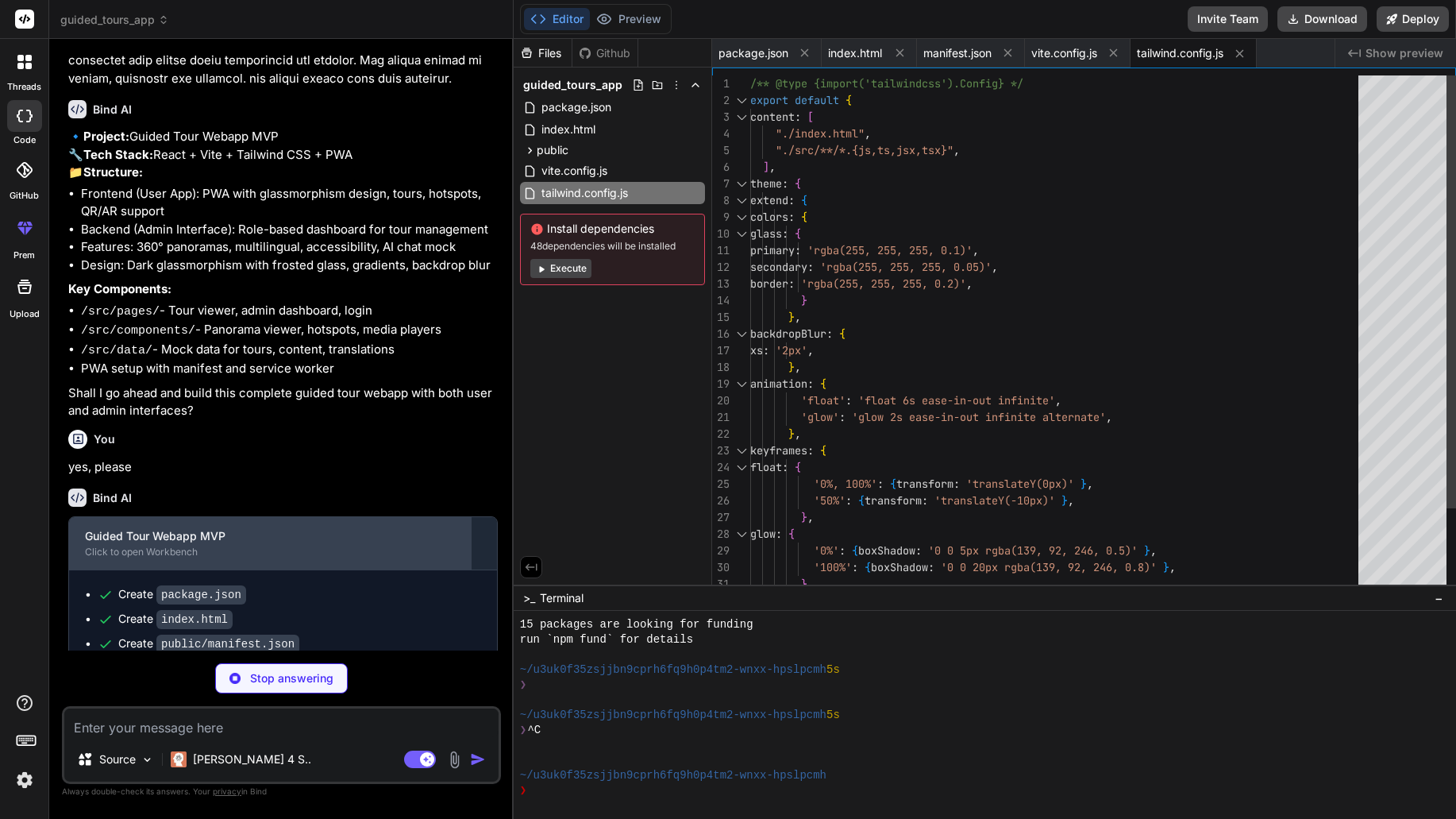
type textarea "x"
type textarea "export default { plugins: { tailwindcss: {}, autoprefixer: {}, }, }"
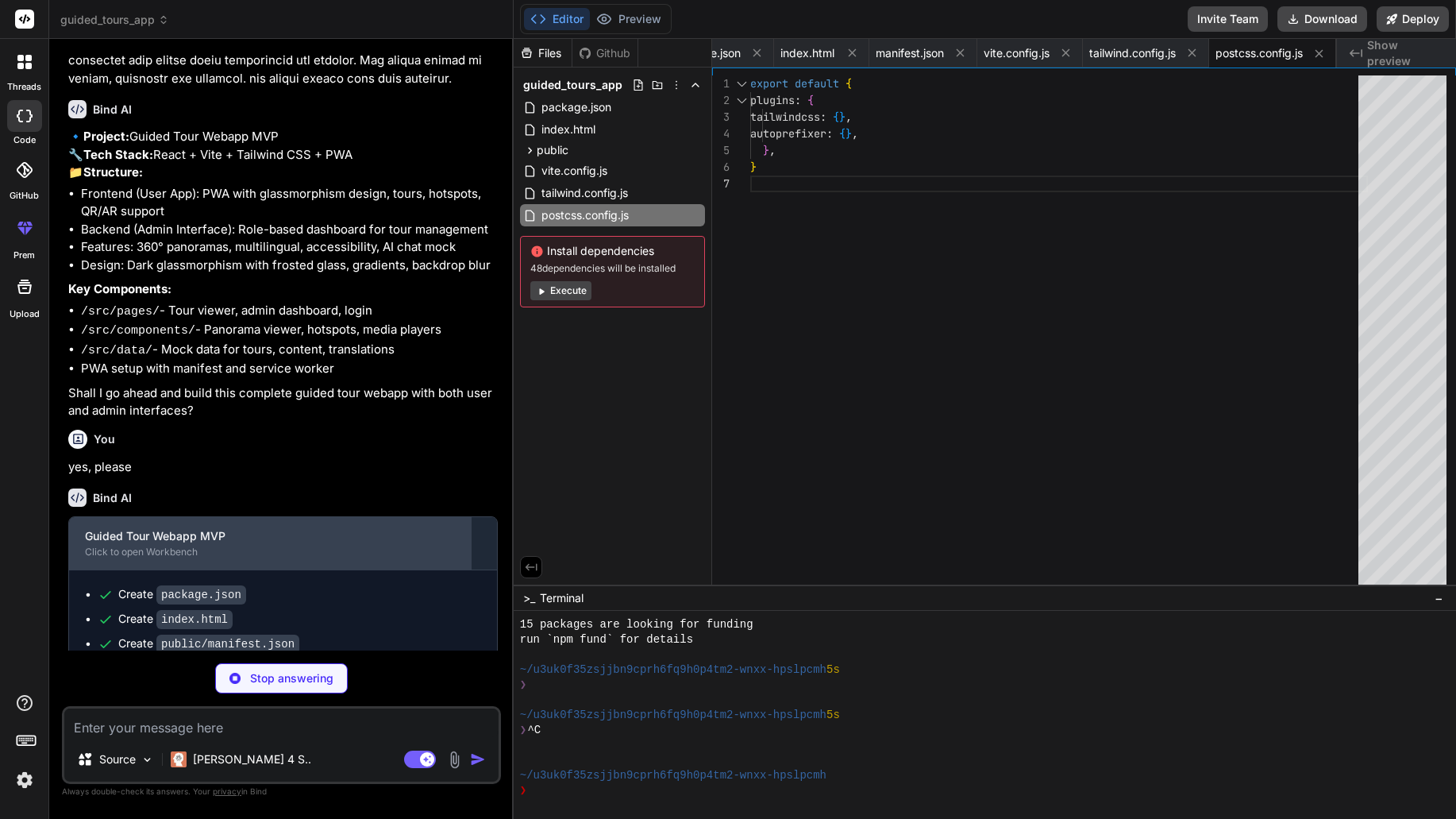
type textarea "x"
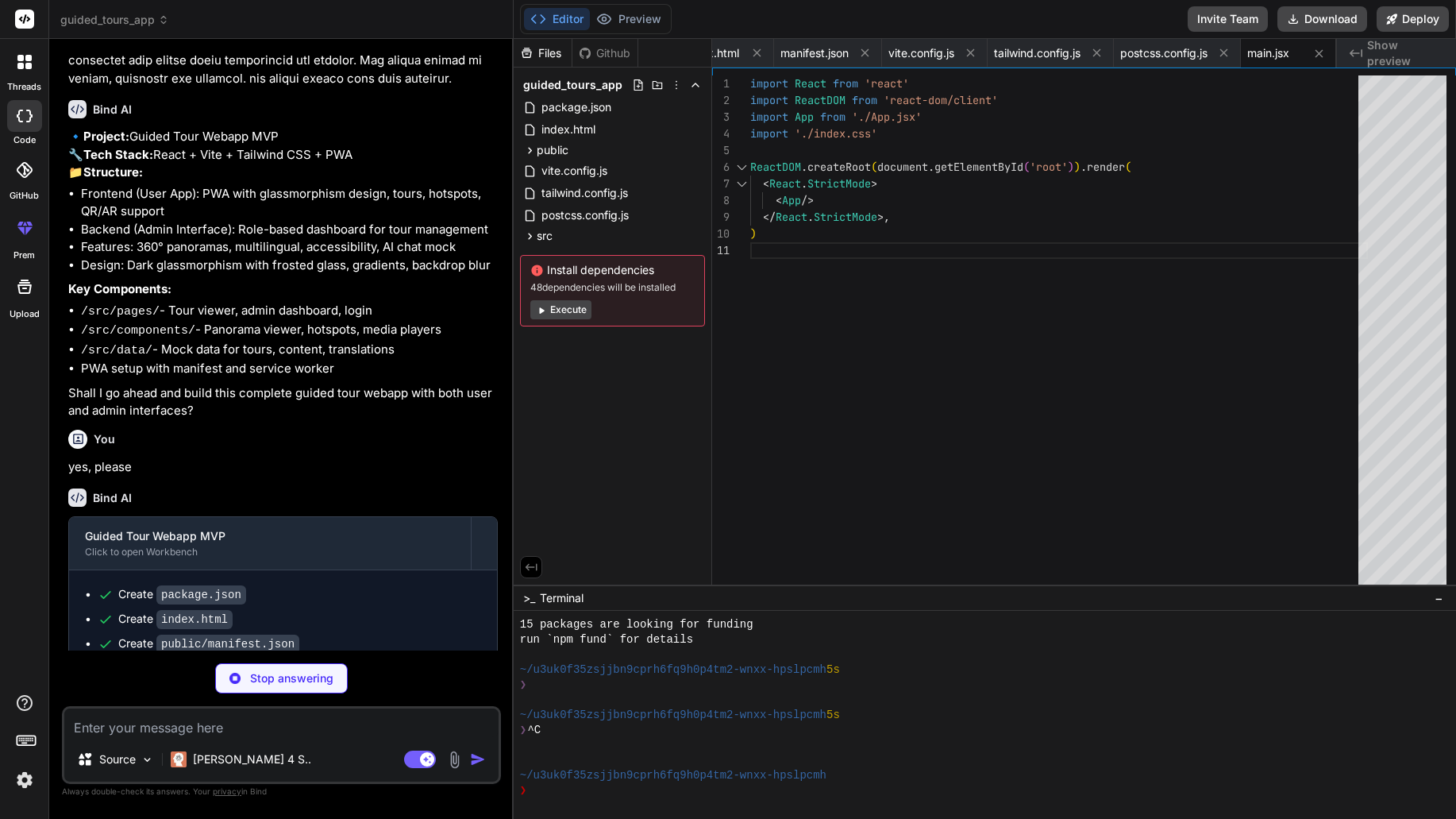
scroll to position [707, 0]
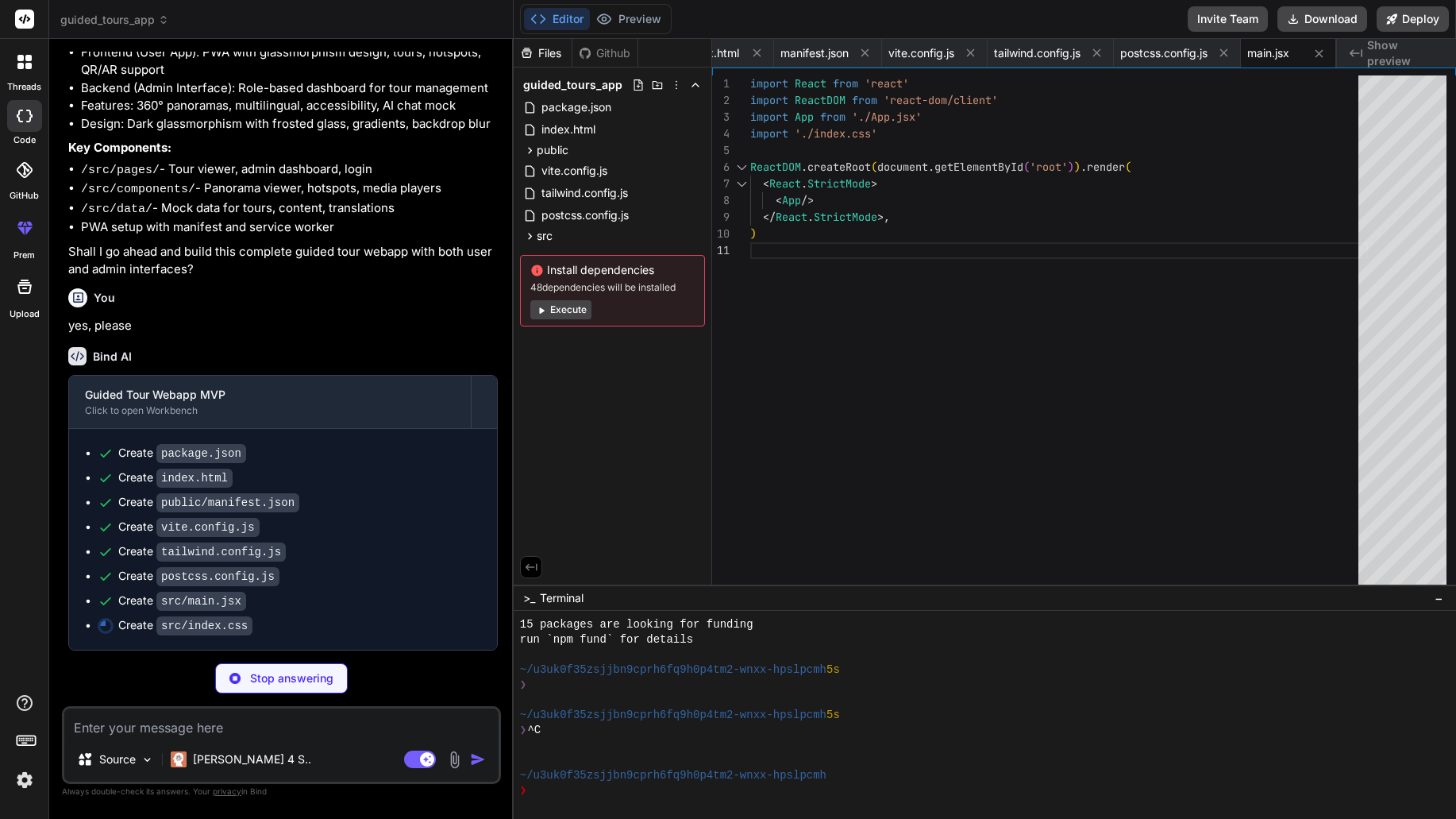
type textarea "x"
type textarea "} } }"
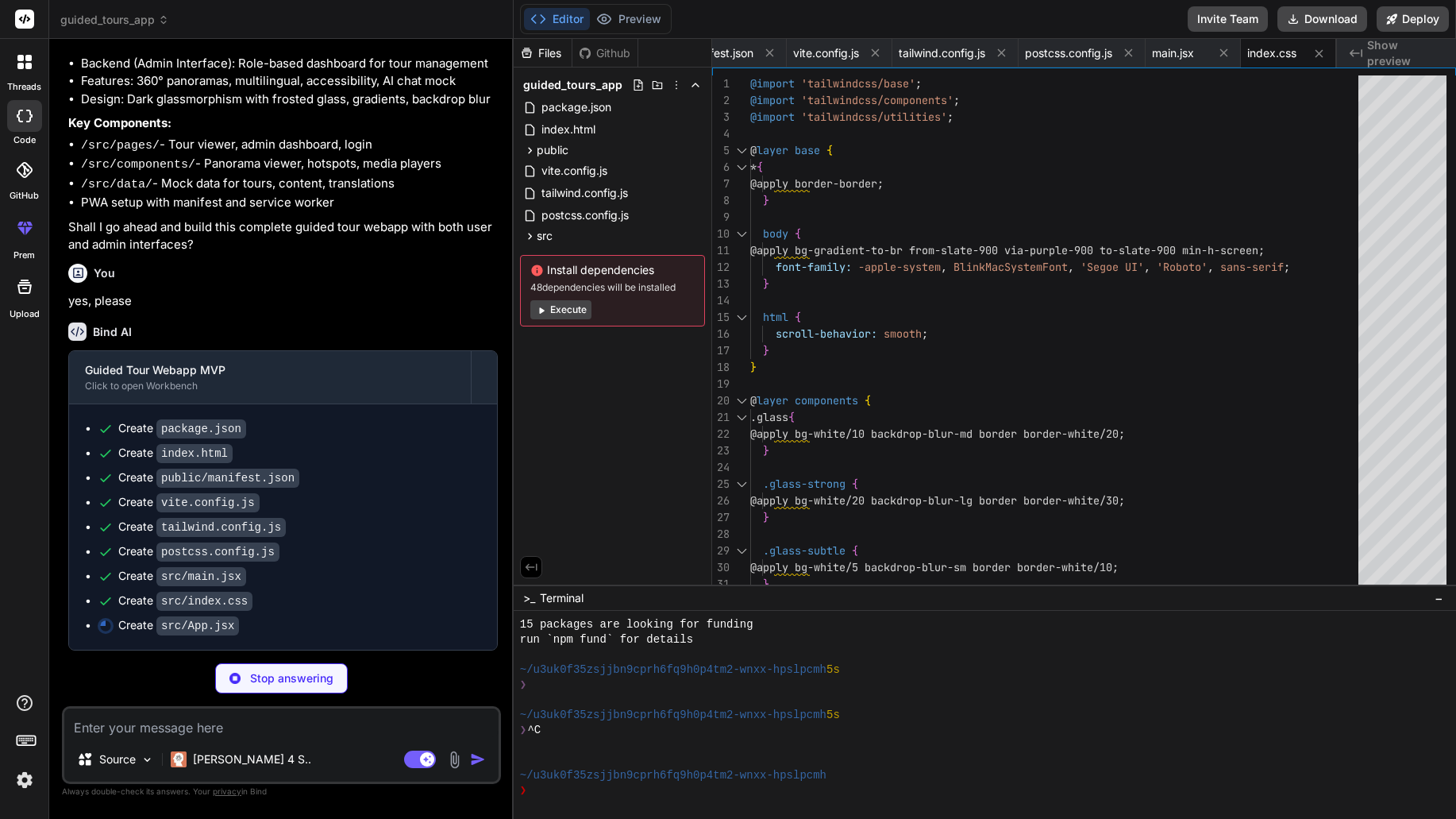
type textarea "x"
type textarea "} export default App"
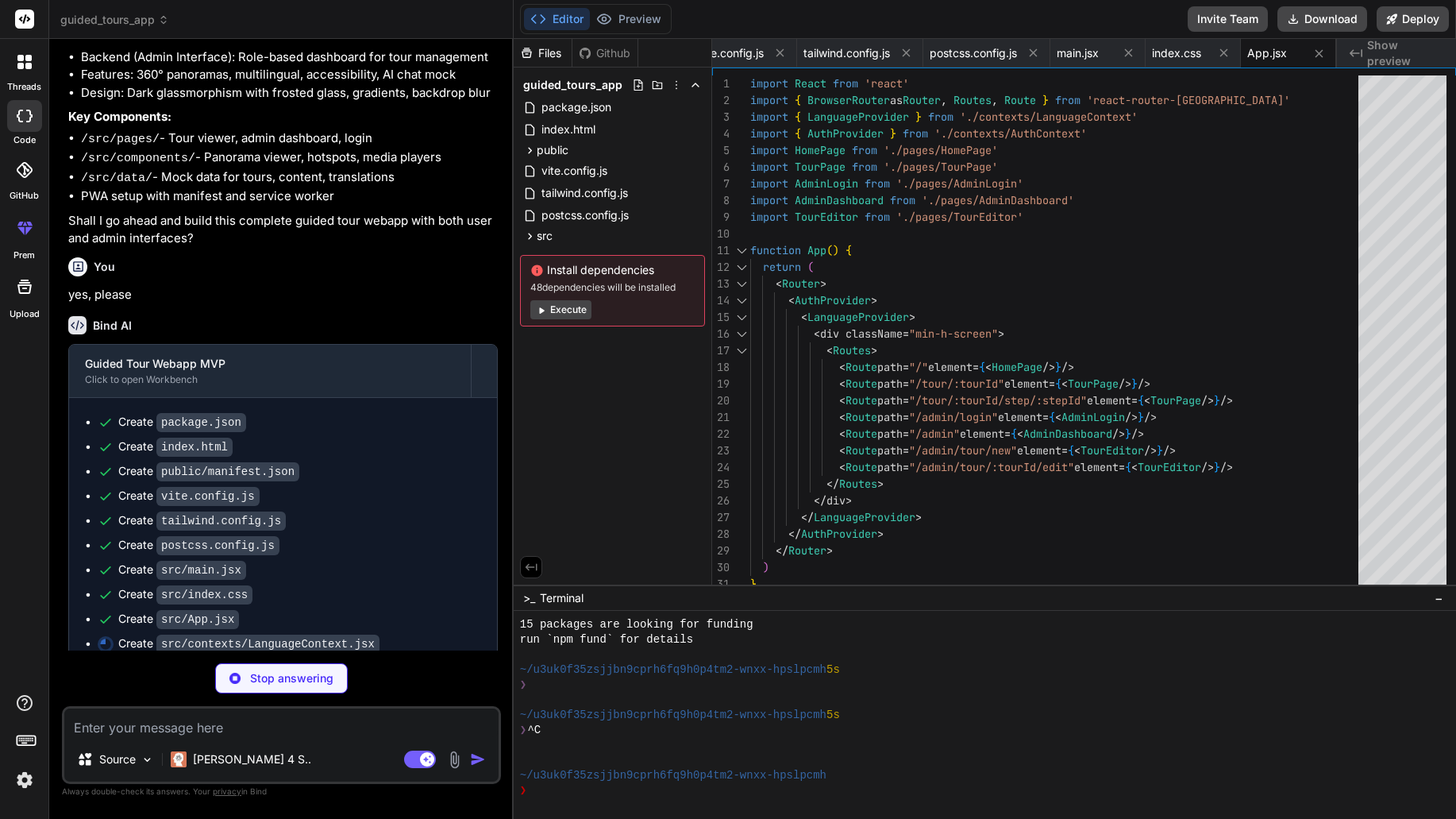
type textarea "x"
type textarea "{children} </LanguageContext.Provider> ) }"
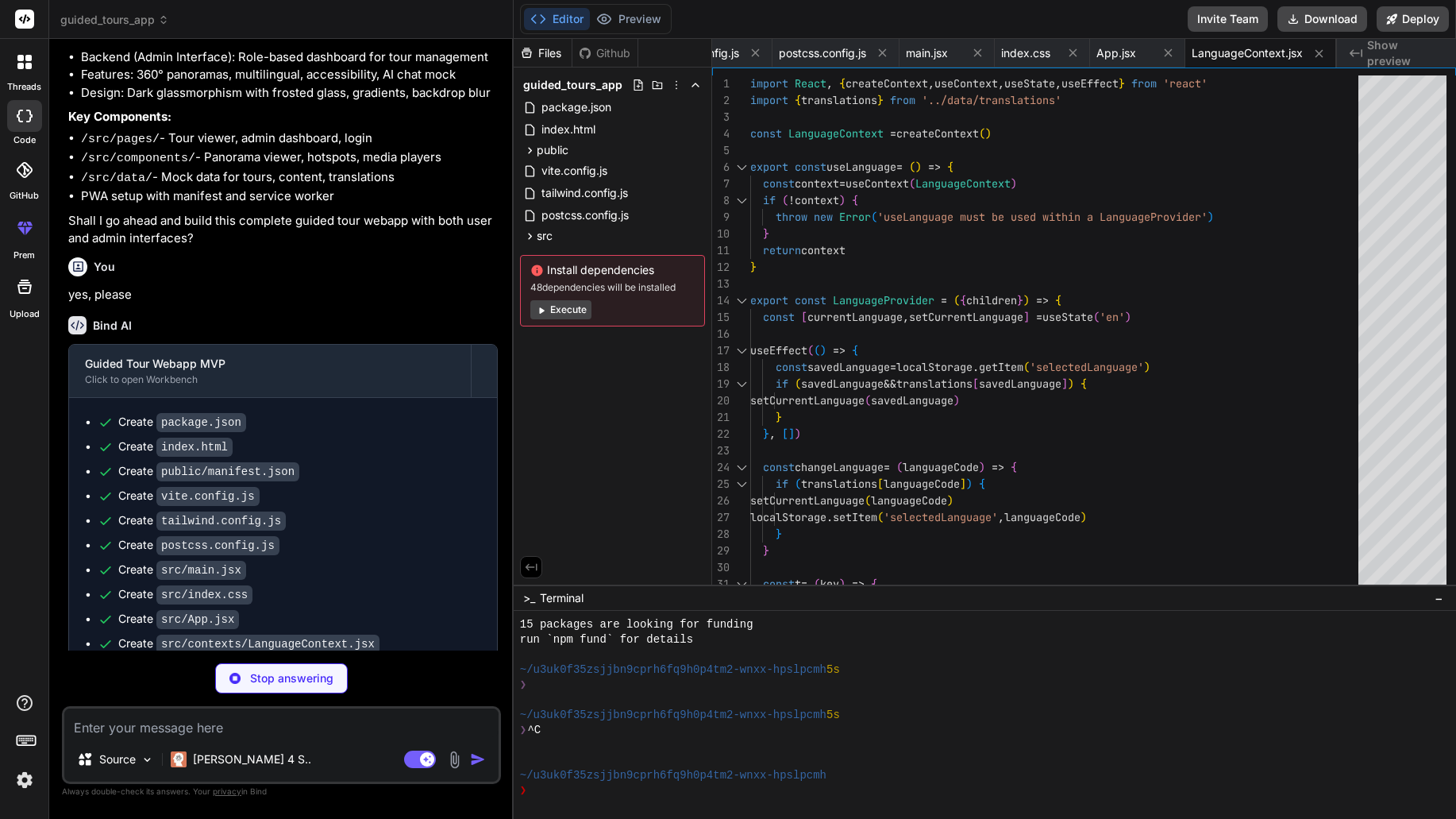
type textarea "x"
type textarea "isAuthenticated: !!user } return ( <AuthContext.Provider value={value}> {childr…"
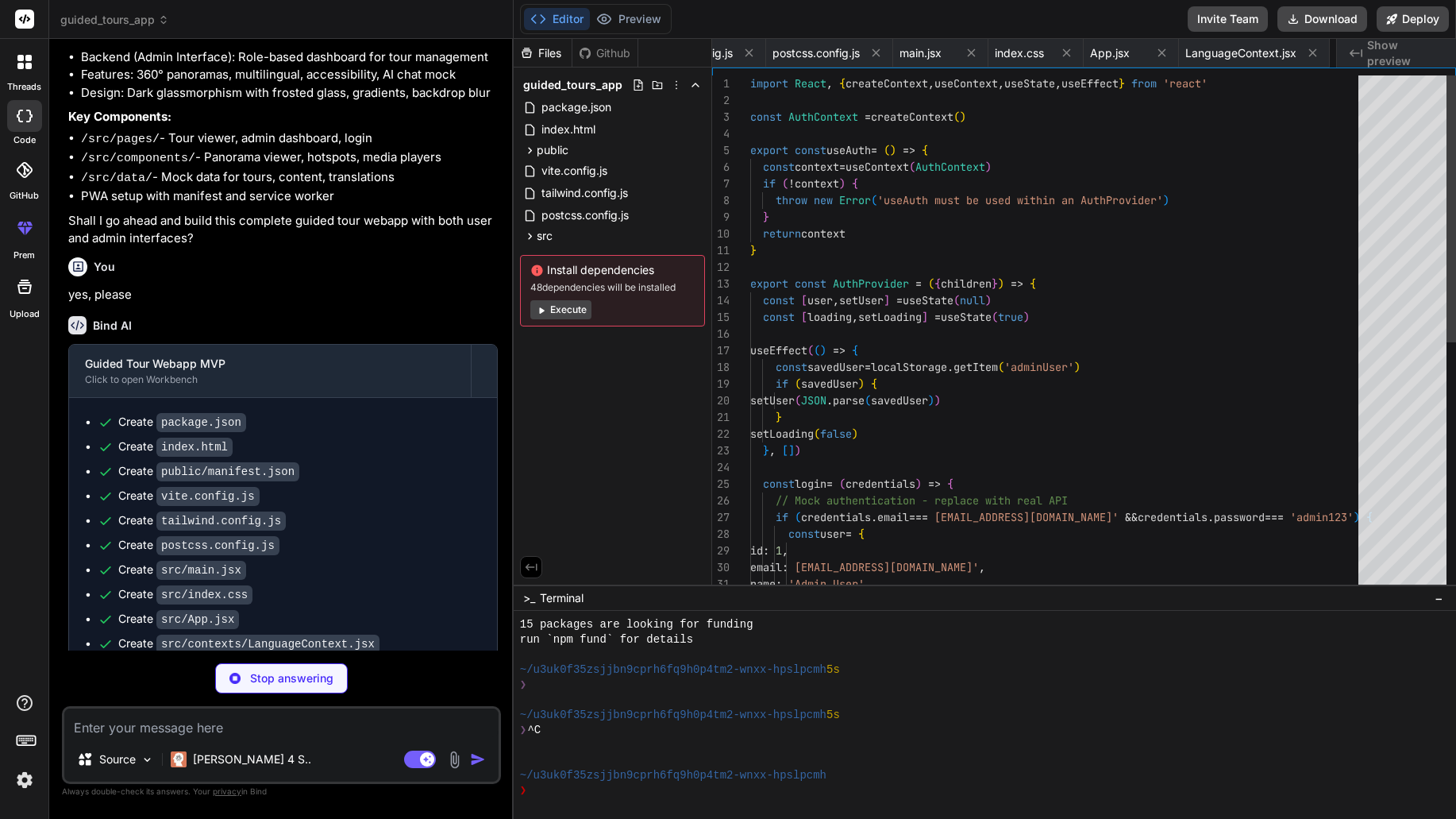
scroll to position [0, 613]
type textarea "x"
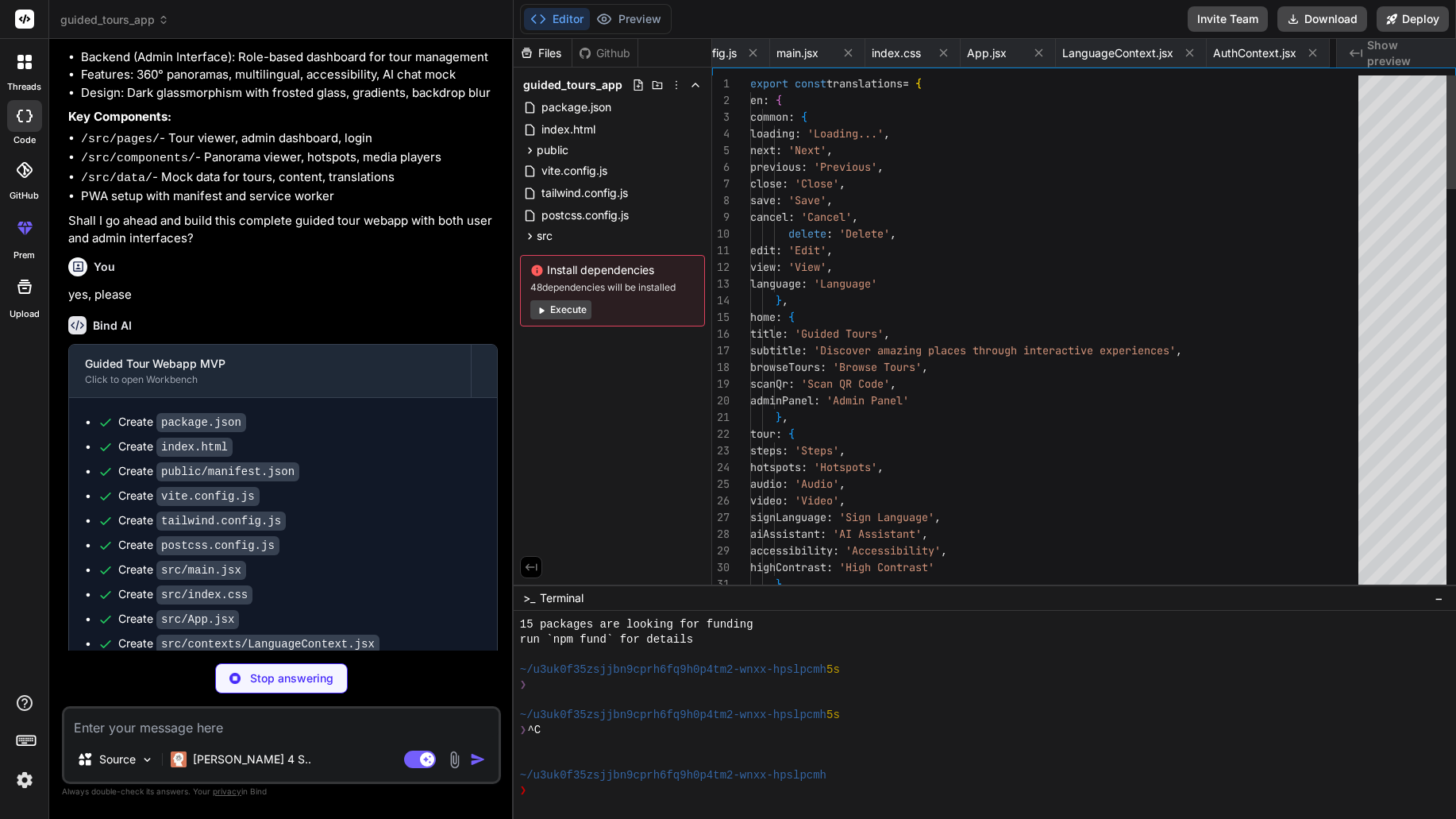
scroll to position [0, 727]
type textarea "x"
type textarea "name: 'Admin User', role: 'admin' }"
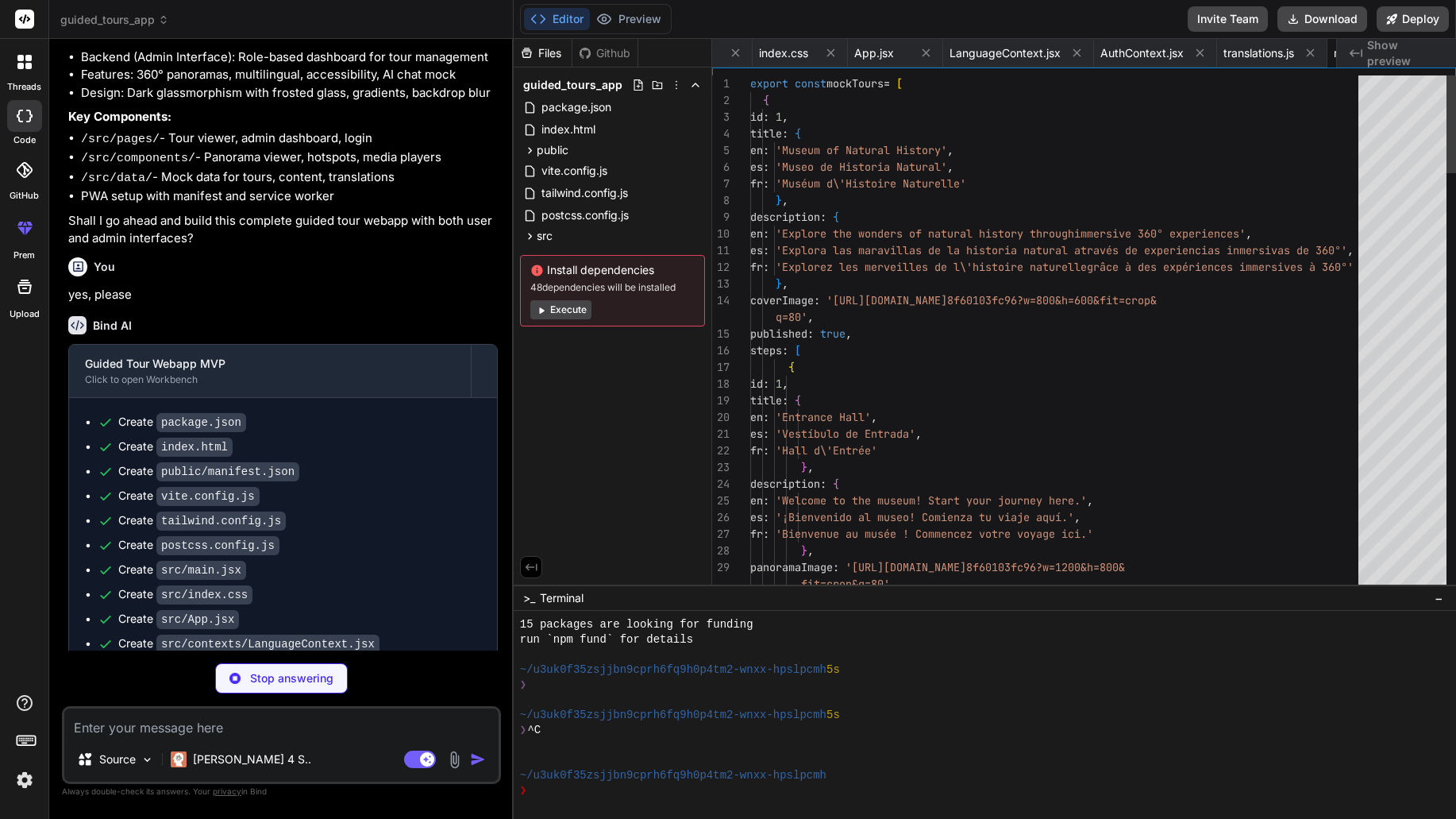
scroll to position [0, 831]
type textarea "x"
type textarea ") } export default GlassCard"
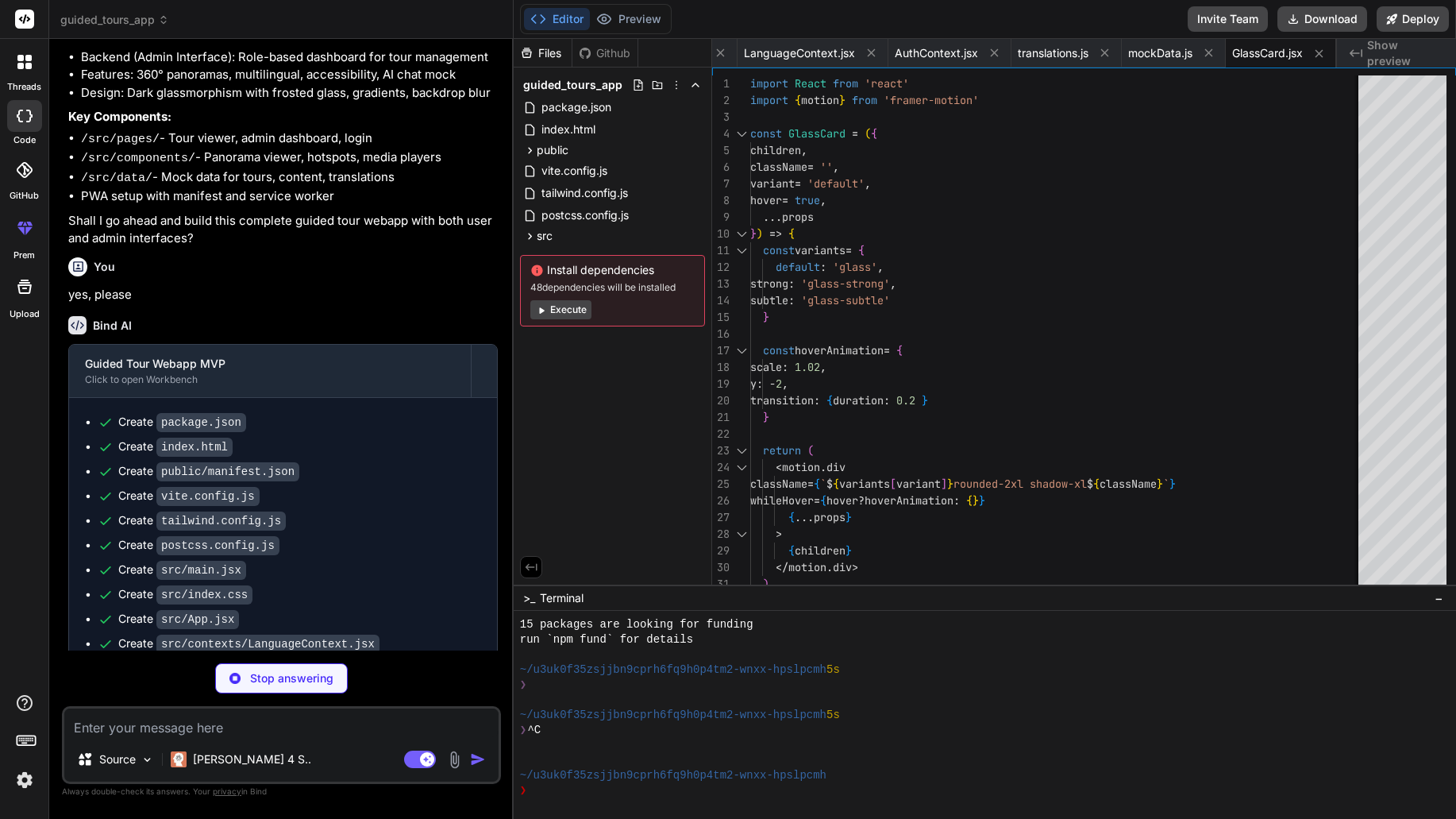
click at [653, 482] on div "Files Github guided_tours_app package.json index.html public manifest.json vite…" at bounding box center [613, 312] width 199 height 545
type textarea "x"
type textarea "} export default LanguageSelector"
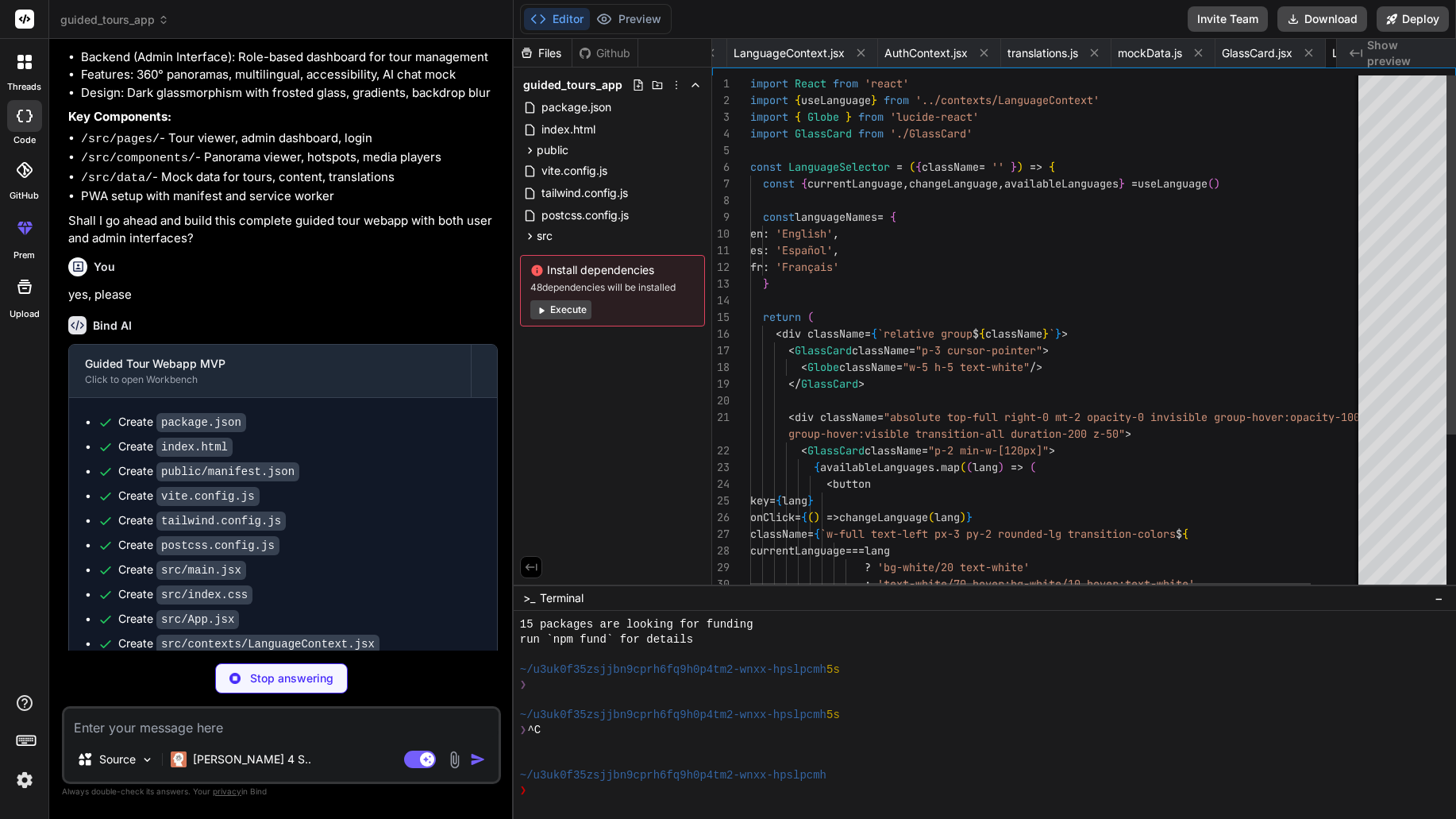
scroll to position [0, 1095]
type textarea "x"
type textarea "export default PanoramaViewer"
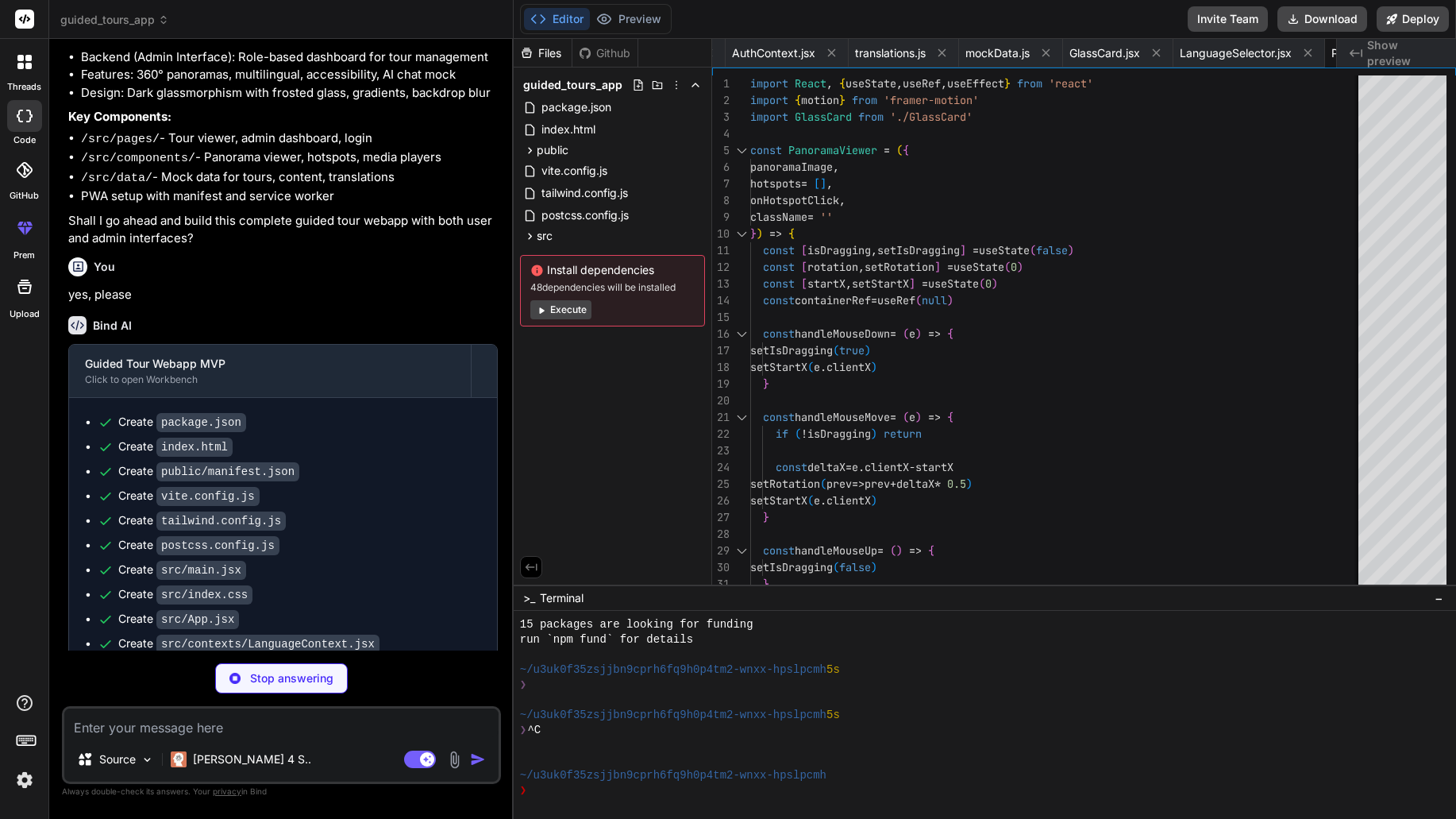
scroll to position [0, 1240]
type textarea "x"
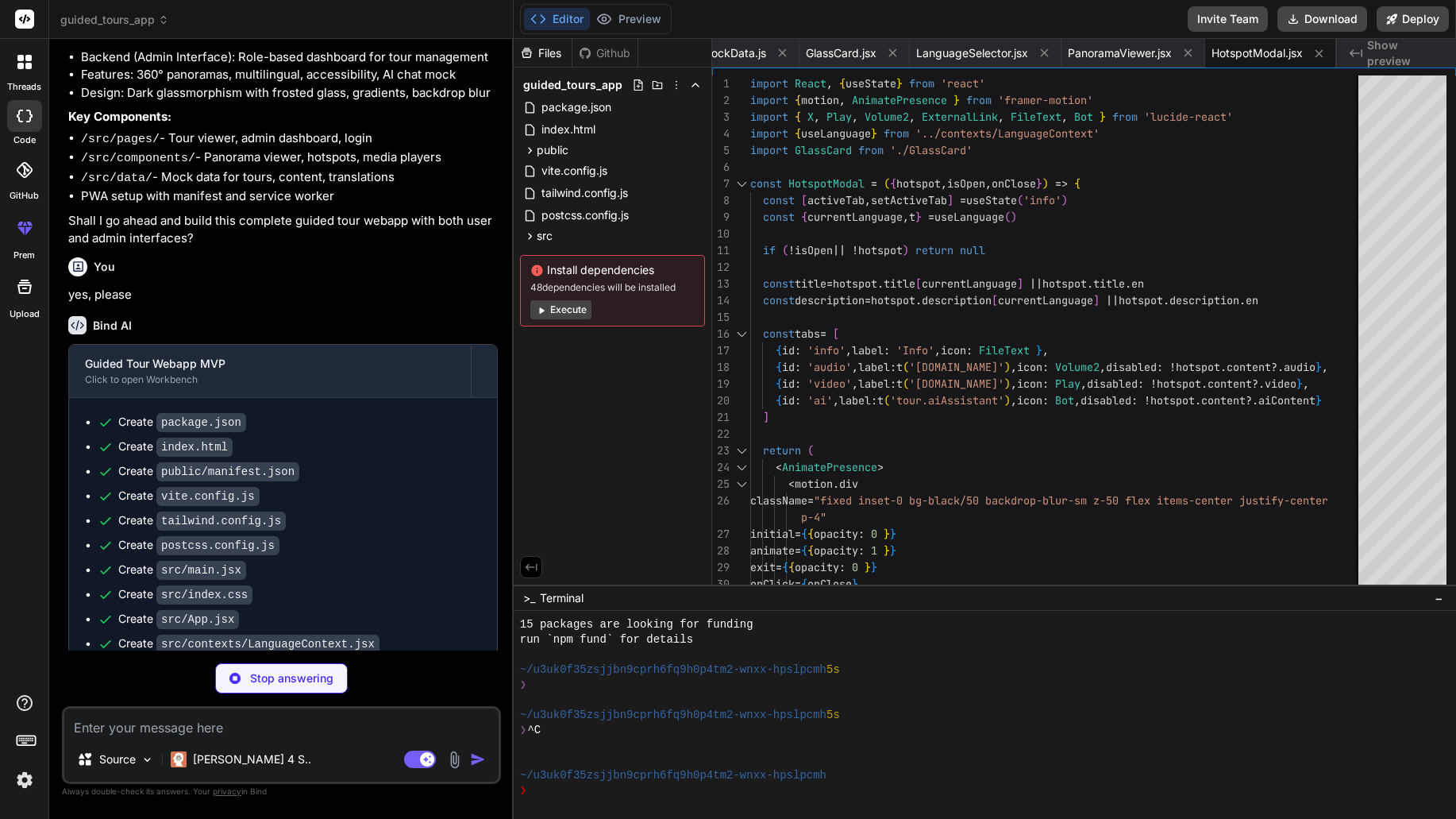
type textarea "x"
type textarea "} export default TourCard"
type textarea "x"
type textarea "export default AccessibilityControls"
type textarea "x"
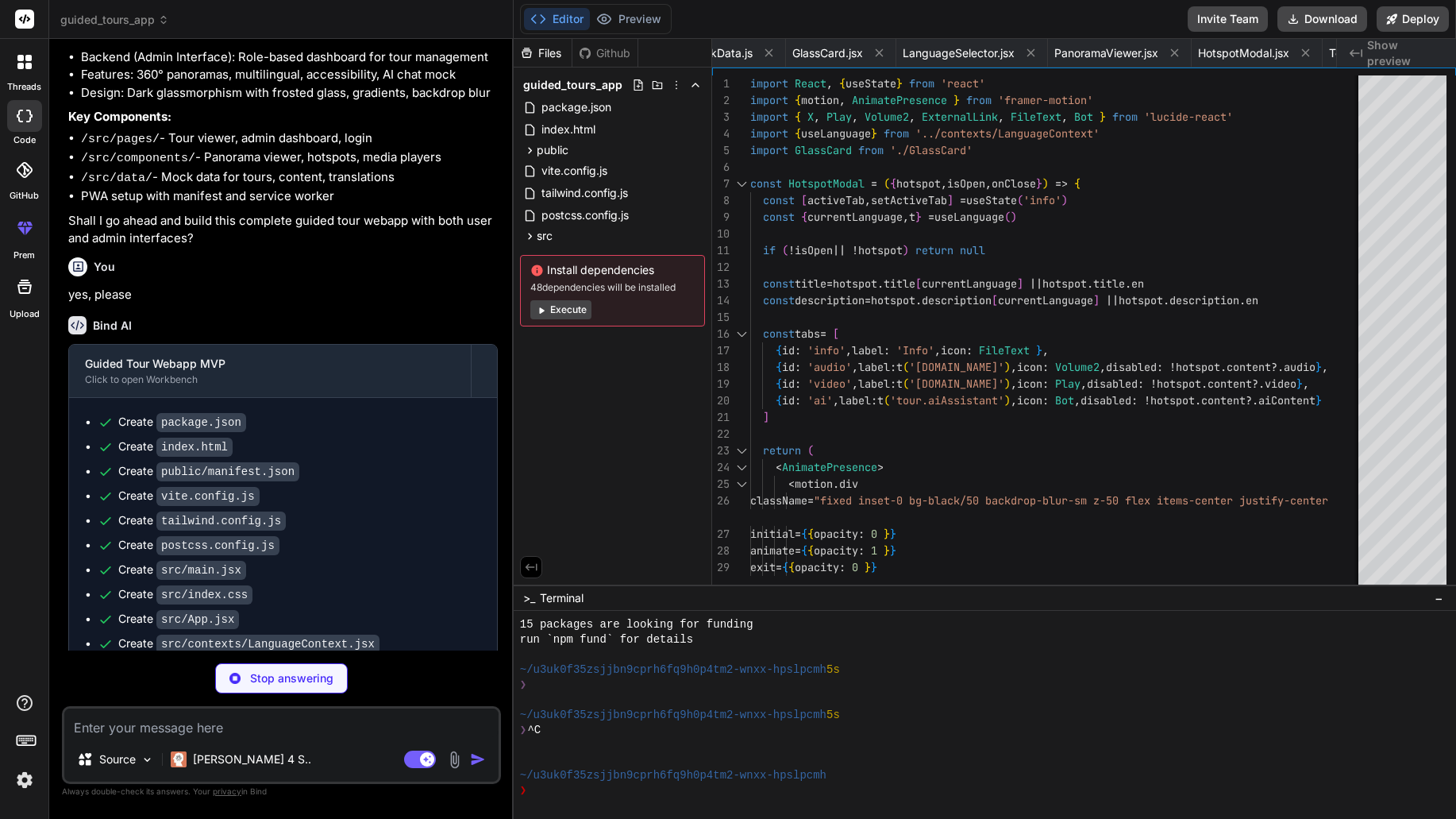
type textarea "x"
type textarea "</p> </GlassCard> </motion.footer> </div> ) } export default HomePage"
type textarea "x"
type textarea "export default TourPage"
type textarea "x"
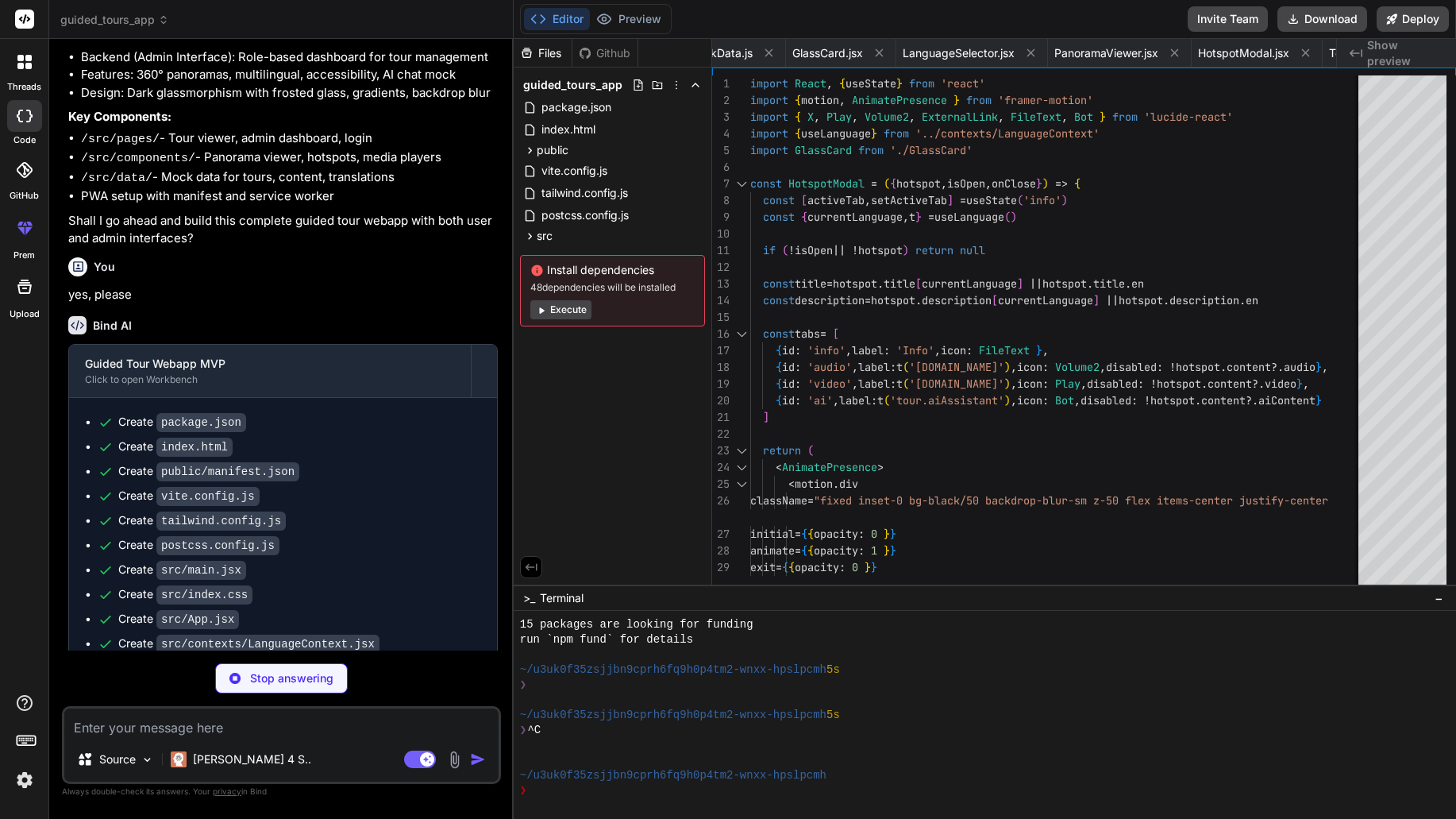
type textarea "</motion.div> </div> </div> ) } export default AdminLogin"
type textarea "x"
type textarea ") } export default AdminDashboard"
type textarea "x"
type textarea "} export default TourEditor"
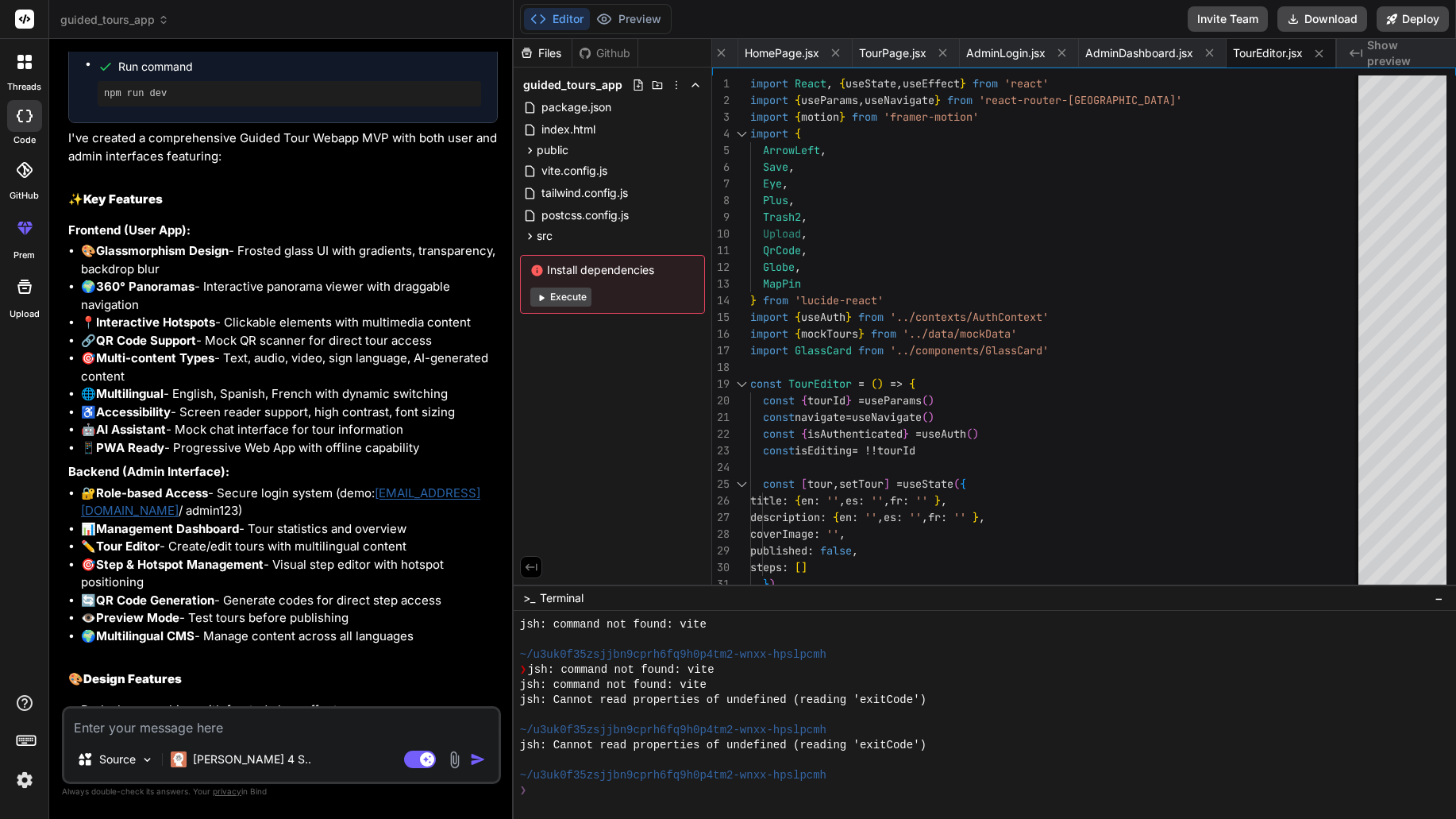
scroll to position [1936, 0]
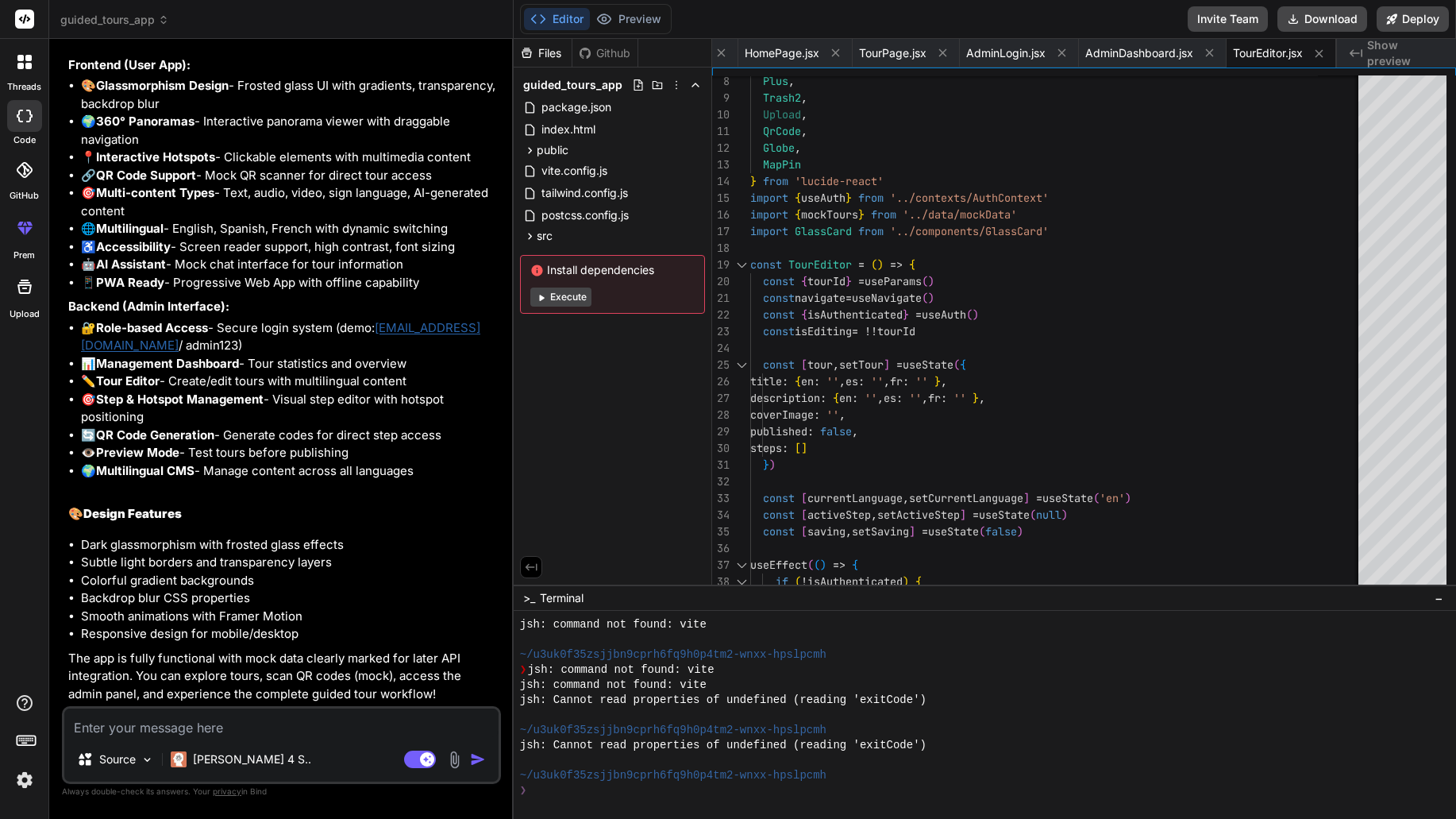
click at [583, 303] on button "Execute" at bounding box center [561, 297] width 61 height 19
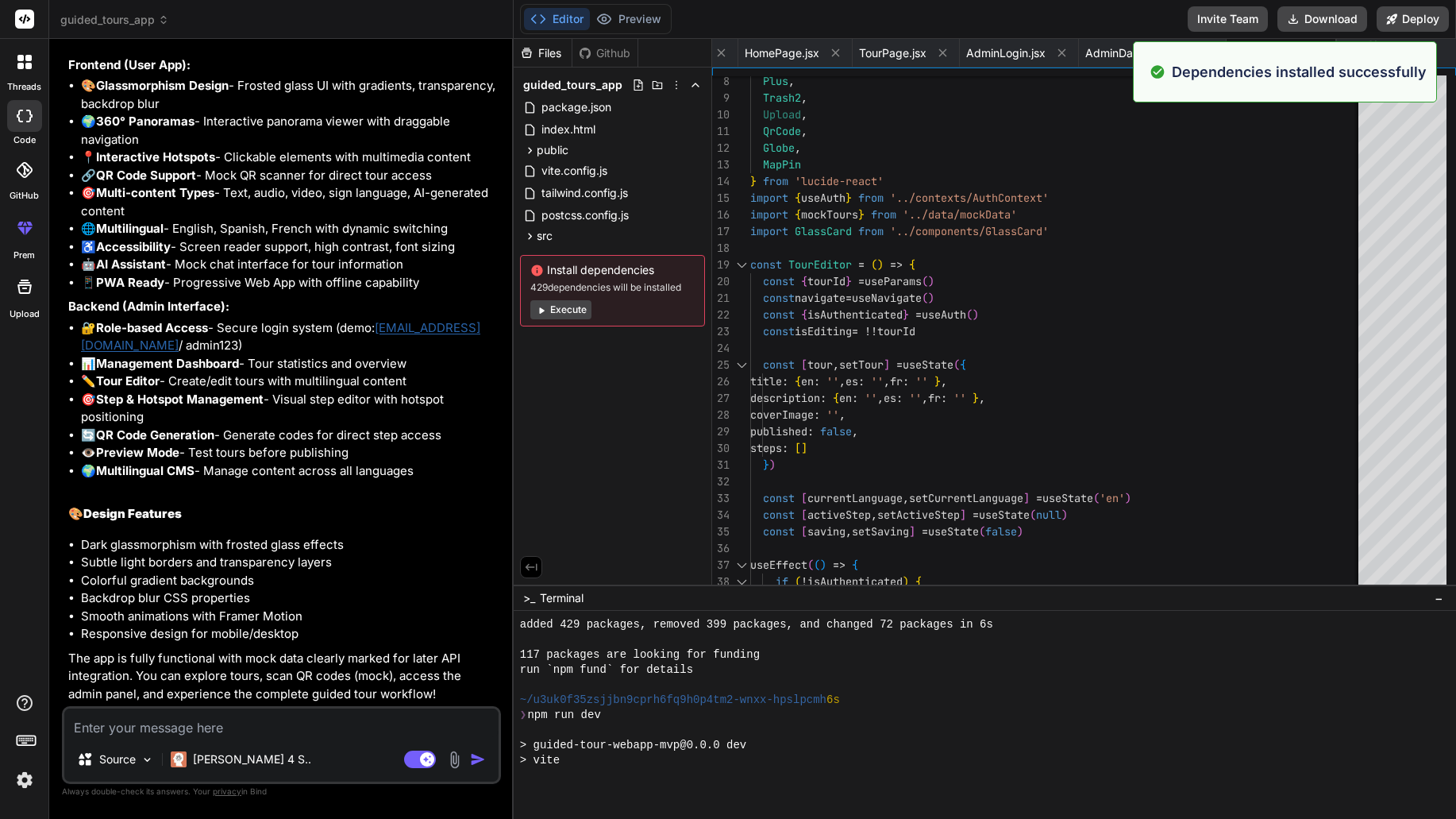
scroll to position [1449, 0]
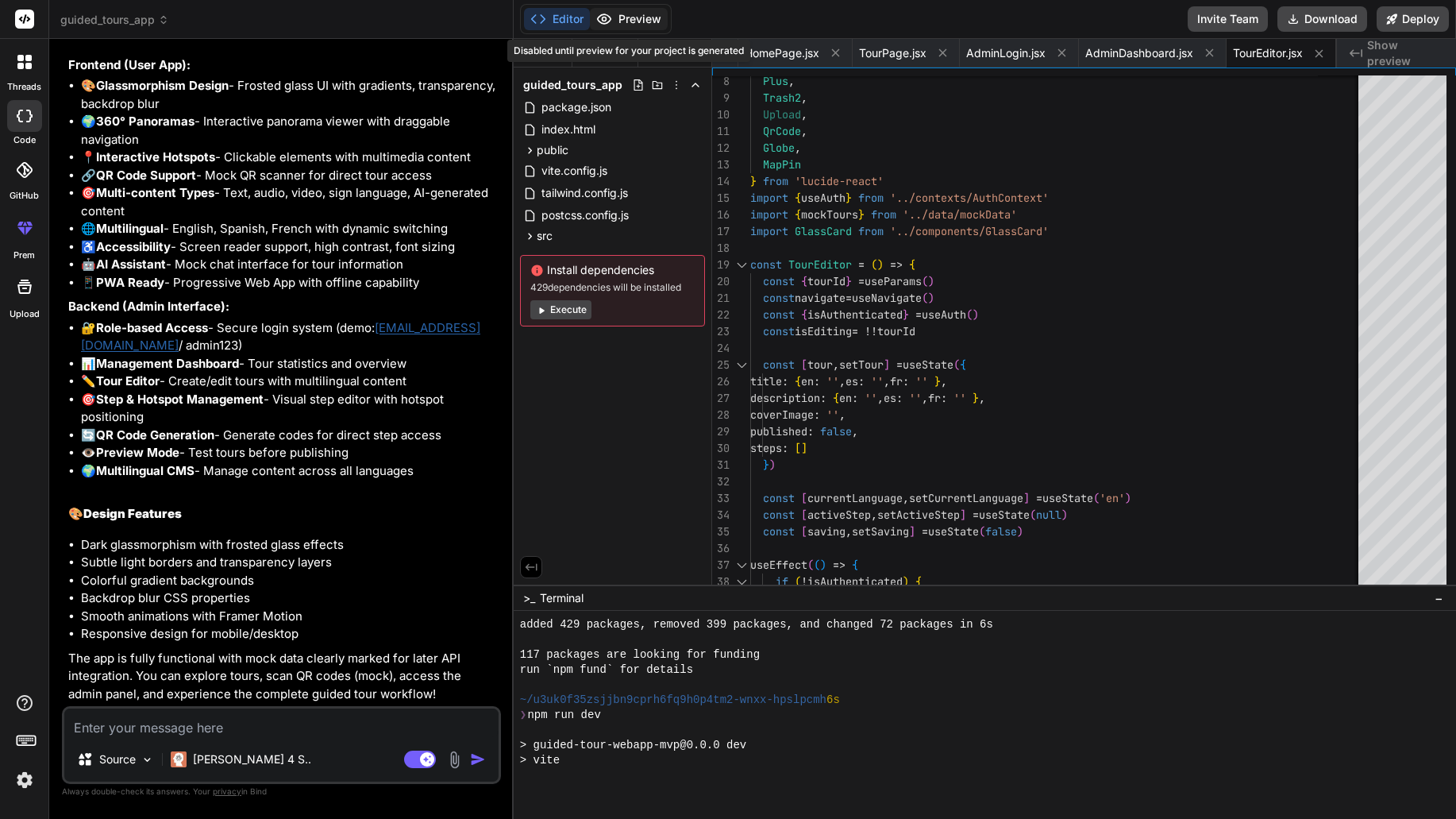
click at [623, 19] on button "Preview" at bounding box center [629, 19] width 78 height 22
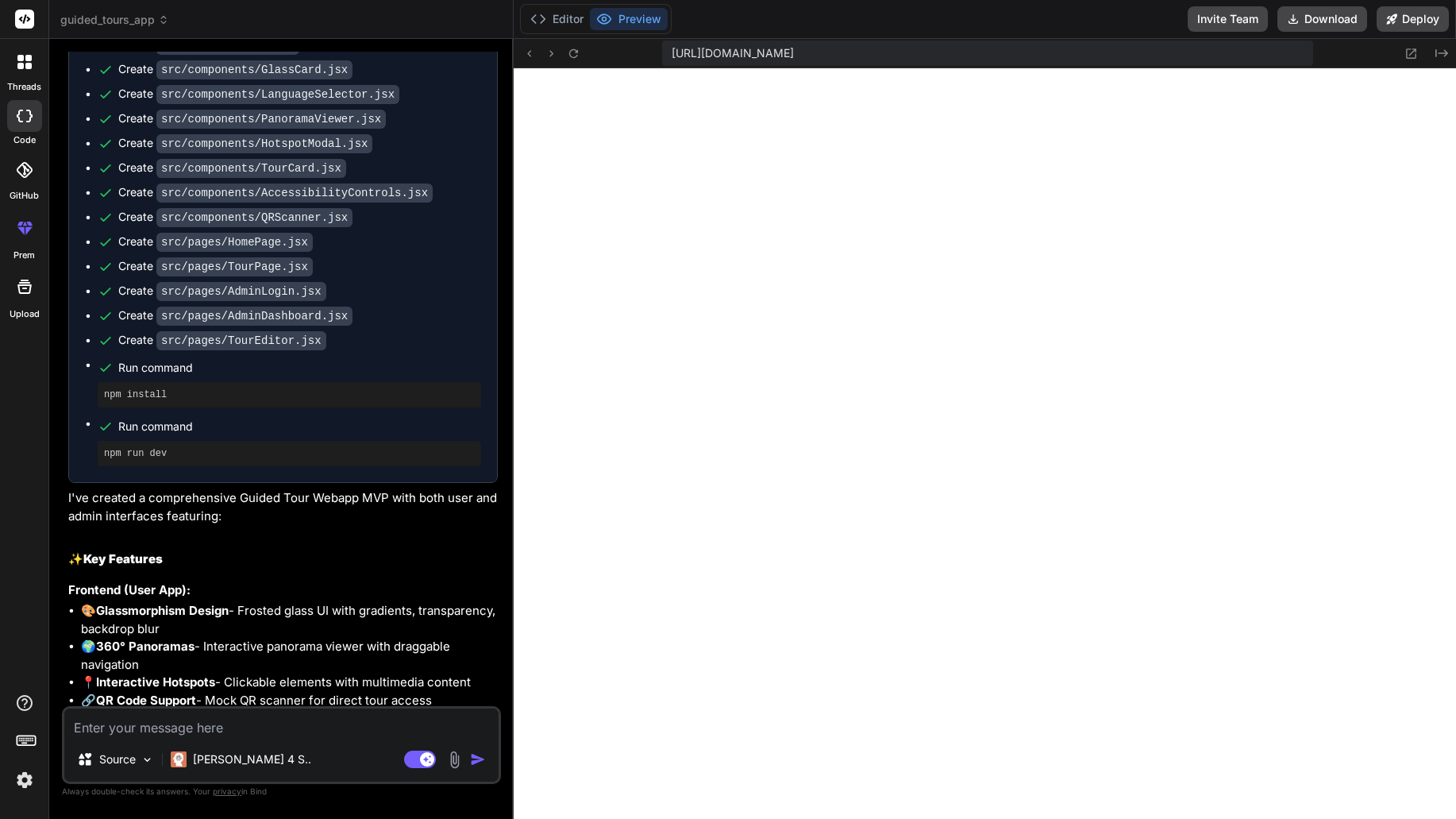
scroll to position [1936, 0]
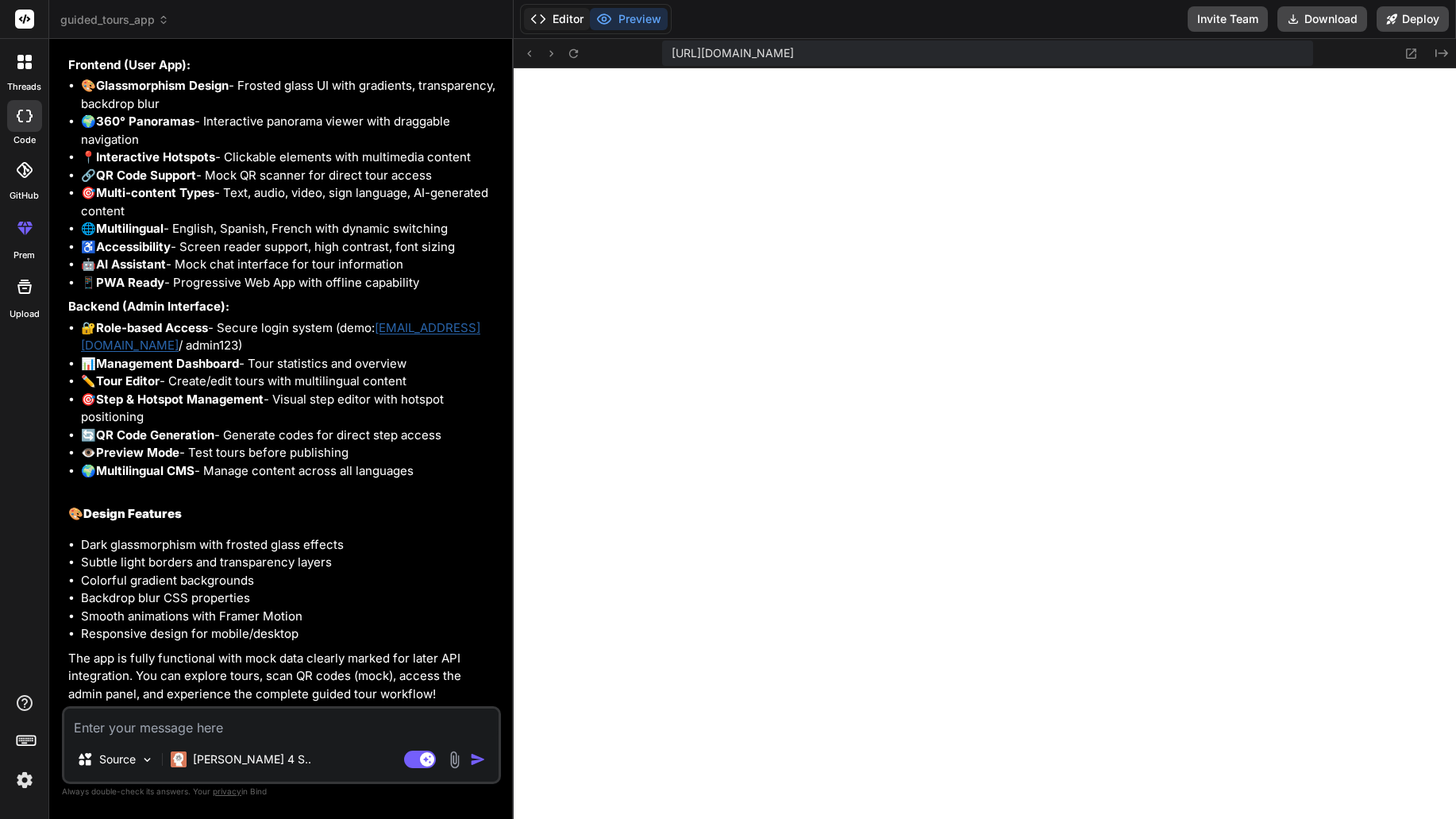
click at [568, 16] on button "Editor" at bounding box center [556, 19] width 66 height 22
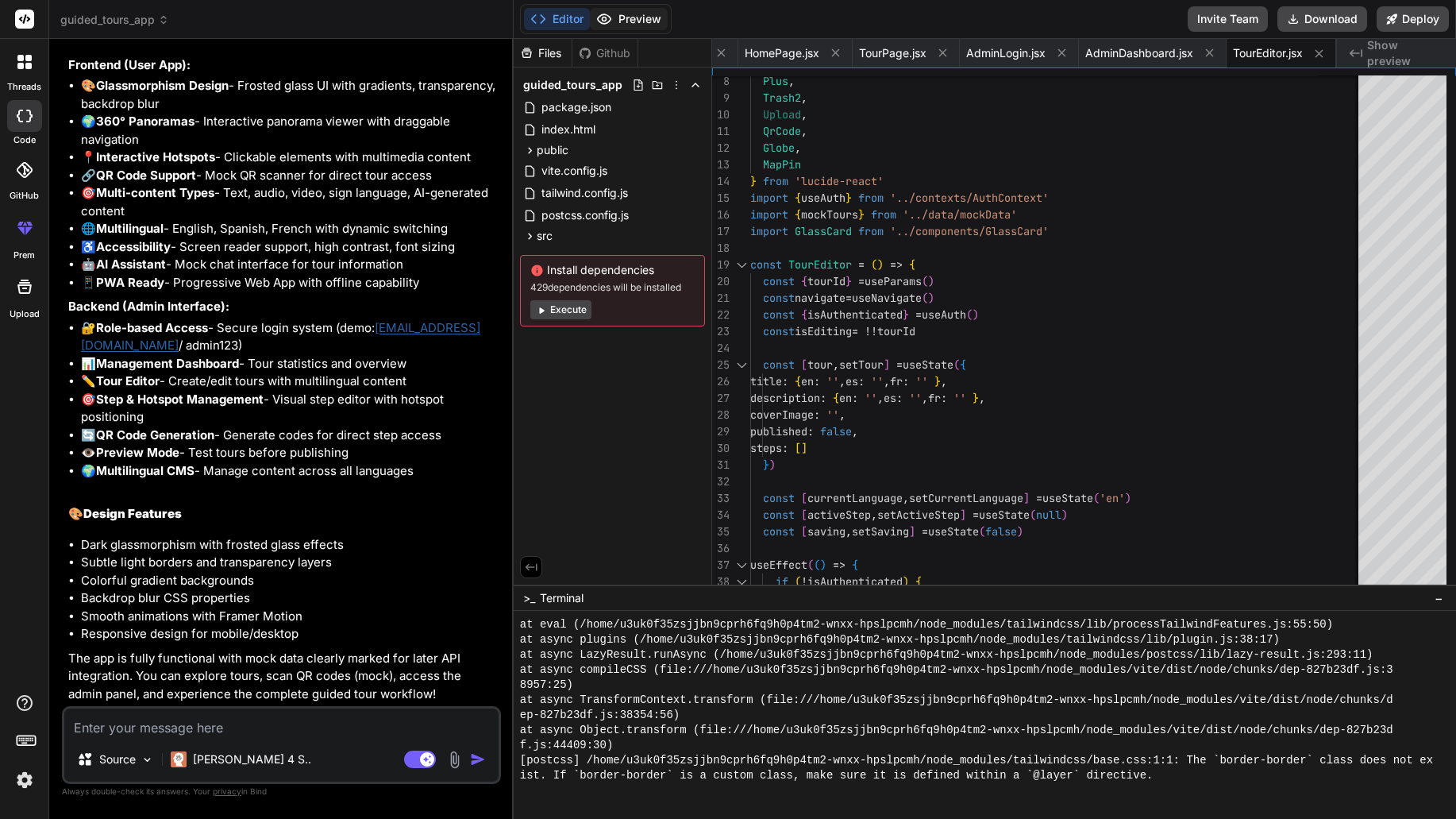
click at [636, 19] on button "Preview" at bounding box center [629, 19] width 78 height 22
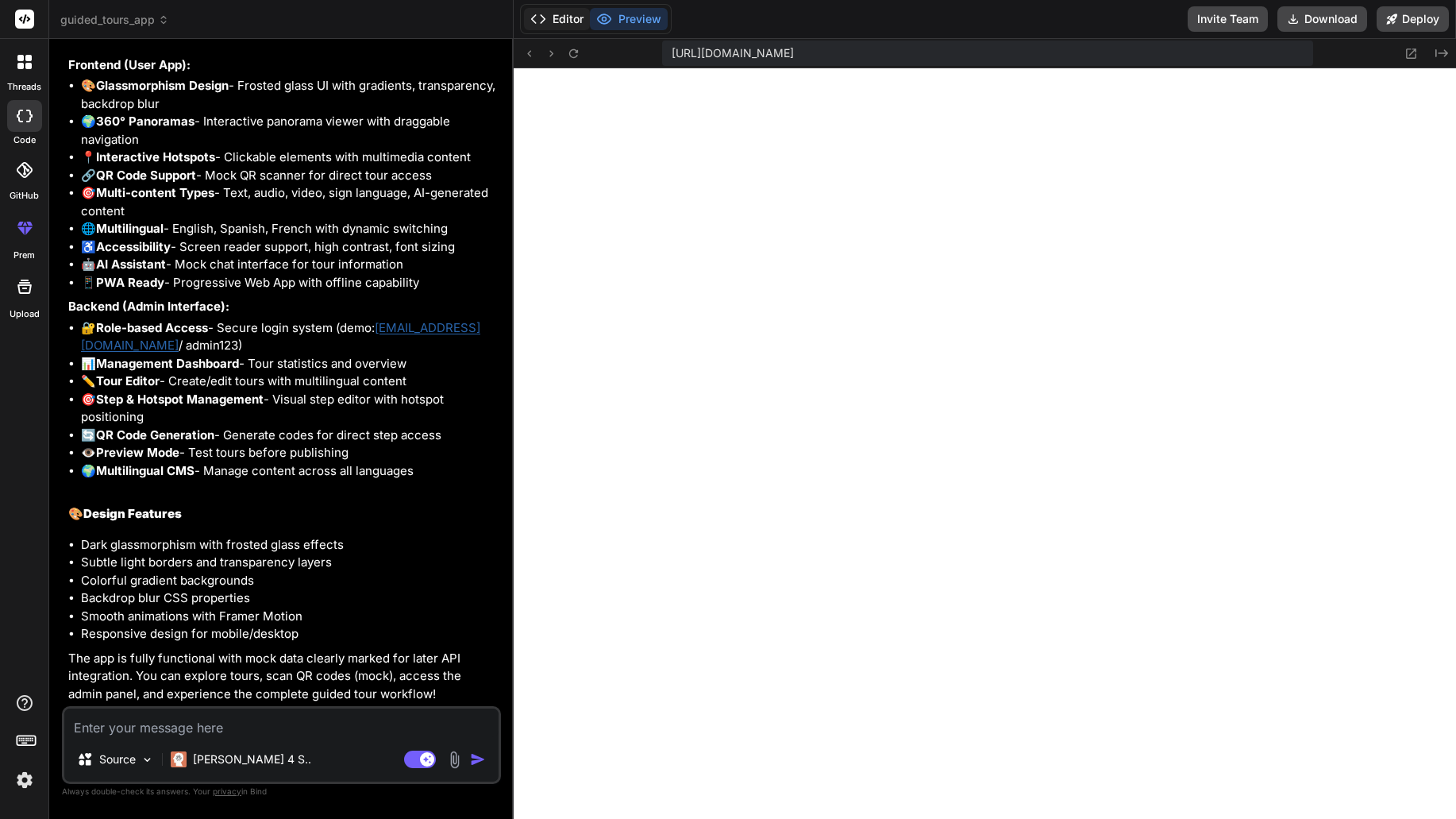
click at [556, 20] on button "Editor" at bounding box center [556, 19] width 66 height 22
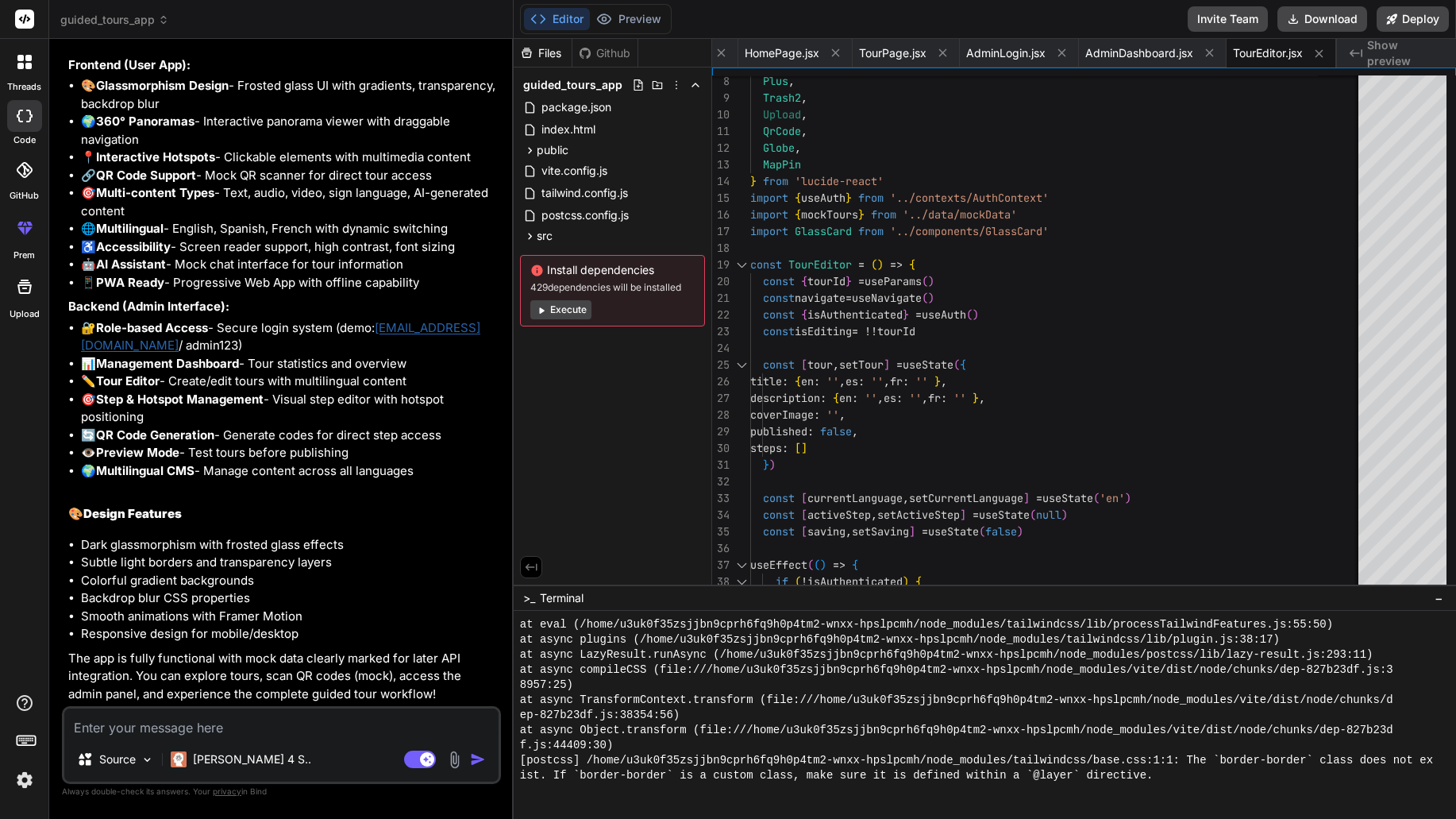
click at [567, 309] on button "Execute" at bounding box center [561, 309] width 61 height 19
type textarea "x"
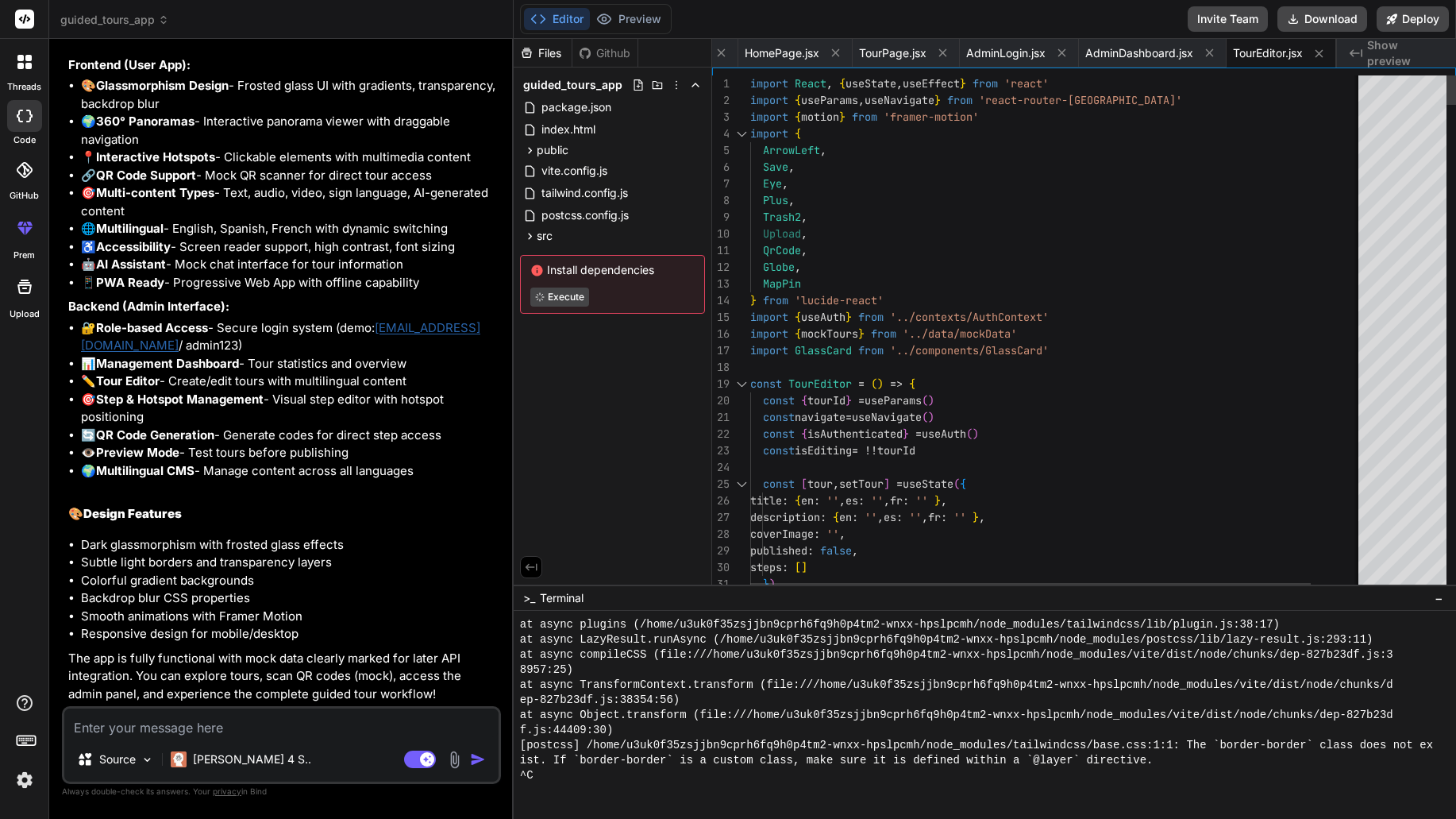
click at [1413, 54] on span "Show preview" at bounding box center [1405, 53] width 76 height 32
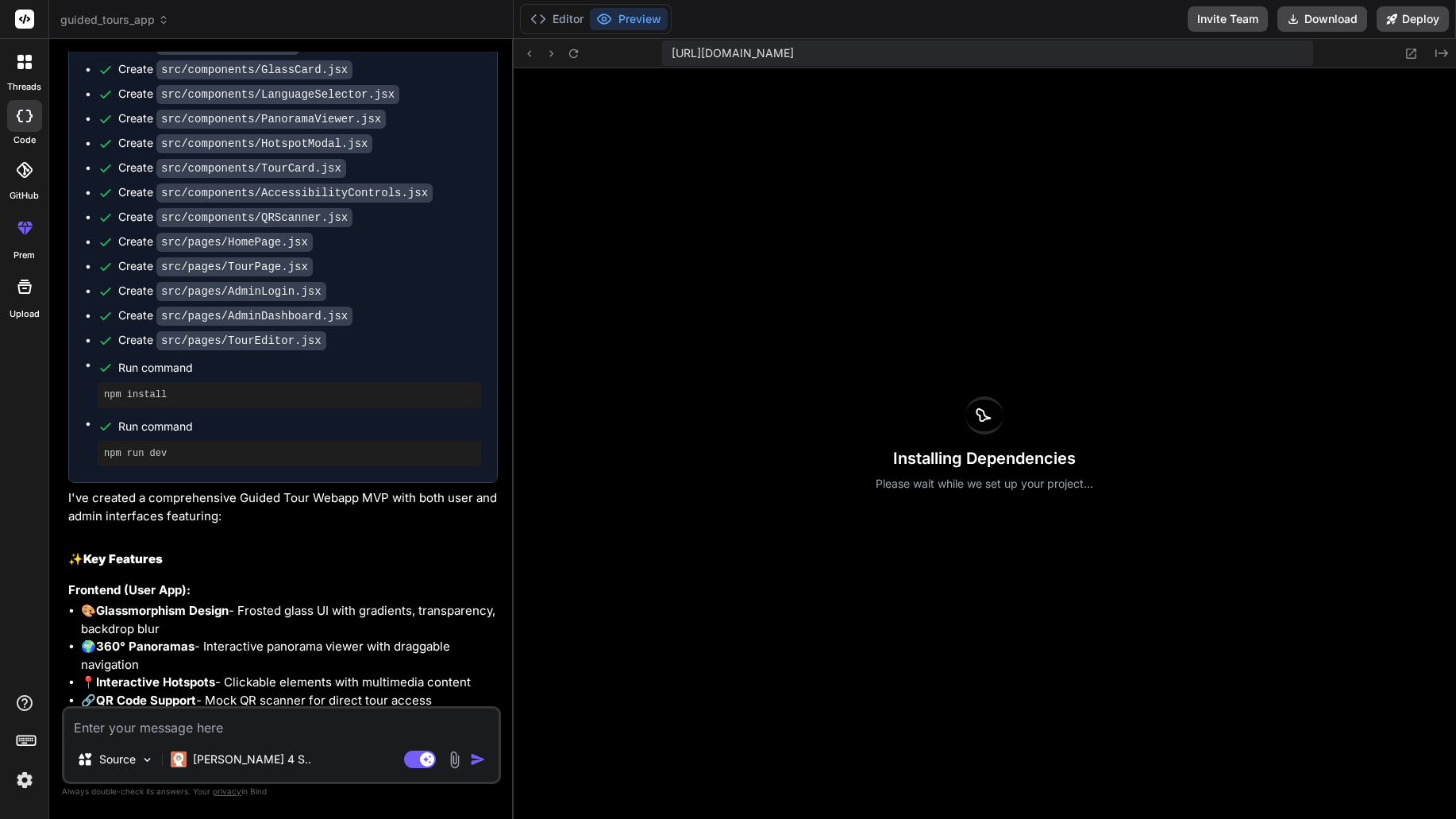
scroll to position [1778, 0]
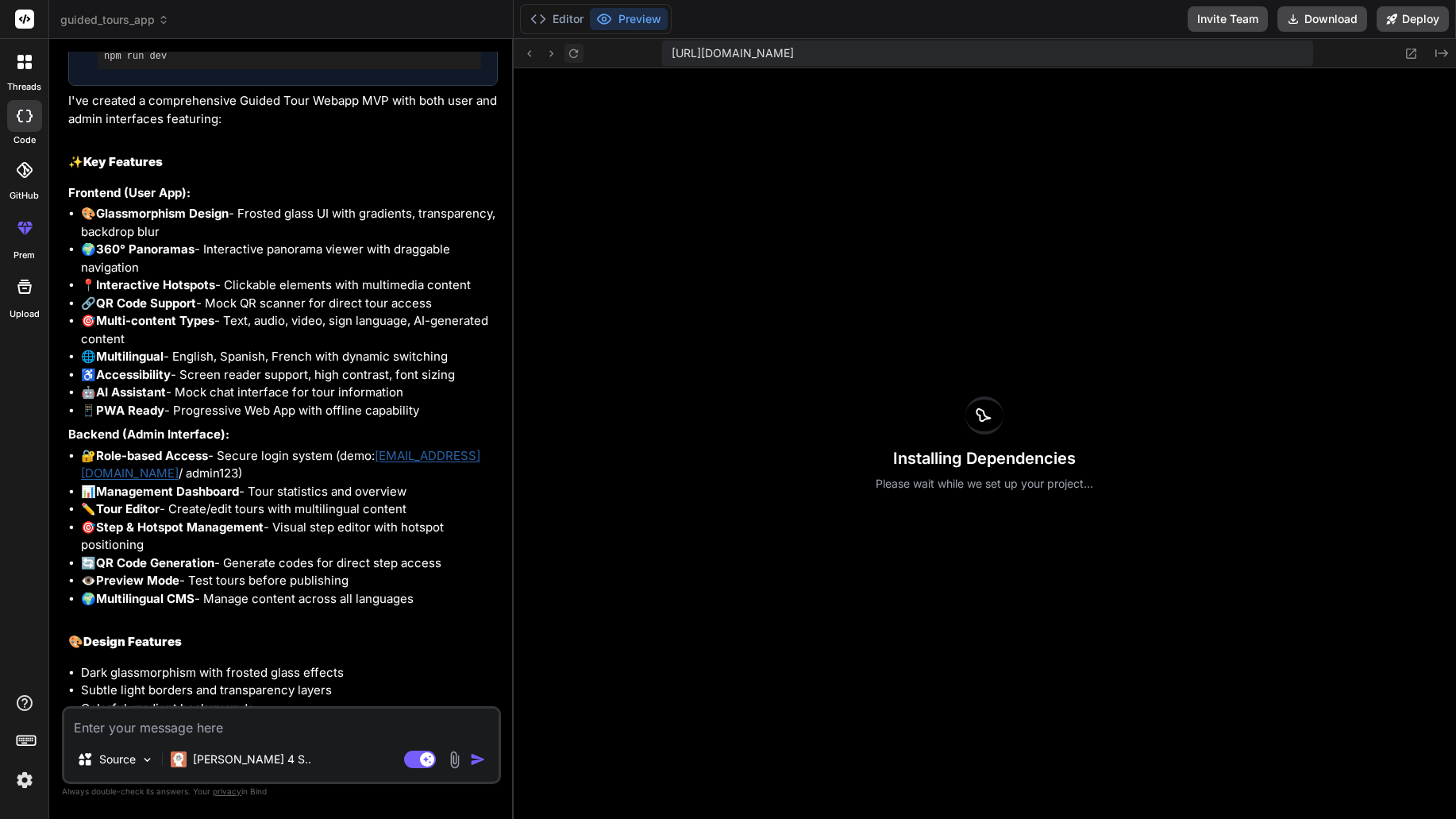
click at [577, 52] on icon at bounding box center [573, 53] width 9 height 9
click at [563, 18] on button "Editor" at bounding box center [556, 19] width 66 height 22
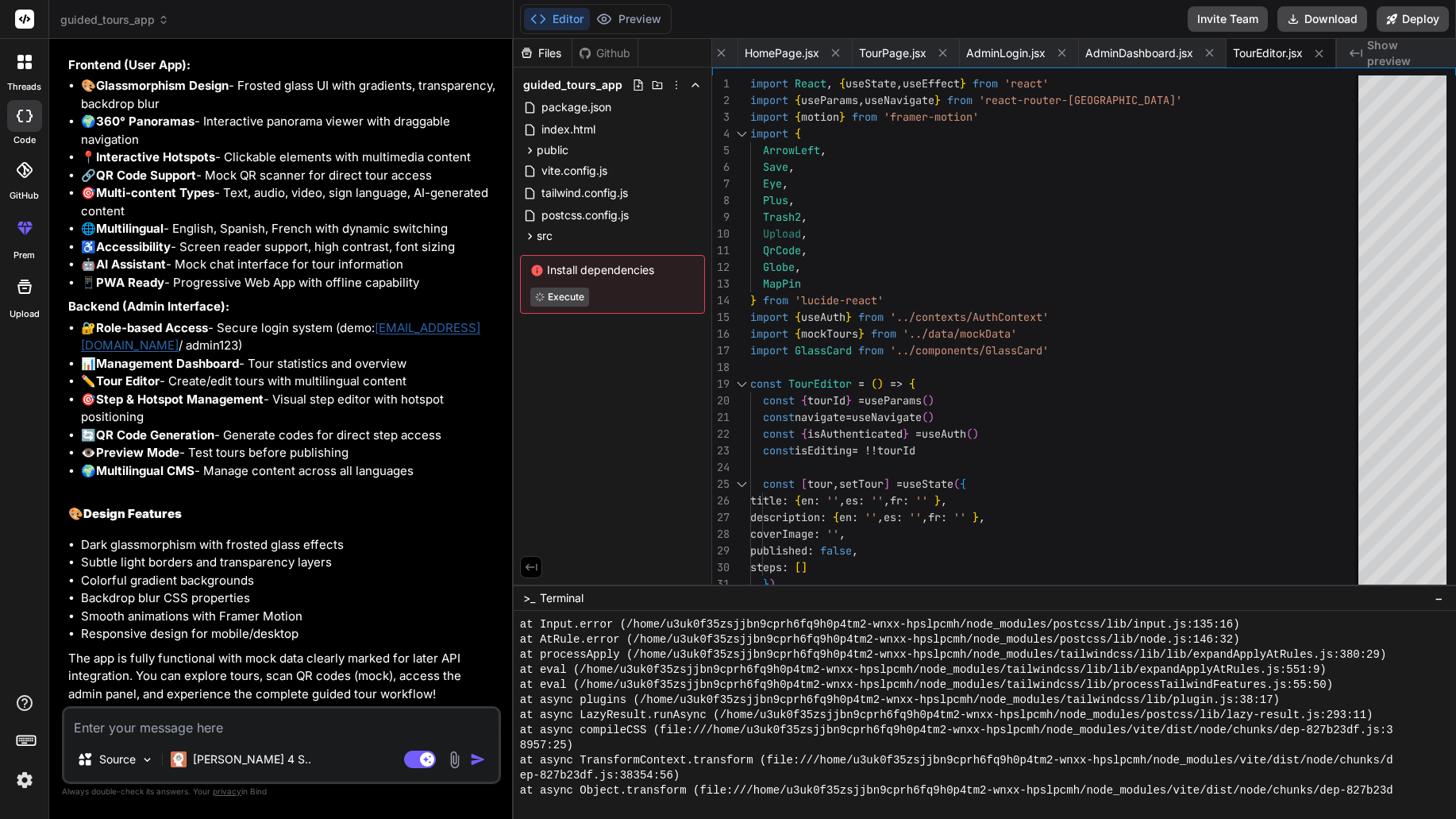
scroll to position [1887, 0]
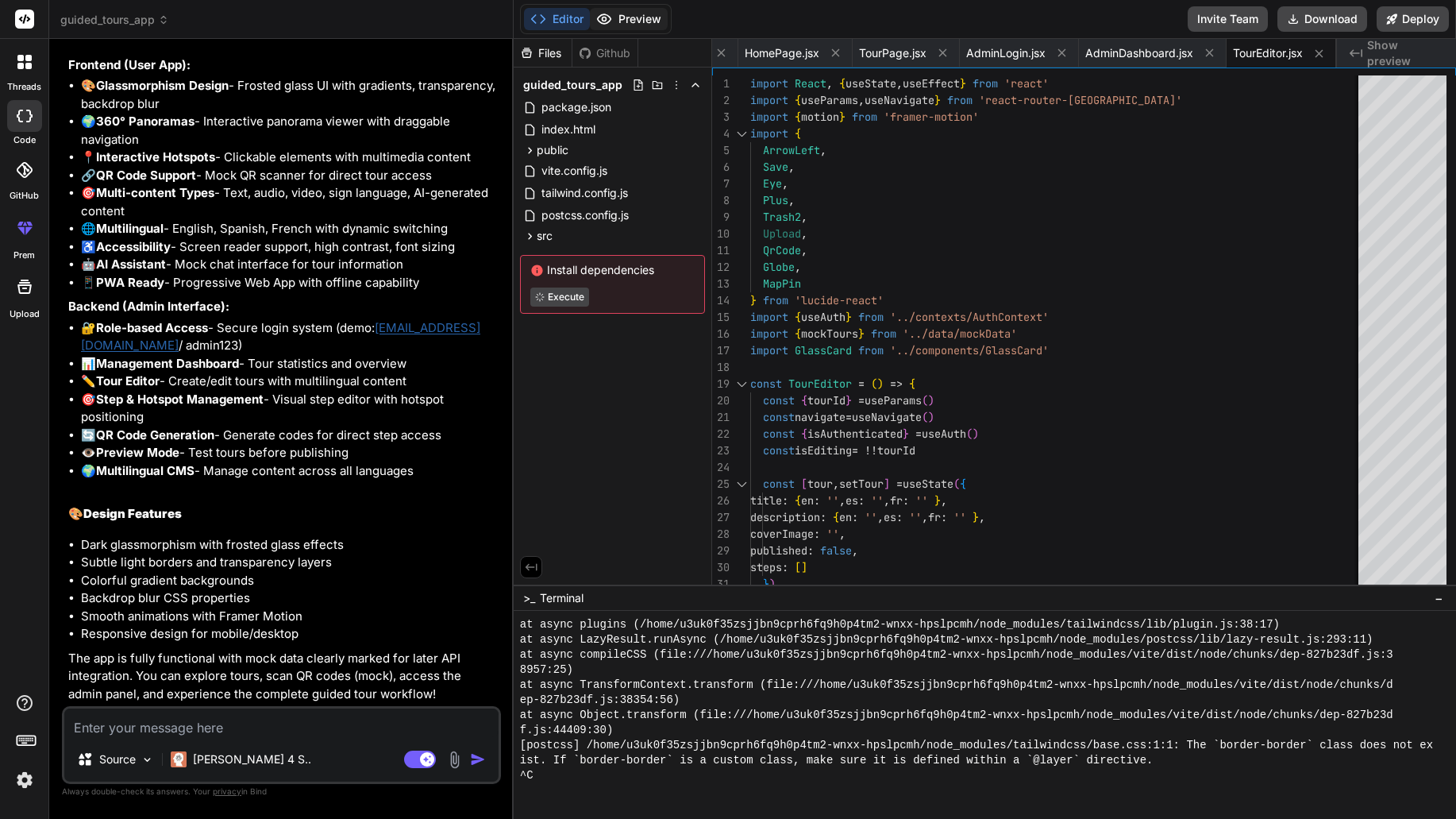
click at [639, 18] on button "Preview" at bounding box center [629, 19] width 78 height 22
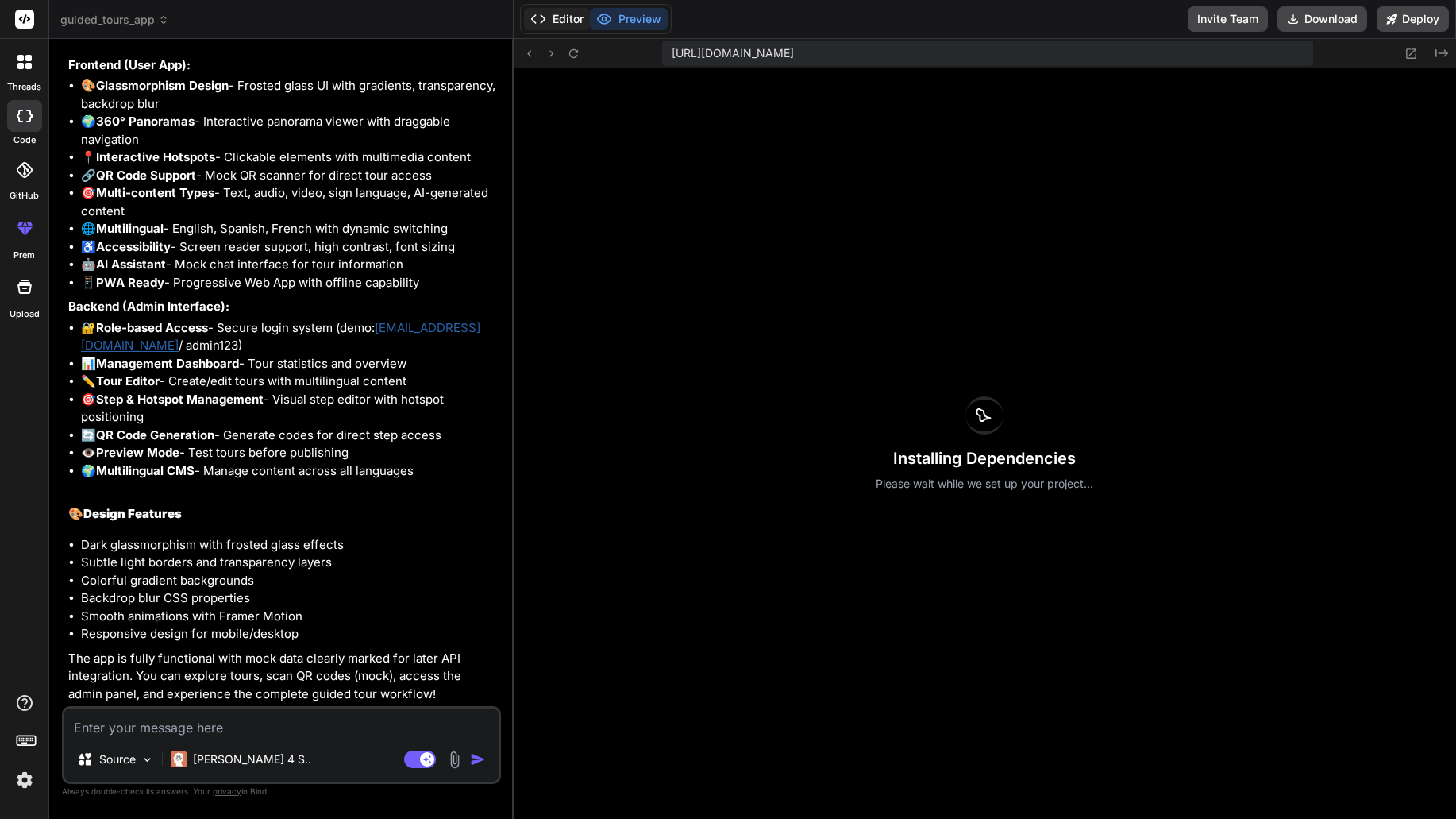
click at [559, 21] on button "Editor" at bounding box center [556, 19] width 66 height 22
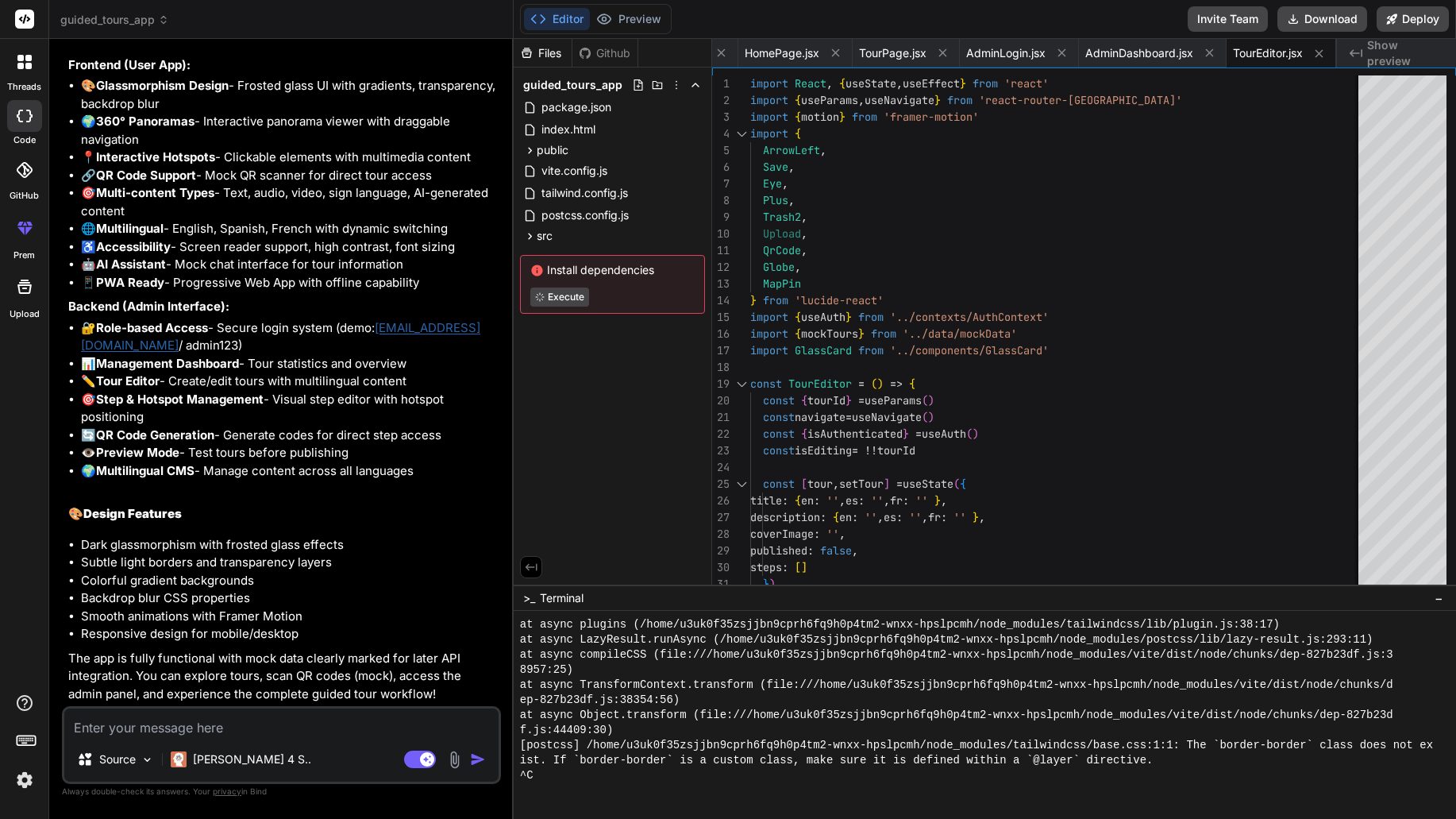
click at [889, 15] on div "Editor Preview Invite Team Download Deploy" at bounding box center [985, 20] width 942 height 39
click at [624, 18] on button "Preview" at bounding box center [629, 19] width 78 height 22
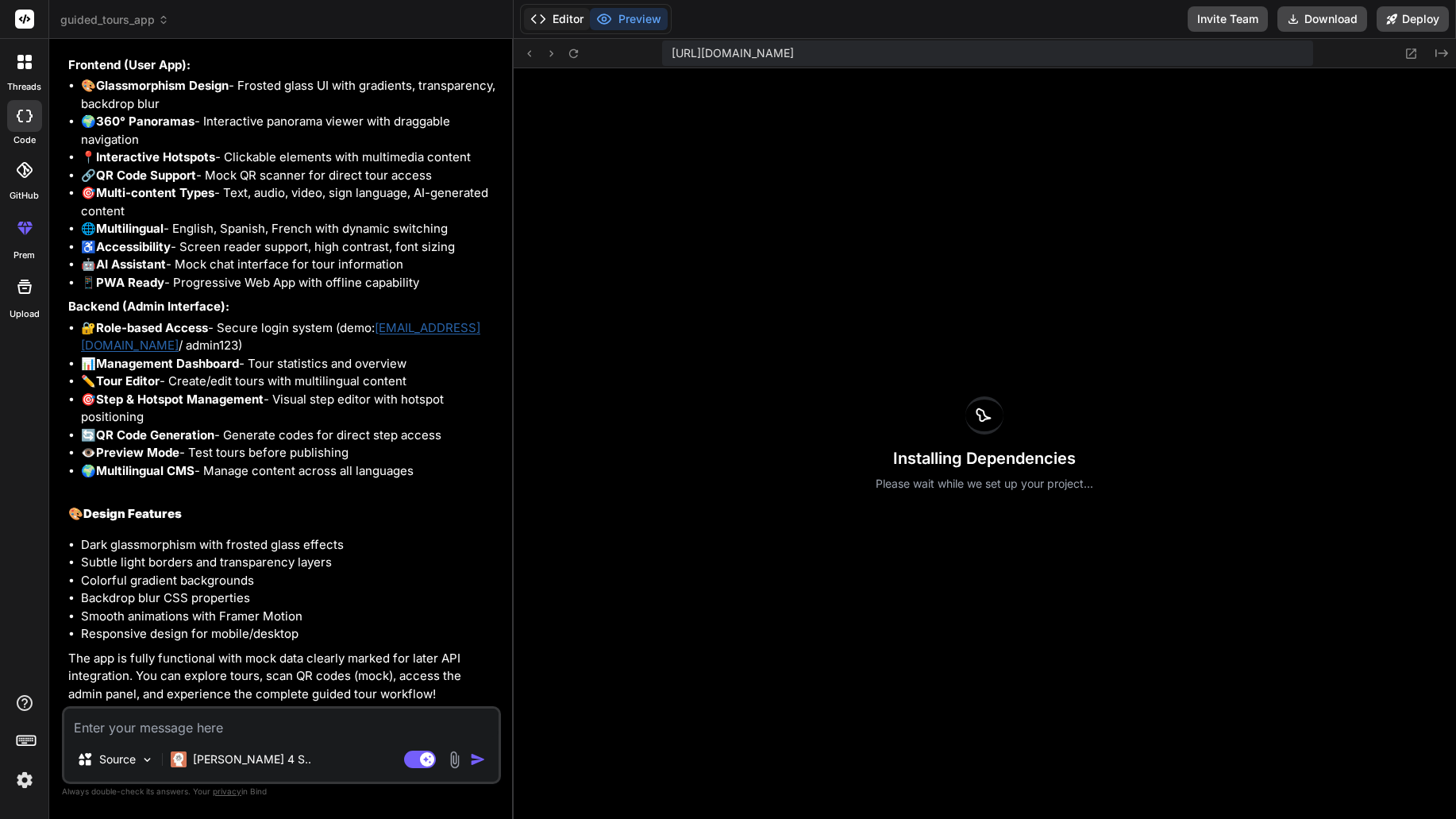
click at [550, 18] on button "Editor" at bounding box center [556, 19] width 66 height 22
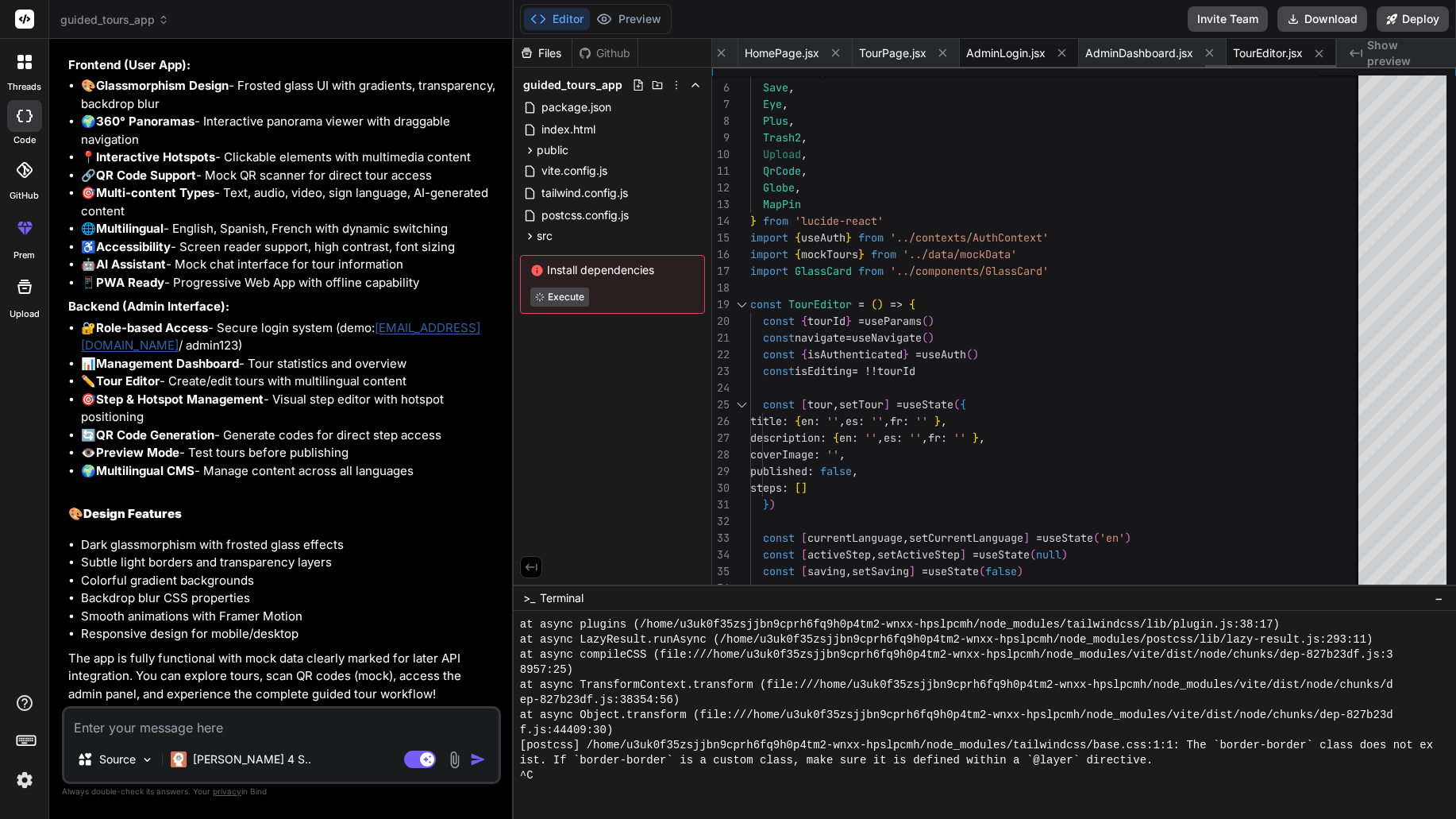
click at [1010, 43] on div "AdminLogin.jsx" at bounding box center [1020, 54] width 119 height 29
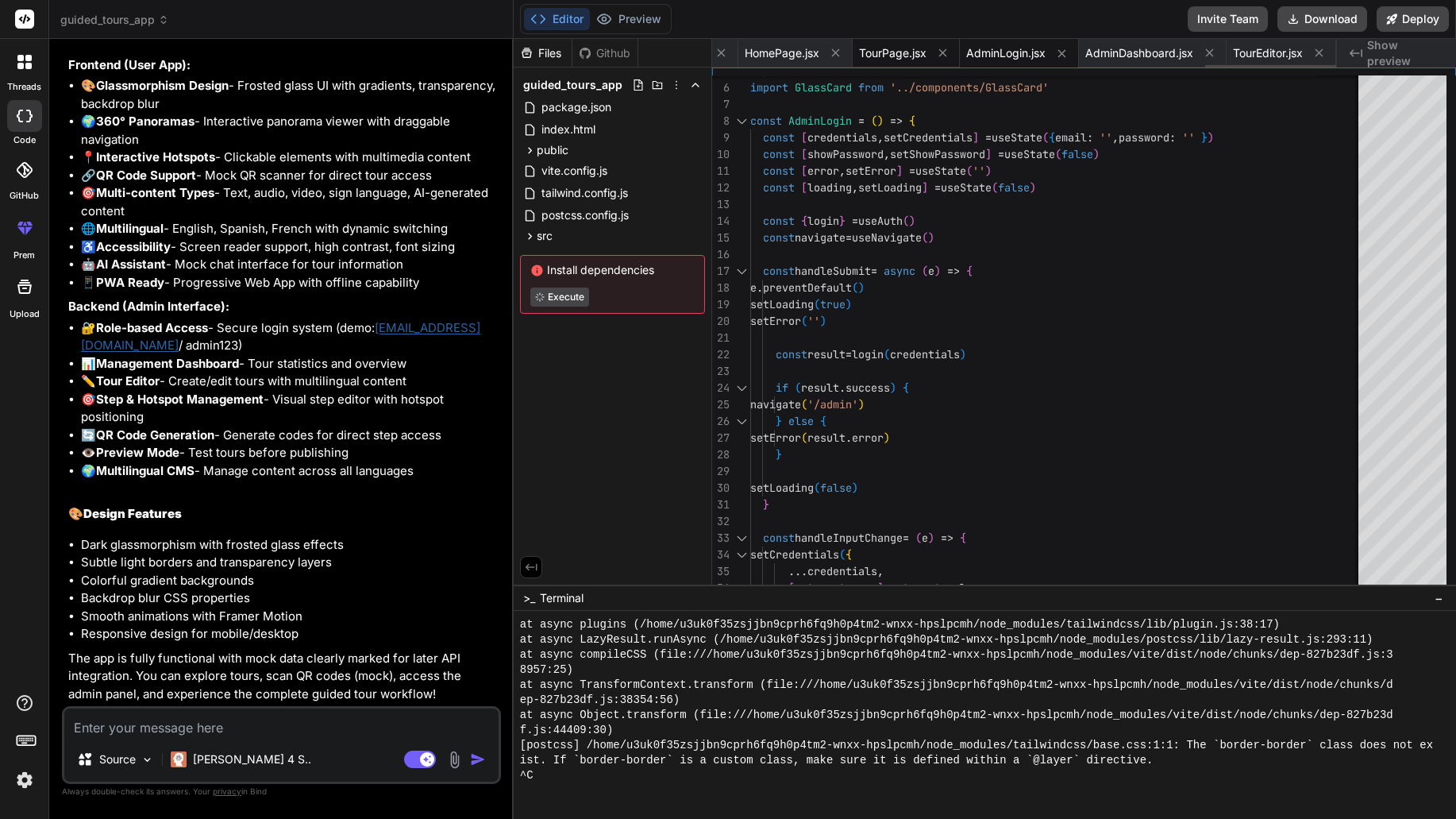
click at [864, 56] on span "TourPage.jsx" at bounding box center [892, 53] width 67 height 16
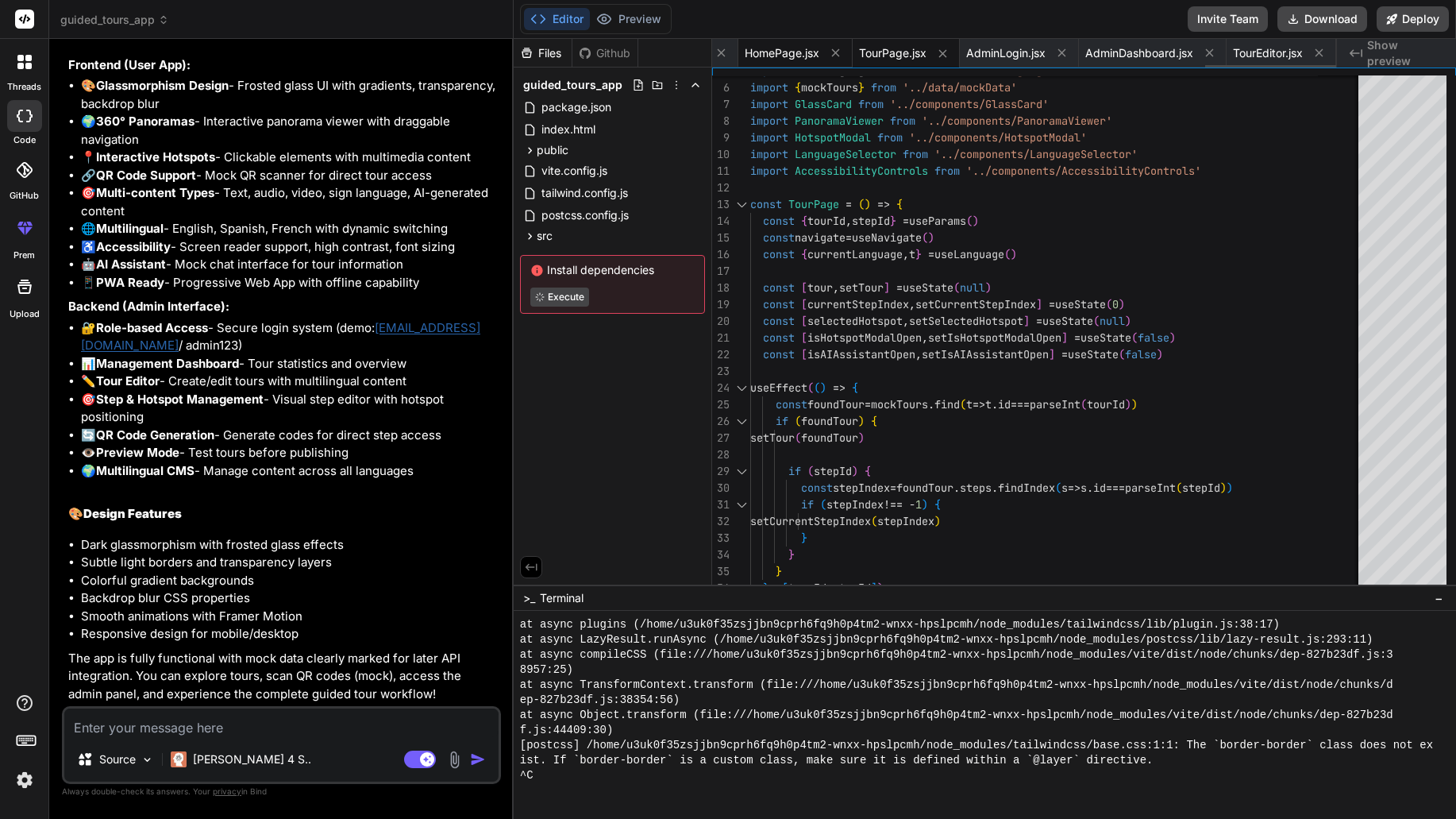
click at [778, 55] on span "HomePage.jsx" at bounding box center [782, 53] width 75 height 16
type textarea "</p> </GlassCard> </motion.footer> </div> ) } export default HomePage"
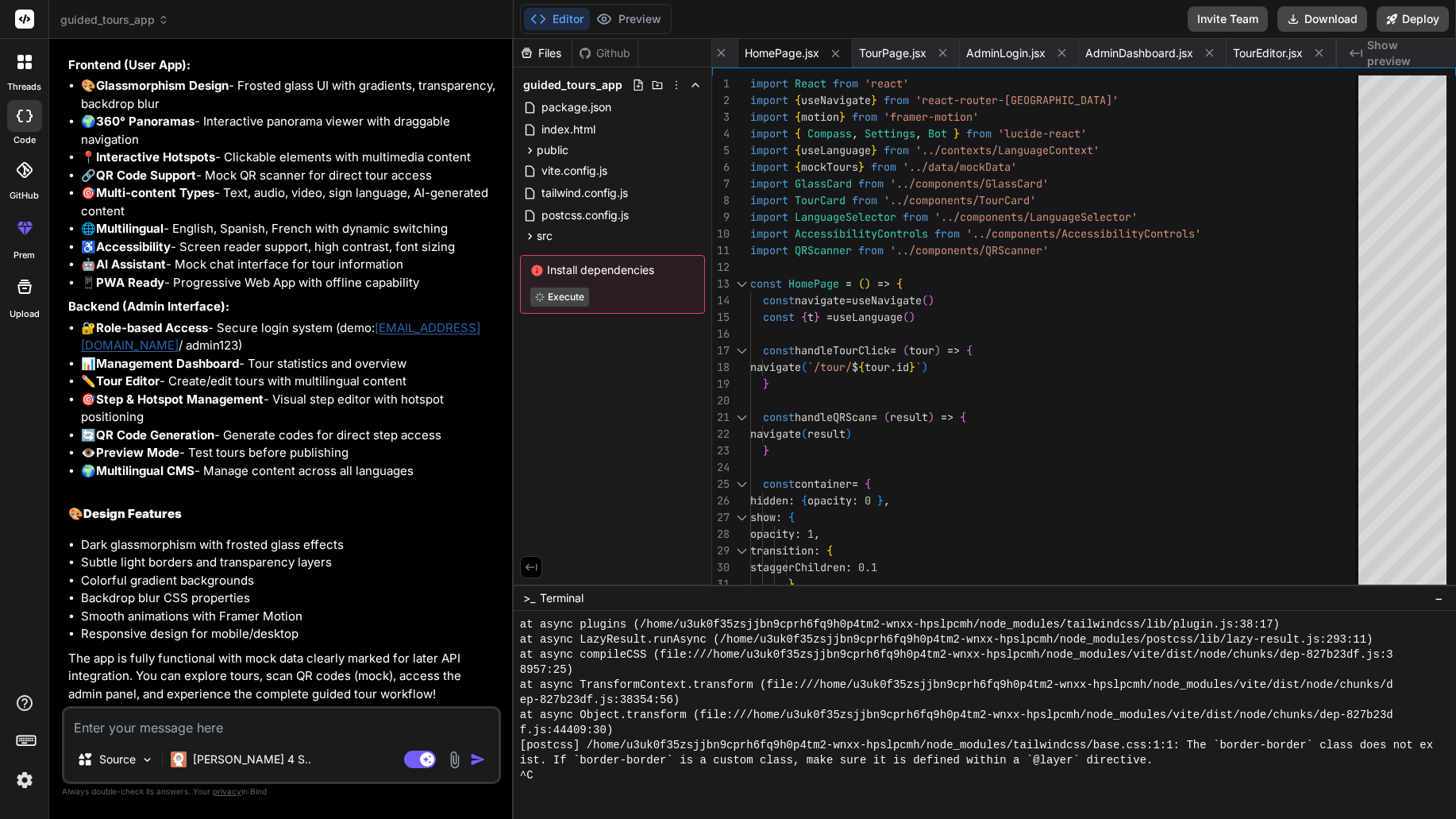
scroll to position [1460, 0]
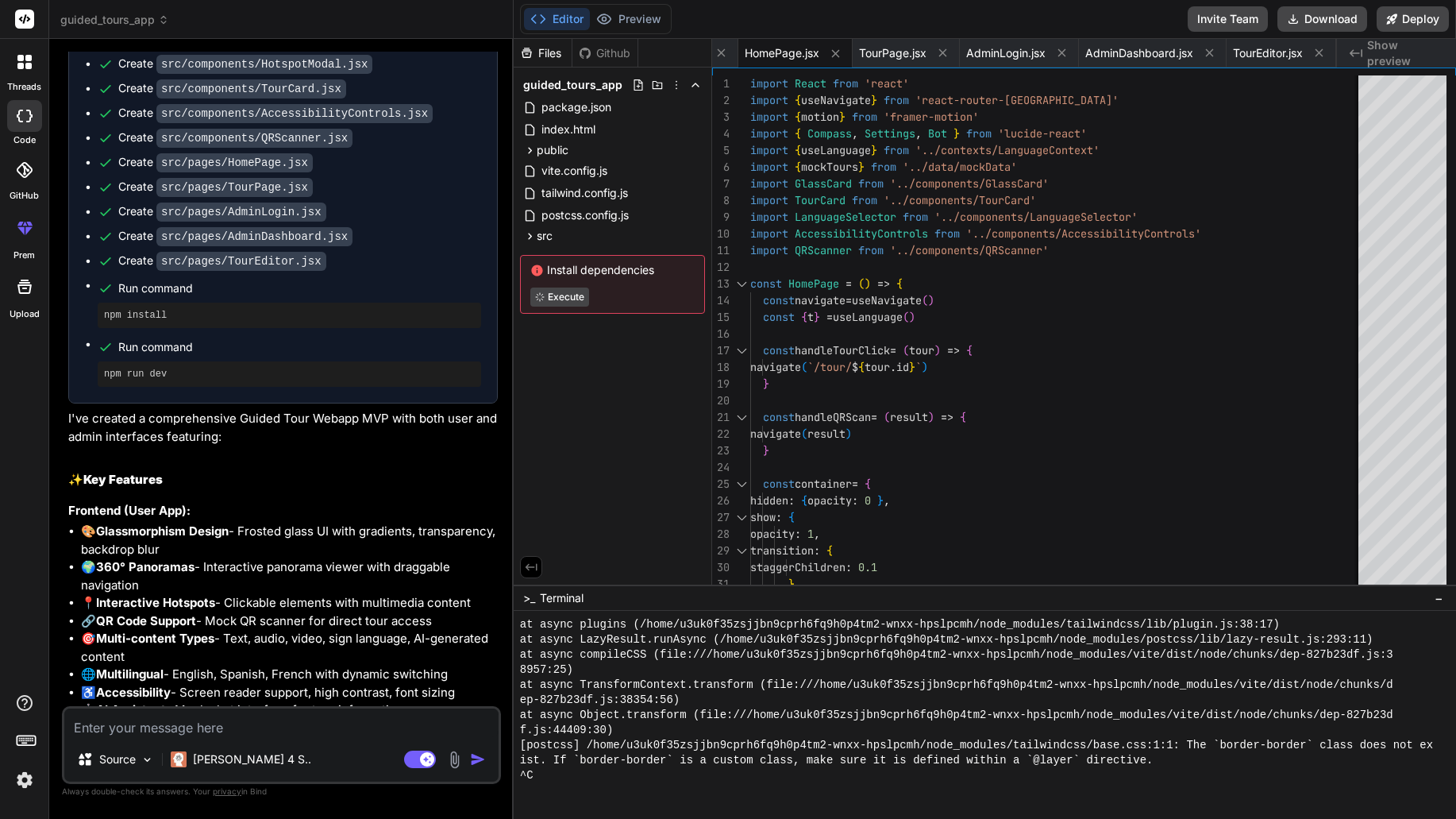
type textarea "x"
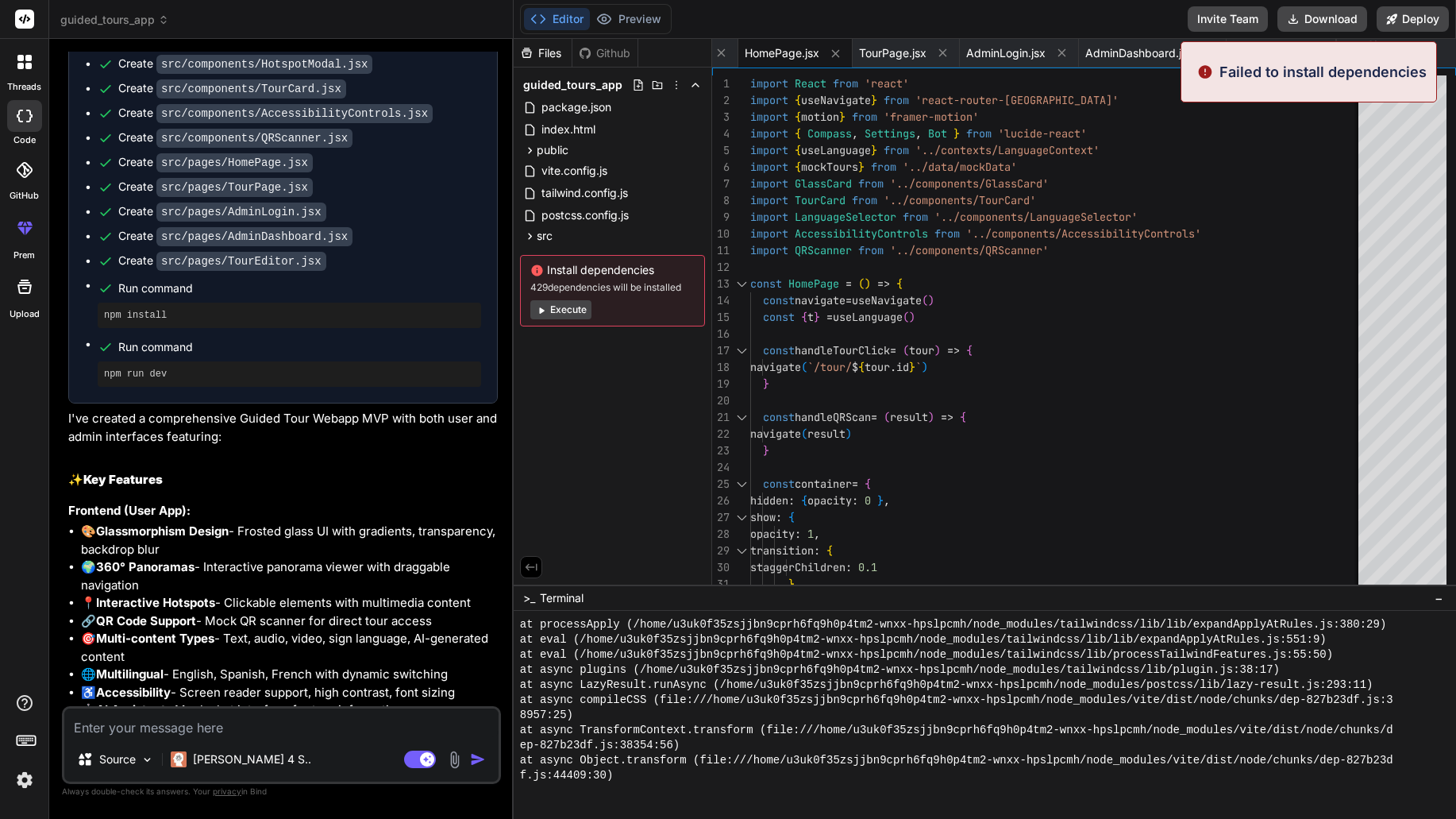
scroll to position [2204, 0]
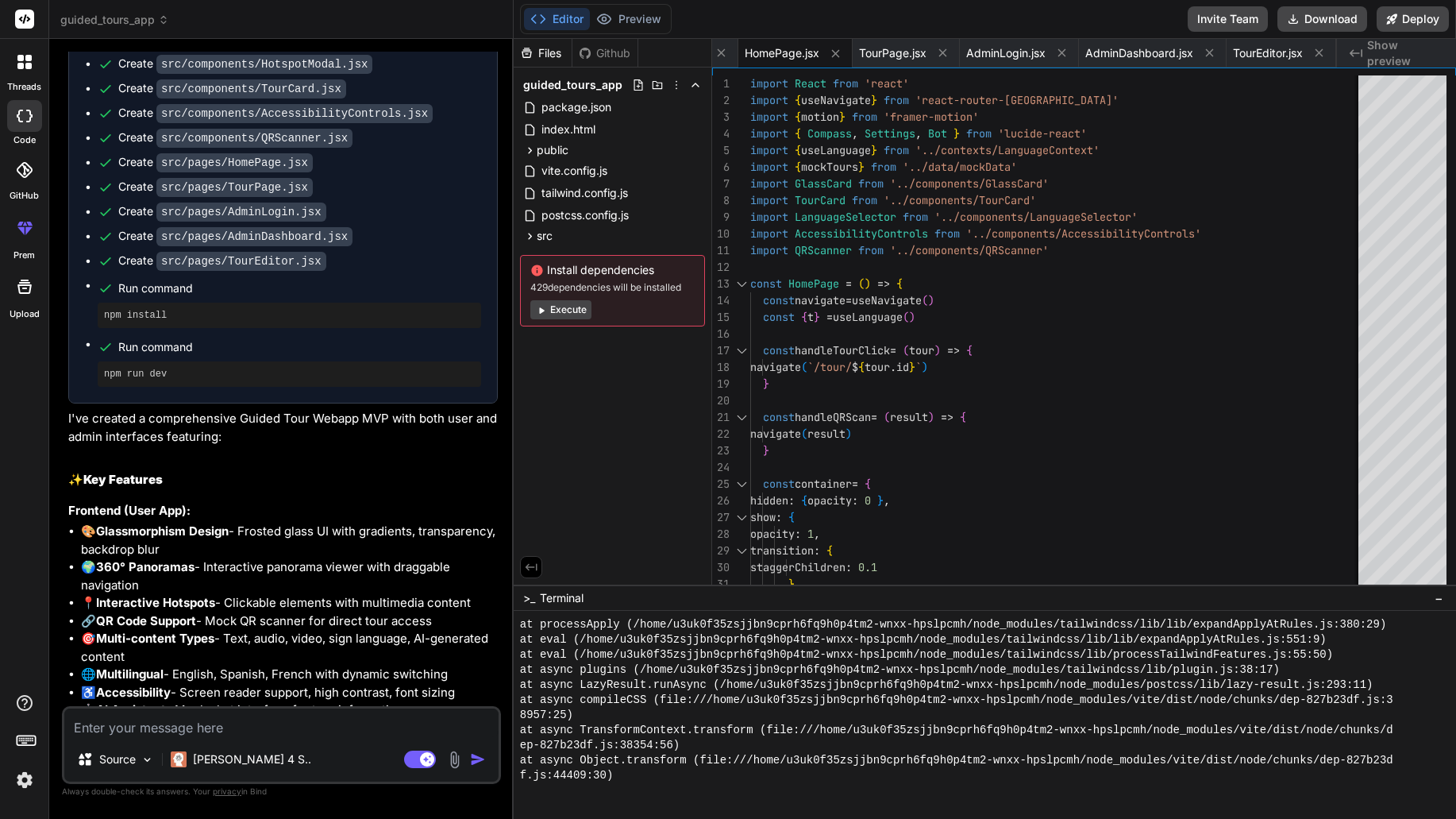
click at [608, 401] on div "Files Github guided_tours_app package.json index.html public manifest.json vite…" at bounding box center [613, 312] width 199 height 545
click at [647, 14] on button "Preview" at bounding box center [629, 19] width 78 height 22
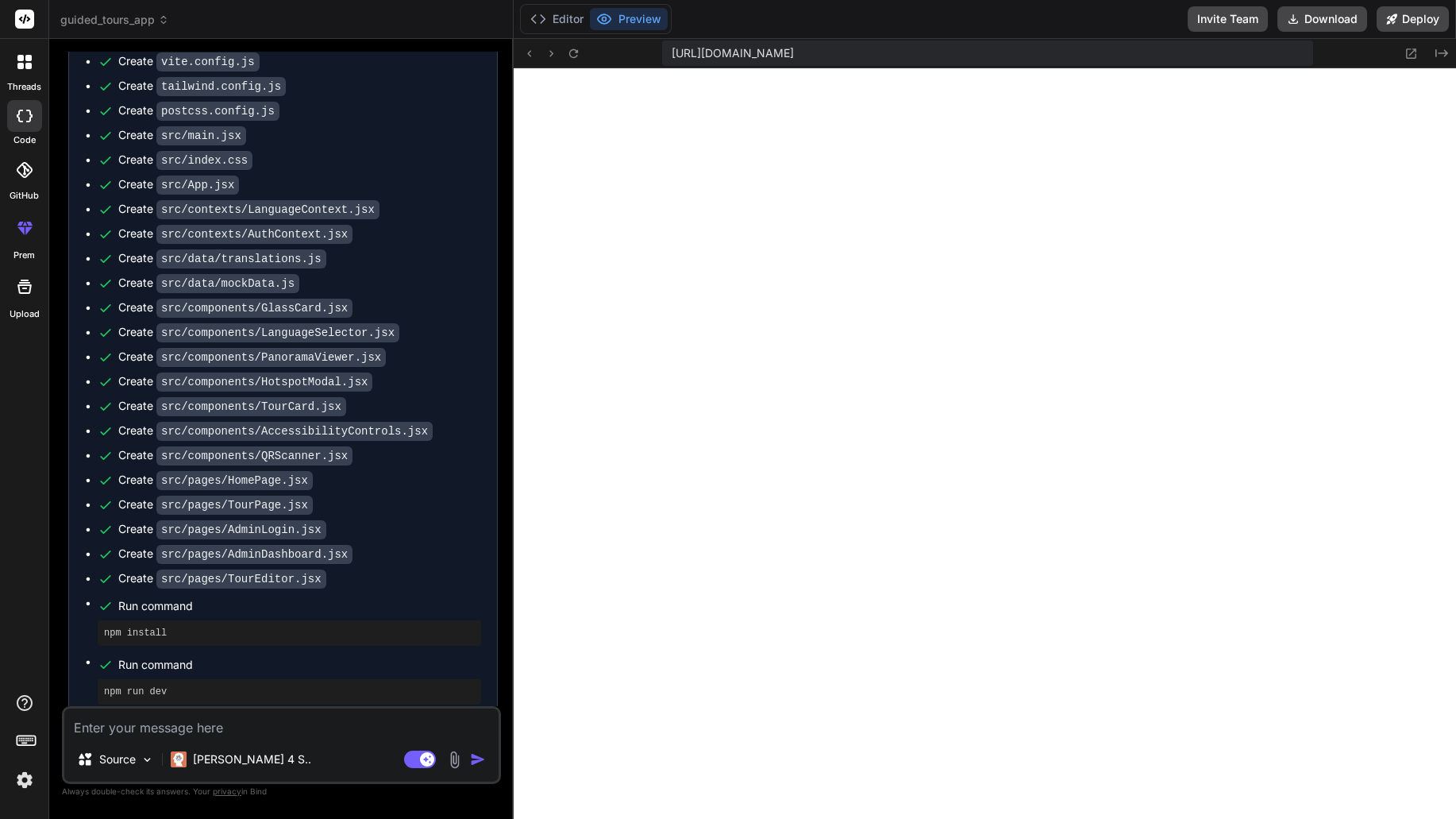
scroll to position [586, 0]
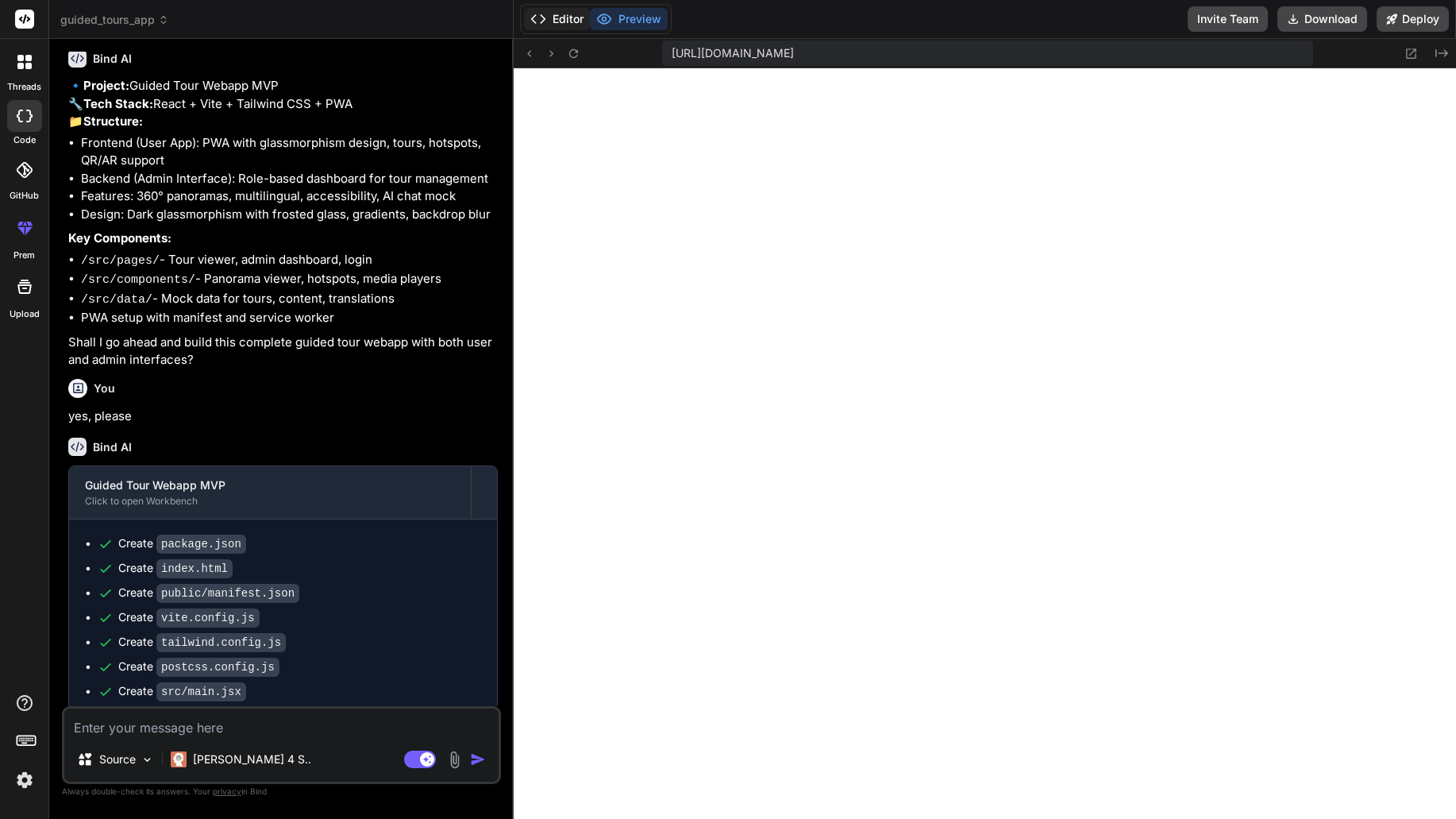
click at [544, 16] on icon at bounding box center [538, 19] width 16 height 16
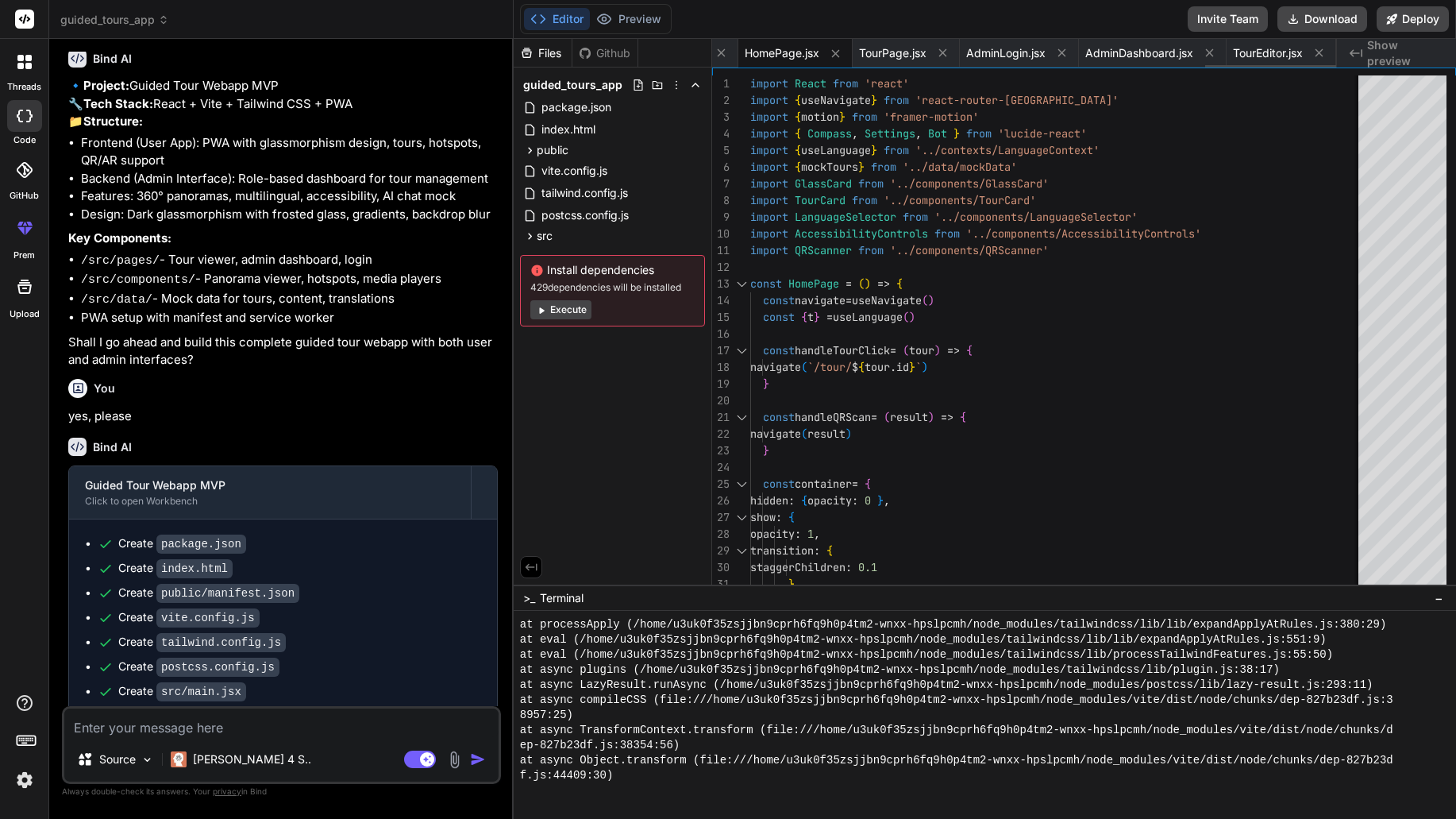
click at [768, 60] on span "HomePage.jsx" at bounding box center [782, 53] width 75 height 16
click at [885, 55] on span "TourPage.jsx" at bounding box center [892, 53] width 67 height 16
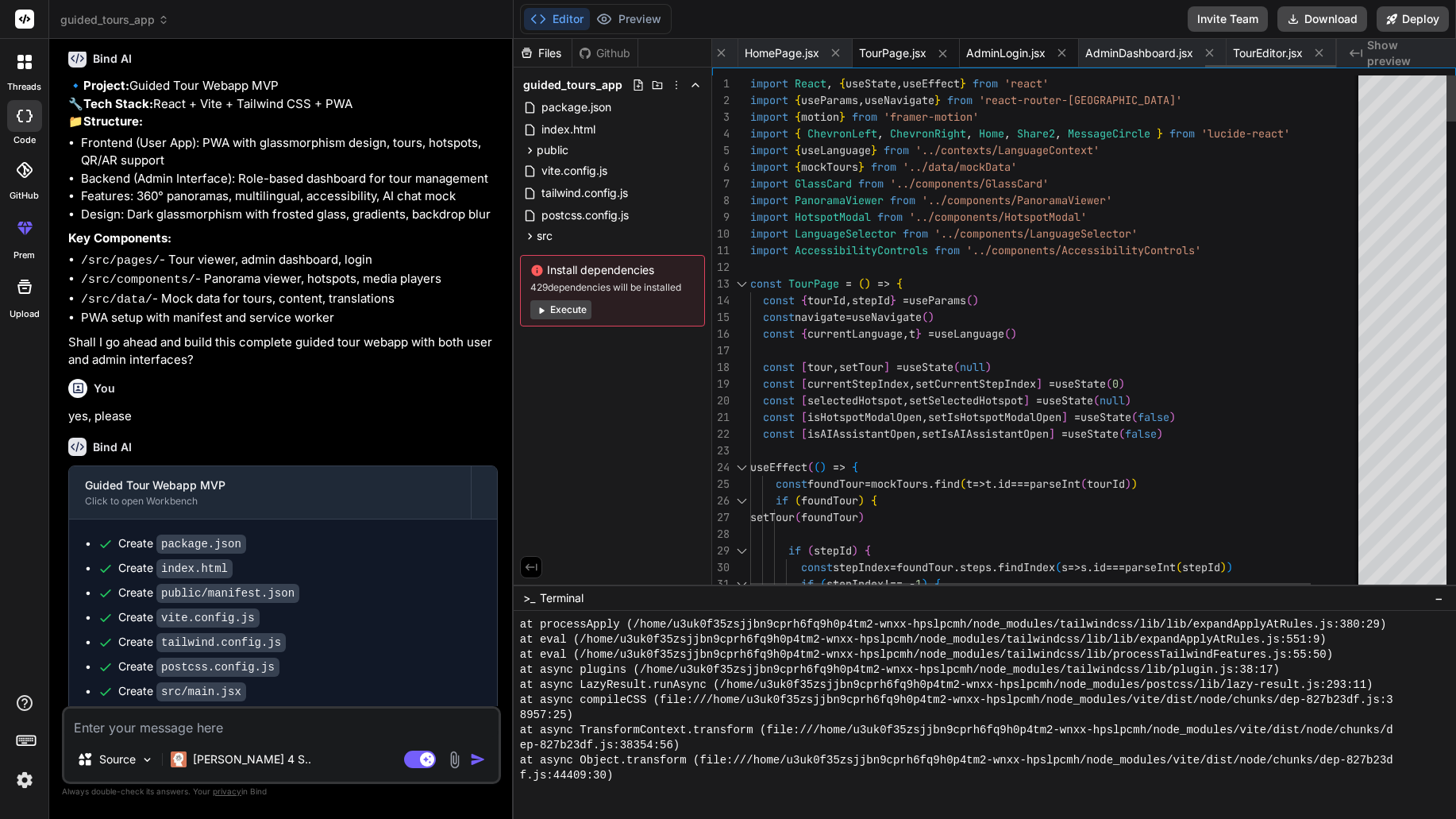
click at [992, 52] on span "AdminLogin.jsx" at bounding box center [1005, 53] width 79 height 16
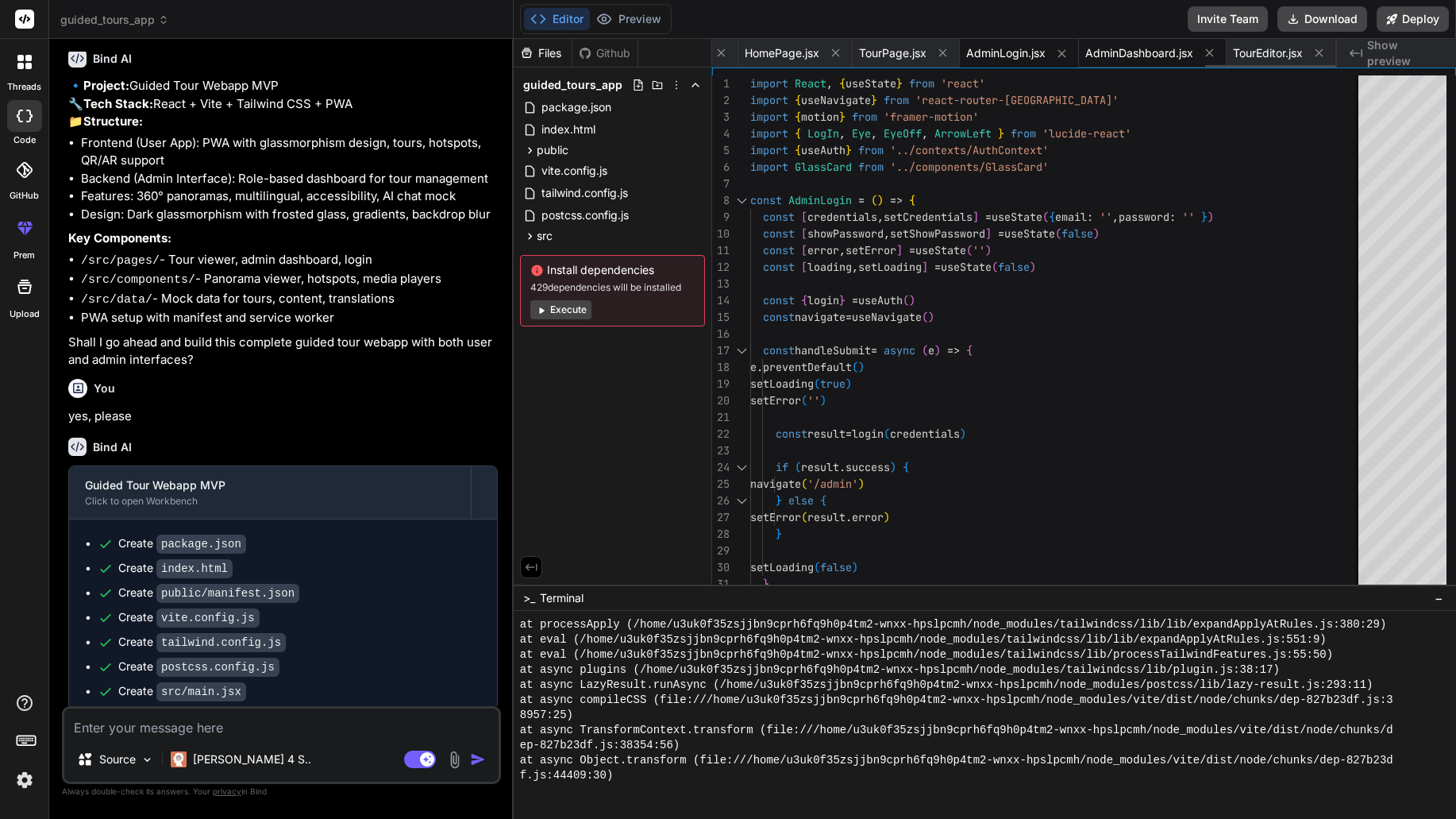
click at [1131, 51] on span "AdminDashboard.jsx" at bounding box center [1139, 53] width 108 height 16
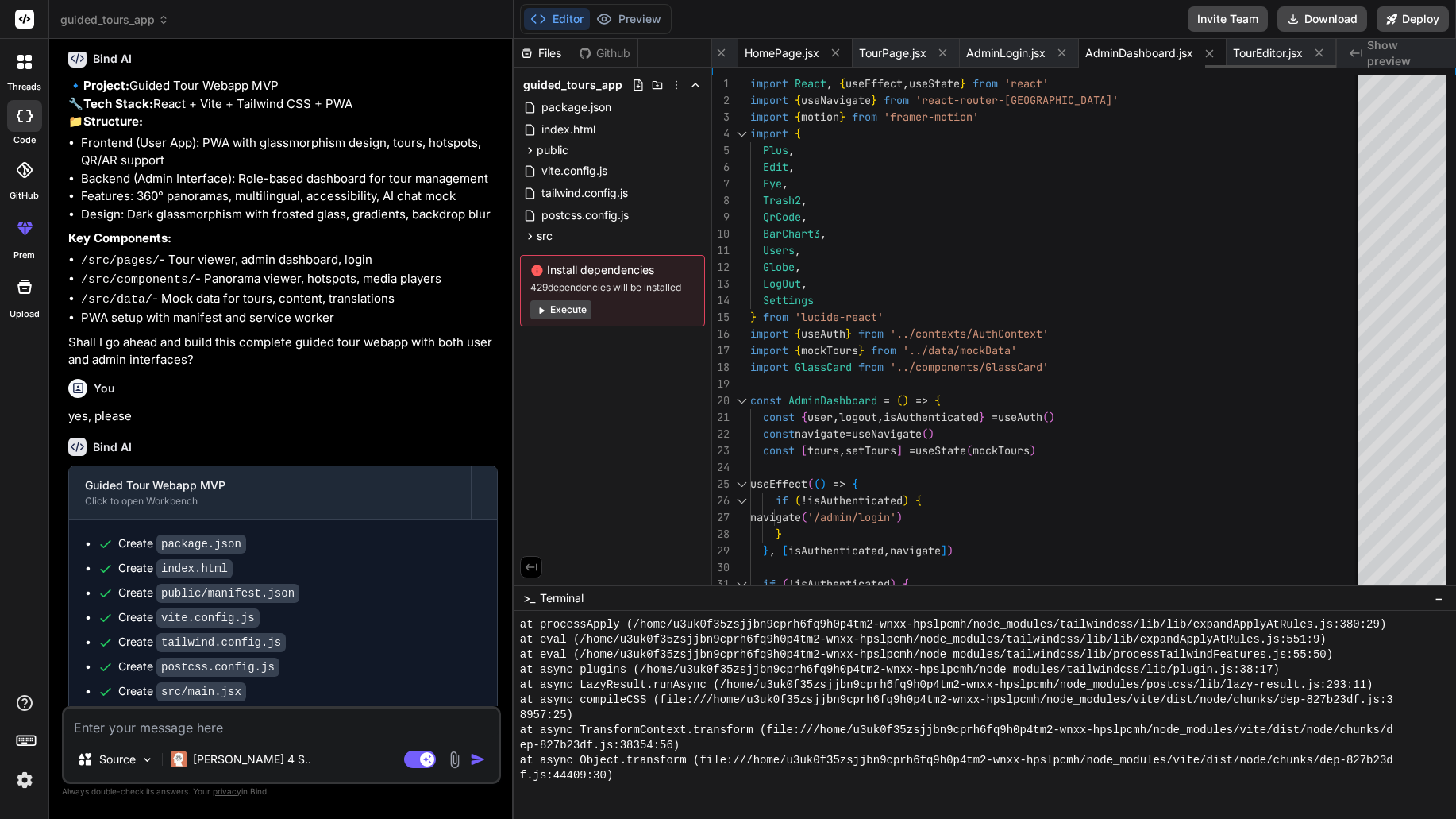
click at [783, 50] on span "HomePage.jsx" at bounding box center [782, 53] width 75 height 16
type textarea "</p> </GlassCard> </motion.footer> </div> ) } export default HomePage"
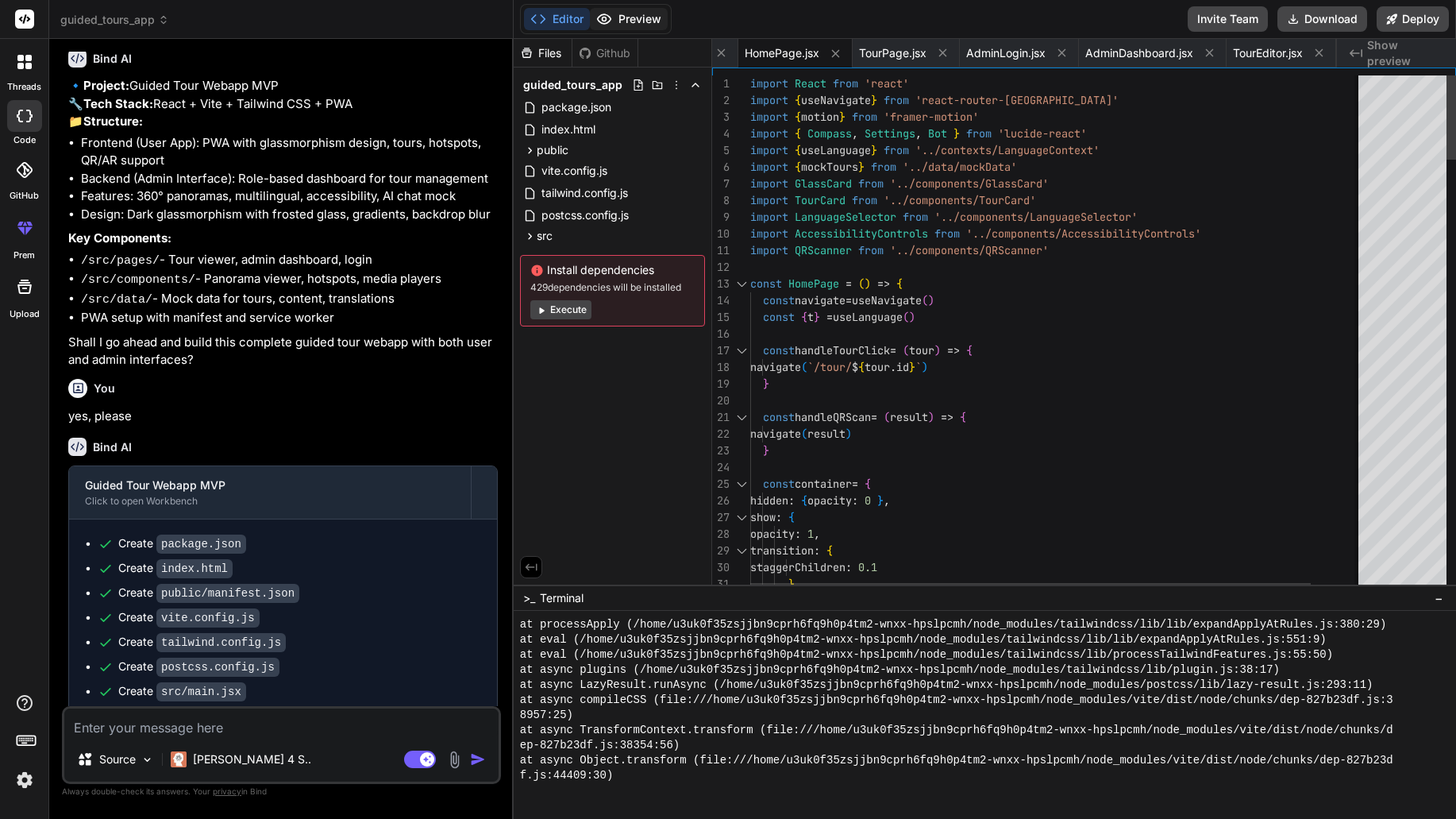
click at [645, 18] on button "Preview" at bounding box center [629, 19] width 78 height 22
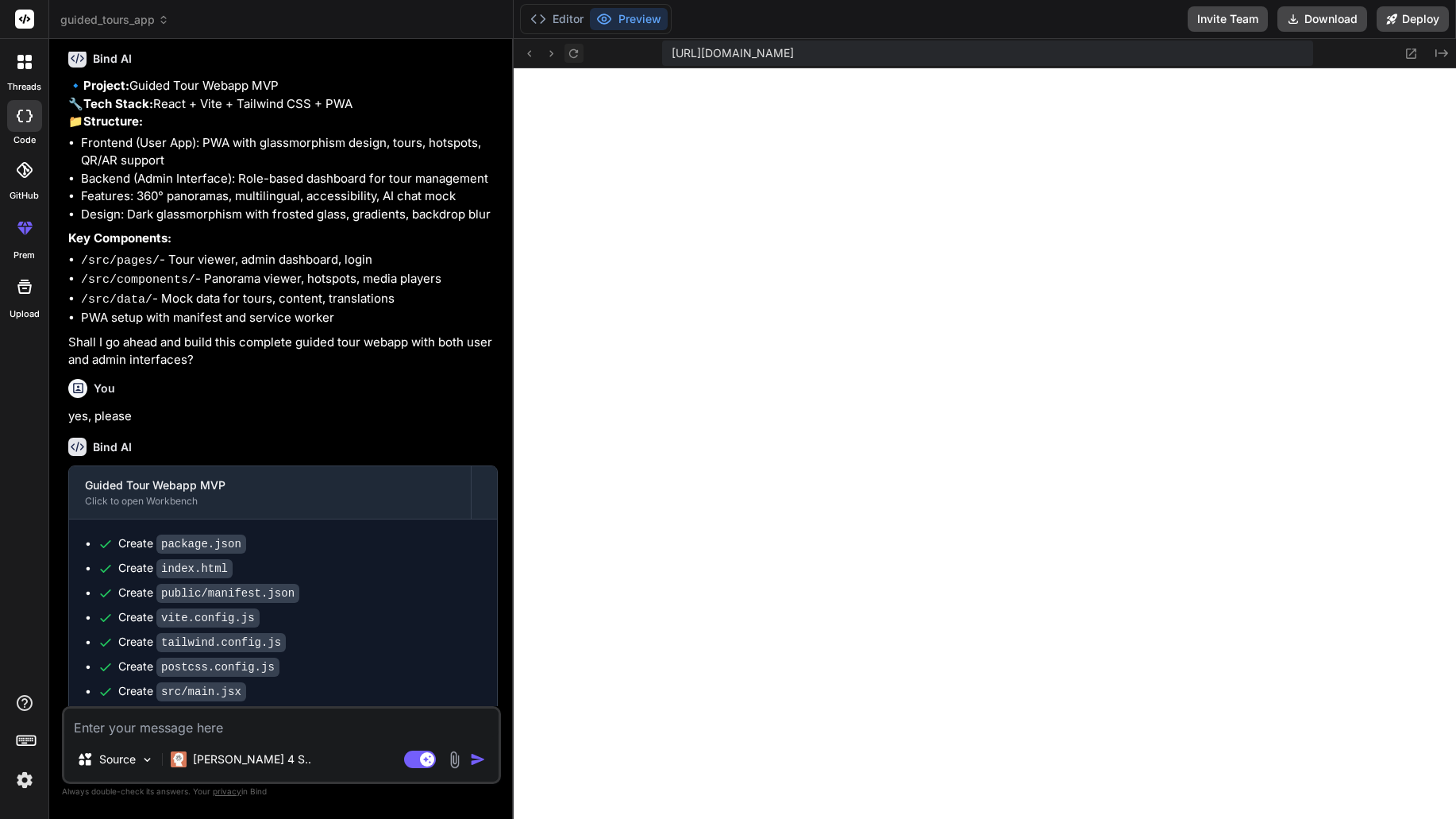
click at [582, 49] on button at bounding box center [574, 53] width 19 height 19
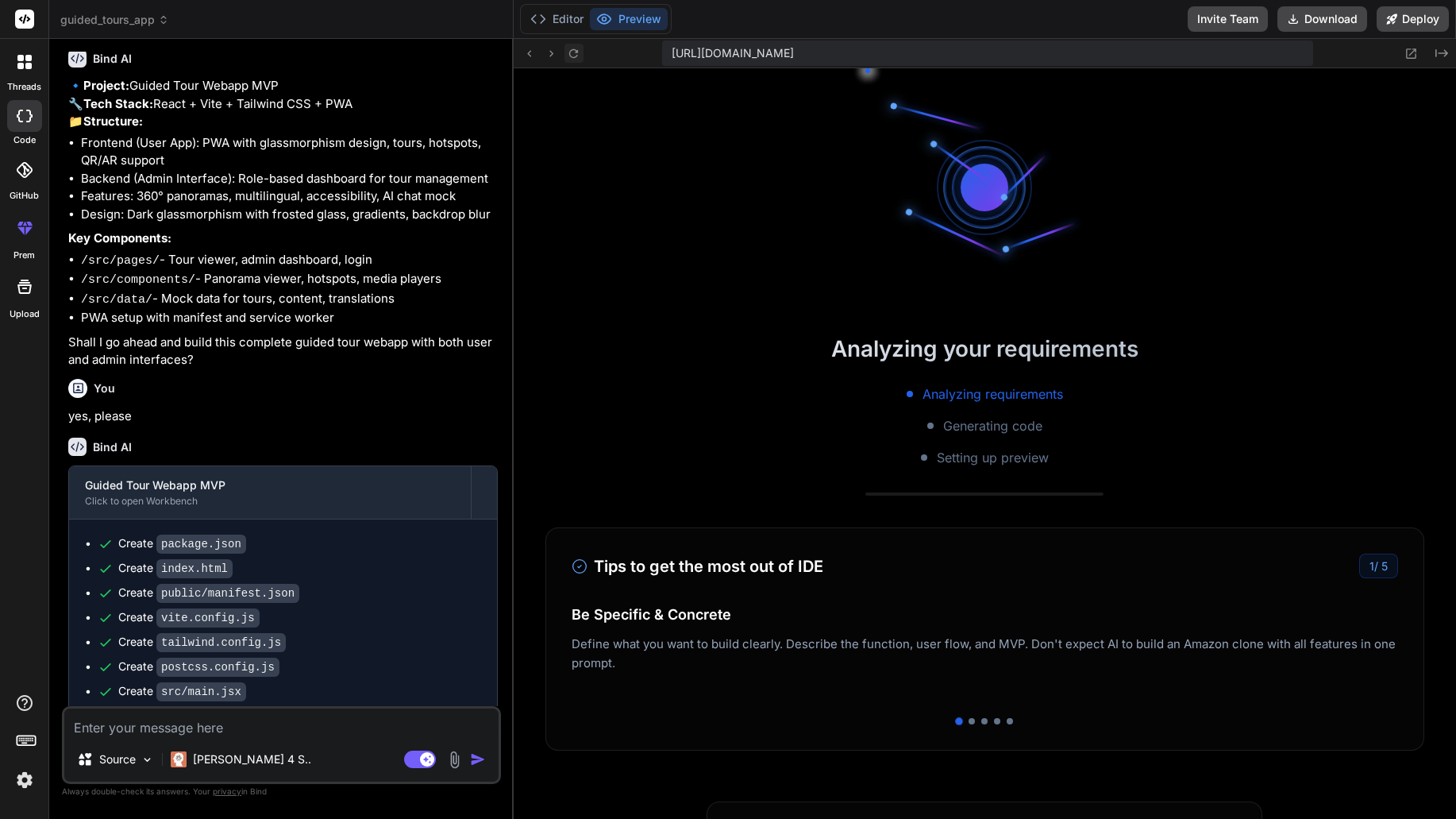
scroll to position [2520, 0]
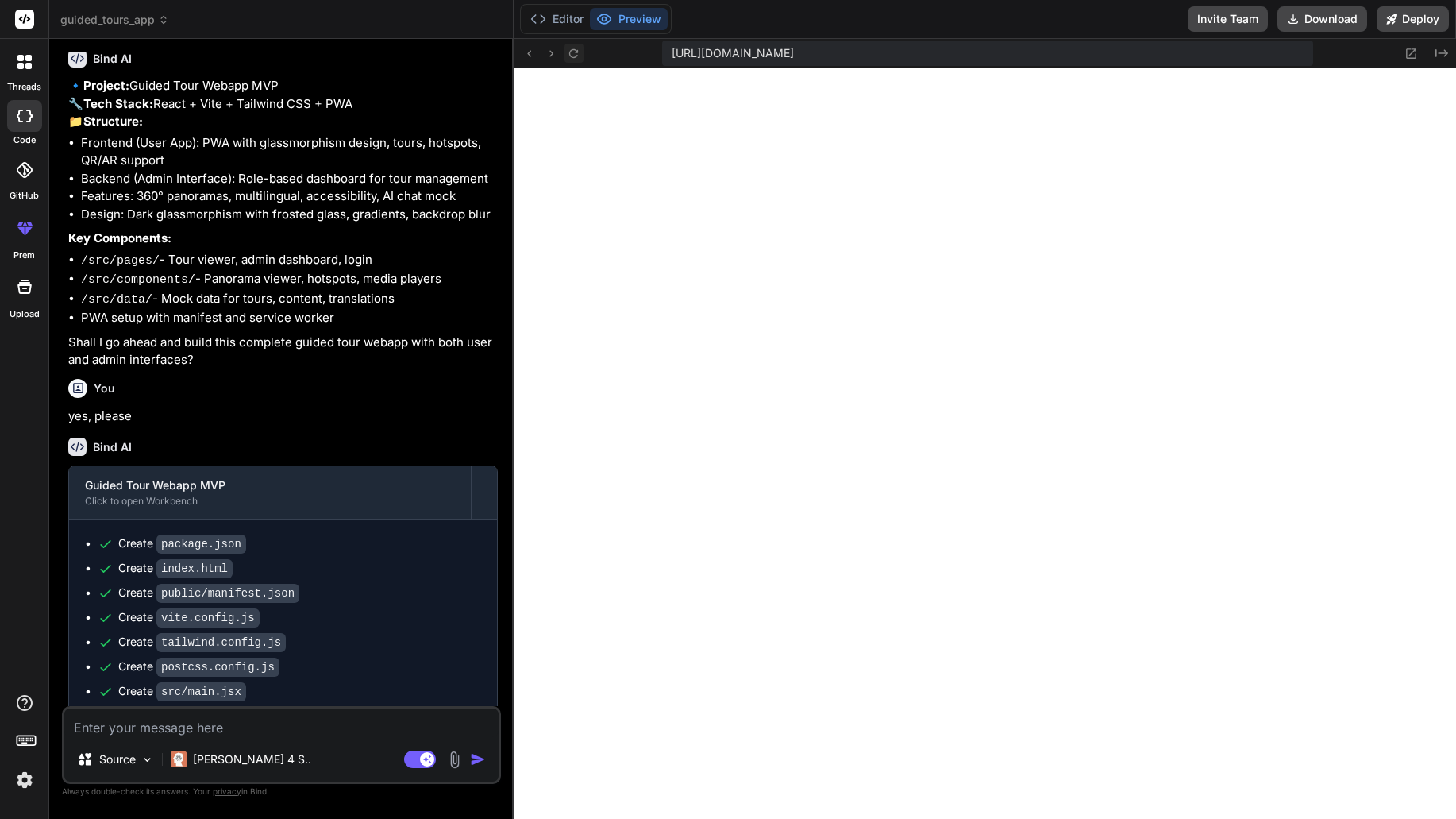
click at [580, 51] on icon at bounding box center [573, 54] width 14 height 14
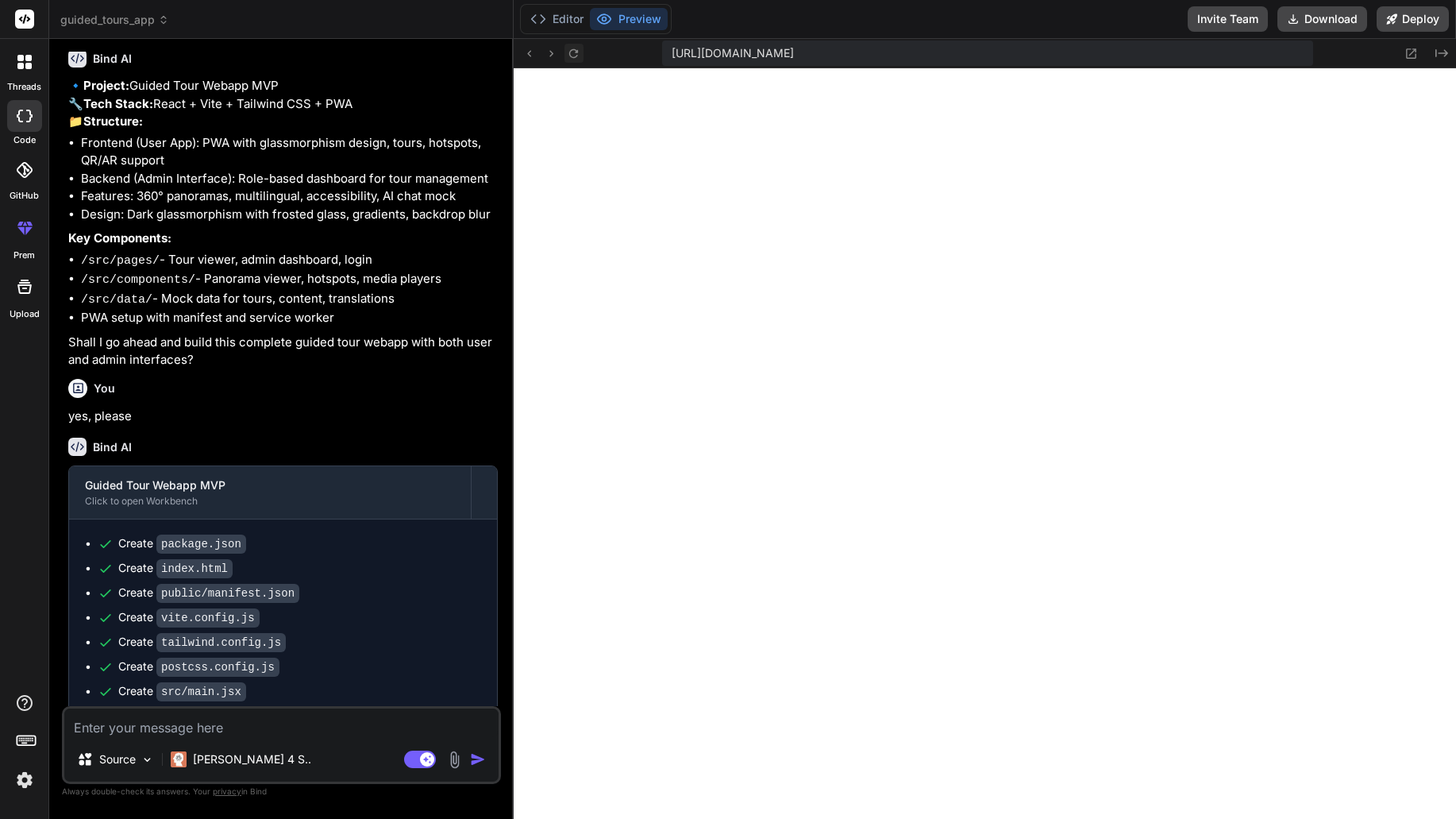
scroll to position [4105, 0]
